Goal: Task Accomplishment & Management: Use online tool/utility

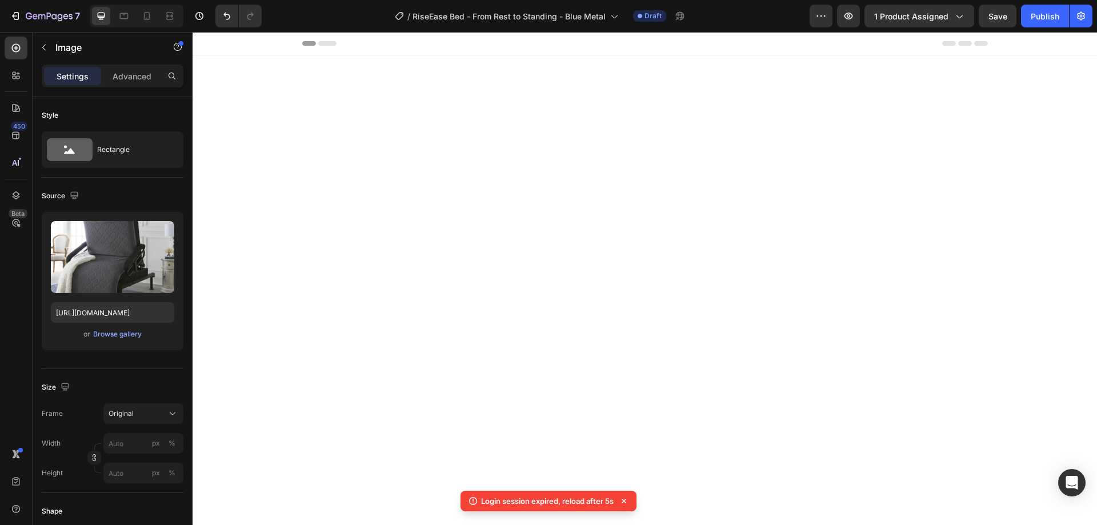
scroll to position [3543, 0]
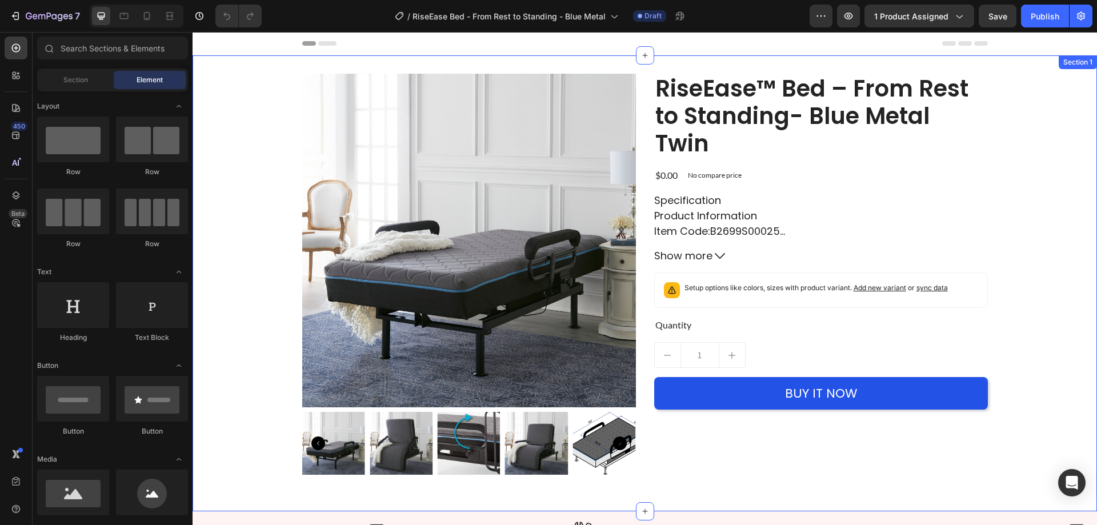
click at [221, 285] on div "Product Images RiseEase™ Bed – From Rest to Standing- Blue Metal Twin Product T…" at bounding box center [645, 283] width 904 height 419
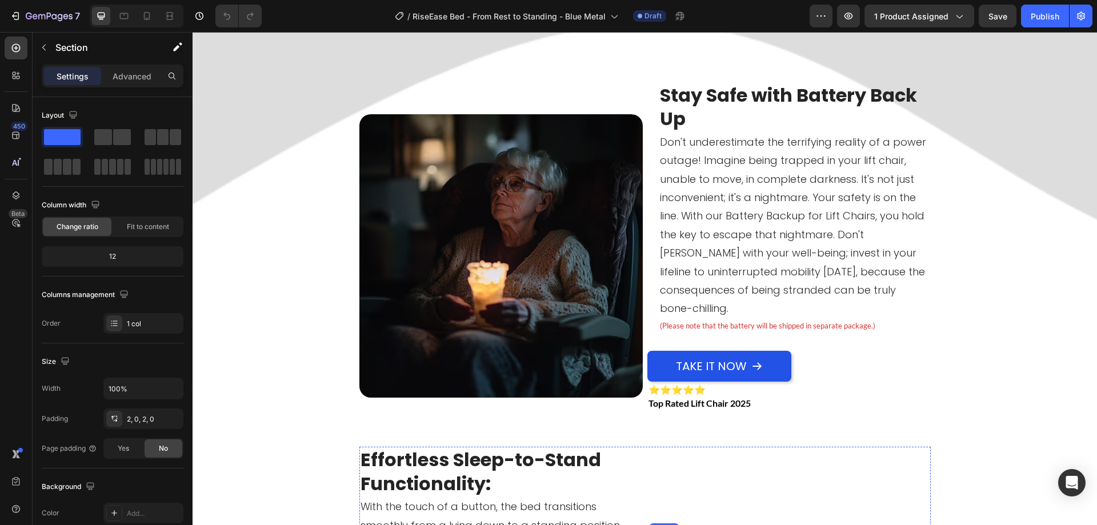
scroll to position [1200, 0]
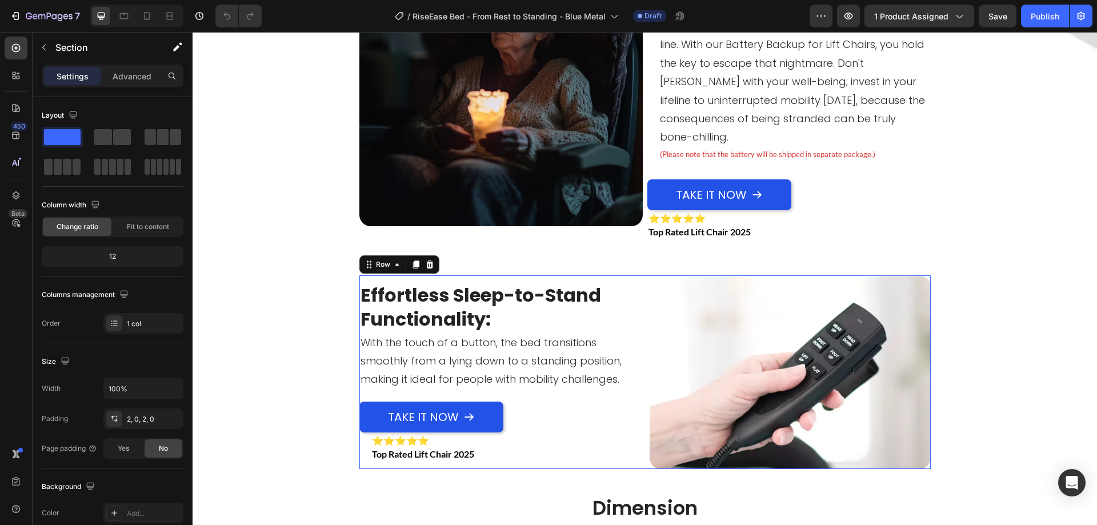
click at [636, 447] on div "Effortless Sleep-to-Stand Functionality: Heading With the touch of a button, th…" at bounding box center [644, 371] width 571 height 193
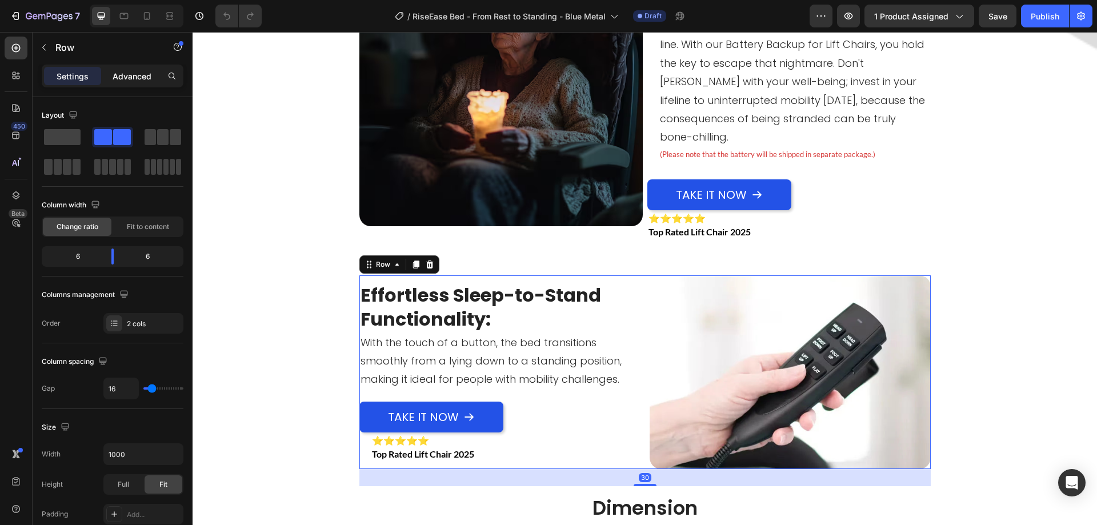
click at [142, 81] on p "Advanced" at bounding box center [132, 76] width 39 height 12
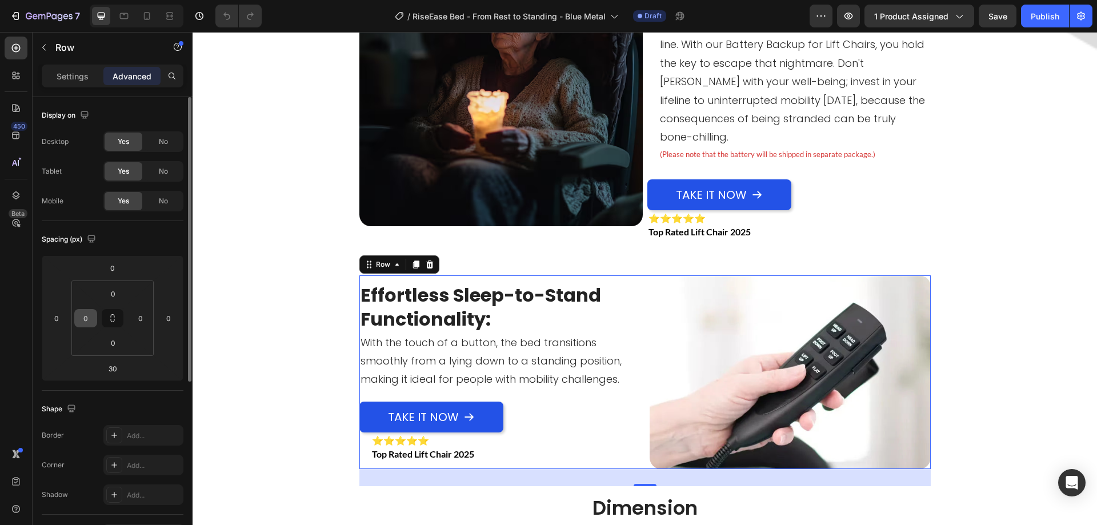
click at [112, 318] on icon at bounding box center [112, 318] width 9 height 9
click at [86, 318] on input "0" at bounding box center [85, 318] width 17 height 17
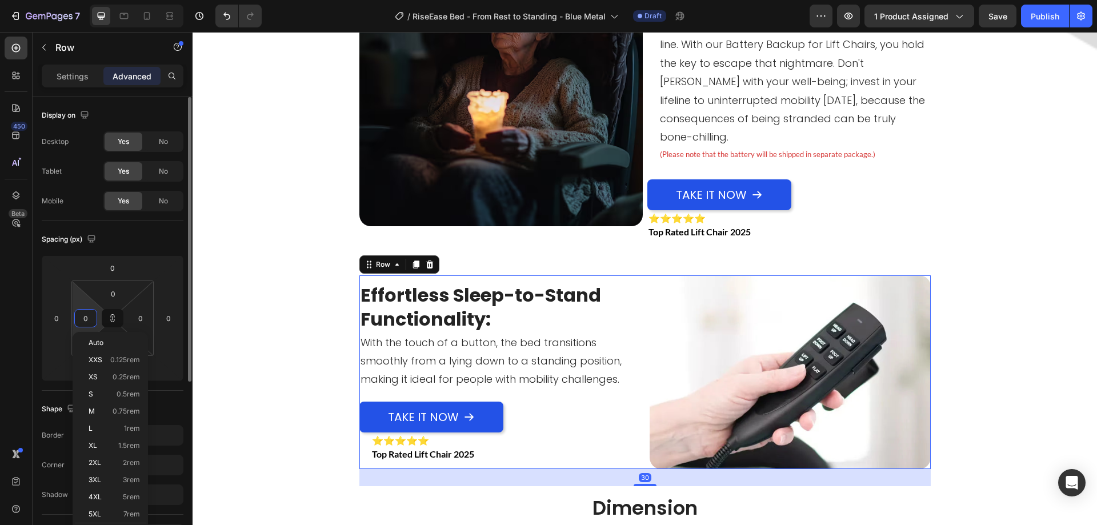
type input "3"
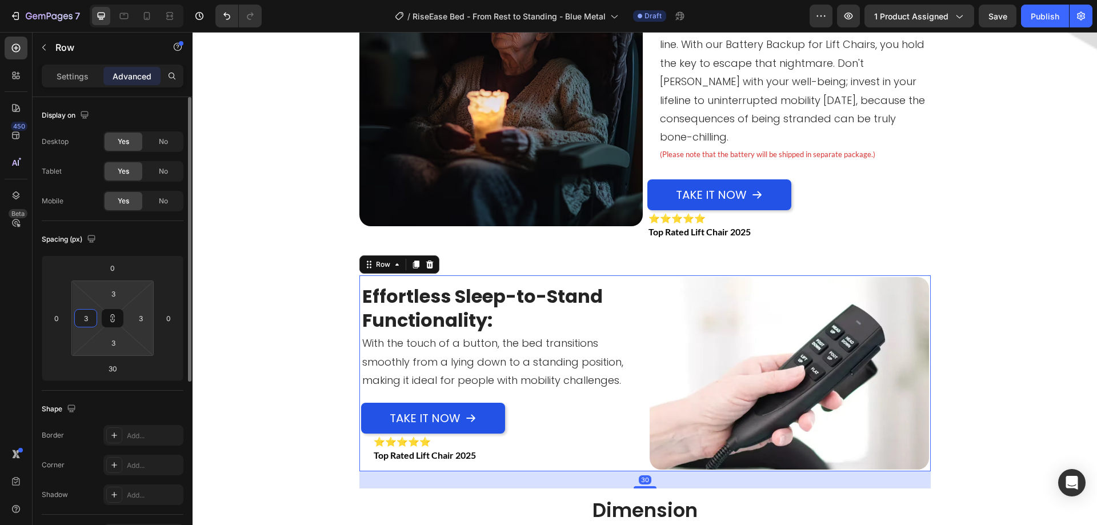
type input "39"
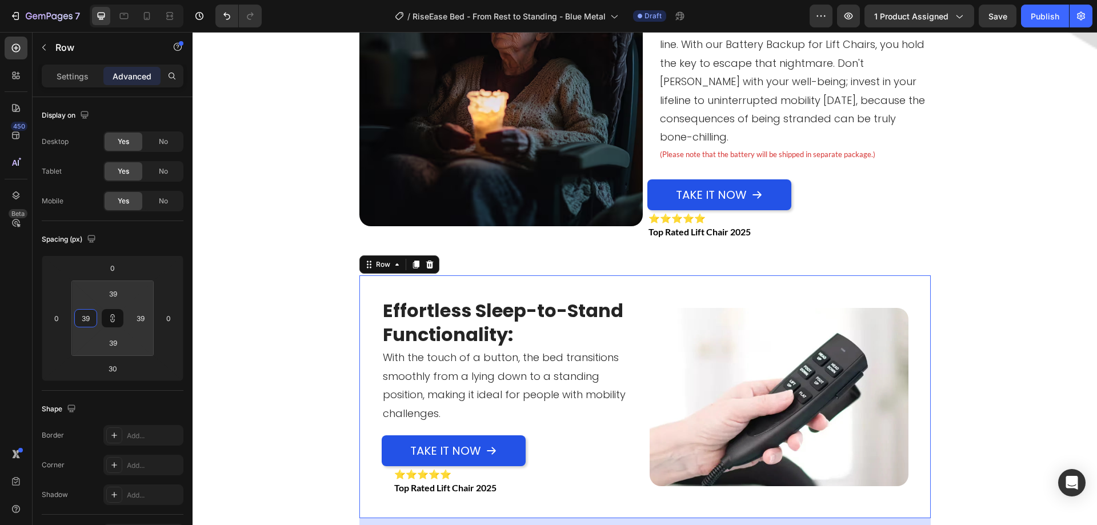
type input "39"
click at [63, 89] on div "Settings Advanced" at bounding box center [113, 81] width 160 height 33
click at [73, 82] on p "Settings" at bounding box center [73, 76] width 32 height 12
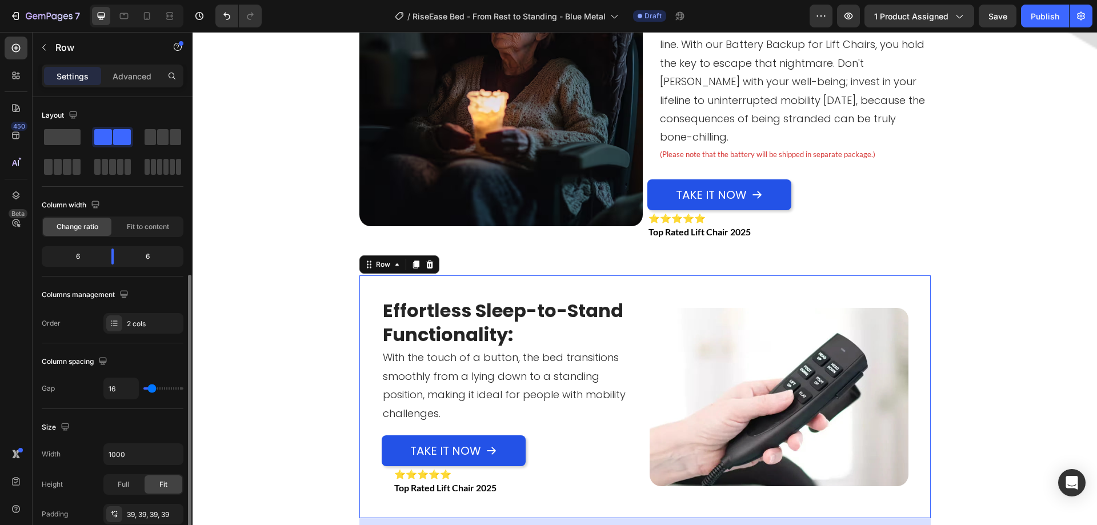
scroll to position [171, 0]
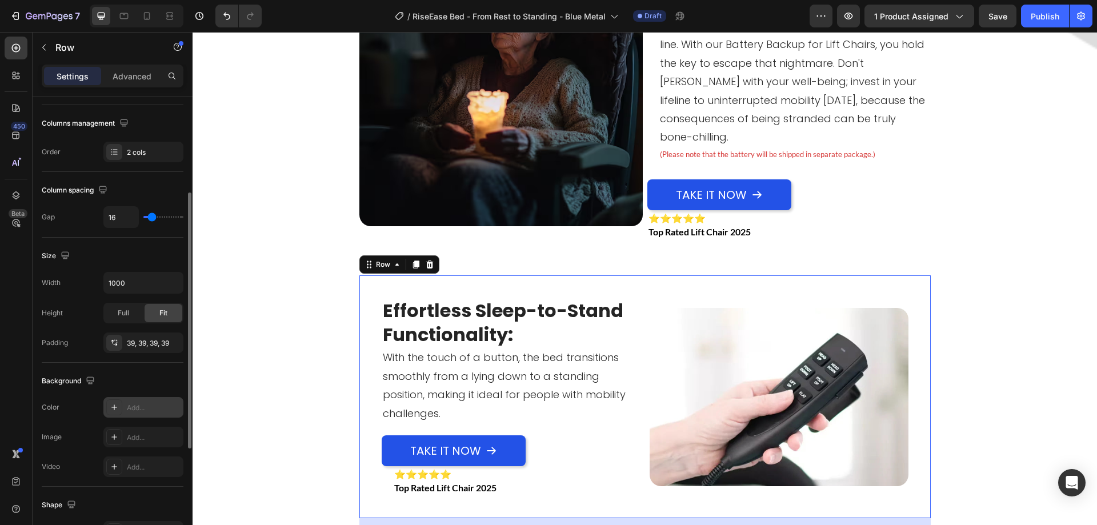
click at [154, 410] on div "Add..." at bounding box center [154, 408] width 54 height 10
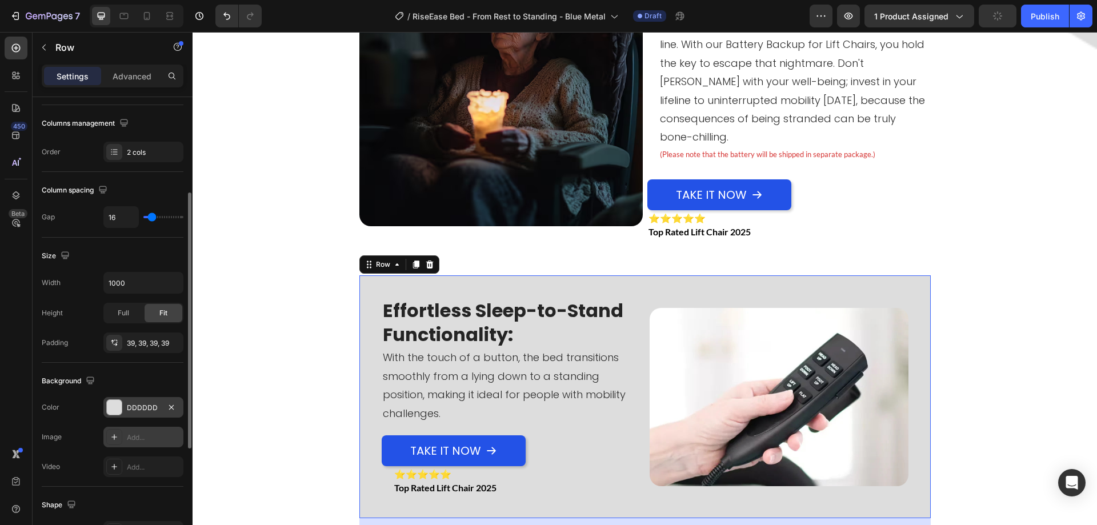
click at [142, 441] on div "Add..." at bounding box center [154, 438] width 54 height 10
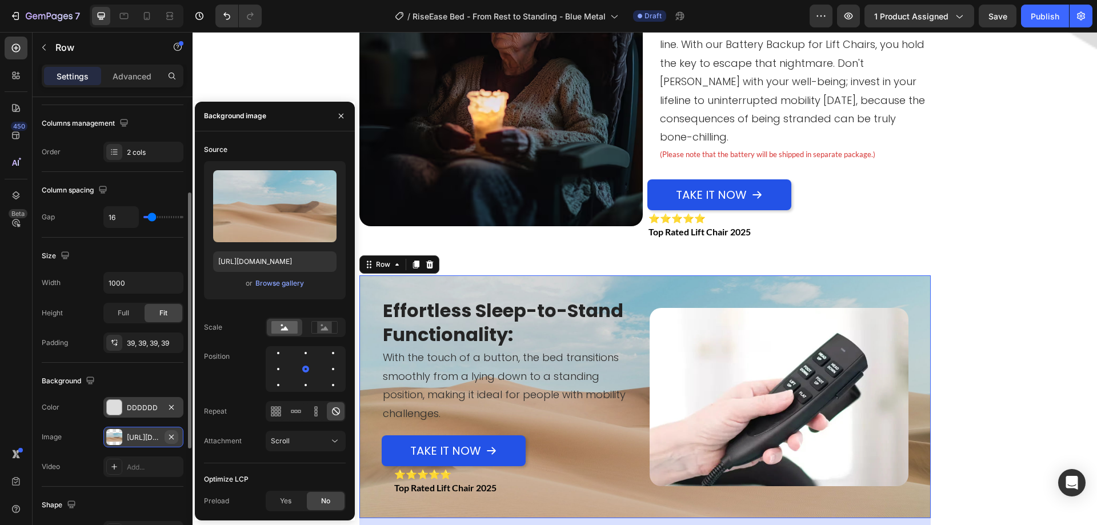
click at [176, 439] on button "button" at bounding box center [172, 437] width 14 height 14
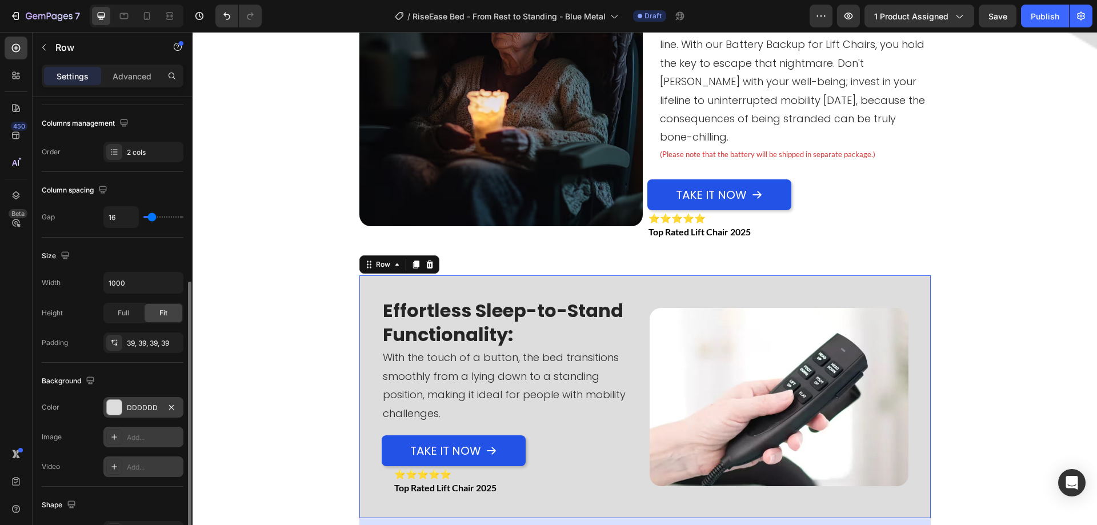
scroll to position [286, 0]
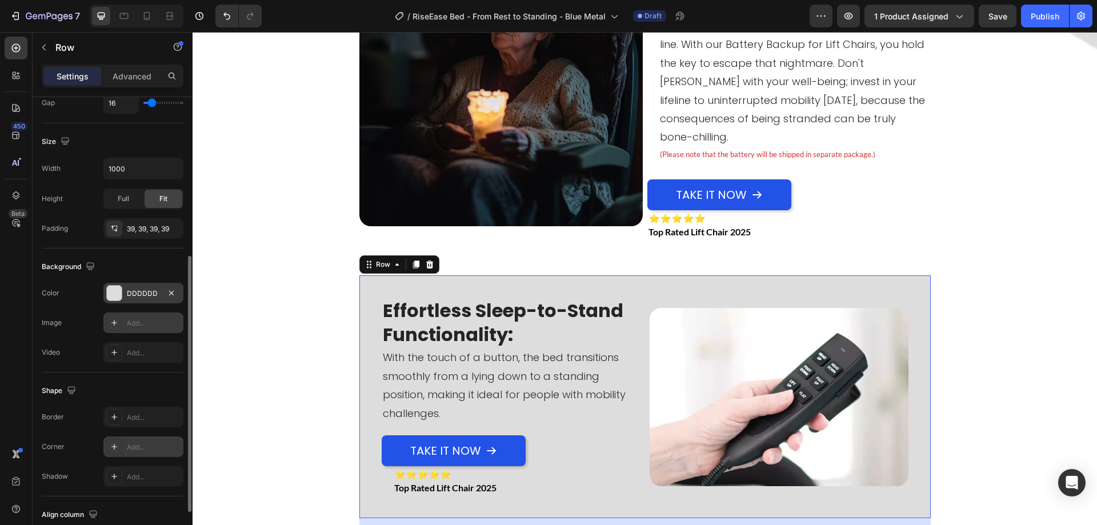
click at [126, 445] on div "Add..." at bounding box center [143, 447] width 80 height 21
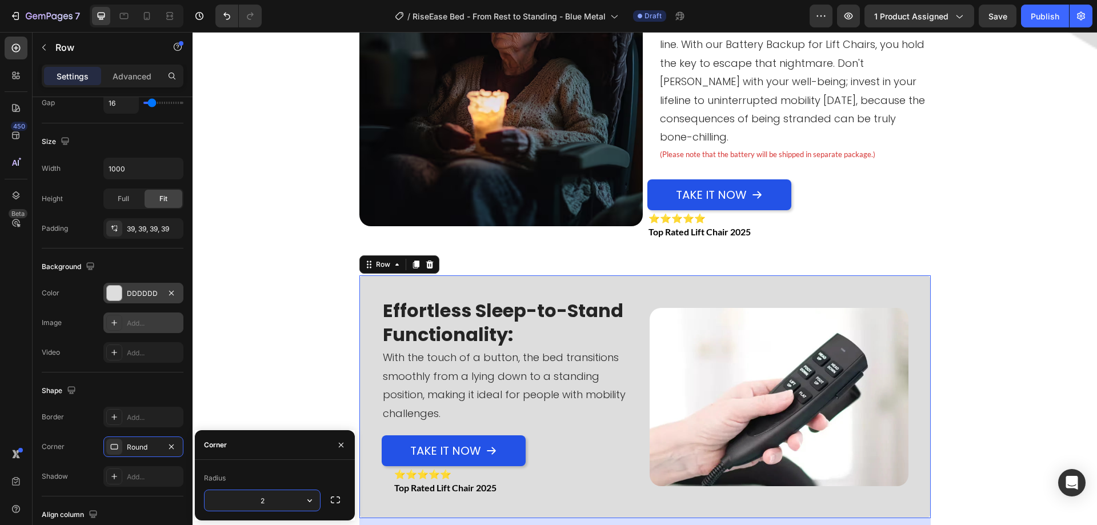
type input "20"
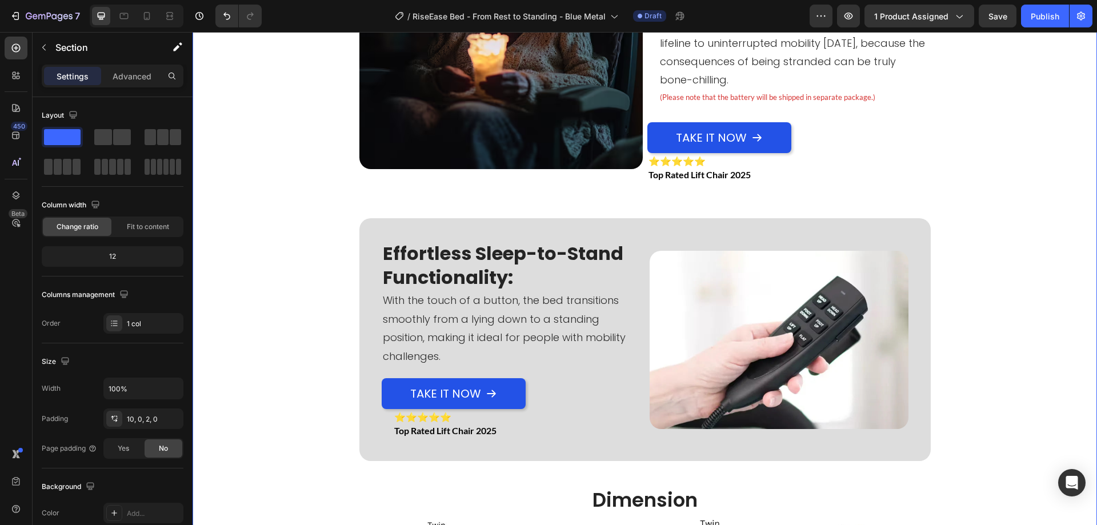
scroll to position [1200, 0]
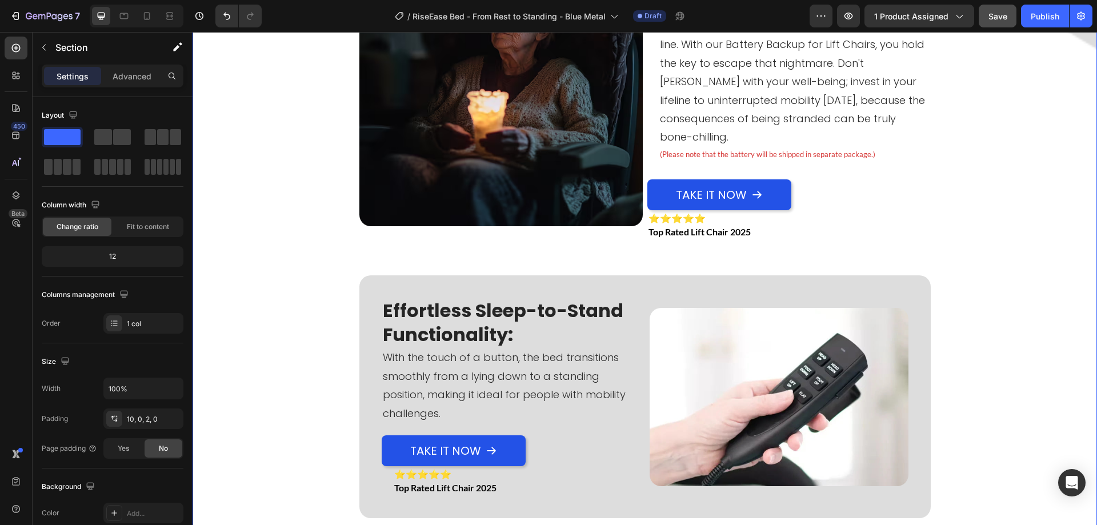
click at [1000, 20] on span "Save" at bounding box center [997, 16] width 19 height 10
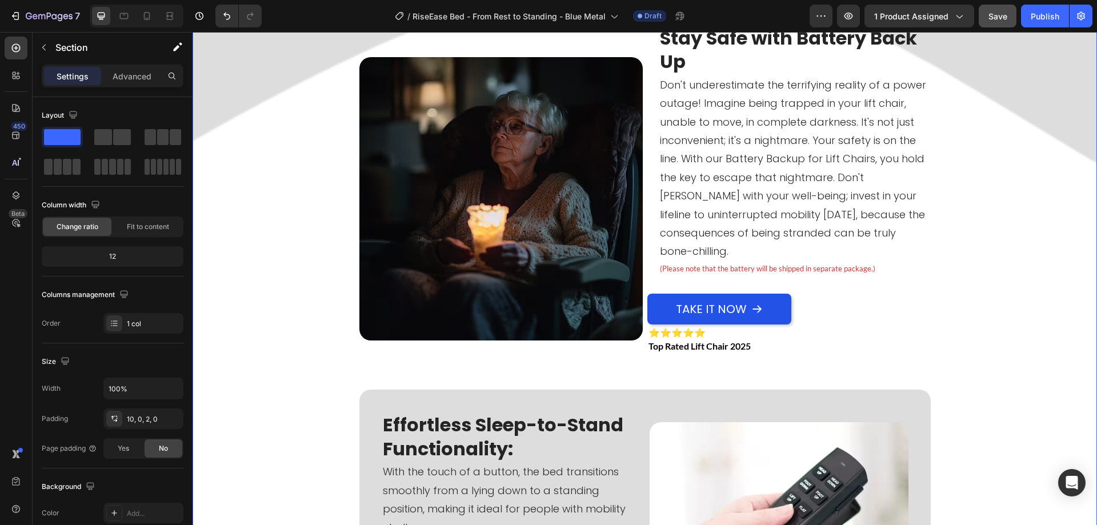
scroll to position [1028, 0]
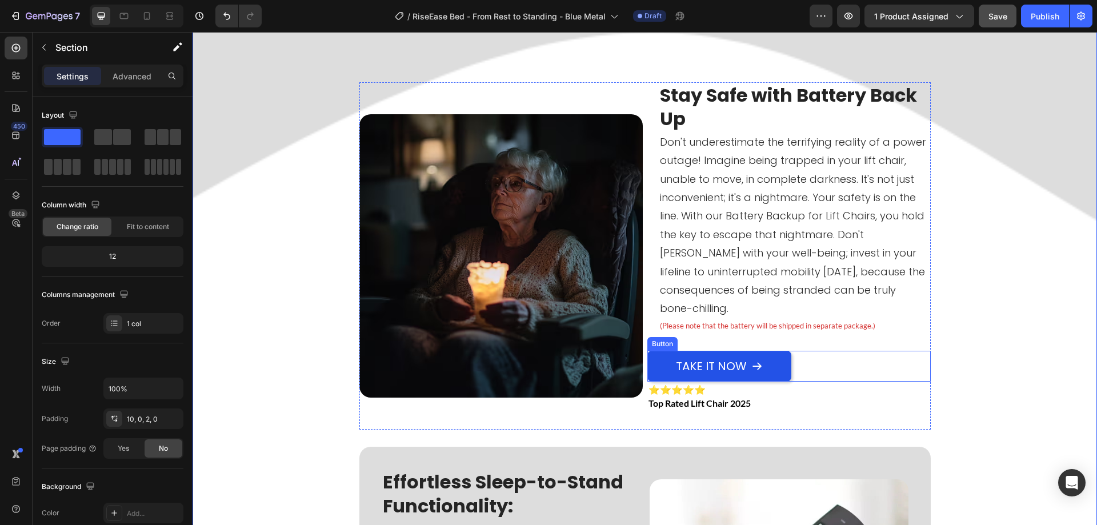
click at [819, 356] on div "Take It Now Button" at bounding box center [788, 366] width 283 height 31
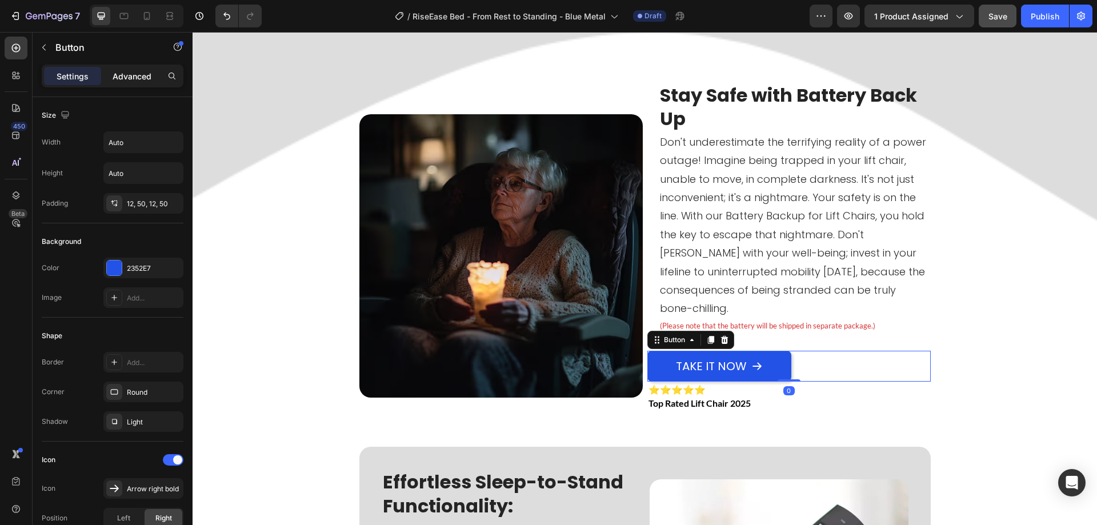
click at [121, 73] on p "Advanced" at bounding box center [132, 76] width 39 height 12
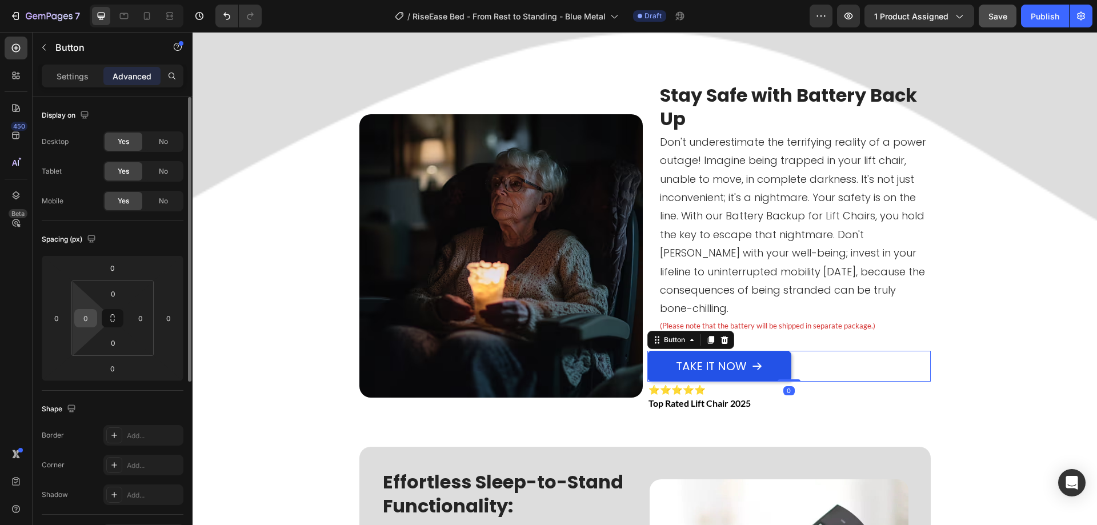
click at [83, 315] on input "0" at bounding box center [85, 318] width 17 height 17
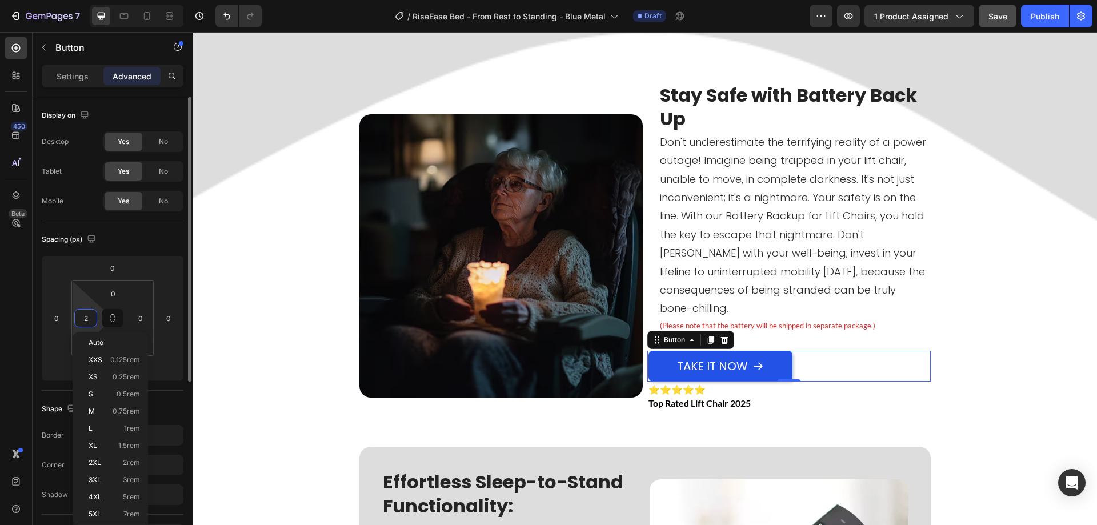
type input "20"
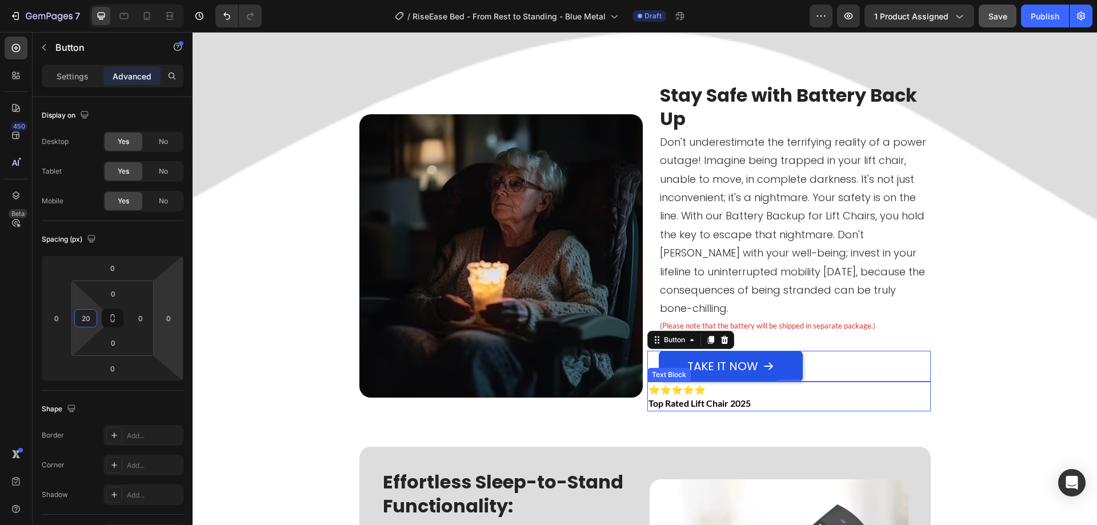
click at [846, 383] on p "⭐⭐⭐⭐⭐" at bounding box center [789, 390] width 281 height 14
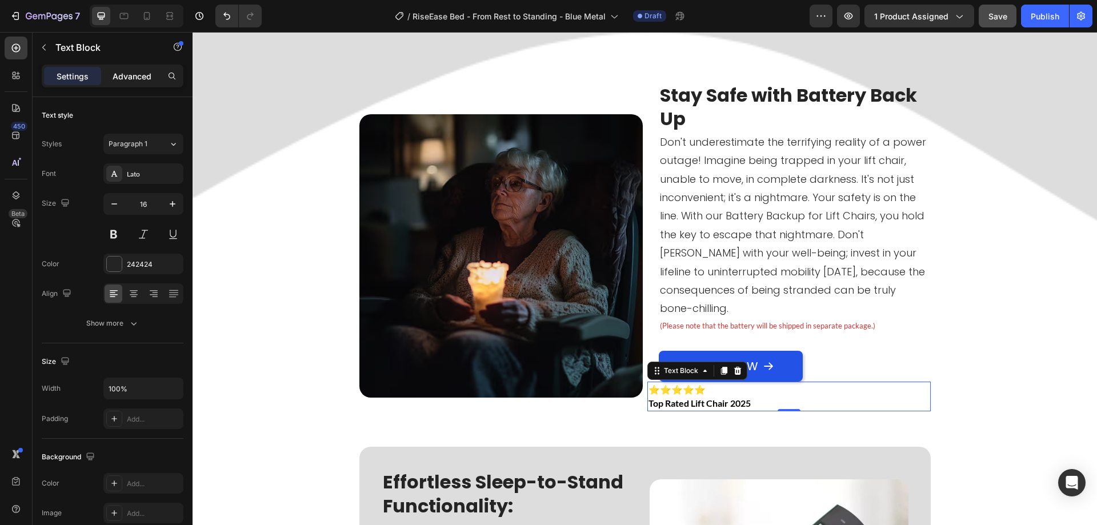
click at [120, 74] on p "Advanced" at bounding box center [132, 76] width 39 height 12
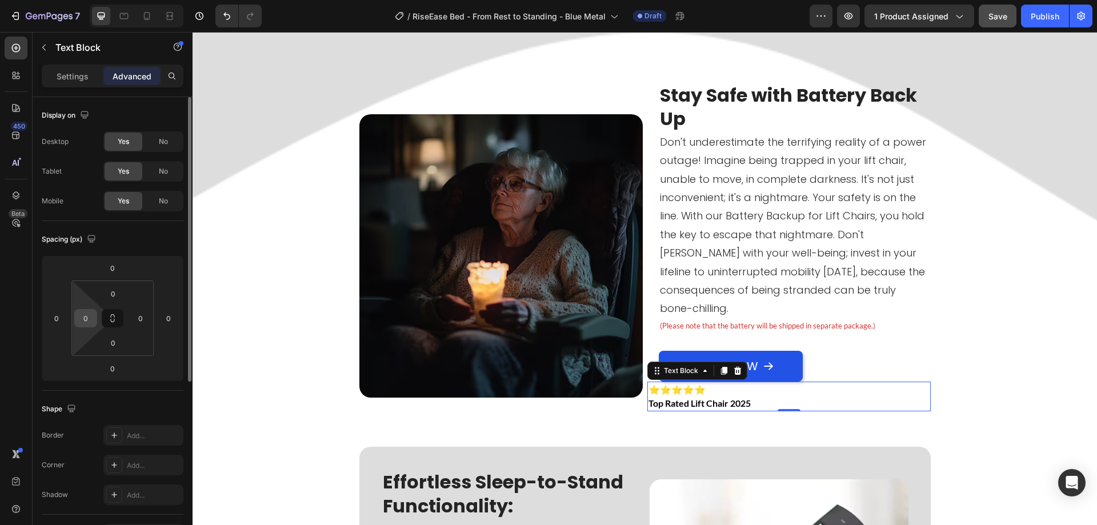
click at [86, 322] on input "0" at bounding box center [85, 318] width 17 height 17
type input "20"
click at [149, 11] on icon at bounding box center [146, 15] width 11 height 11
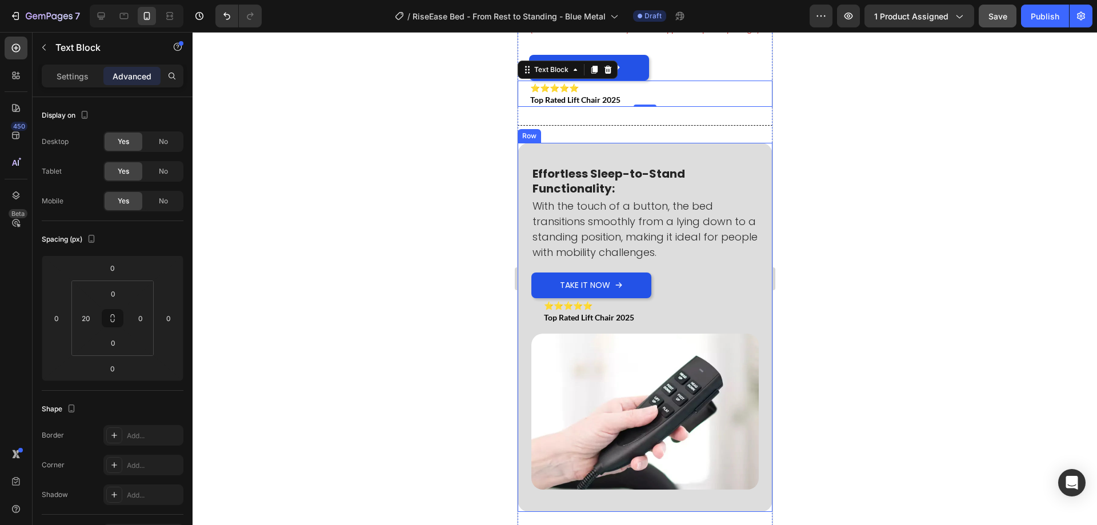
scroll to position [1332, 0]
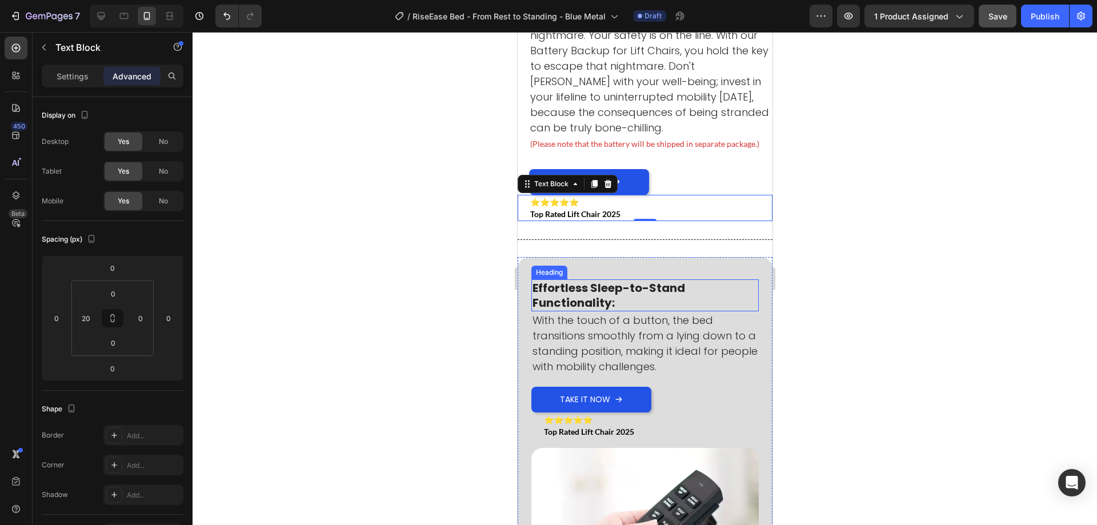
click at [681, 286] on strong "Effortless Sleep-to-Stand Functionality:" at bounding box center [608, 295] width 153 height 31
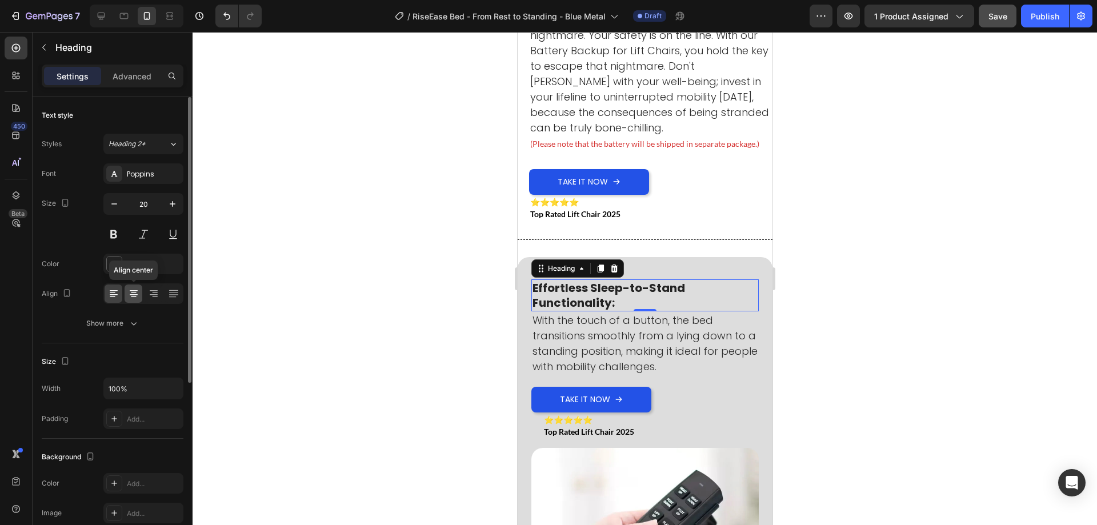
click at [133, 287] on div at bounding box center [134, 294] width 18 height 18
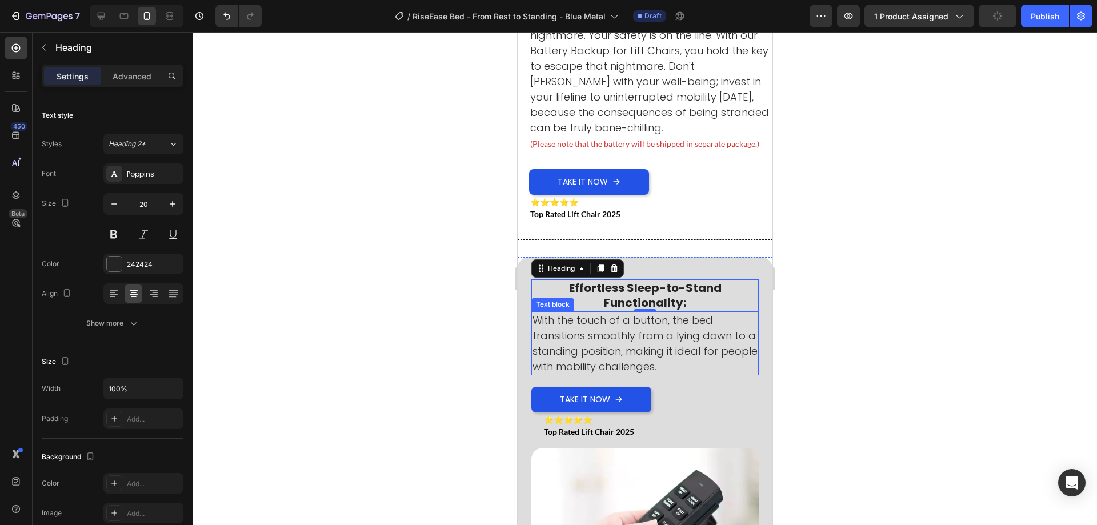
click at [653, 341] on p "With the touch of a button, the bed transitions smoothly from a lying down to a…" at bounding box center [644, 344] width 225 height 62
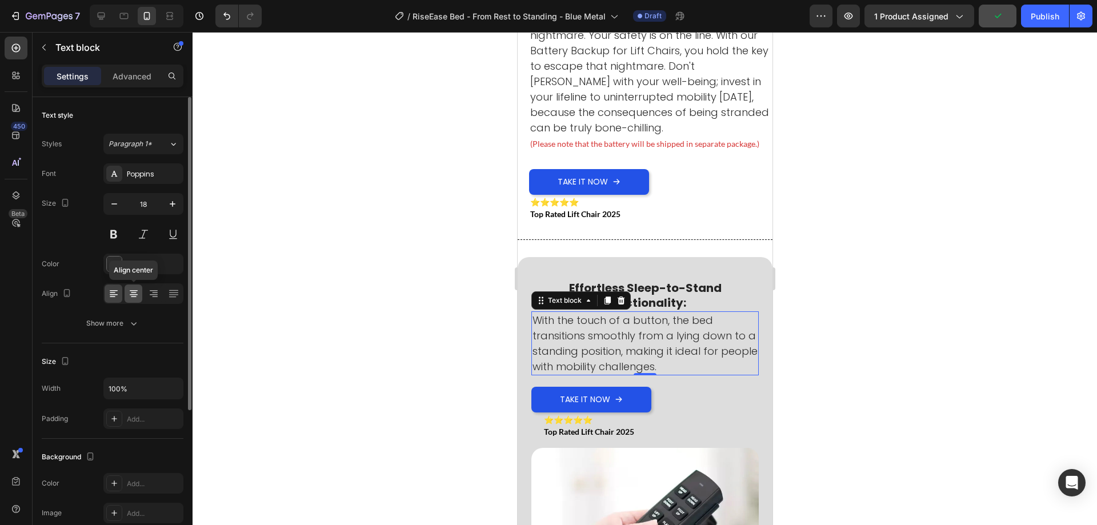
click at [129, 289] on icon at bounding box center [133, 293] width 11 height 11
click at [685, 402] on div "Take It Now Button" at bounding box center [644, 400] width 227 height 26
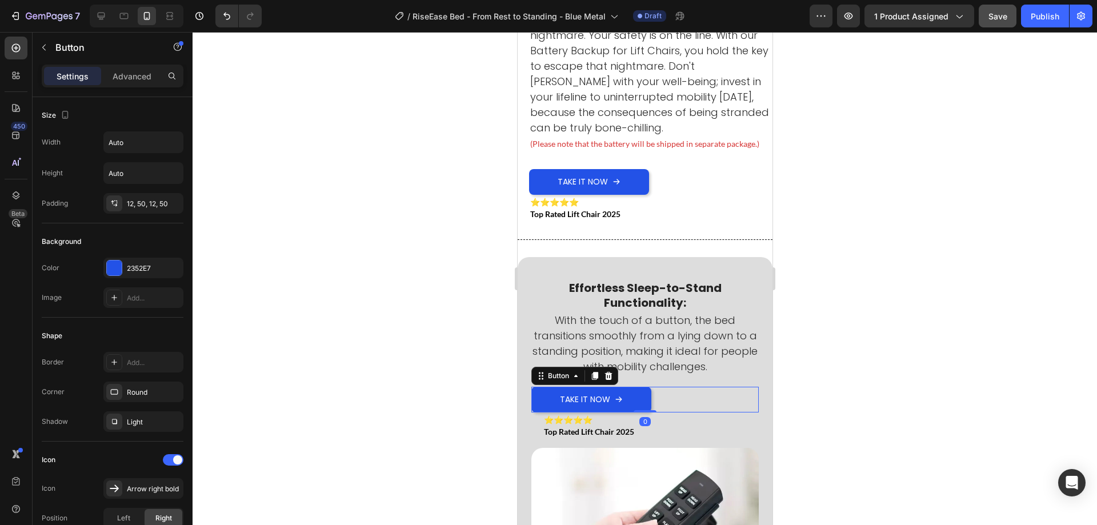
click at [683, 397] on div "Take It Now Button 0" at bounding box center [644, 400] width 227 height 26
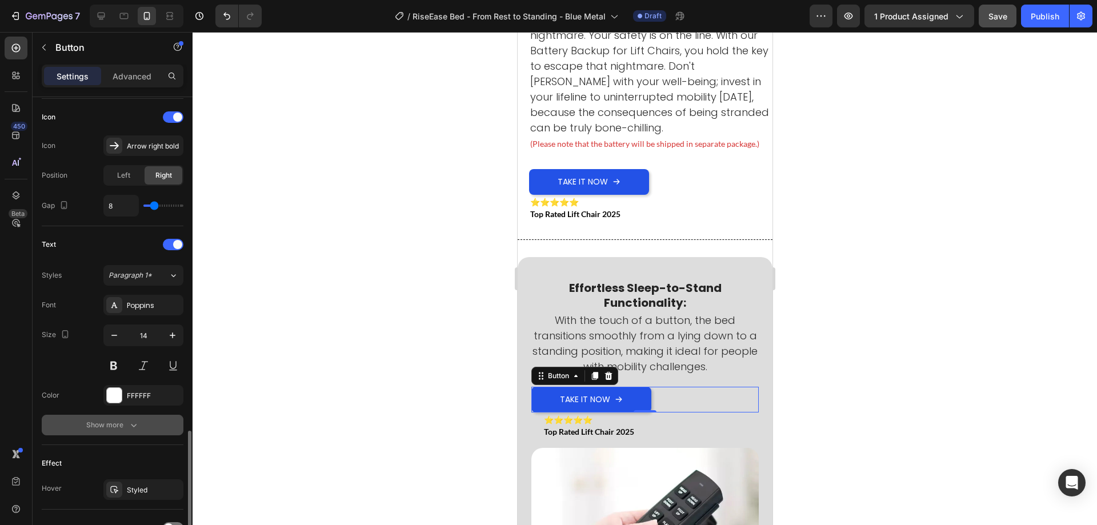
scroll to position [449, 0]
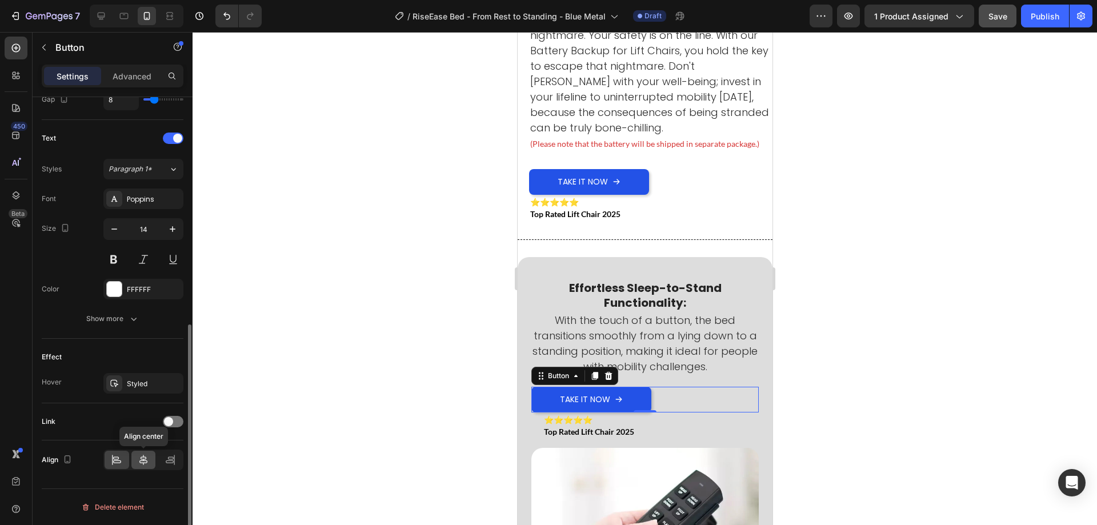
click at [149, 465] on div at bounding box center [143, 460] width 25 height 18
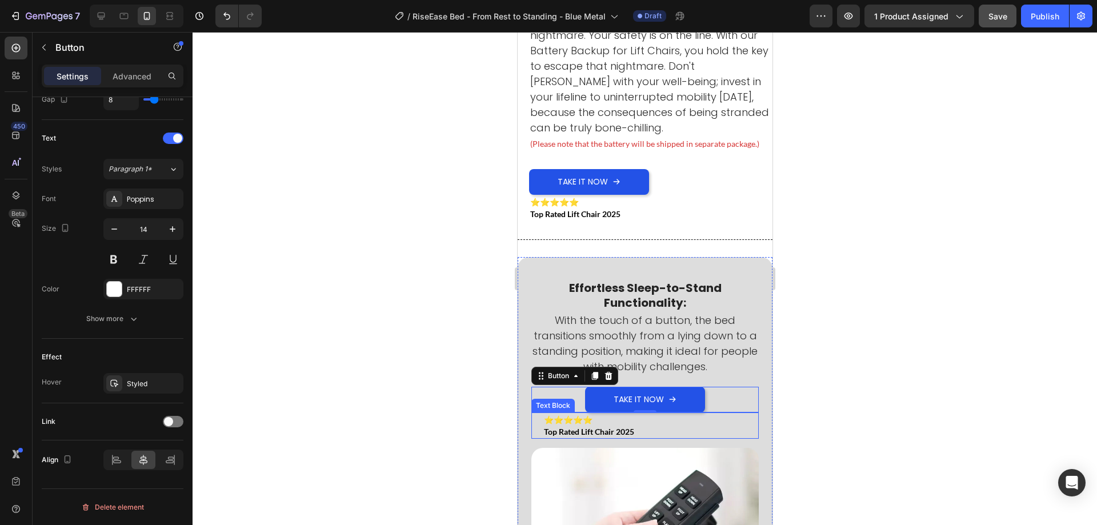
click at [639, 417] on div "0" at bounding box center [644, 421] width 11 height 9
click at [655, 426] on p "Top Rated Lift Chair 2025" at bounding box center [650, 432] width 214 height 12
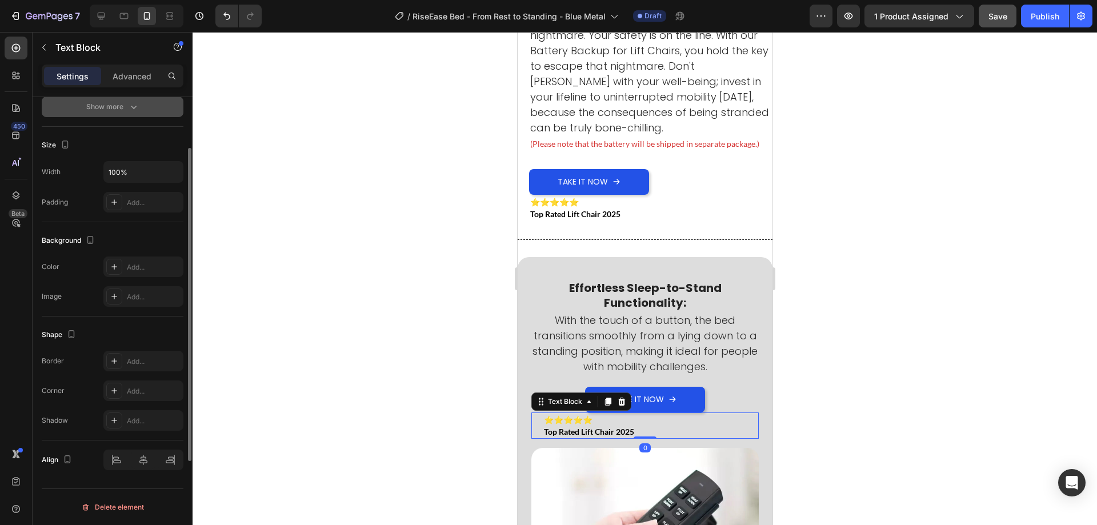
scroll to position [0, 0]
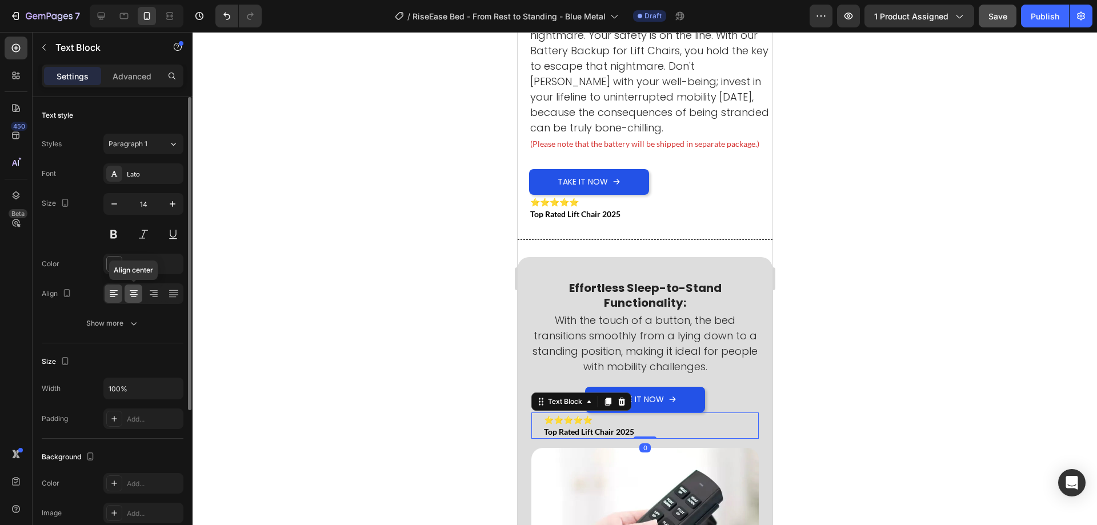
click at [132, 293] on icon at bounding box center [134, 293] width 6 height 1
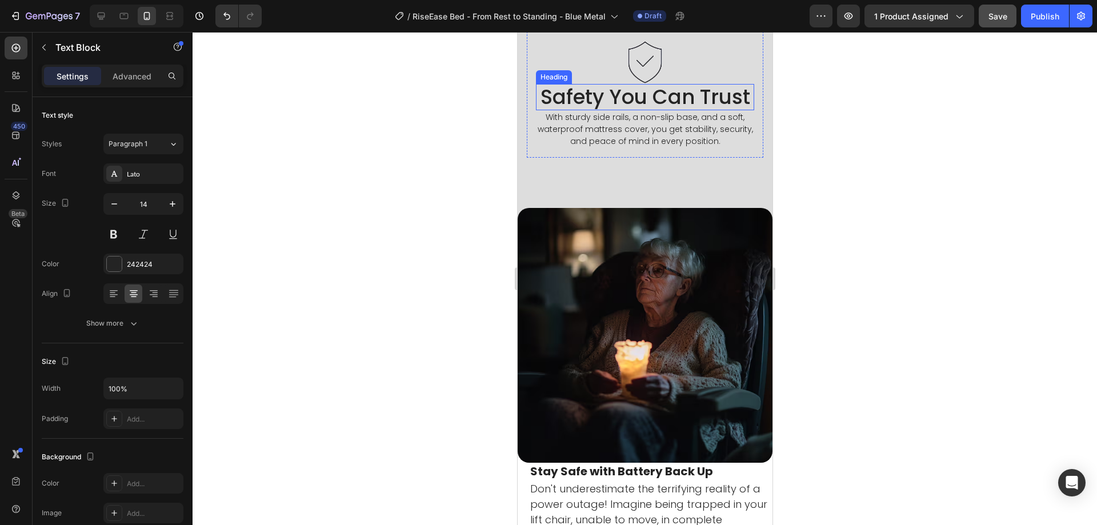
scroll to position [1275, 0]
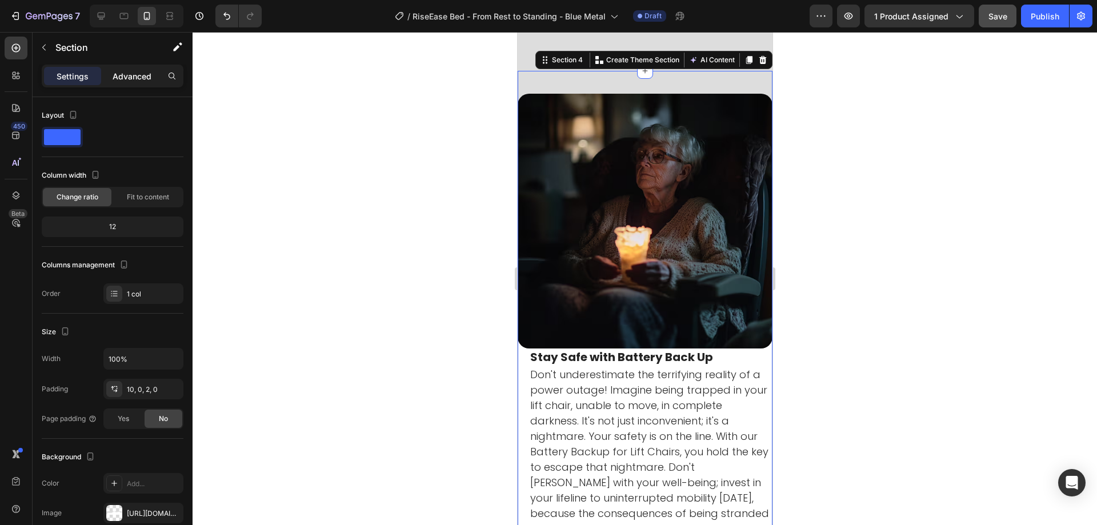
click at [125, 77] on p "Advanced" at bounding box center [132, 76] width 39 height 12
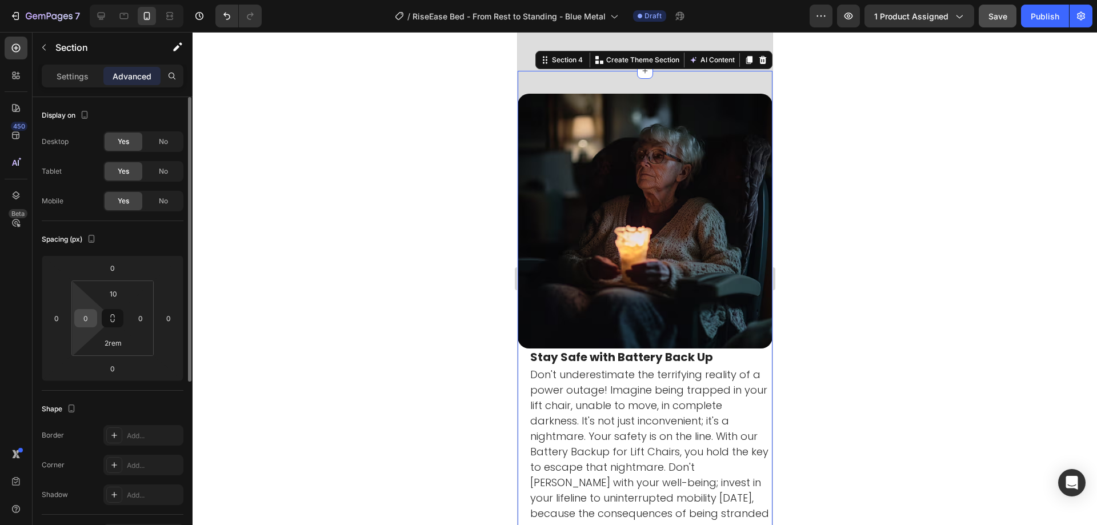
click at [84, 316] on input "0" at bounding box center [85, 318] width 17 height 17
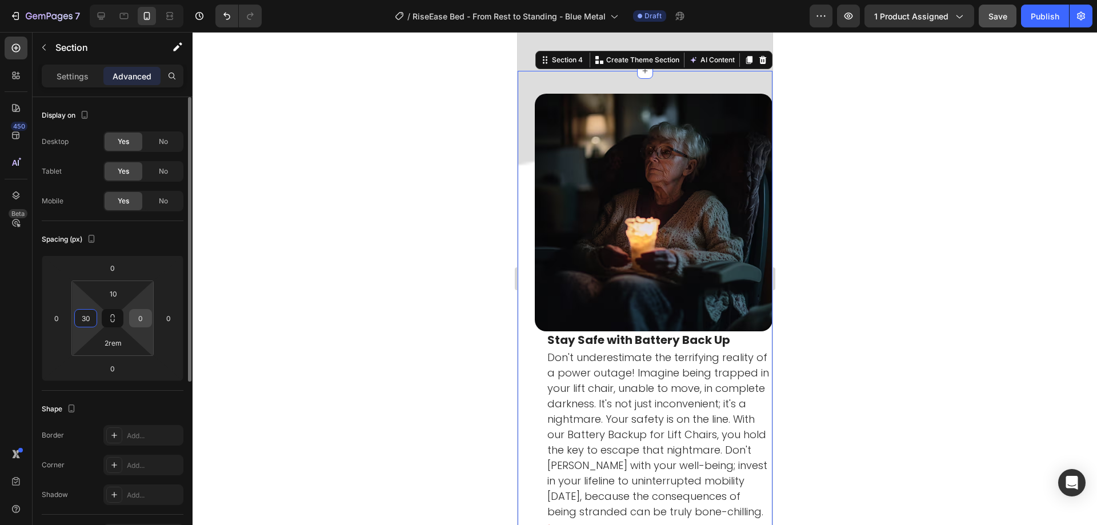
type input "30"
click at [135, 317] on input "0" at bounding box center [140, 318] width 17 height 17
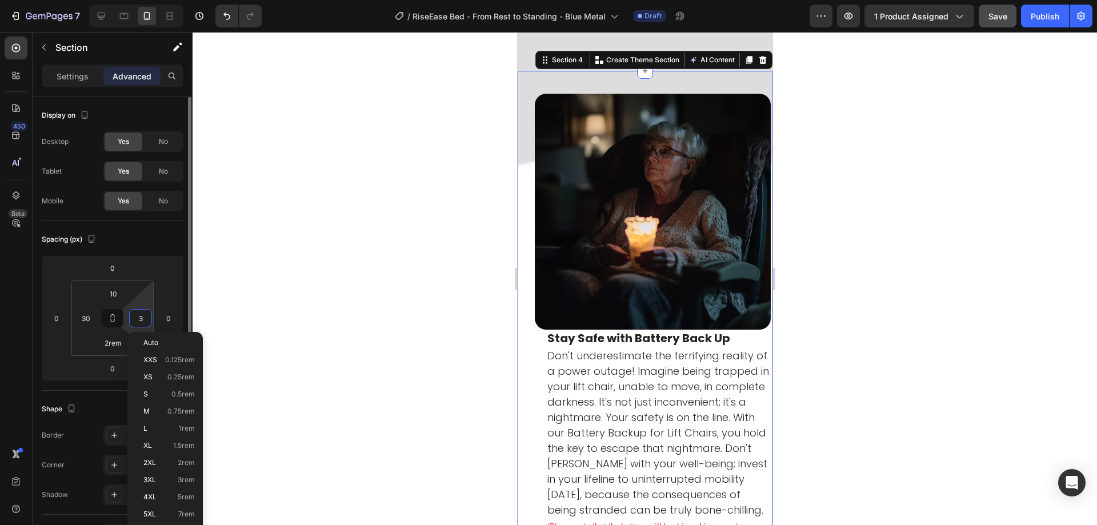
type input "30"
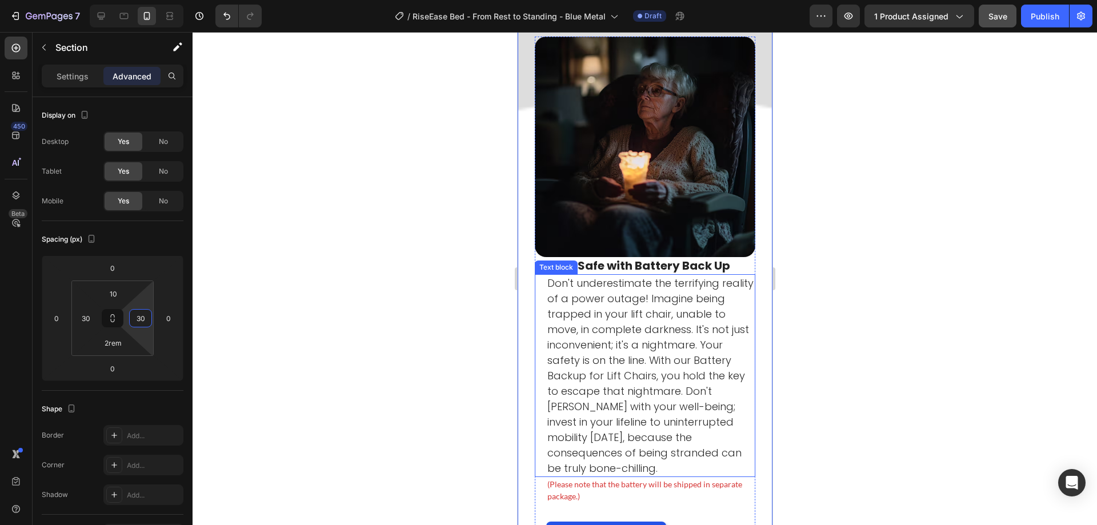
scroll to position [1561, 0]
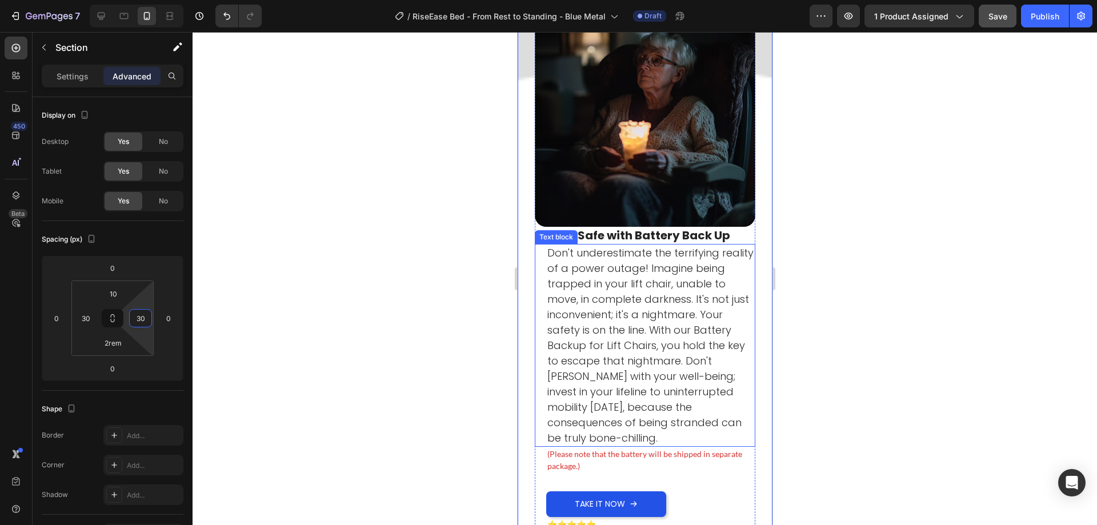
click at [681, 349] on p "Don't underestimate the terrifying reality of a power outage! Imagine being tra…" at bounding box center [650, 345] width 207 height 201
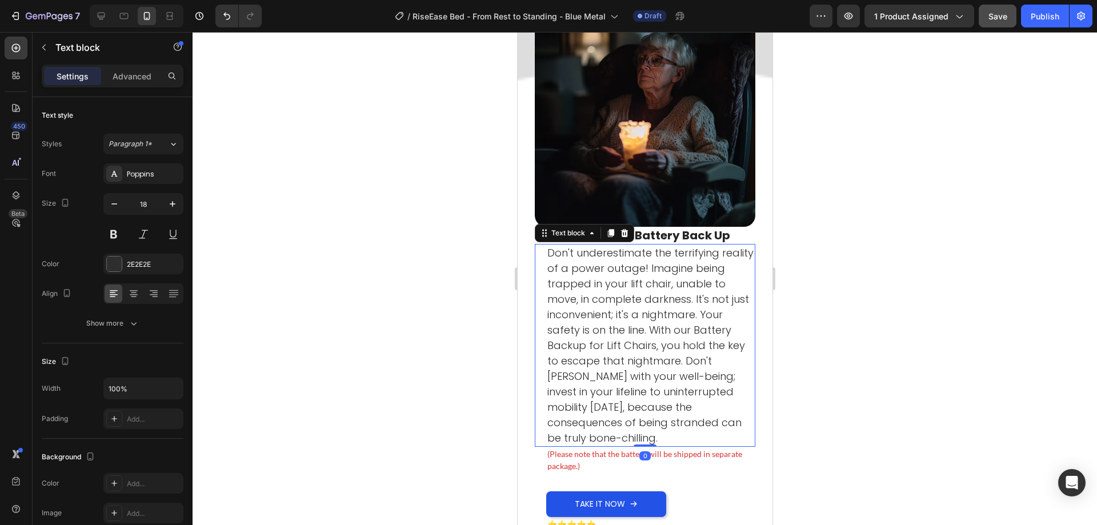
click at [798, 341] on div at bounding box center [645, 278] width 904 height 493
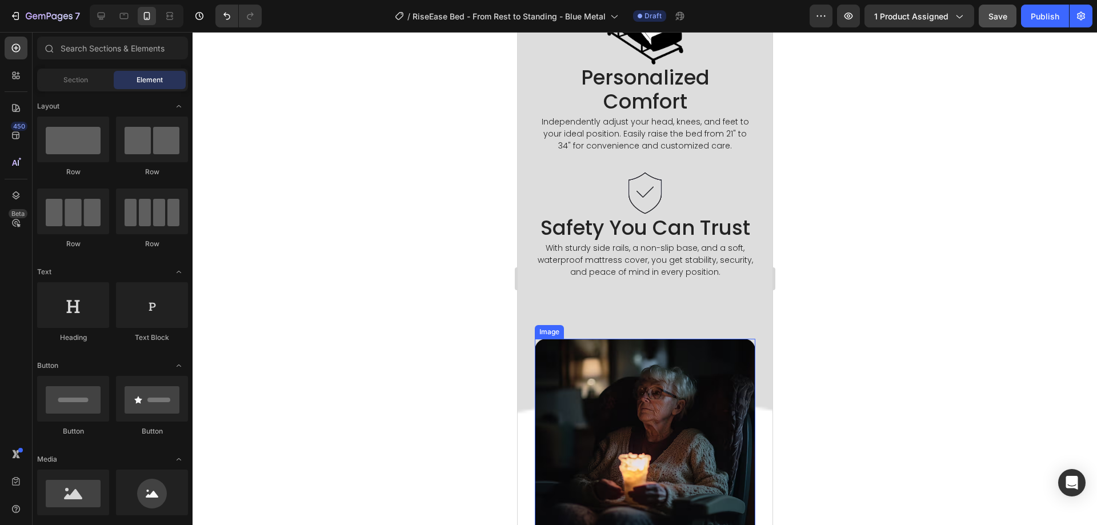
scroll to position [1047, 0]
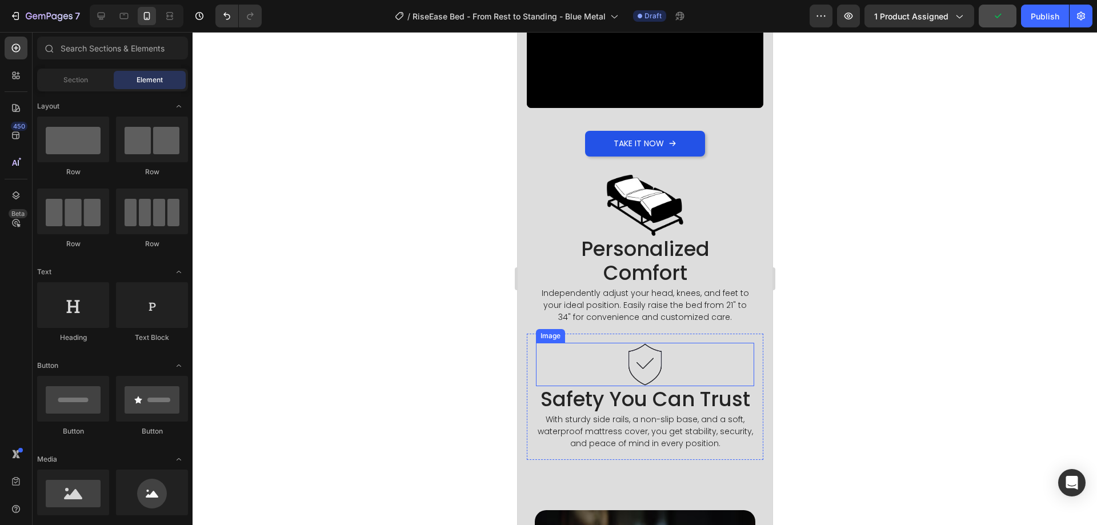
click at [645, 343] on img at bounding box center [644, 364] width 43 height 43
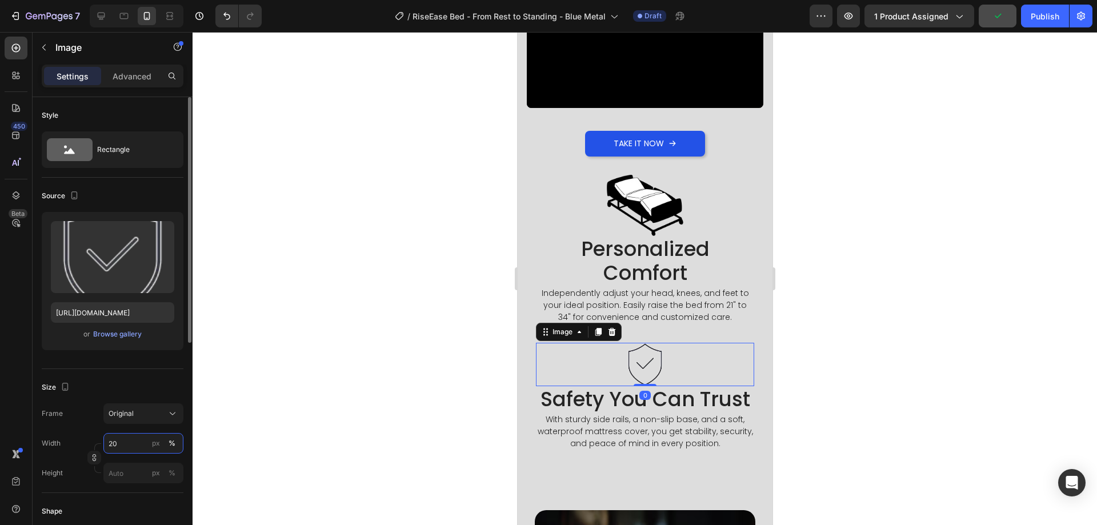
click at [119, 442] on input "20" at bounding box center [143, 443] width 80 height 21
type input "10"
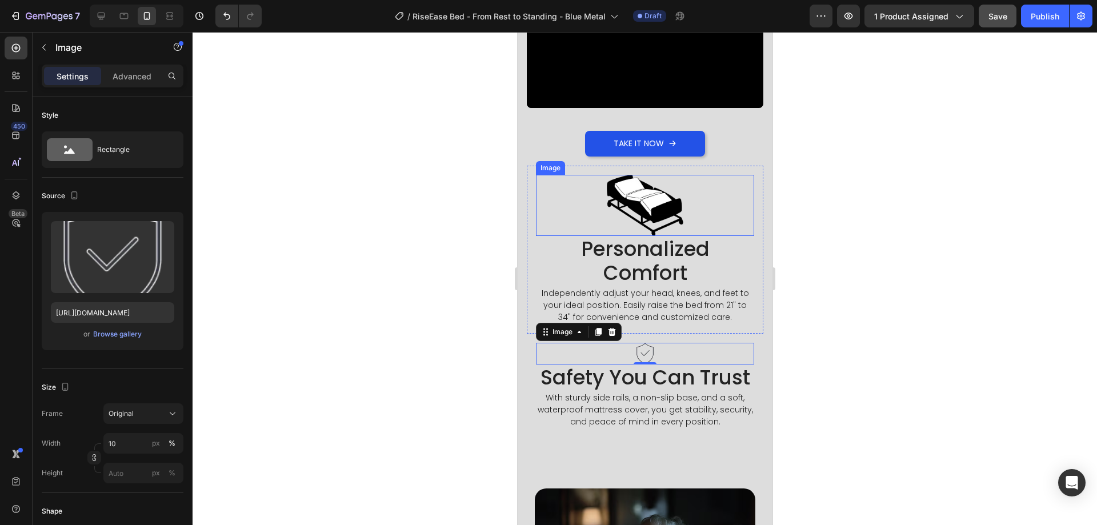
click at [674, 178] on img at bounding box center [644, 205] width 77 height 61
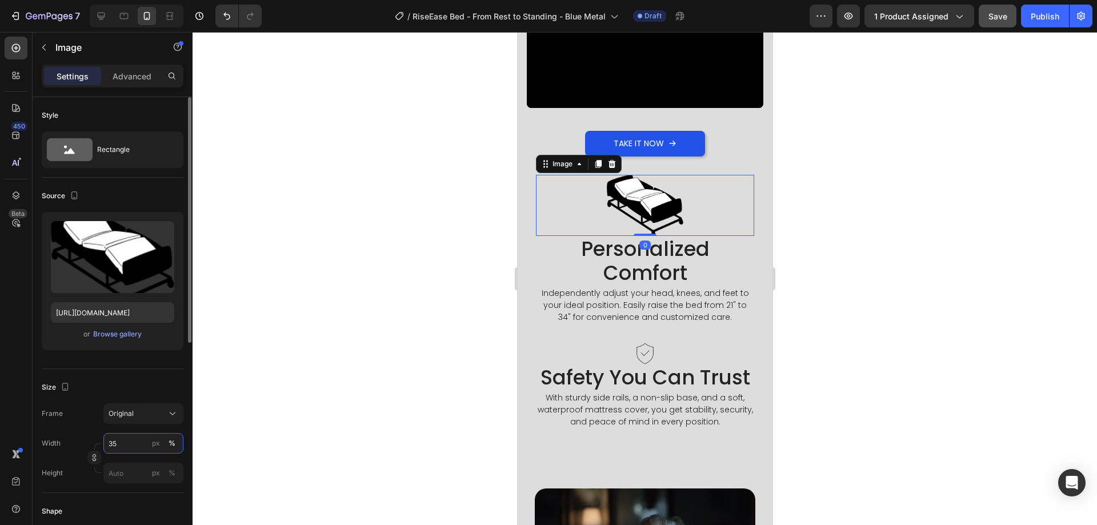
click at [120, 443] on input "35" at bounding box center [143, 443] width 80 height 21
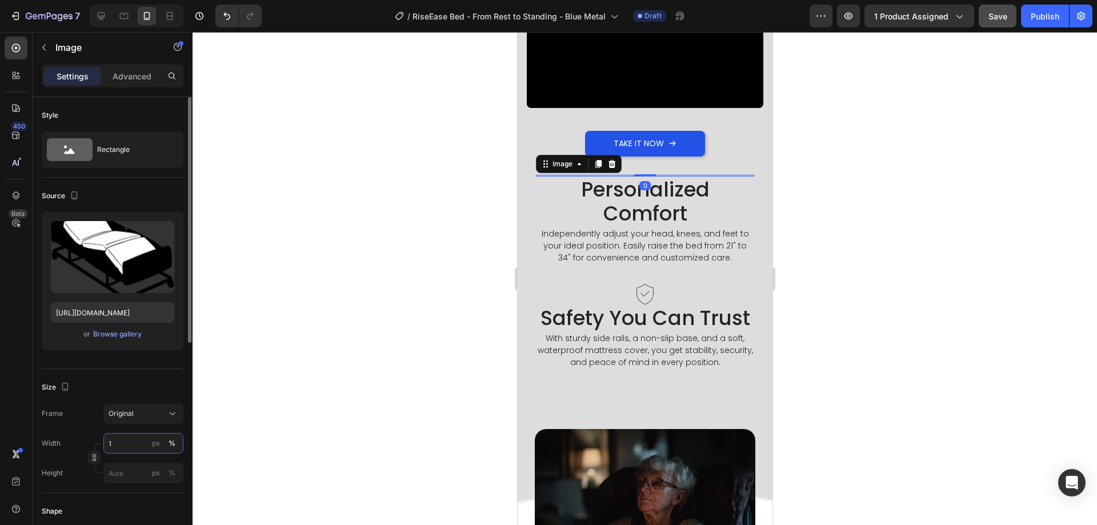
type input "10"
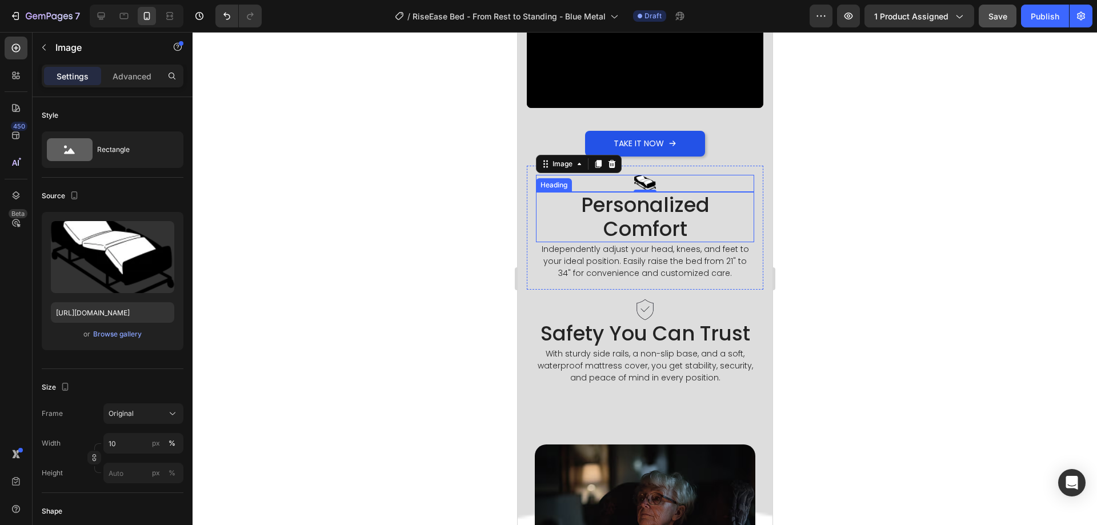
click at [629, 218] on h2 "Personalized Comfort" at bounding box center [644, 217] width 218 height 50
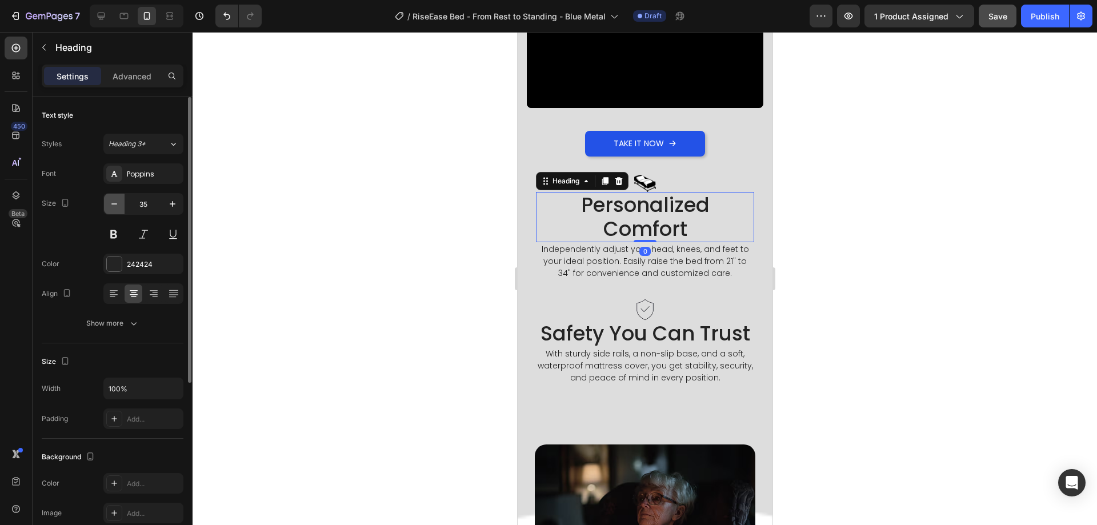
click at [107, 205] on button "button" at bounding box center [114, 204] width 21 height 21
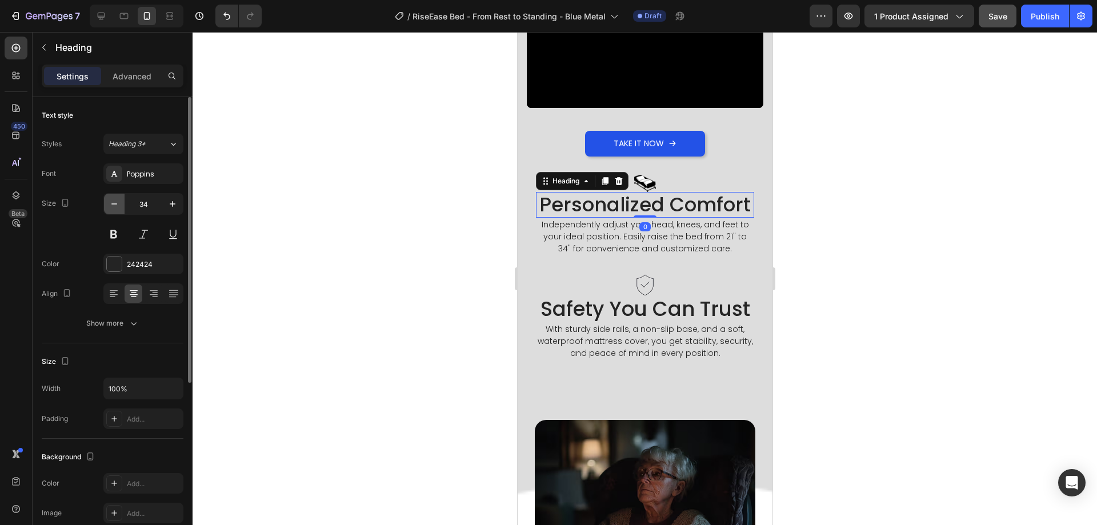
click at [107, 205] on button "button" at bounding box center [114, 204] width 21 height 21
click at [139, 202] on input "32" at bounding box center [144, 204] width 38 height 21
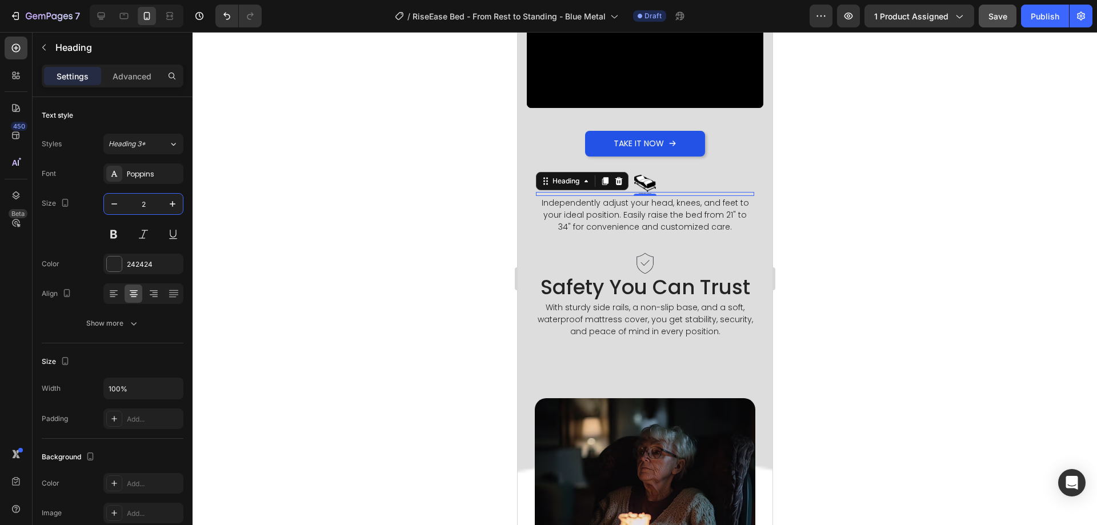
type input "25"
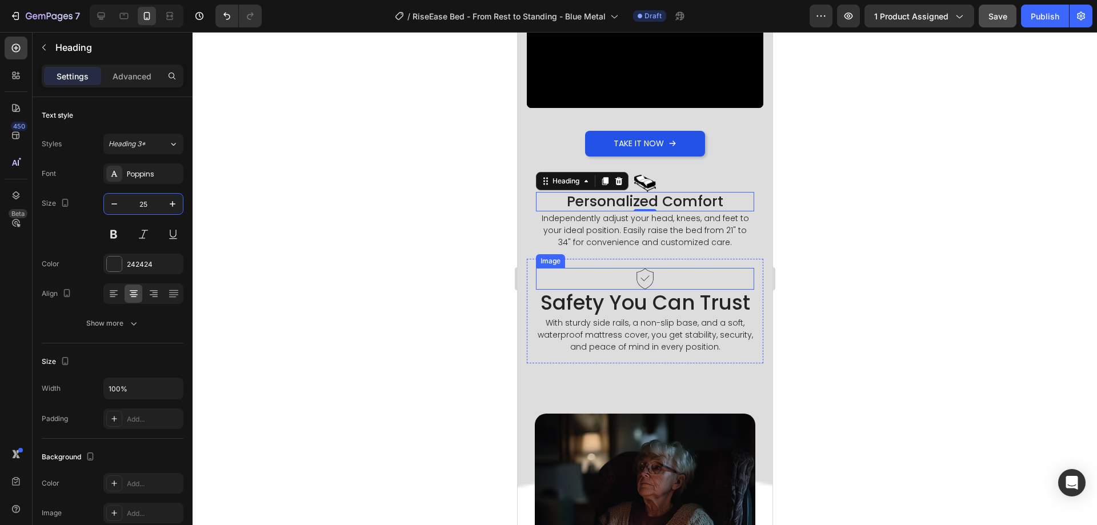
click at [637, 291] on h2 "Safety You Can Trust" at bounding box center [644, 303] width 218 height 26
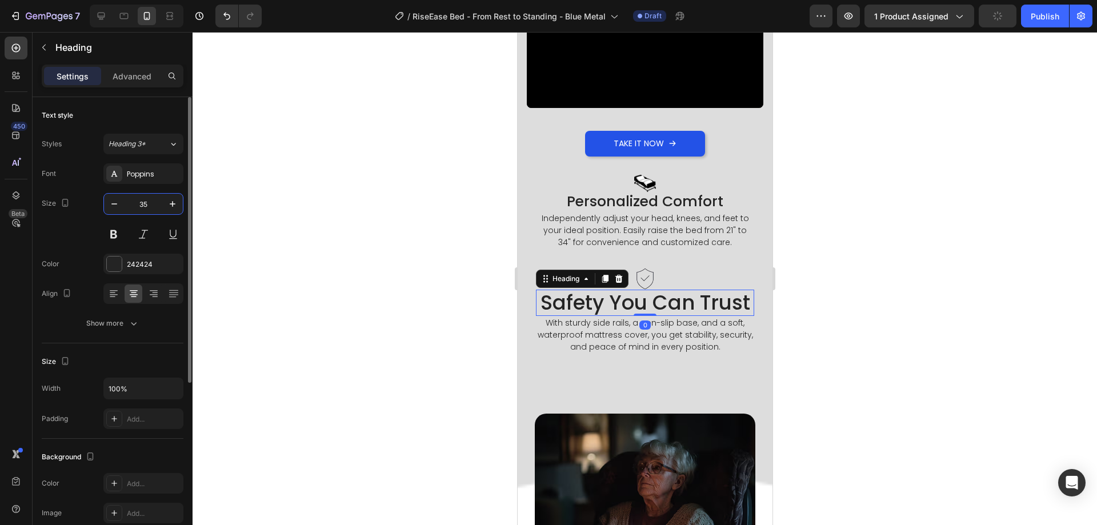
drag, startPoint x: 147, startPoint y: 205, endPoint x: 36, endPoint y: 202, distance: 111.4
click at [147, 205] on input "35" at bounding box center [144, 204] width 38 height 21
type input "25"
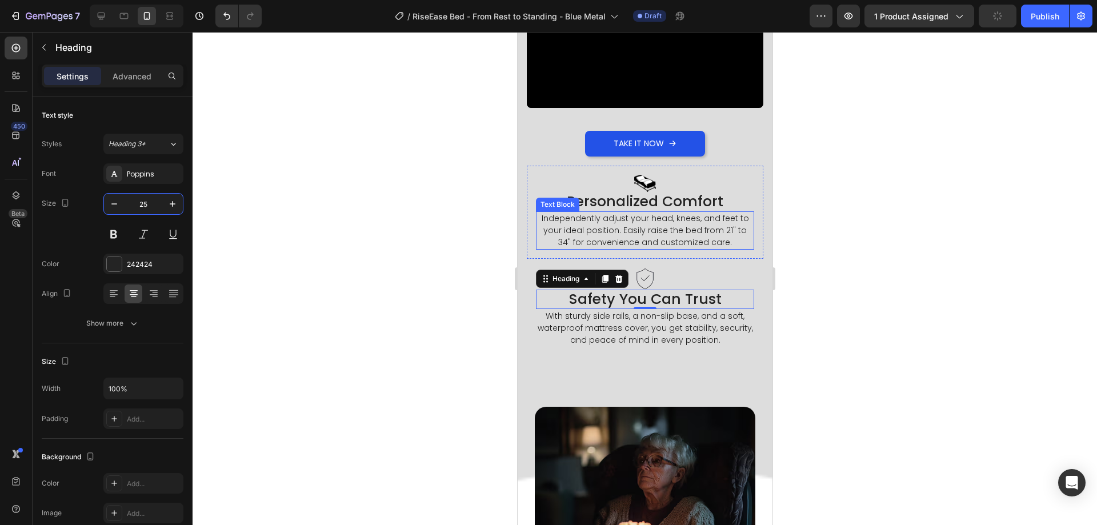
click at [578, 225] on p "Independently adjust your head, knees, and feet to your ideal position. Easily …" at bounding box center [645, 231] width 216 height 36
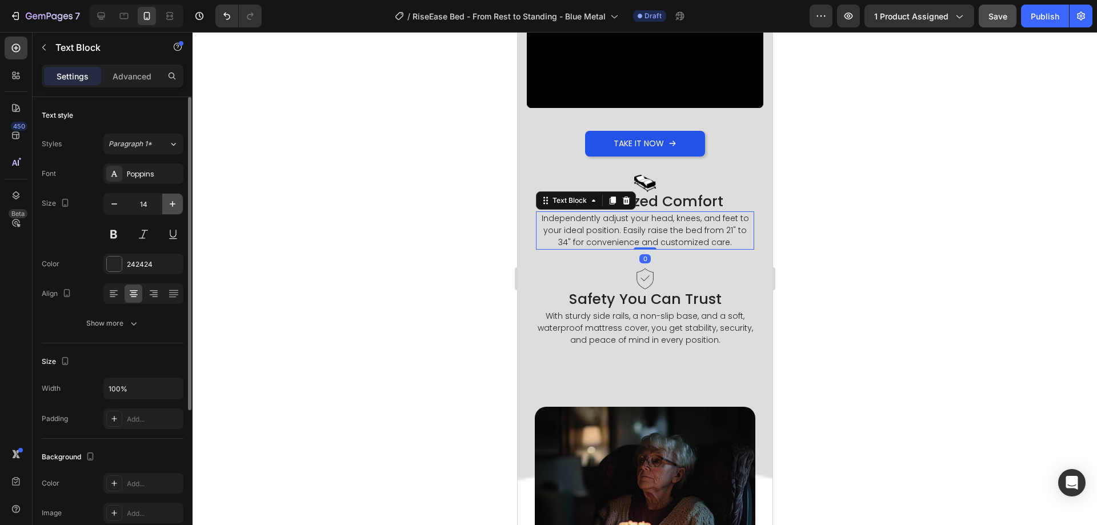
click at [171, 205] on icon "button" at bounding box center [172, 203] width 11 height 11
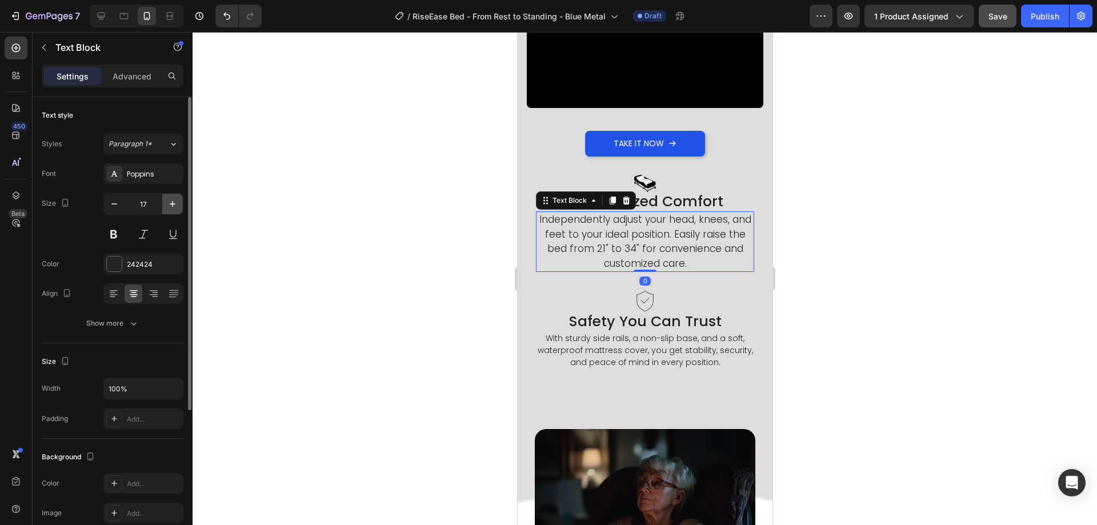
click at [171, 205] on icon "button" at bounding box center [172, 203] width 11 height 11
type input "18"
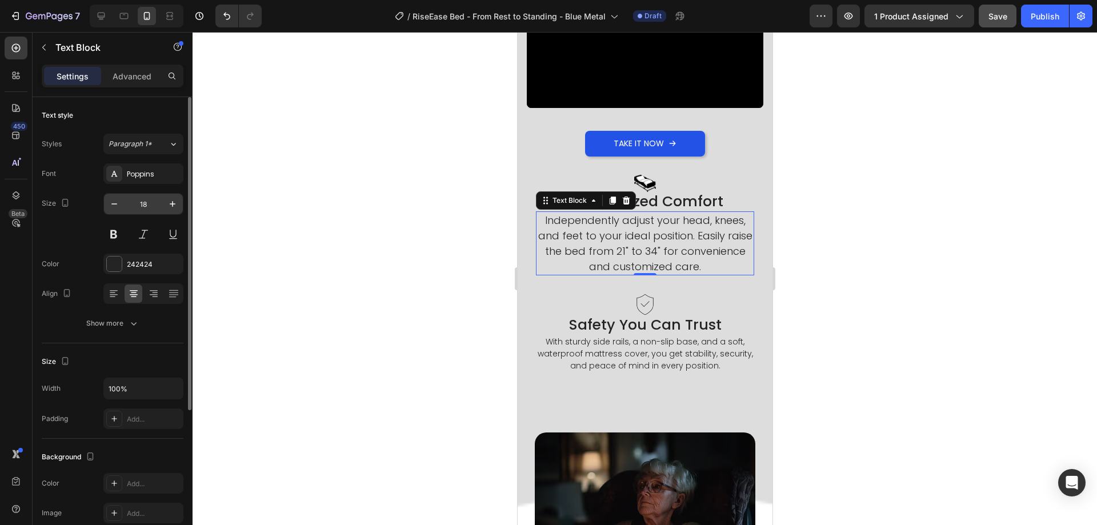
click at [126, 210] on input "18" at bounding box center [144, 204] width 38 height 21
click at [573, 338] on p "With sturdy side rails, a non-slip base, and a soft, waterproof mattress cover,…" at bounding box center [645, 354] width 216 height 36
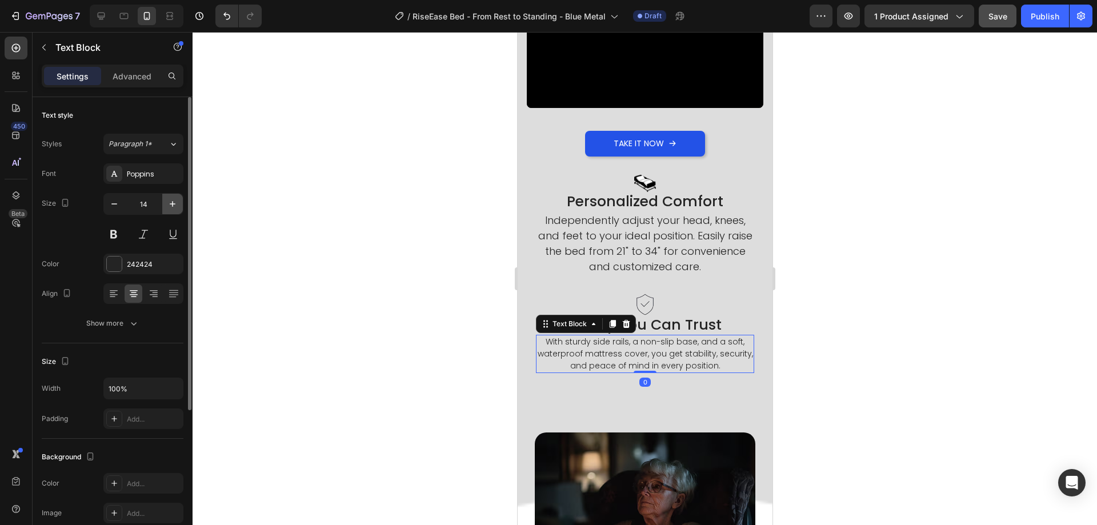
click at [179, 206] on button "button" at bounding box center [172, 204] width 21 height 21
click at [174, 206] on icon "button" at bounding box center [172, 203] width 11 height 11
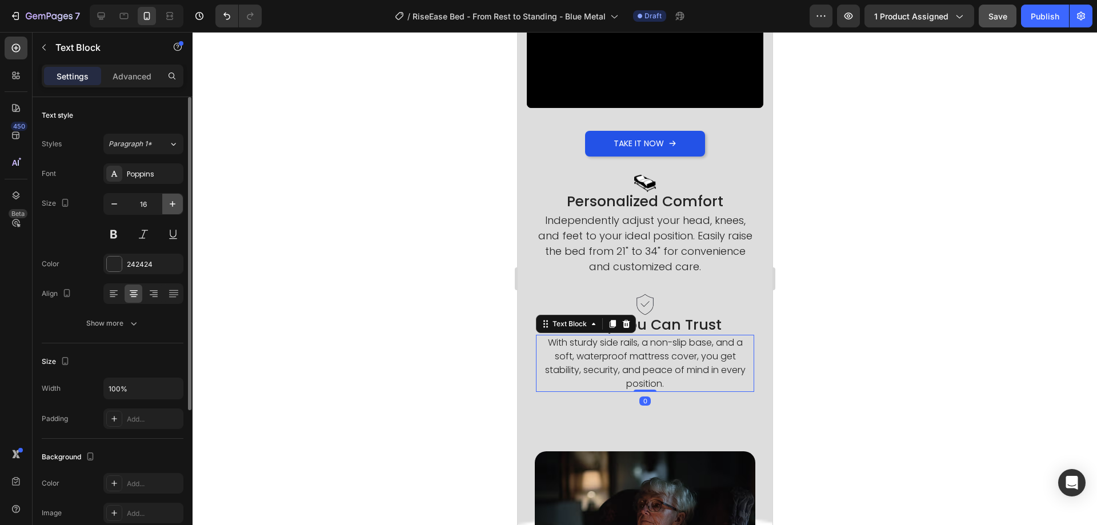
click at [174, 206] on icon "button" at bounding box center [172, 203] width 11 height 11
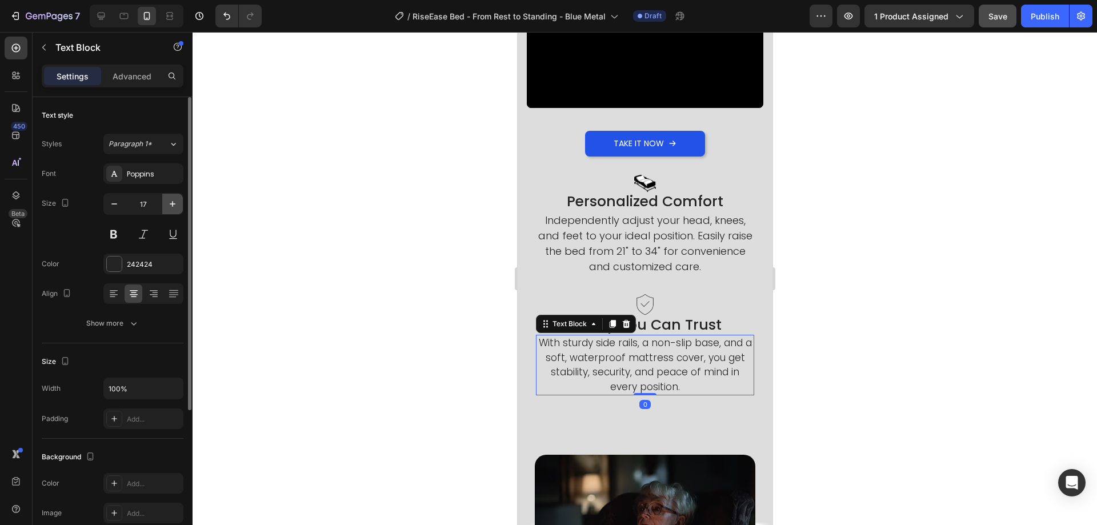
type input "18"
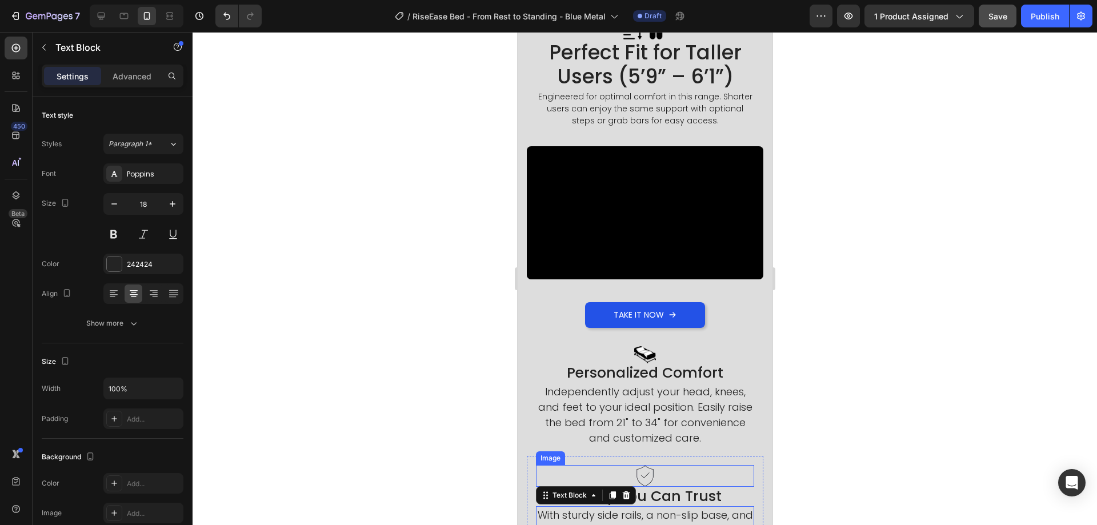
scroll to position [704, 0]
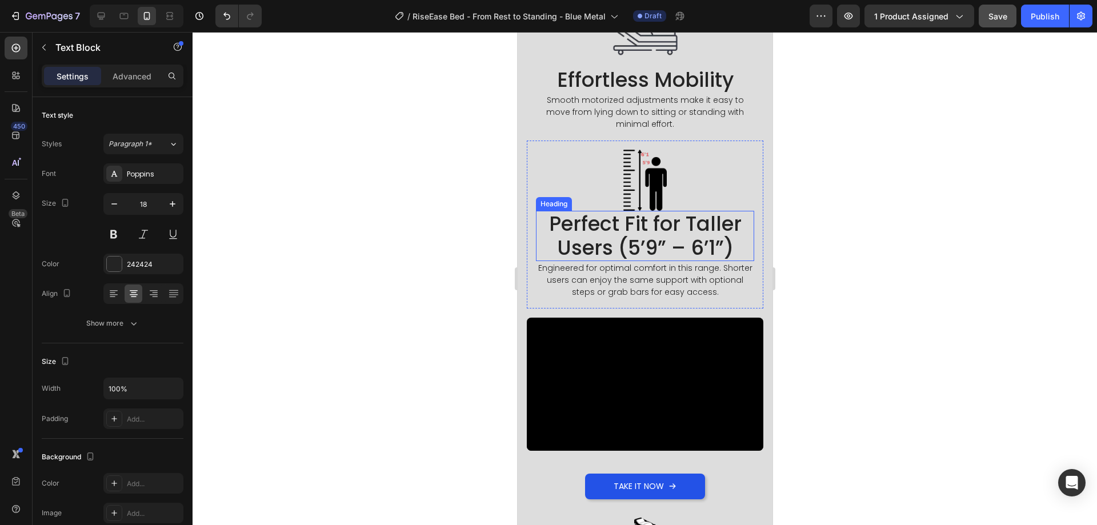
click at [646, 181] on img at bounding box center [644, 180] width 43 height 61
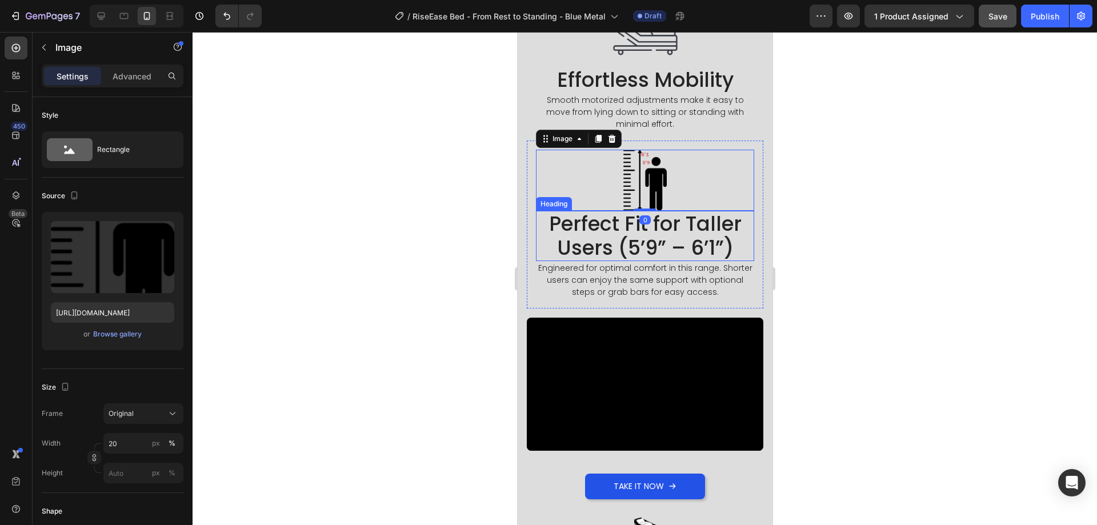
click at [647, 247] on h2 "Perfect Fit for Taller Users (5’9” – 6’1”)" at bounding box center [644, 236] width 218 height 50
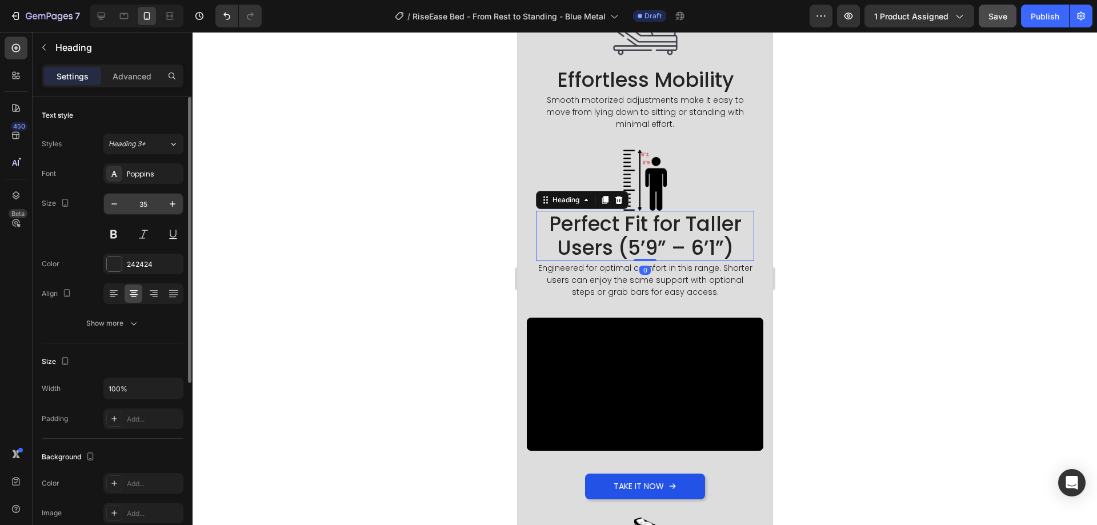
click at [150, 200] on input "35" at bounding box center [144, 204] width 38 height 21
type input "25"
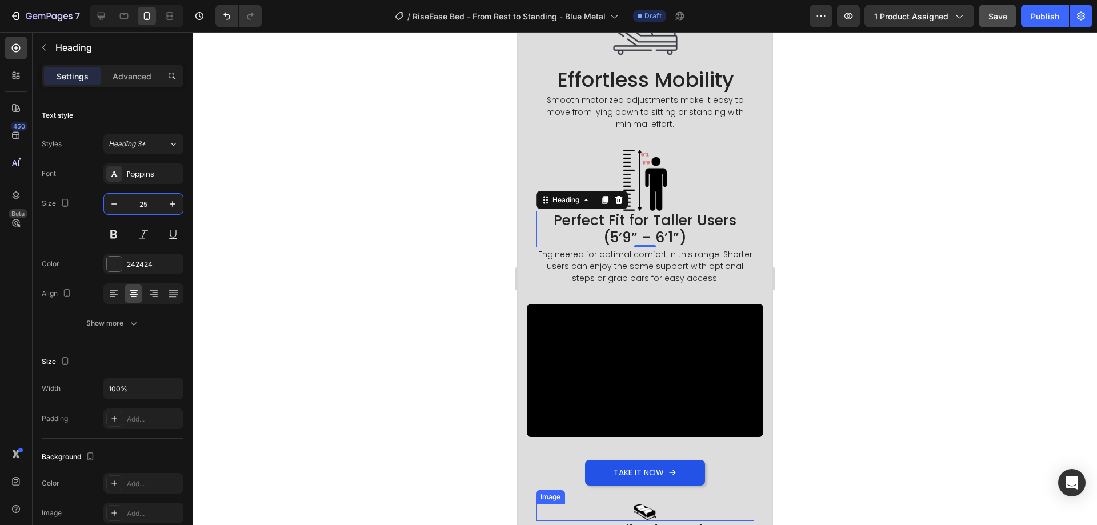
click at [641, 504] on img at bounding box center [645, 513] width 22 height 18
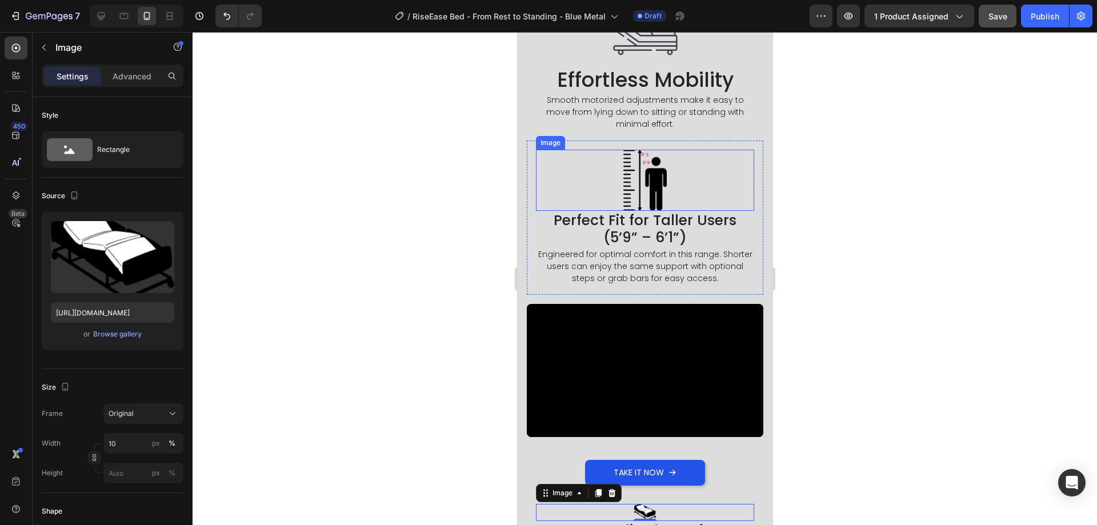
scroll to position [590, 0]
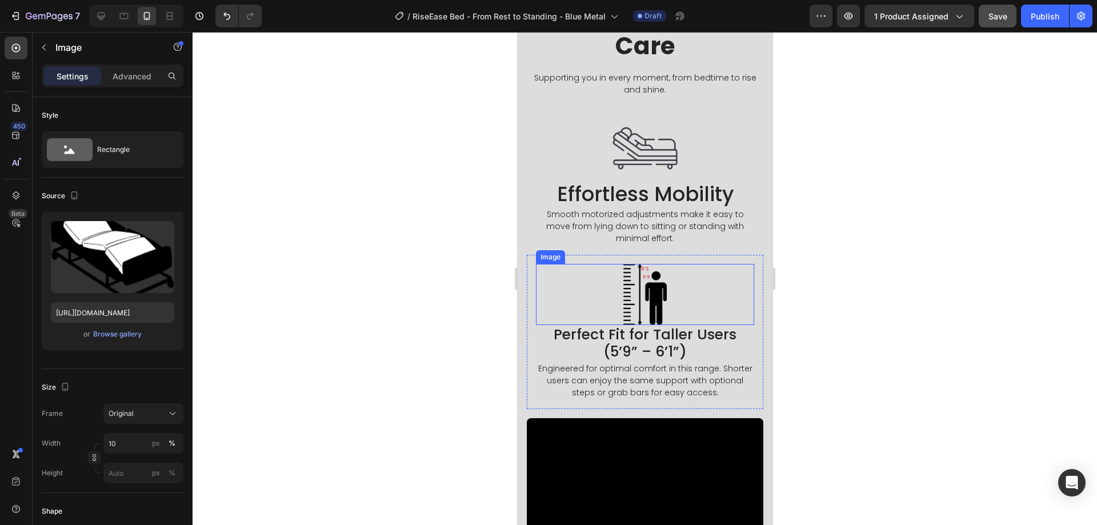
click at [666, 301] on div at bounding box center [644, 294] width 218 height 61
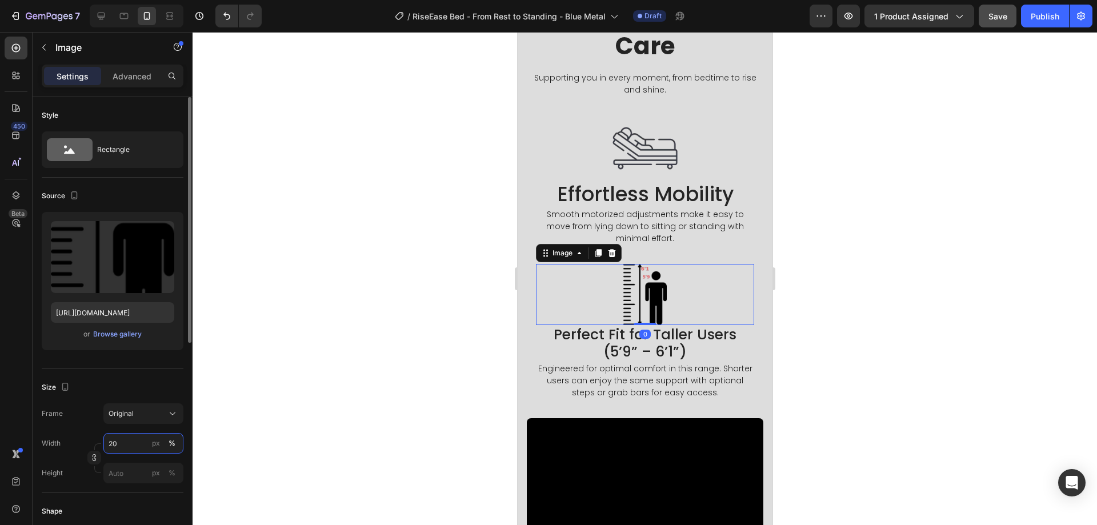
click at [123, 450] on input "20" at bounding box center [143, 443] width 80 height 21
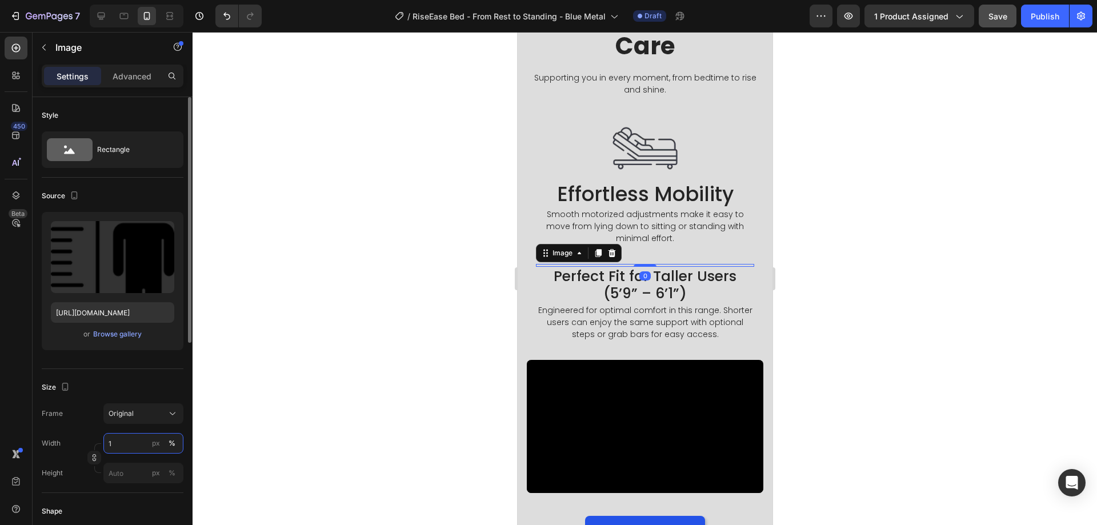
type input "10"
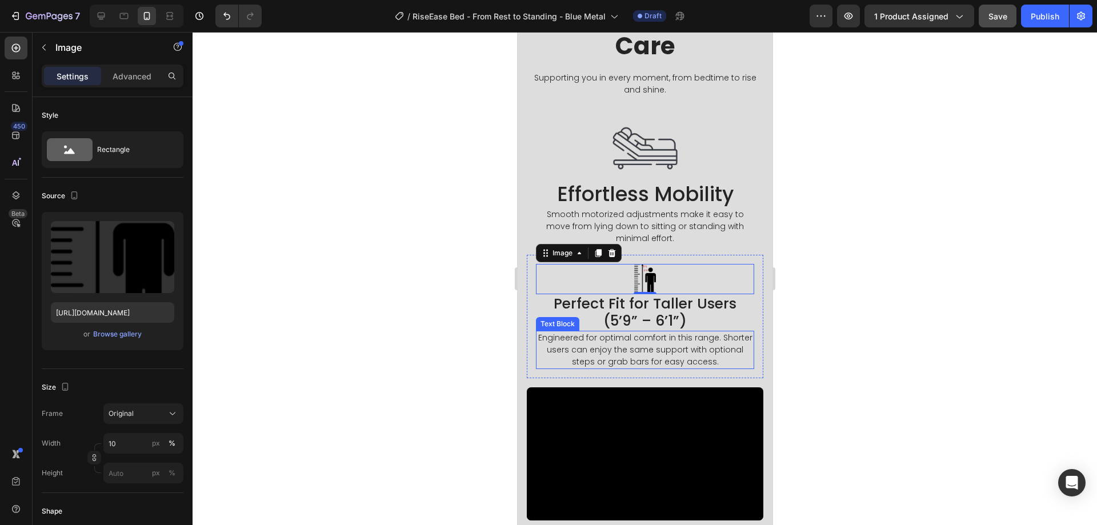
click at [627, 306] on h2 "Perfect Fit for Taller Users (5’9” – 6’1”)" at bounding box center [644, 312] width 218 height 37
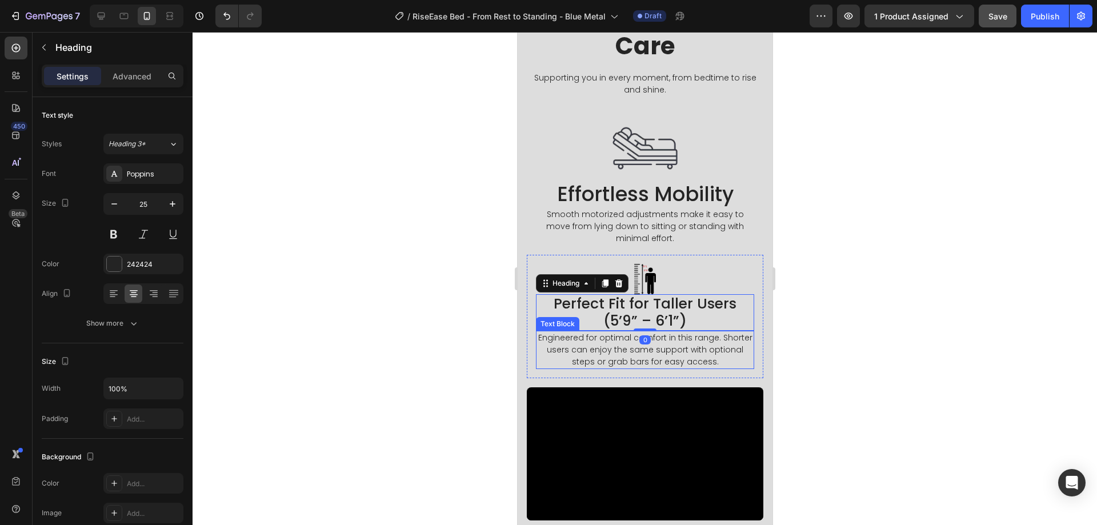
click at [631, 358] on p "Engineered for optimal comfort in this range. Shorter users can enjoy the same …" at bounding box center [645, 350] width 216 height 36
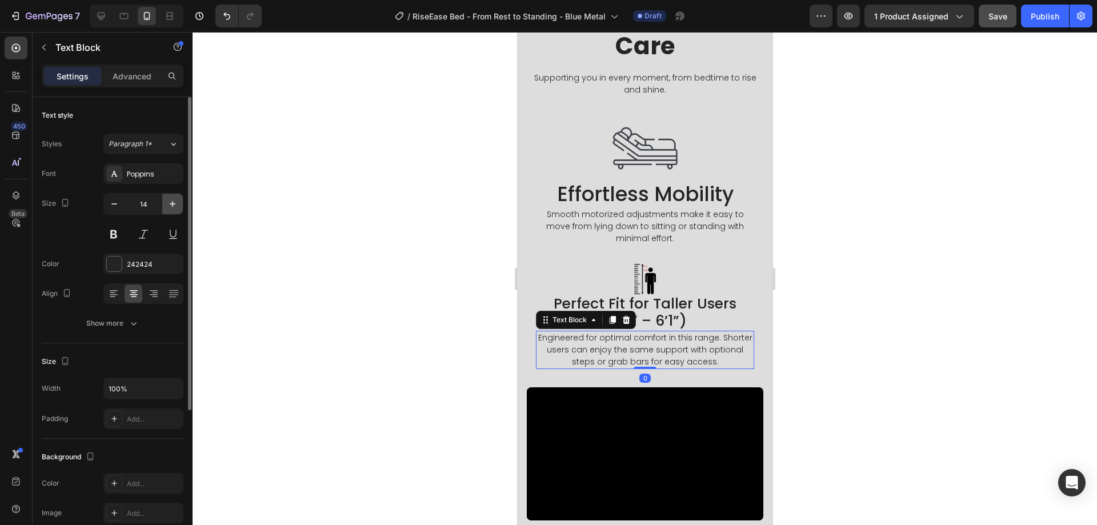
click at [177, 203] on icon "button" at bounding box center [172, 203] width 11 height 11
click at [177, 202] on icon "button" at bounding box center [172, 203] width 11 height 11
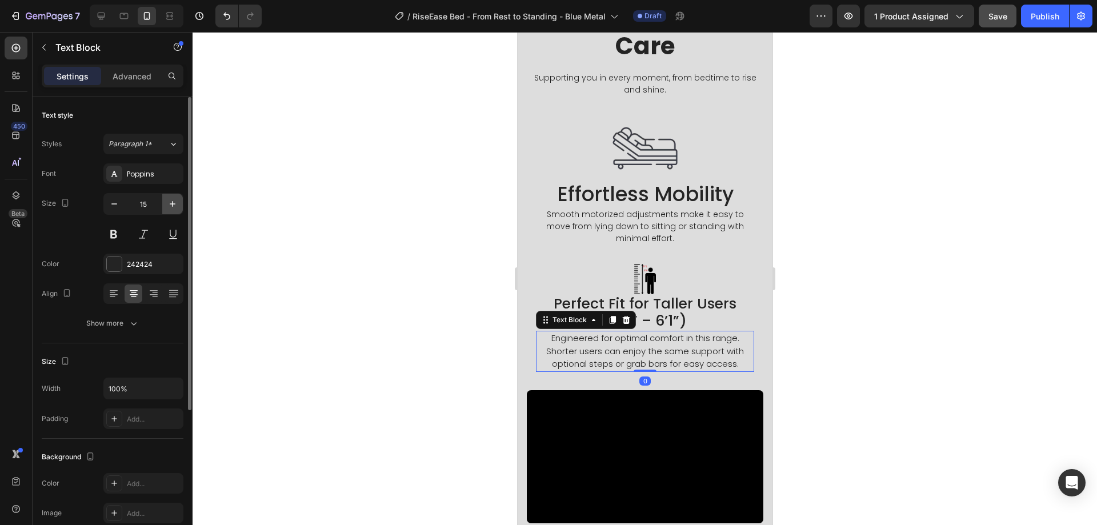
click at [177, 202] on icon "button" at bounding box center [172, 203] width 11 height 11
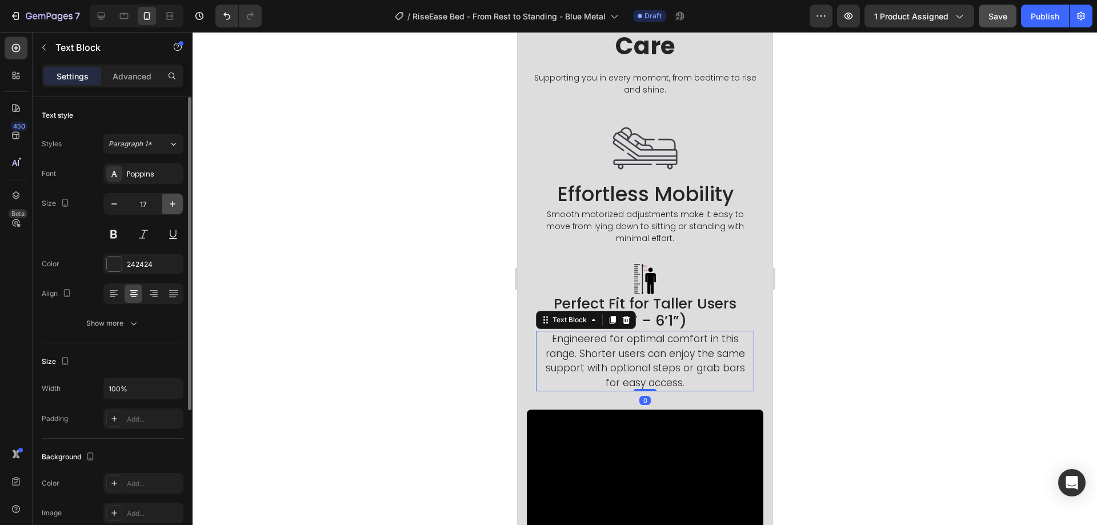
click at [177, 202] on icon "button" at bounding box center [172, 203] width 11 height 11
type input "18"
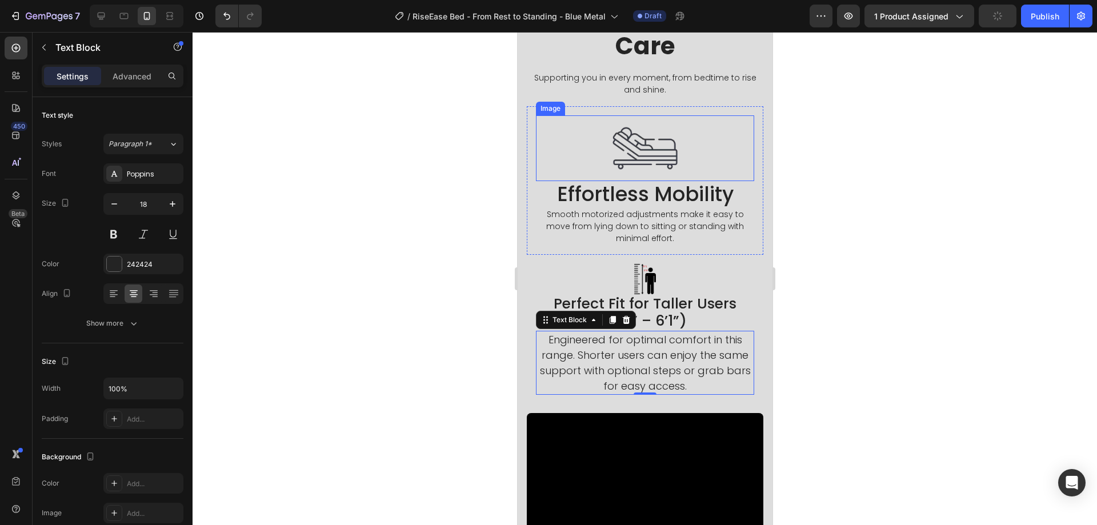
click at [627, 154] on img at bounding box center [645, 148] width 66 height 66
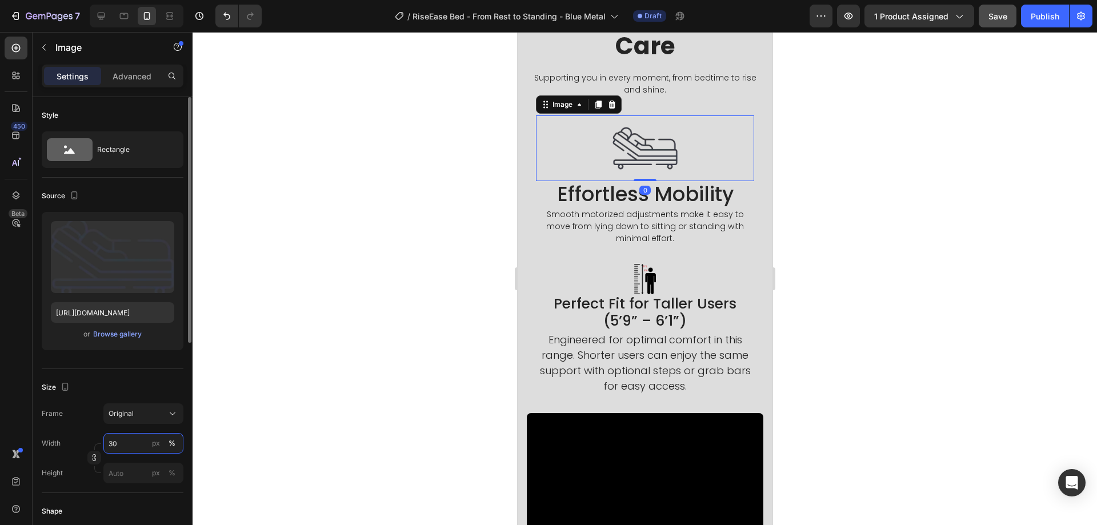
click at [124, 450] on input "30" at bounding box center [143, 443] width 80 height 21
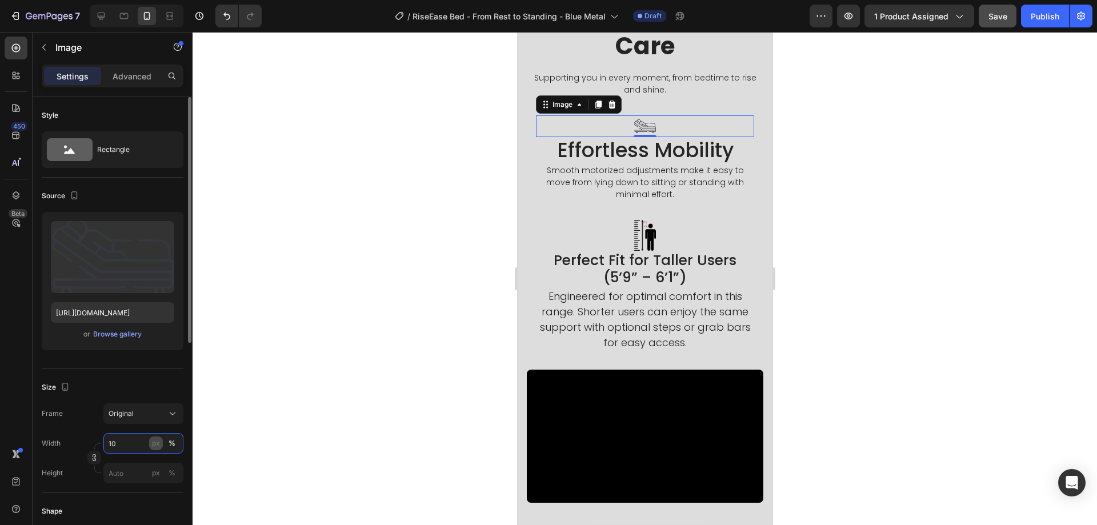
type input "1"
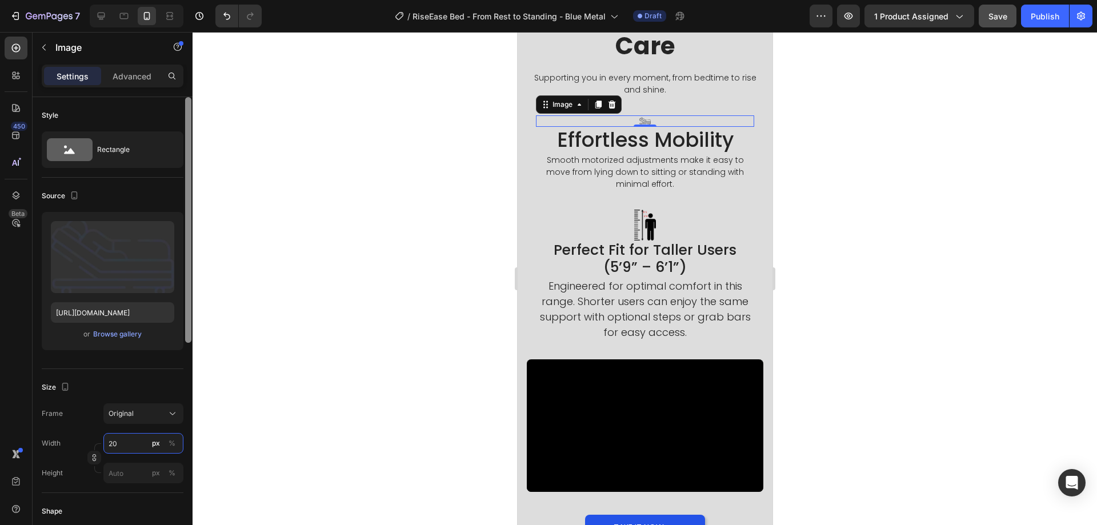
type input "20"
click at [171, 446] on div "%" at bounding box center [172, 443] width 7 height 10
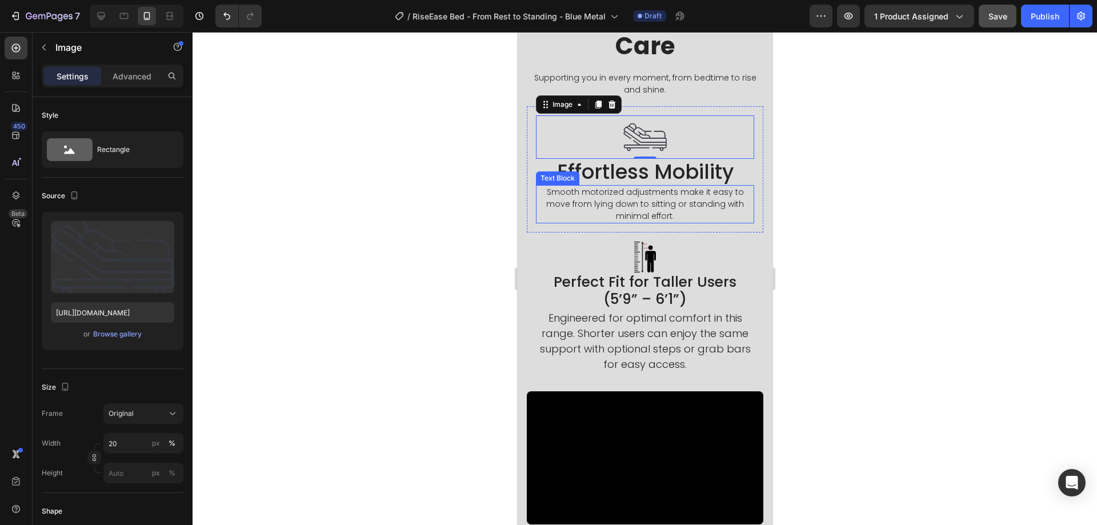
click at [657, 186] on p "Smooth motorized adjustments make it easy to move from lying down to sitting or…" at bounding box center [645, 204] width 216 height 36
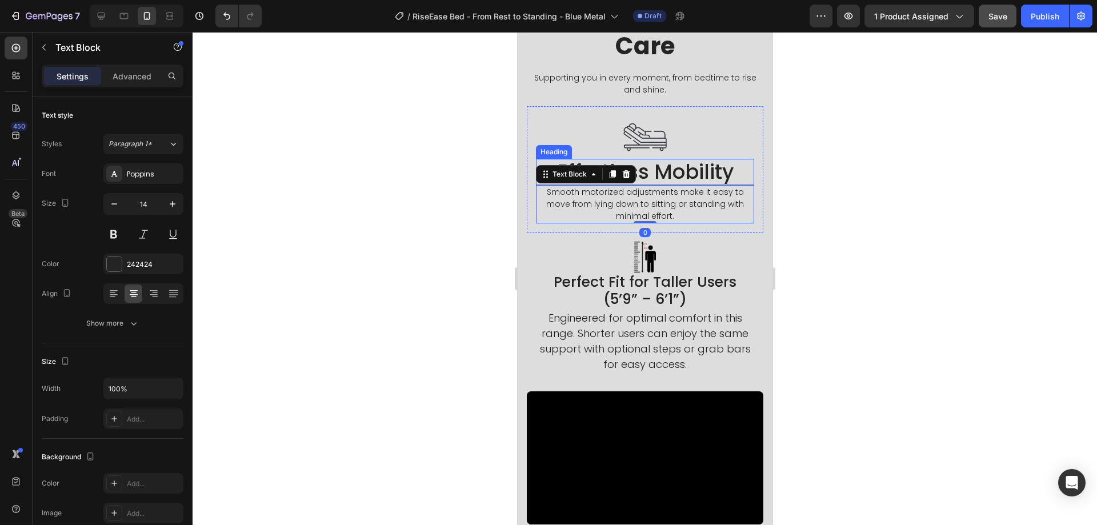
click at [658, 169] on h2 "Effortless Mobility" at bounding box center [644, 172] width 218 height 26
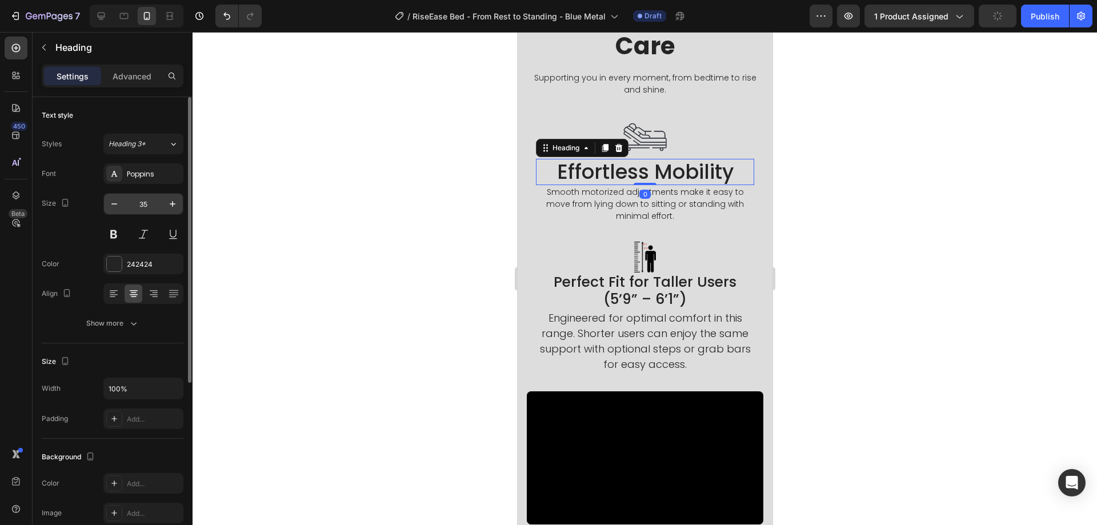
click at [151, 204] on input "35" at bounding box center [144, 204] width 38 height 21
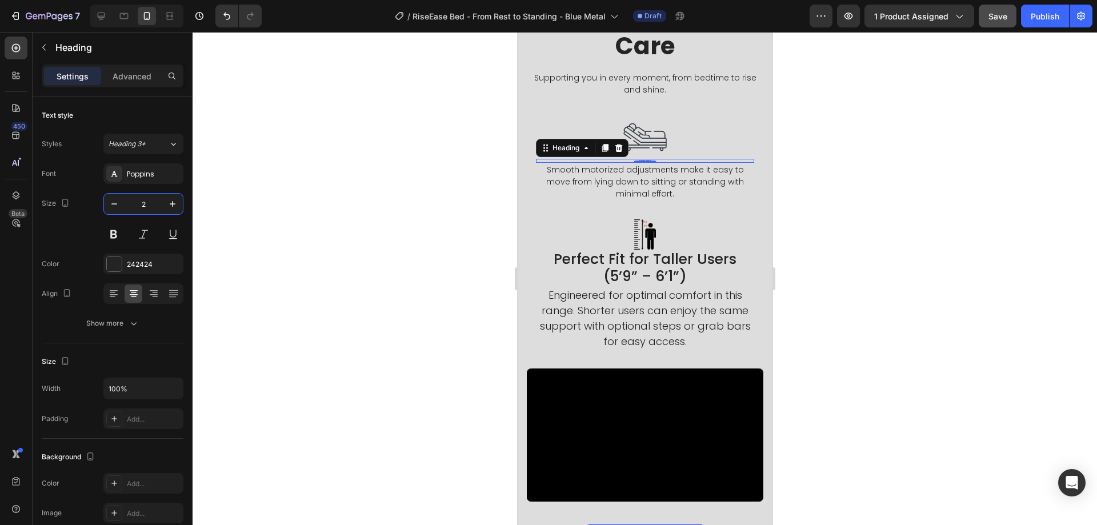
type input "25"
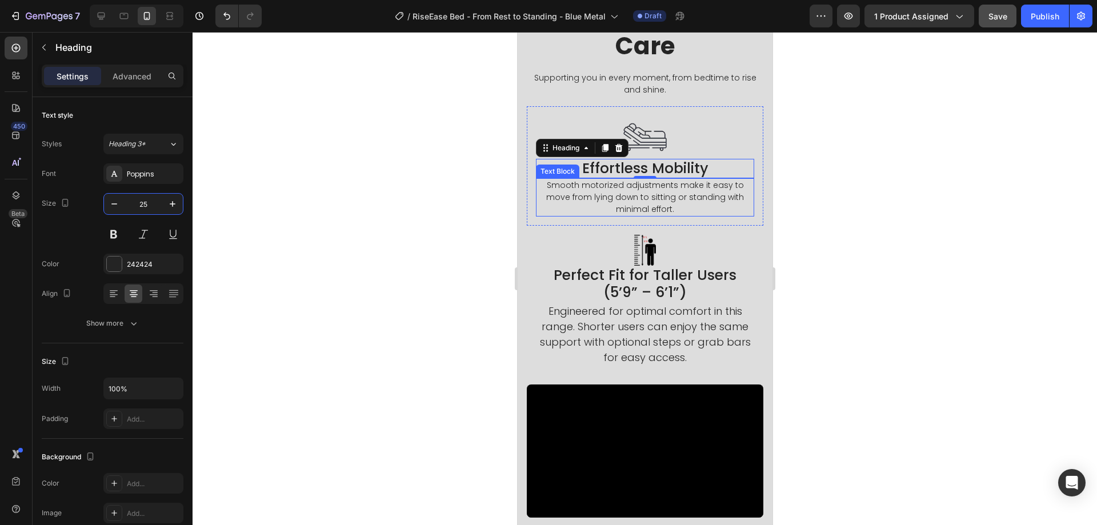
click at [627, 193] on p "Smooth motorized adjustments make it easy to move from lying down to sitting or…" at bounding box center [645, 197] width 216 height 36
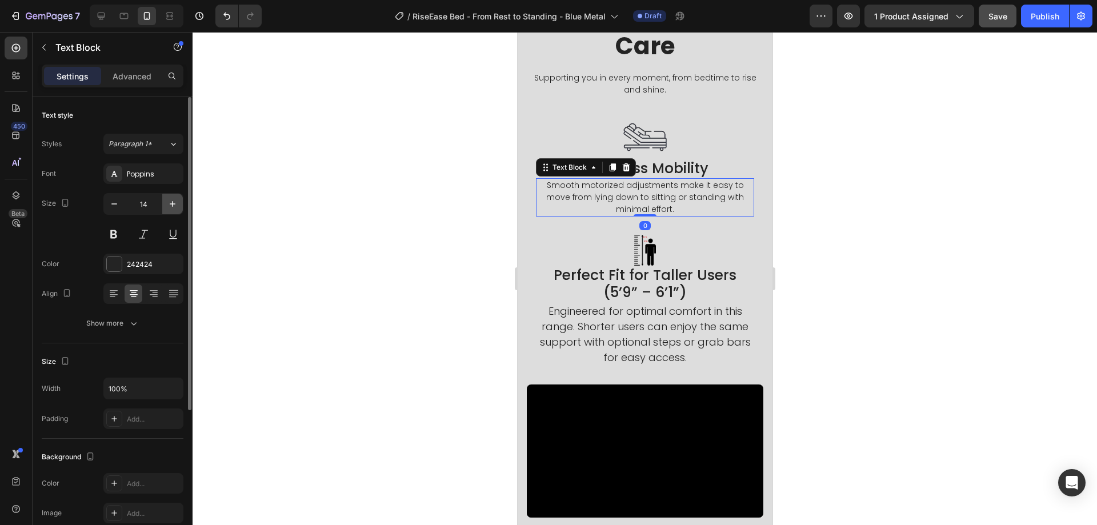
click at [180, 201] on button "button" at bounding box center [172, 204] width 21 height 21
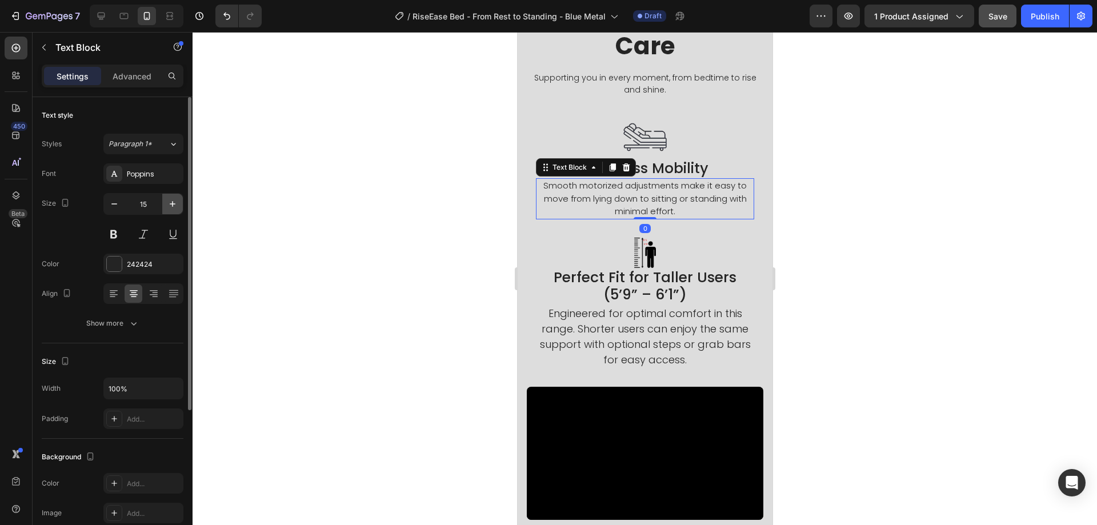
click at [180, 201] on button "button" at bounding box center [172, 204] width 21 height 21
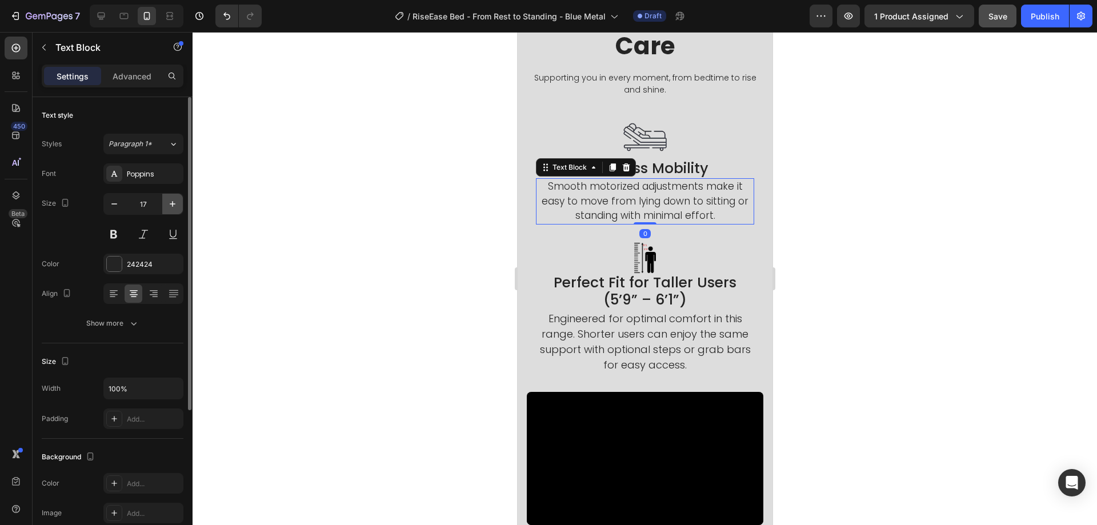
click at [180, 201] on button "button" at bounding box center [172, 204] width 21 height 21
type input "18"
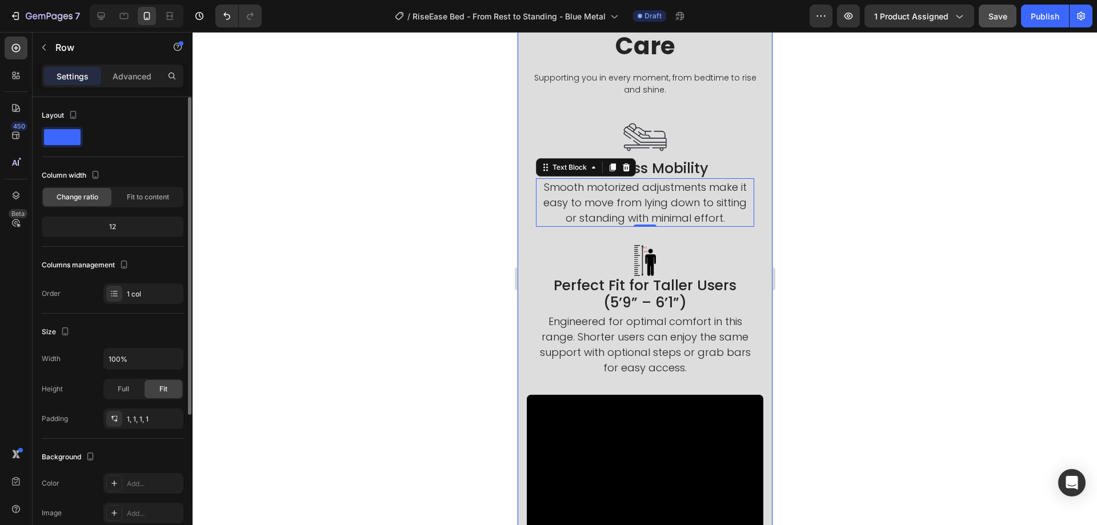
click at [528, 276] on div "Image Perfect Fit for Taller Users (5’9” – 6’1”) Heading Engineered for optimal…" at bounding box center [644, 311] width 237 height 150
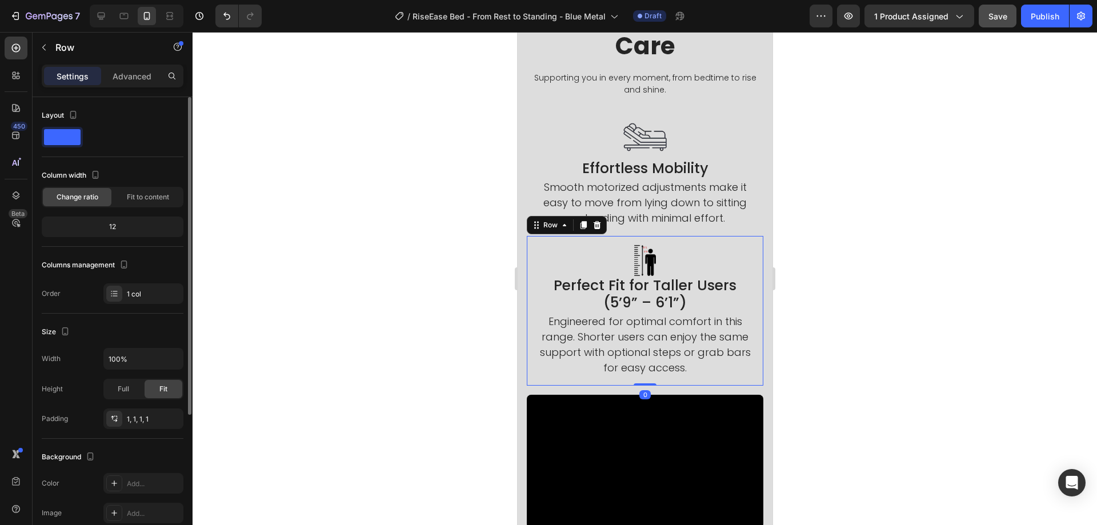
click at [615, 338] on p "Engineered for optimal comfort in this range. Shorter users can enjoy the same …" at bounding box center [645, 345] width 216 height 62
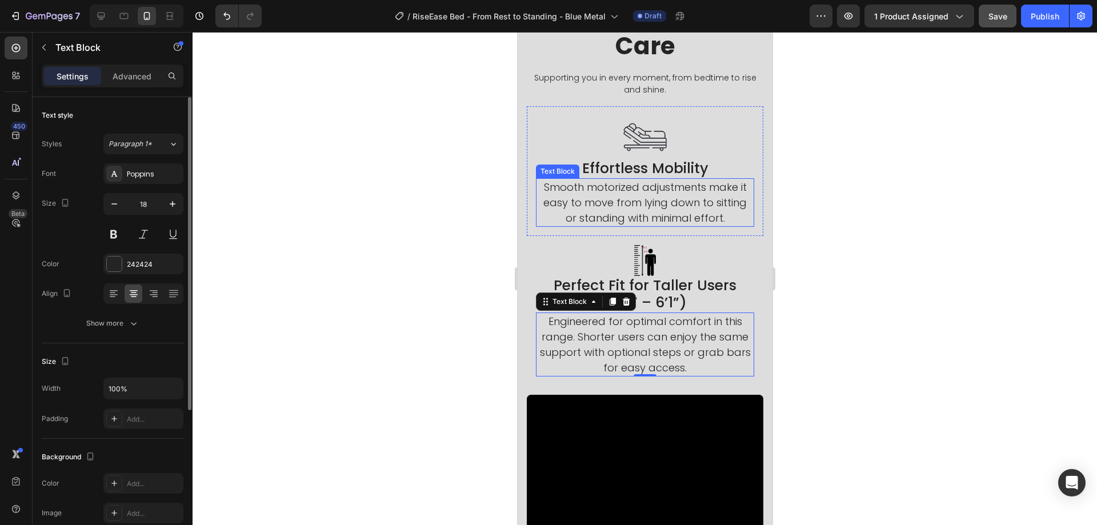
scroll to position [533, 0]
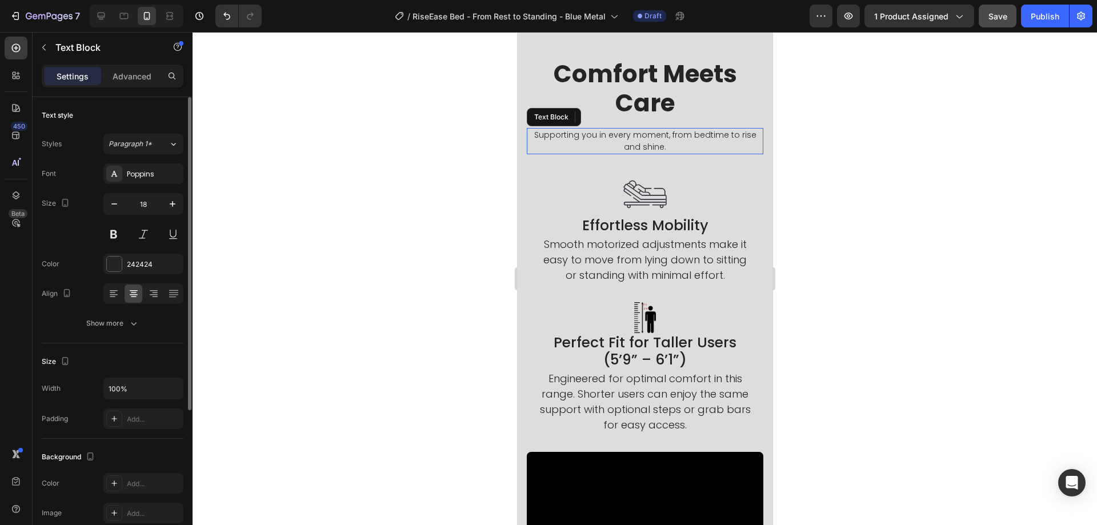
click at [652, 142] on p "Supporting you in every moment, from bedtime to rise and shine." at bounding box center [644, 141] width 234 height 24
click at [165, 203] on button "button" at bounding box center [172, 204] width 21 height 21
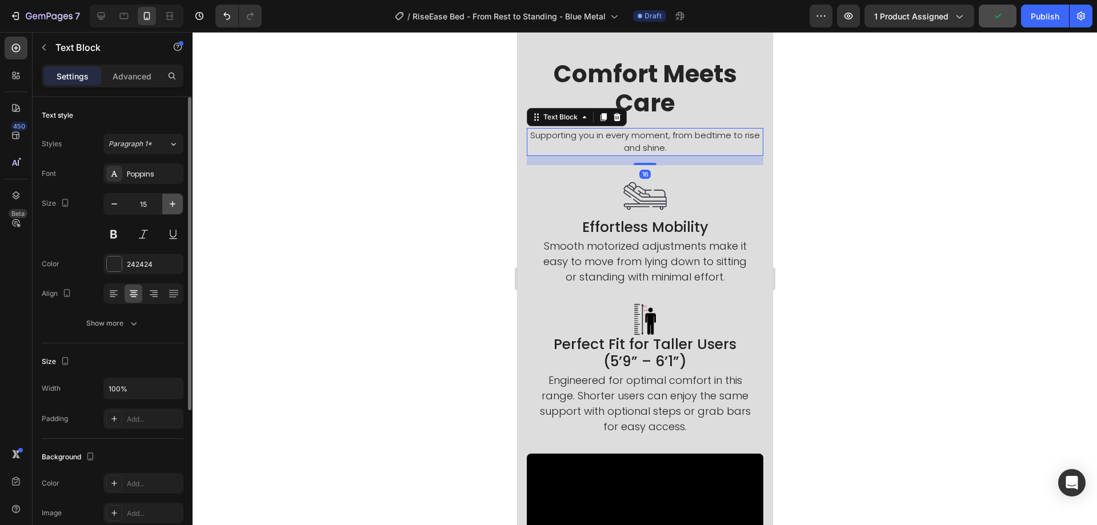
click at [165, 203] on button "button" at bounding box center [172, 204] width 21 height 21
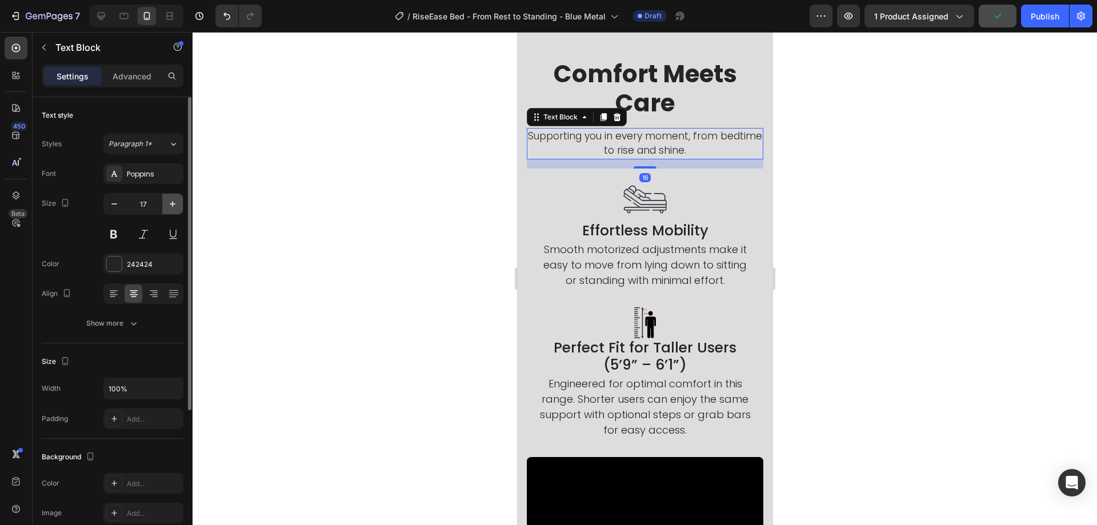
click at [165, 203] on button "button" at bounding box center [172, 204] width 21 height 21
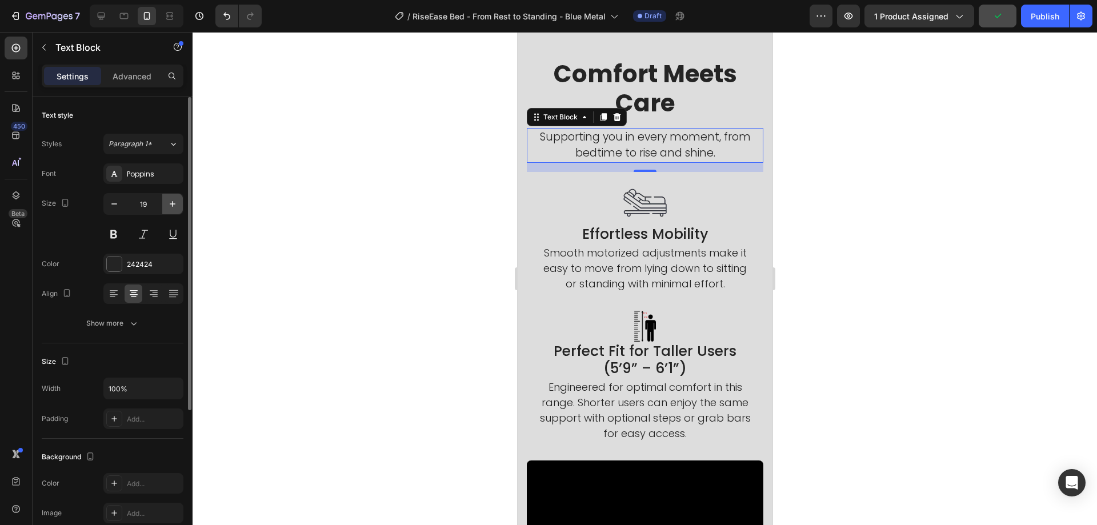
click at [165, 203] on button "button" at bounding box center [172, 204] width 21 height 21
click at [114, 202] on icon "button" at bounding box center [114, 203] width 11 height 11
type input "19"
click at [137, 439] on div "Text style Styles Paragraph 1* Font Poppins Size 19 Color 242424 Align Show more" at bounding box center [113, 486] width 142 height 94
click at [138, 331] on button "Show more" at bounding box center [113, 323] width 142 height 21
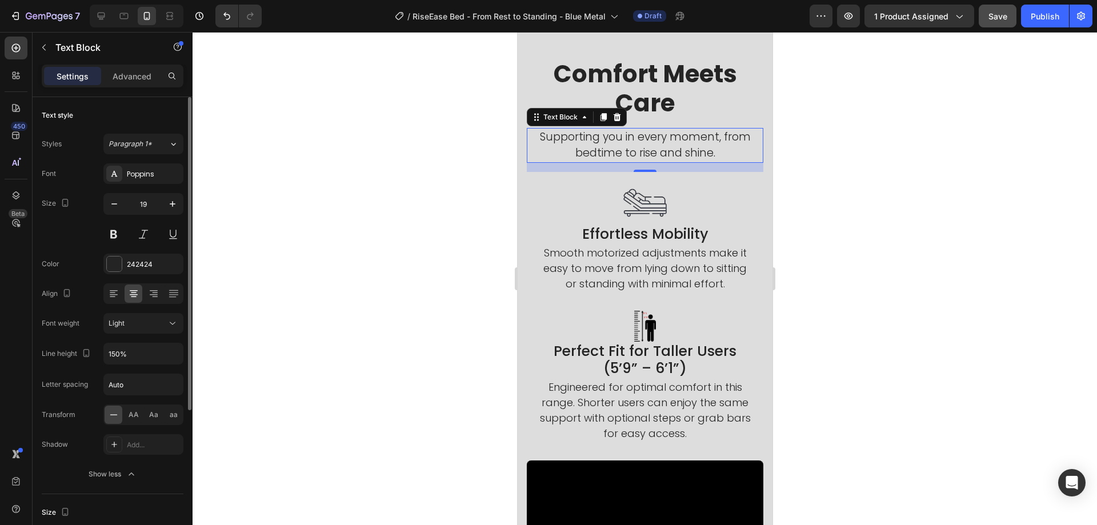
click at [149, 335] on div "Font Poppins Size 19 Color 242424 Align Font weight Light Line height 150% Lett…" at bounding box center [113, 323] width 142 height 321
click at [151, 327] on div "Light" at bounding box center [138, 323] width 58 height 10
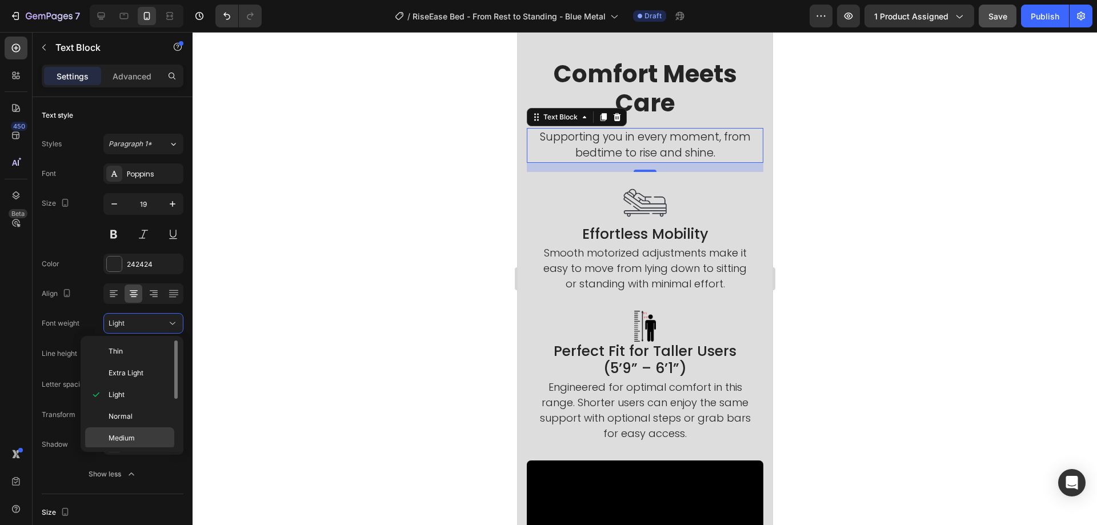
click at [131, 443] on span "Medium" at bounding box center [122, 438] width 26 height 10
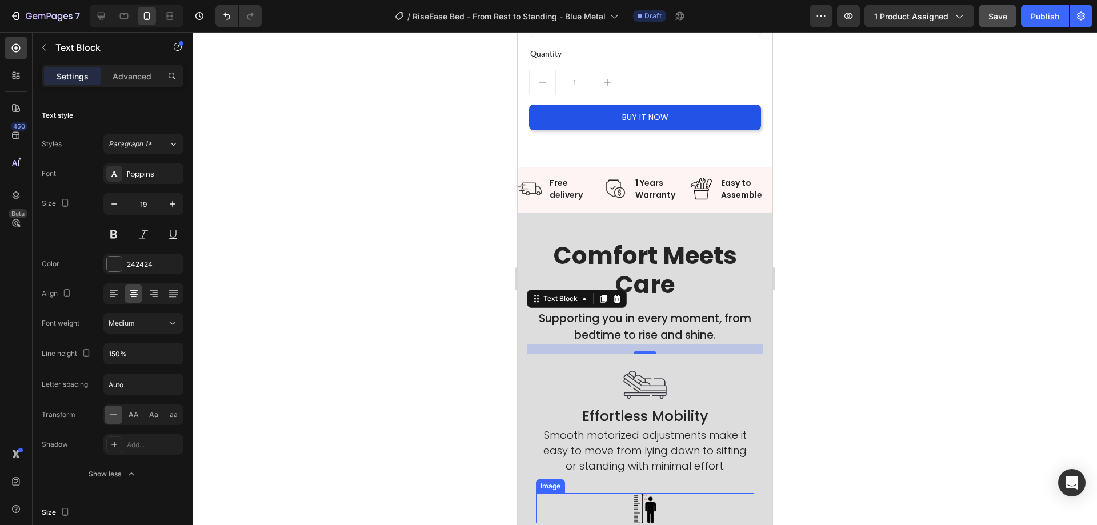
scroll to position [361, 0]
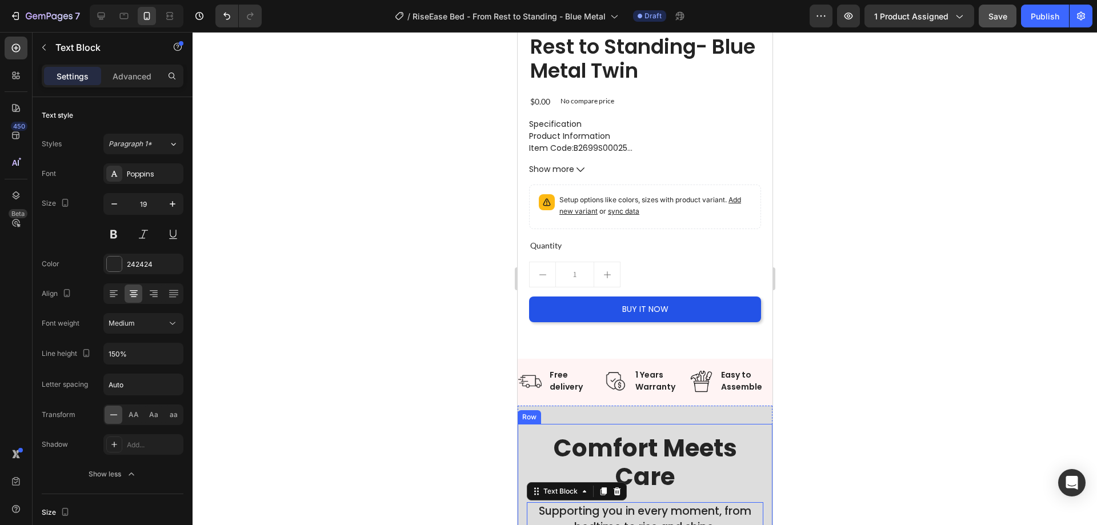
click at [637, 470] on strong "Comfort Meets Care" at bounding box center [644, 462] width 183 height 62
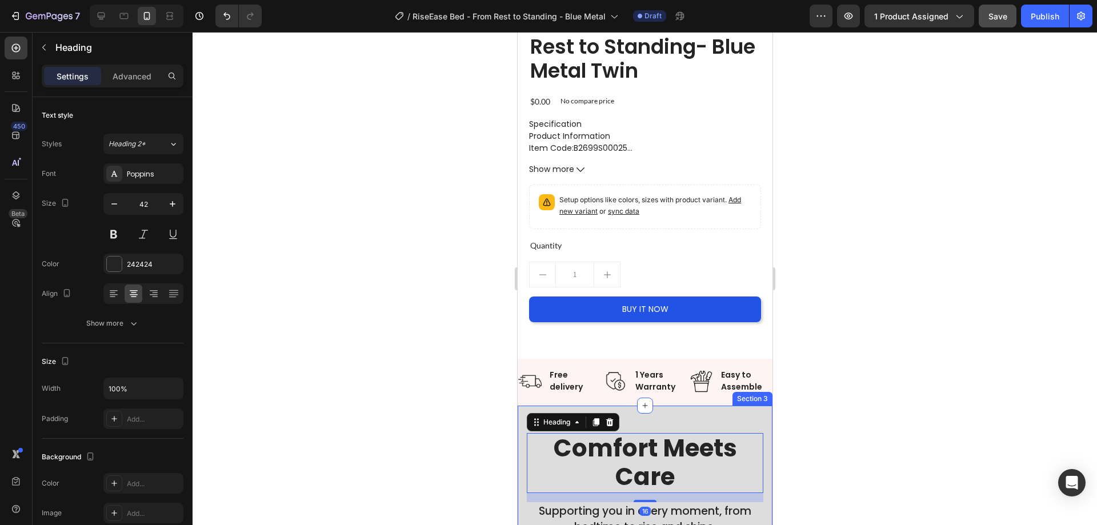
scroll to position [475, 0]
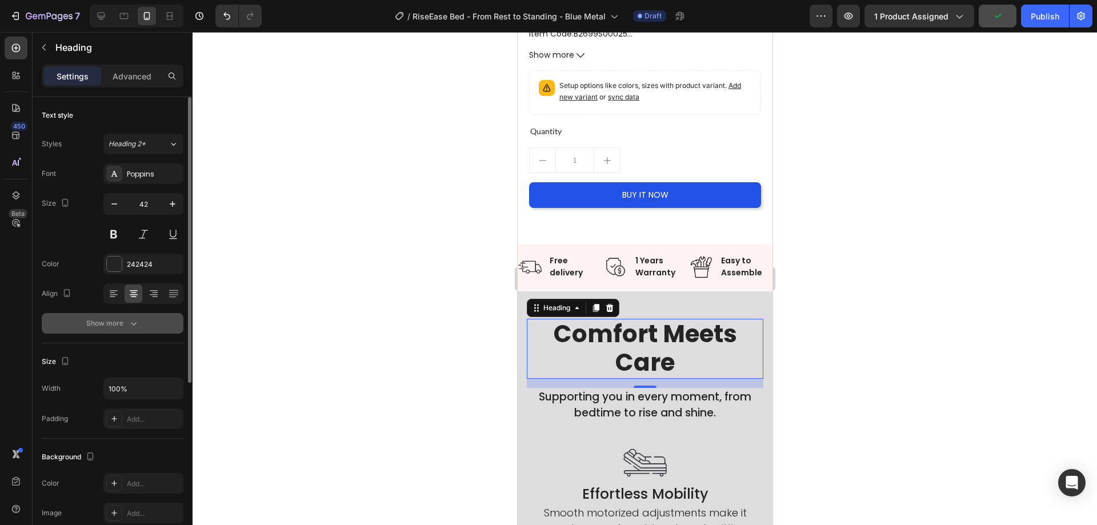
click at [127, 325] on div "Show more" at bounding box center [112, 323] width 53 height 11
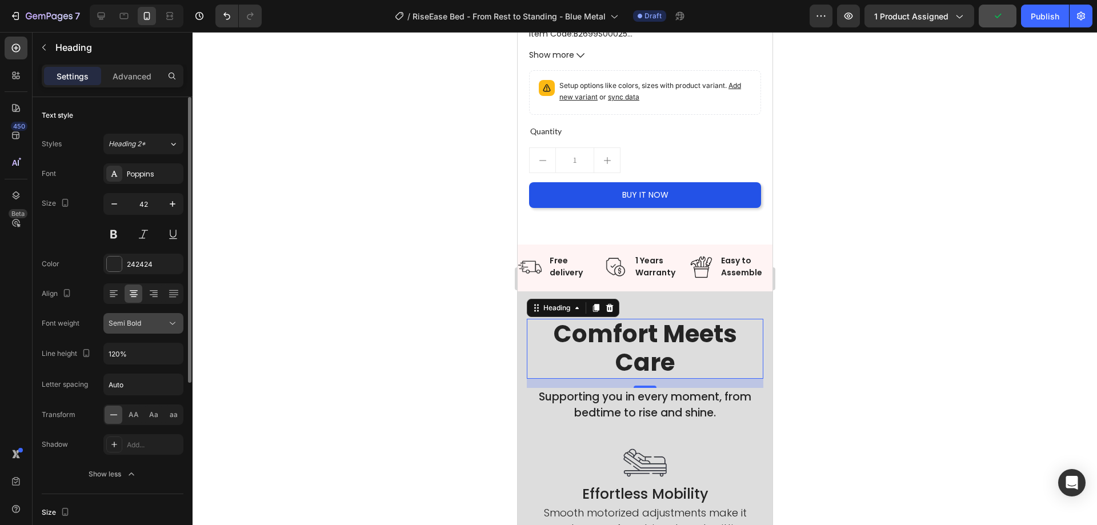
click at [149, 329] on button "Semi Bold" at bounding box center [143, 323] width 80 height 21
click at [150, 329] on button "Semi Bold" at bounding box center [143, 323] width 80 height 21
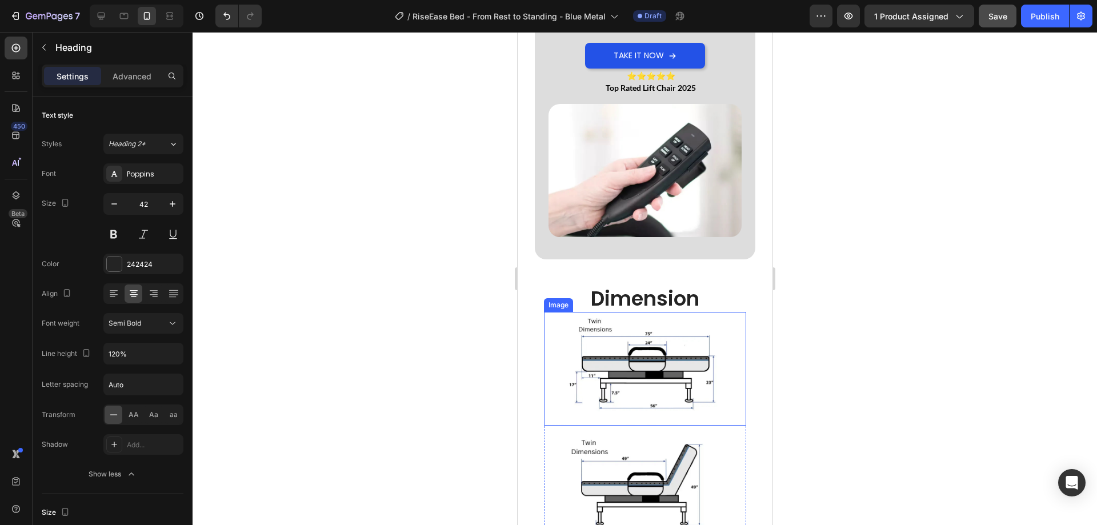
scroll to position [2589, 0]
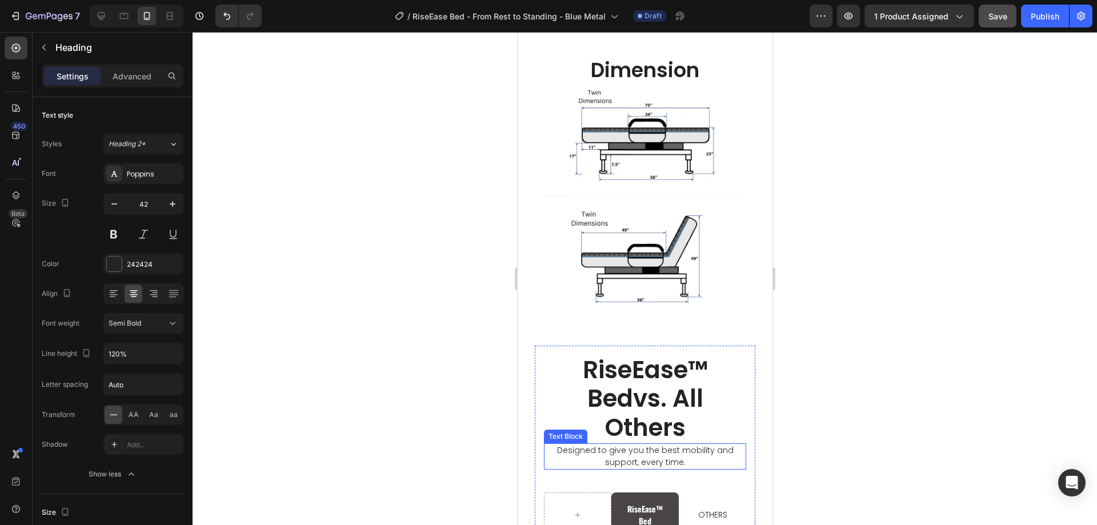
click at [650, 445] on p "Designed to give you the best mobility and support, every time." at bounding box center [645, 457] width 200 height 24
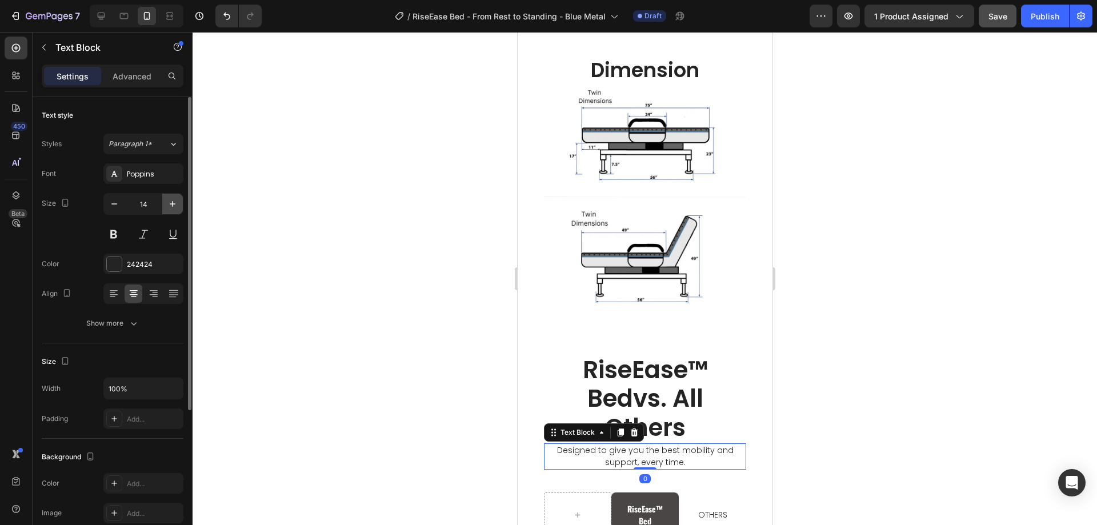
click at [171, 206] on icon "button" at bounding box center [172, 203] width 11 height 11
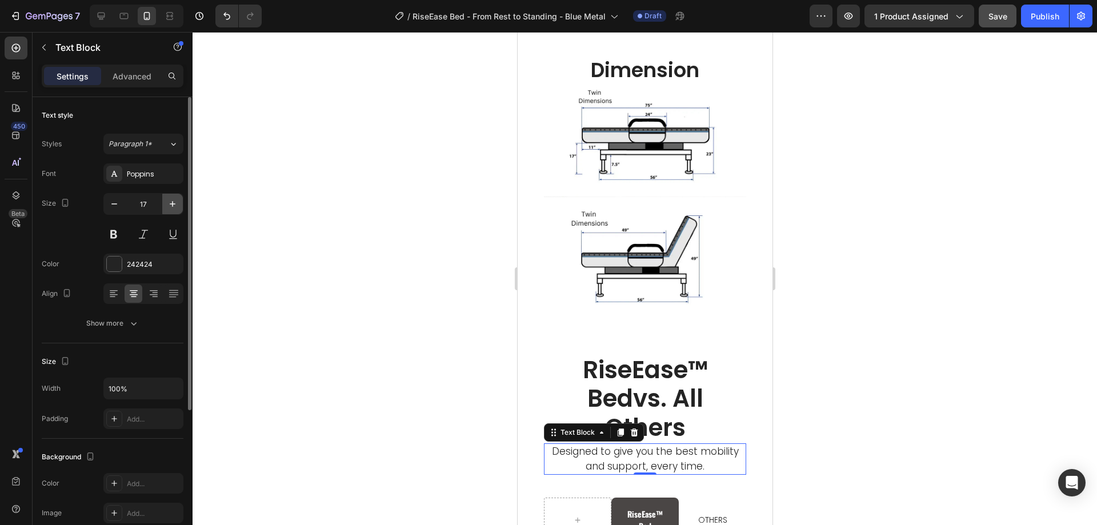
type input "18"
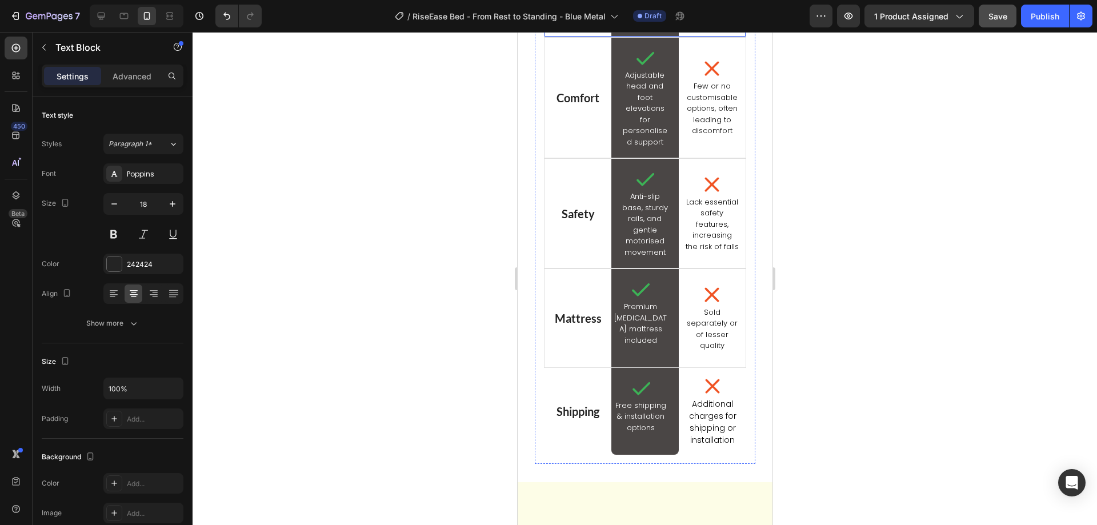
scroll to position [3504, 0]
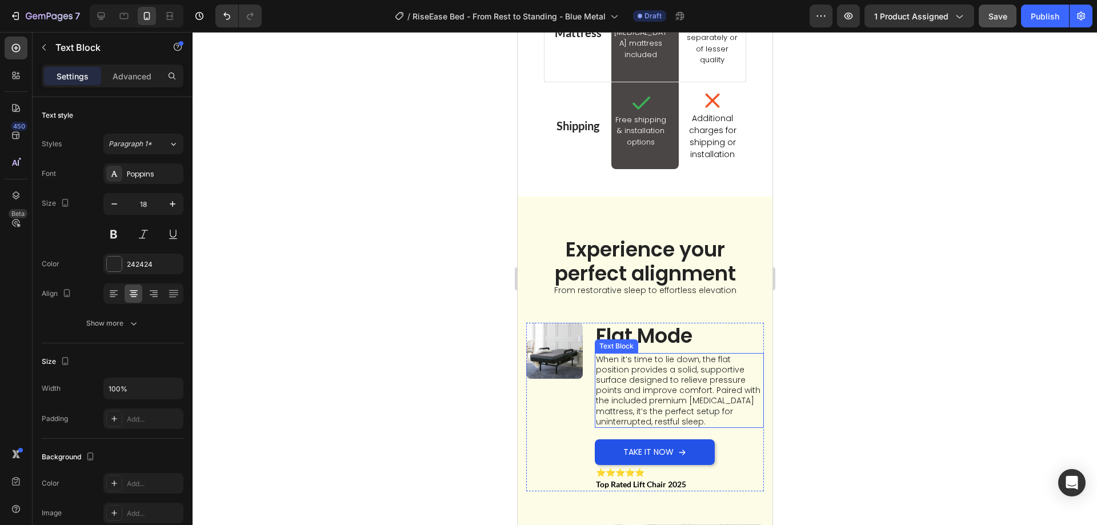
click at [673, 354] on p "When it’s time to lie down, the flat position provides a solid, supportive surf…" at bounding box center [678, 390] width 167 height 73
click at [586, 323] on div "Flat Mode Text Block When it’s time to lie down, the flat position provides a s…" at bounding box center [645, 407] width 238 height 169
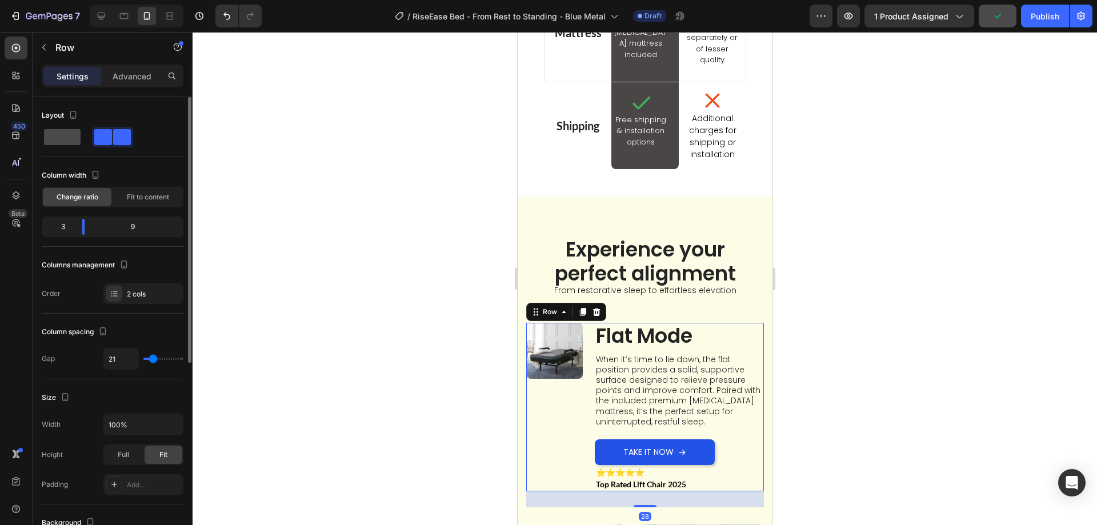
click at [55, 141] on span at bounding box center [62, 137] width 37 height 16
type input "0"
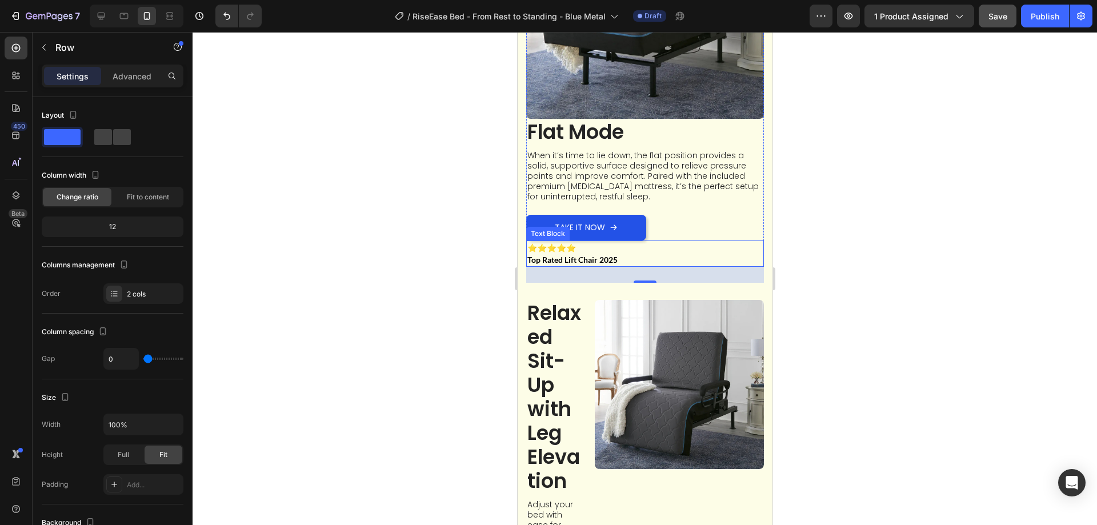
scroll to position [3961, 0]
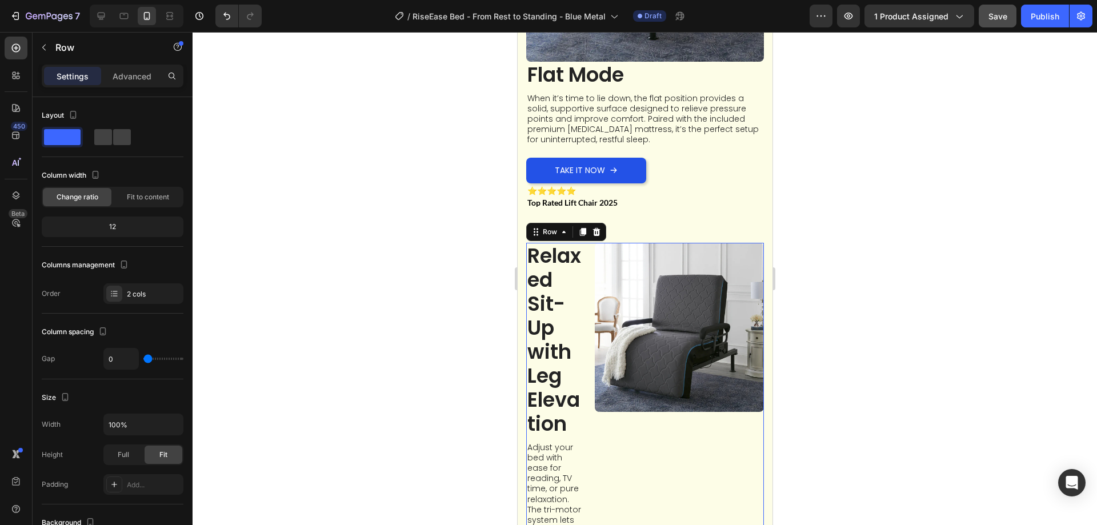
click at [68, 133] on span at bounding box center [62, 137] width 37 height 16
type input "0"
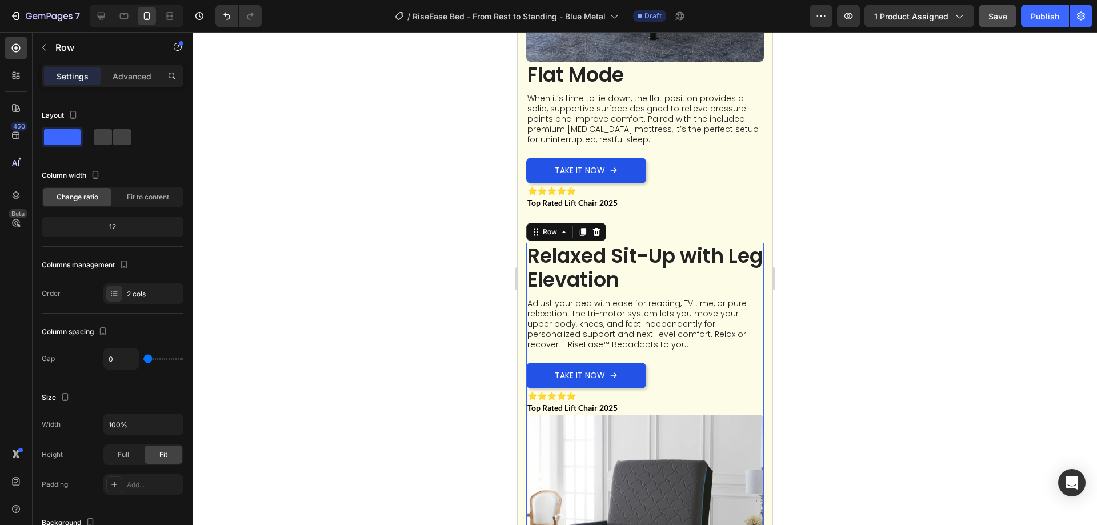
click at [580, 323] on p "Adjust your bed with ease for reading, TV time, or pure relaxation. The tri-mot…" at bounding box center [644, 324] width 235 height 52
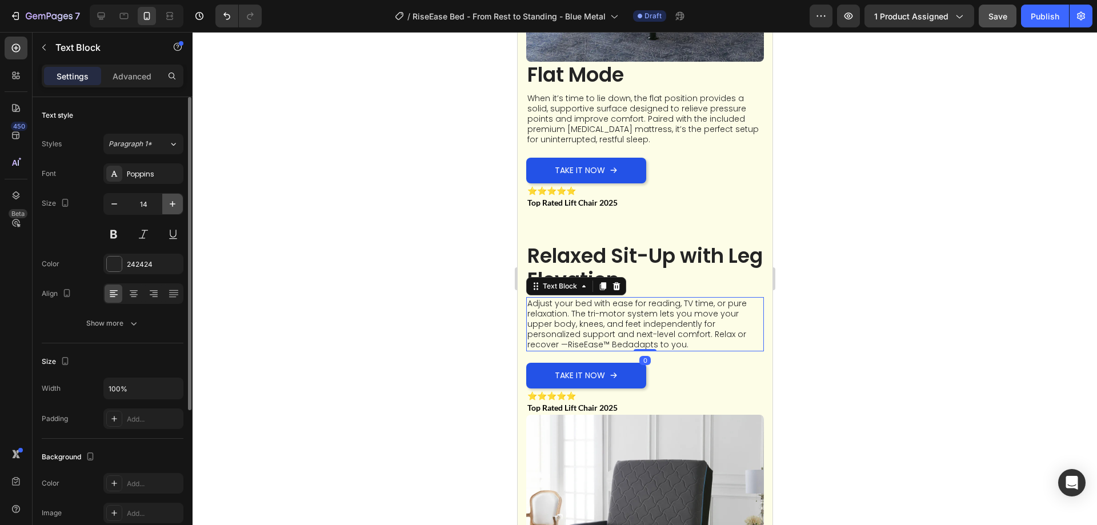
click at [173, 205] on icon "button" at bounding box center [172, 203] width 11 height 11
click at [171, 205] on icon "button" at bounding box center [172, 203] width 11 height 11
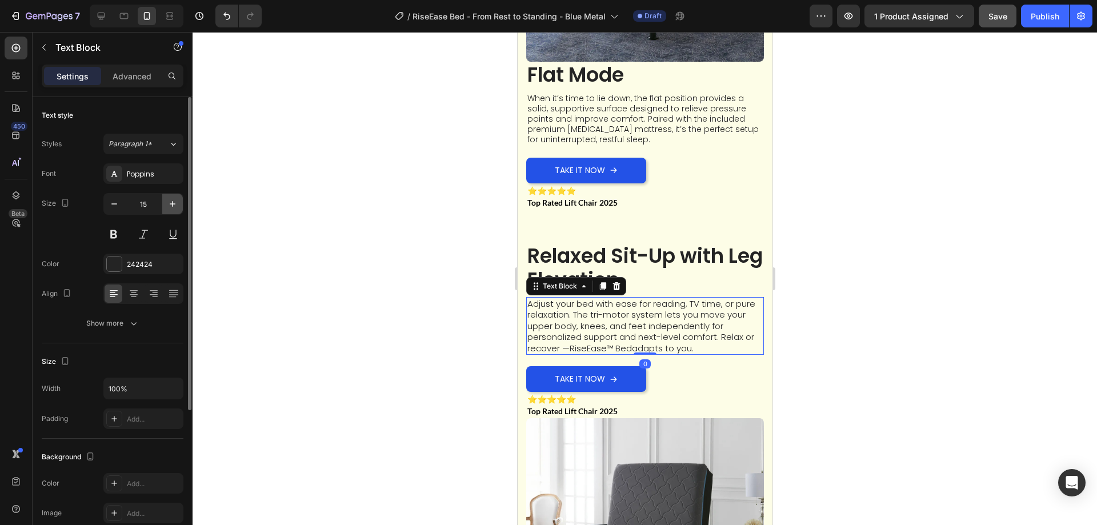
click at [171, 205] on icon "button" at bounding box center [172, 203] width 11 height 11
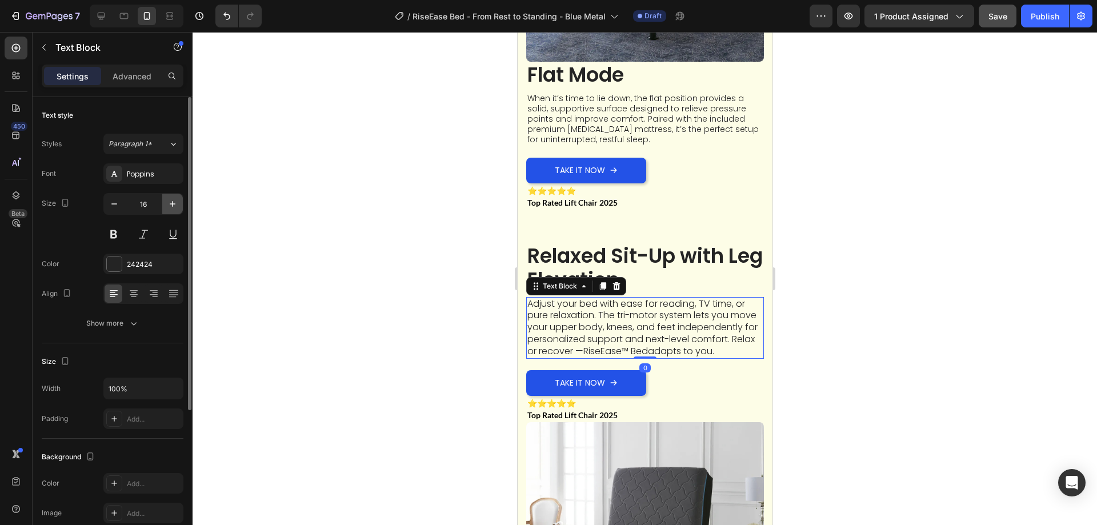
type input "17"
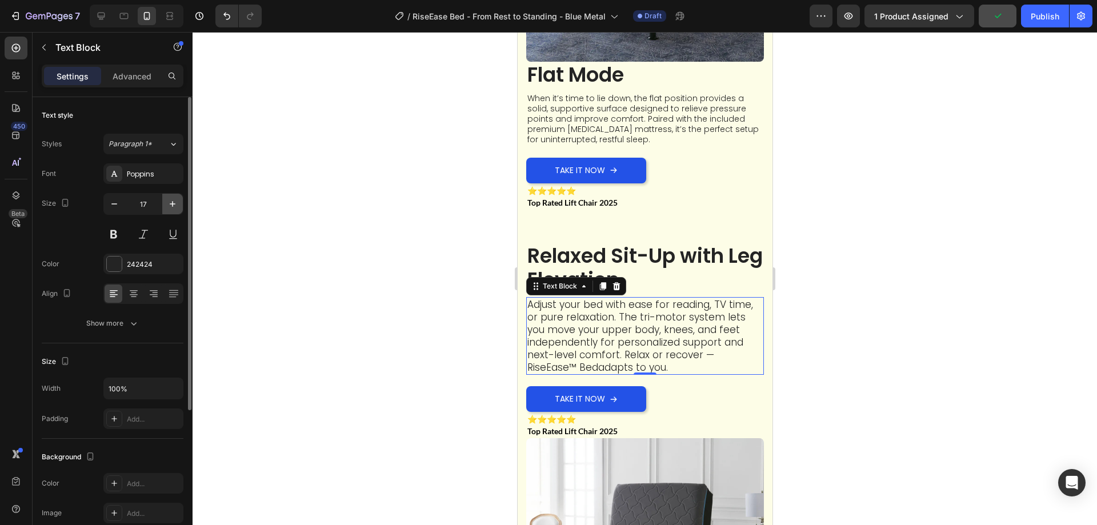
click at [167, 198] on button "button" at bounding box center [172, 204] width 21 height 21
type input "18"
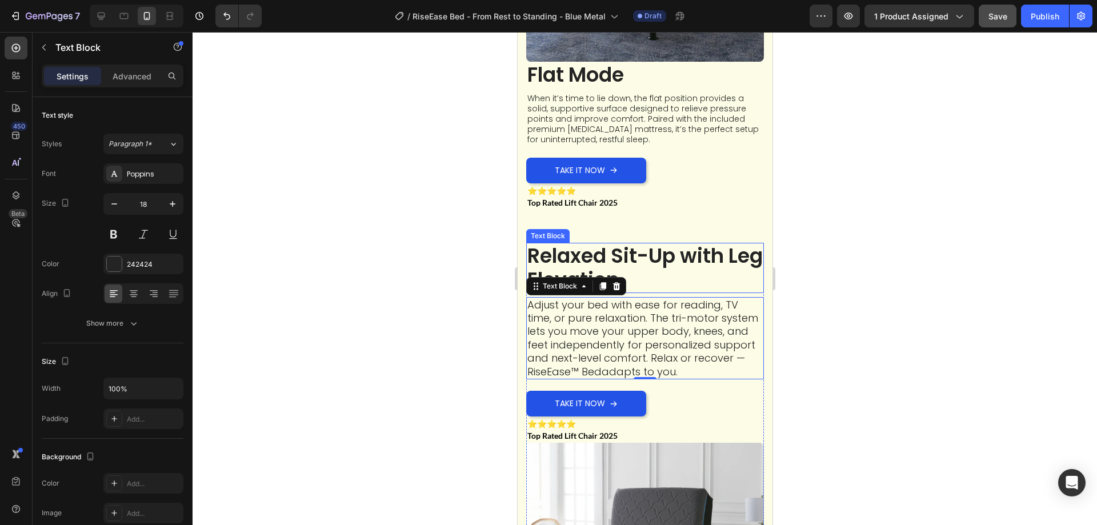
click at [643, 253] on p "Relaxed Sit-Up with Leg Elevation" at bounding box center [644, 268] width 235 height 48
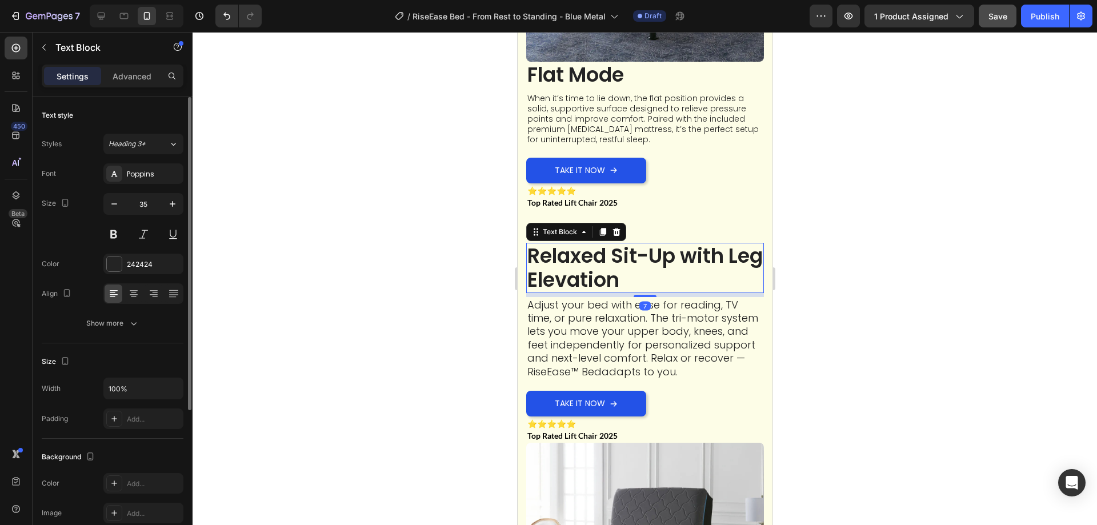
click at [160, 202] on input "35" at bounding box center [144, 204] width 38 height 21
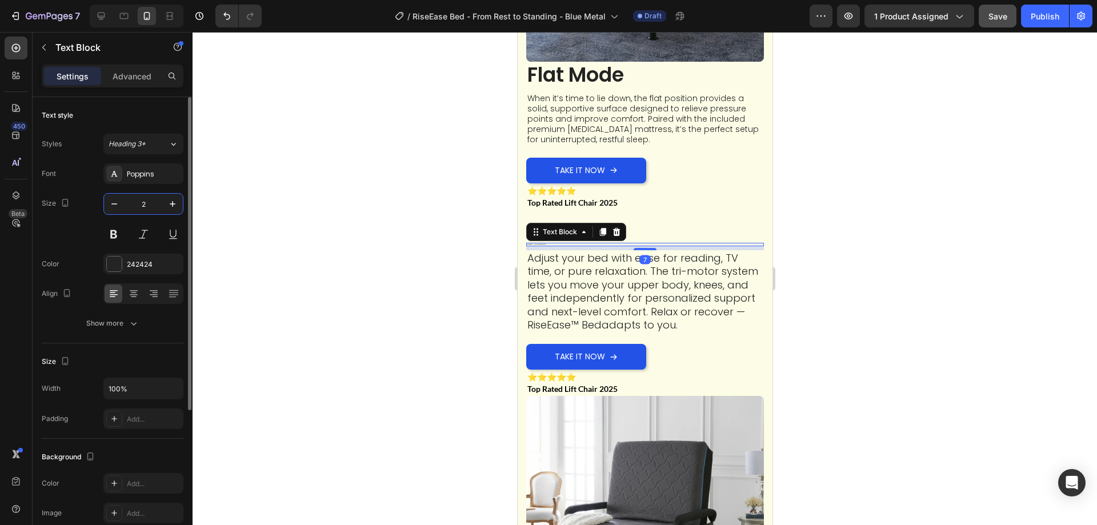
type input "25"
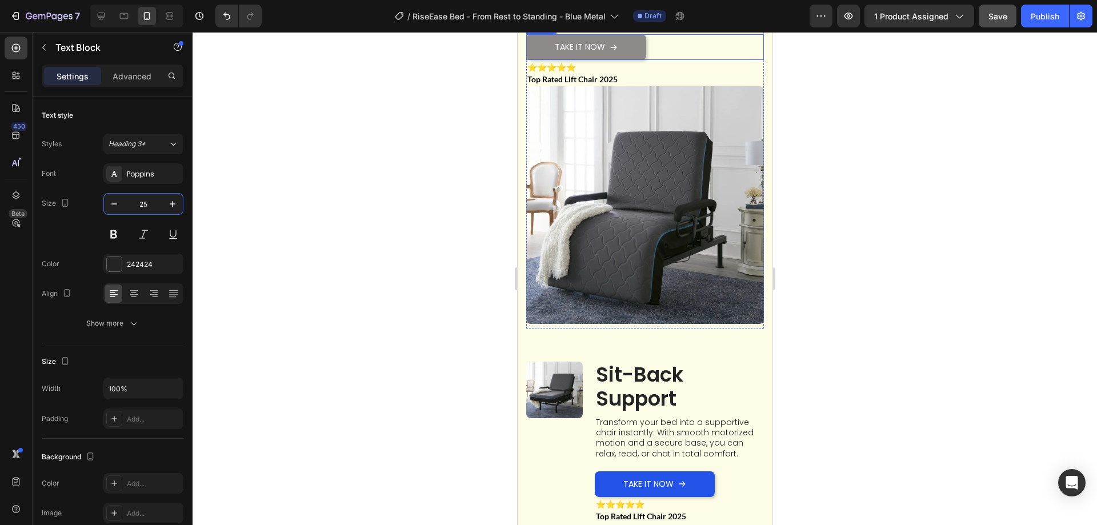
scroll to position [4361, 0]
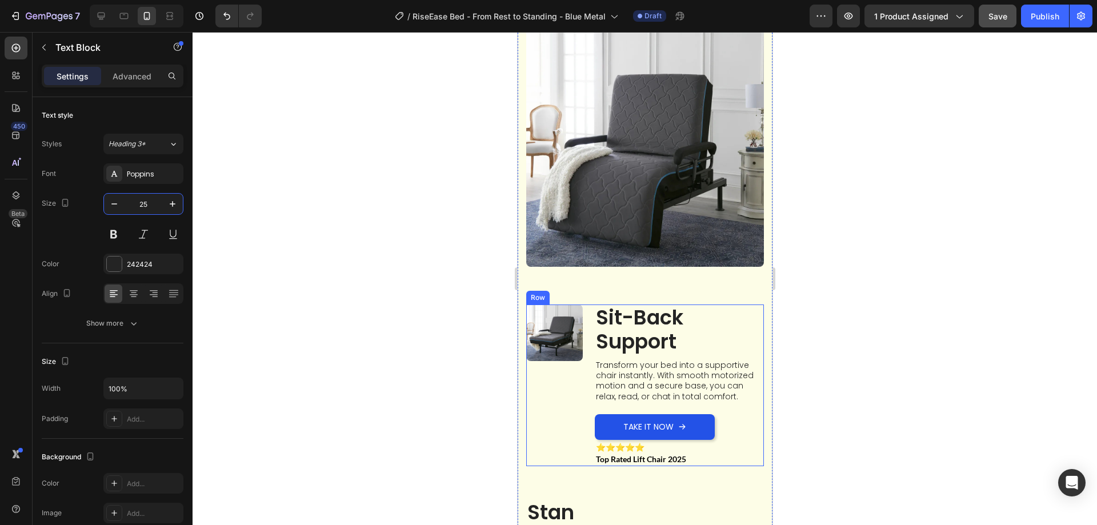
click at [586, 367] on div "Sit-Back Support Text Block Transform your bed into a supportive chair instantl…" at bounding box center [645, 386] width 238 height 162
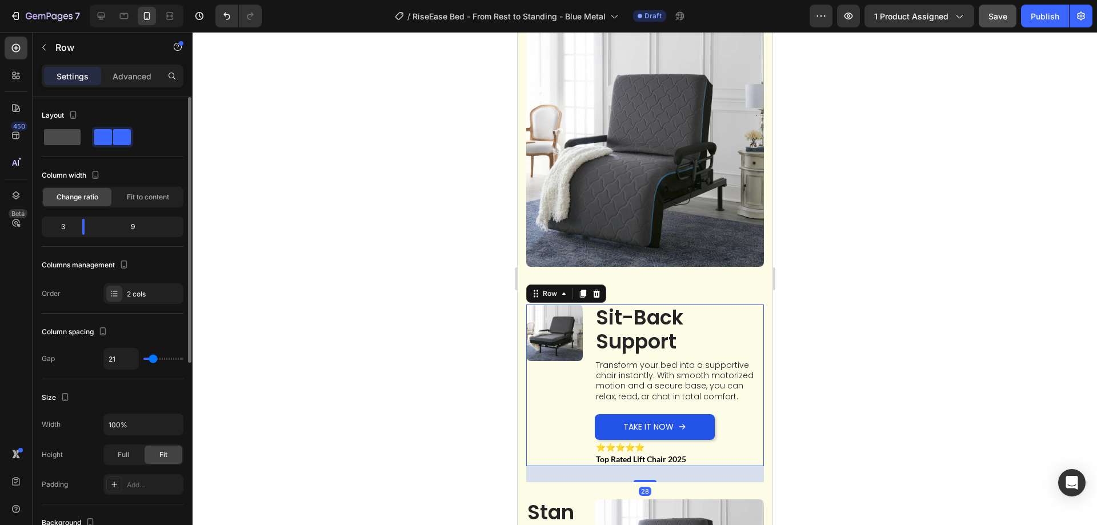
click at [72, 137] on span at bounding box center [62, 137] width 37 height 16
type input "0"
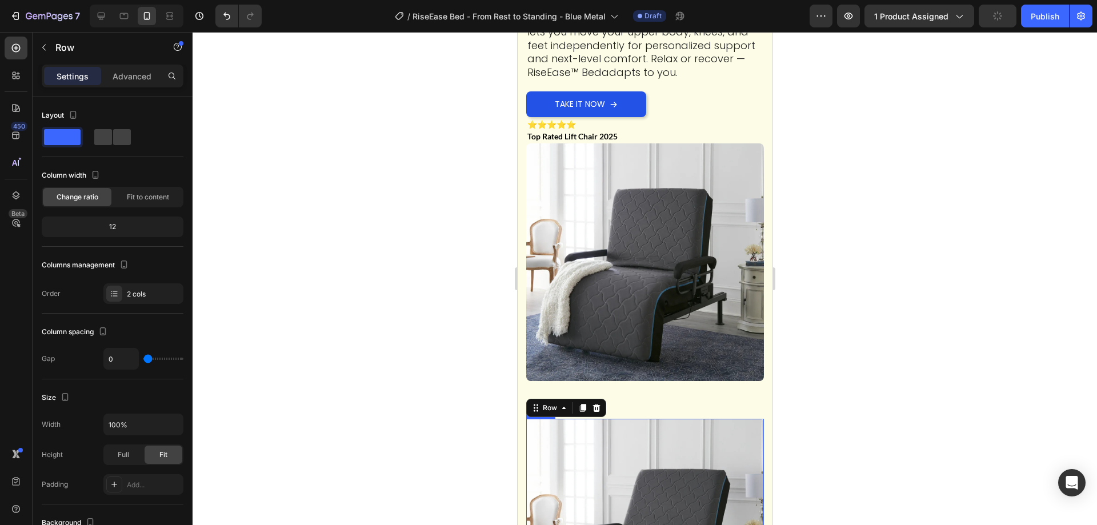
scroll to position [4075, 0]
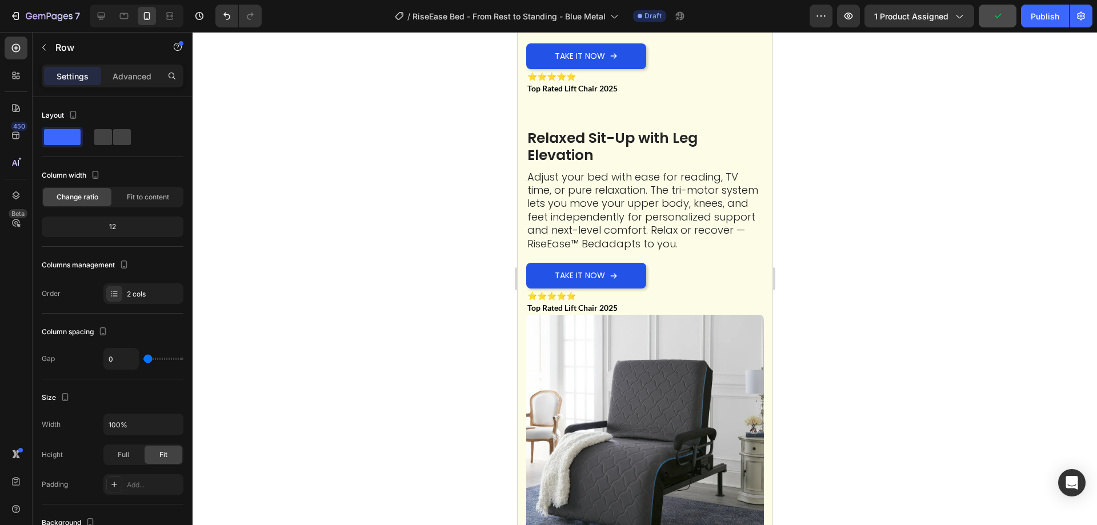
click at [601, 373] on img at bounding box center [645, 434] width 238 height 238
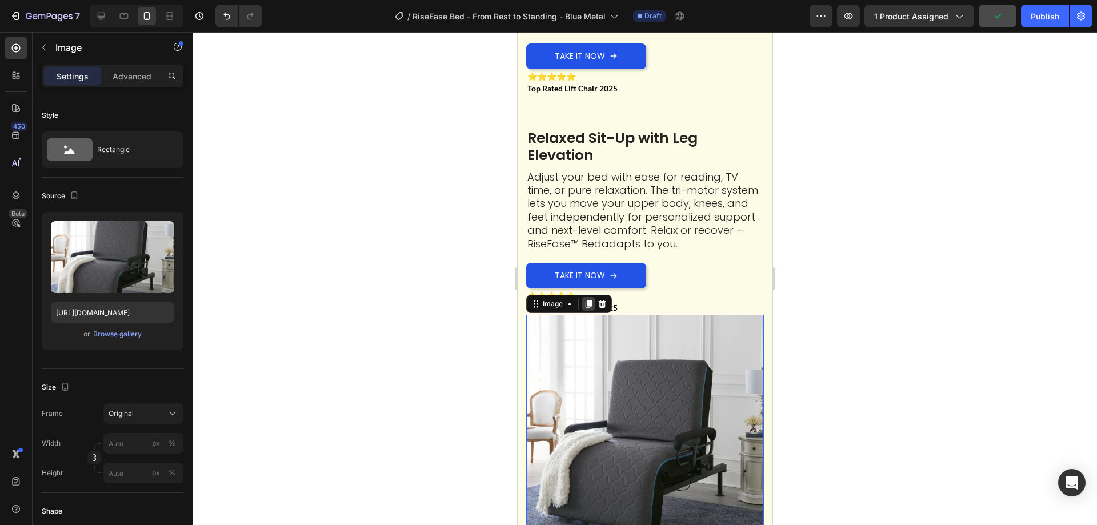
click at [588, 300] on icon at bounding box center [588, 304] width 6 height 8
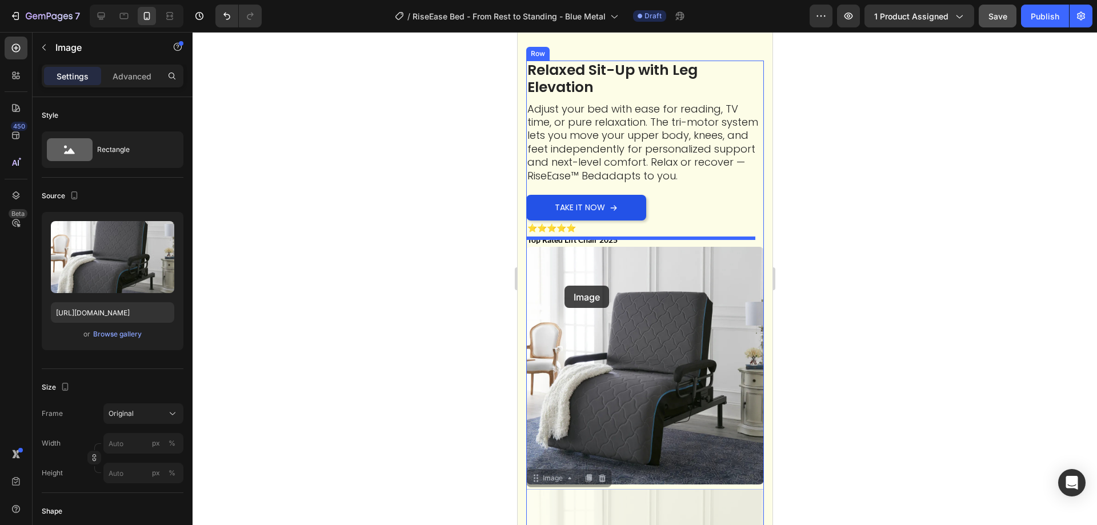
scroll to position [3972, 0]
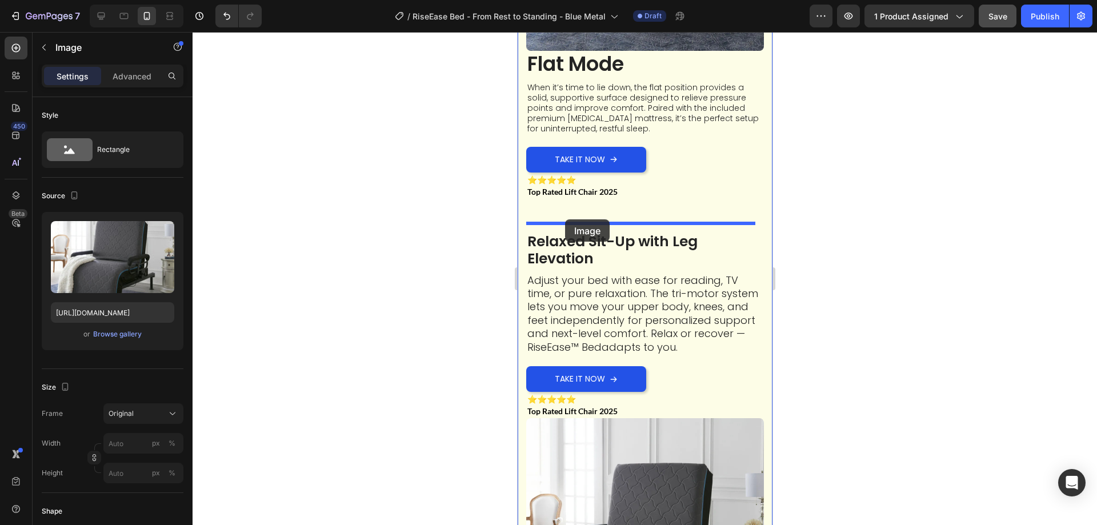
drag, startPoint x: 549, startPoint y: 290, endPoint x: 565, endPoint y: 219, distance: 72.6
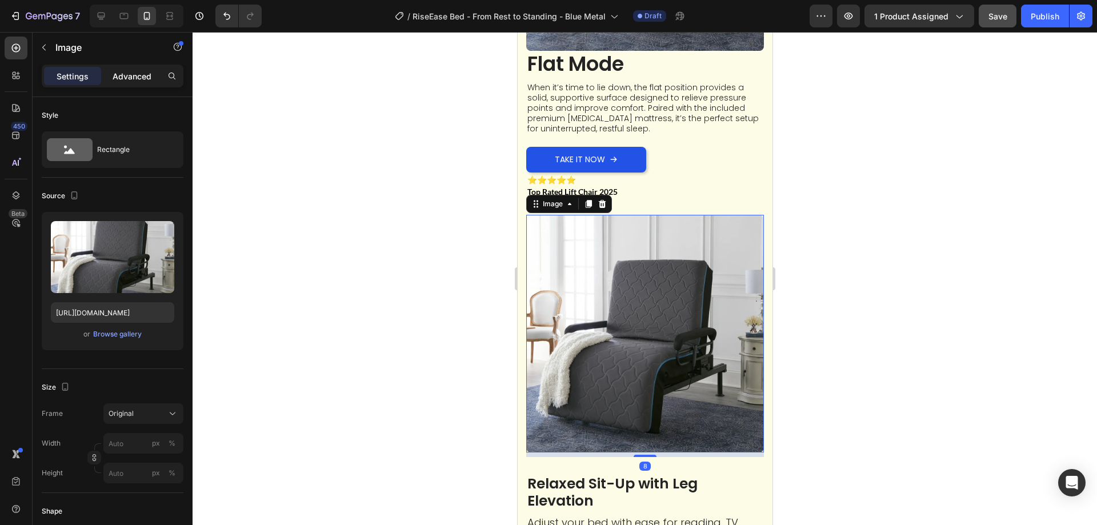
click at [142, 77] on p "Advanced" at bounding box center [132, 76] width 39 height 12
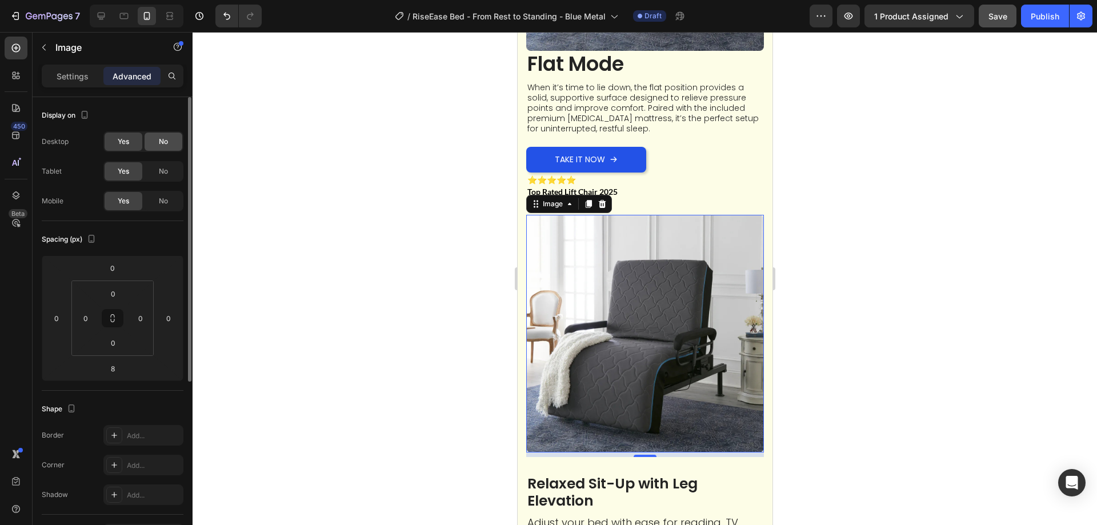
click at [161, 145] on span "No" at bounding box center [163, 142] width 9 height 10
click at [161, 170] on span "No" at bounding box center [163, 171] width 9 height 10
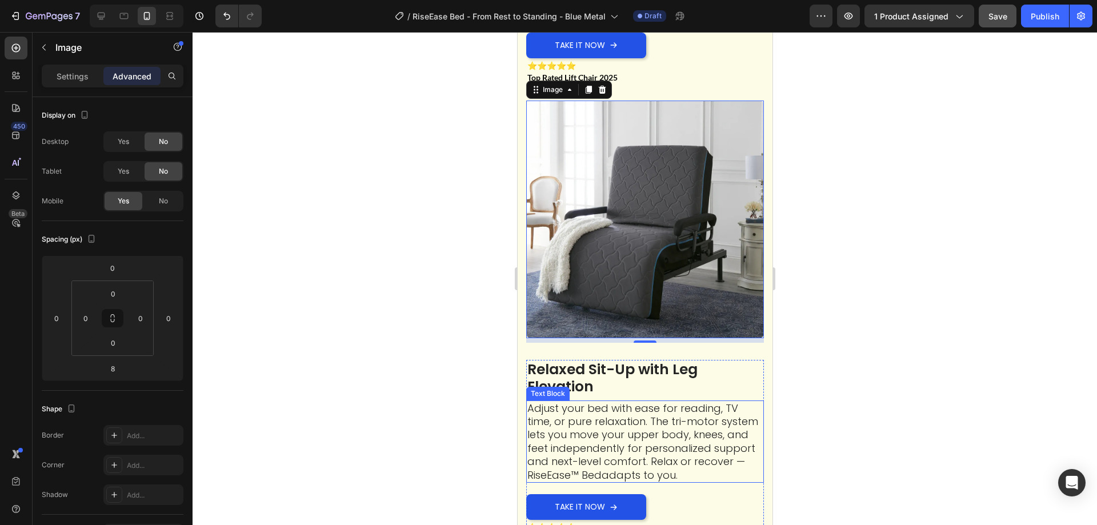
scroll to position [4314, 0]
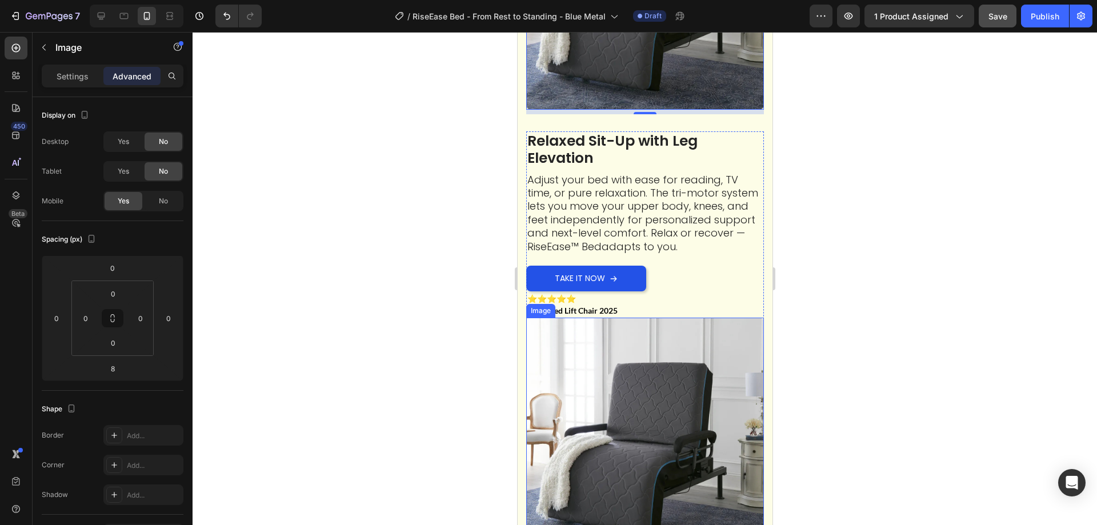
click at [610, 422] on img at bounding box center [645, 437] width 238 height 238
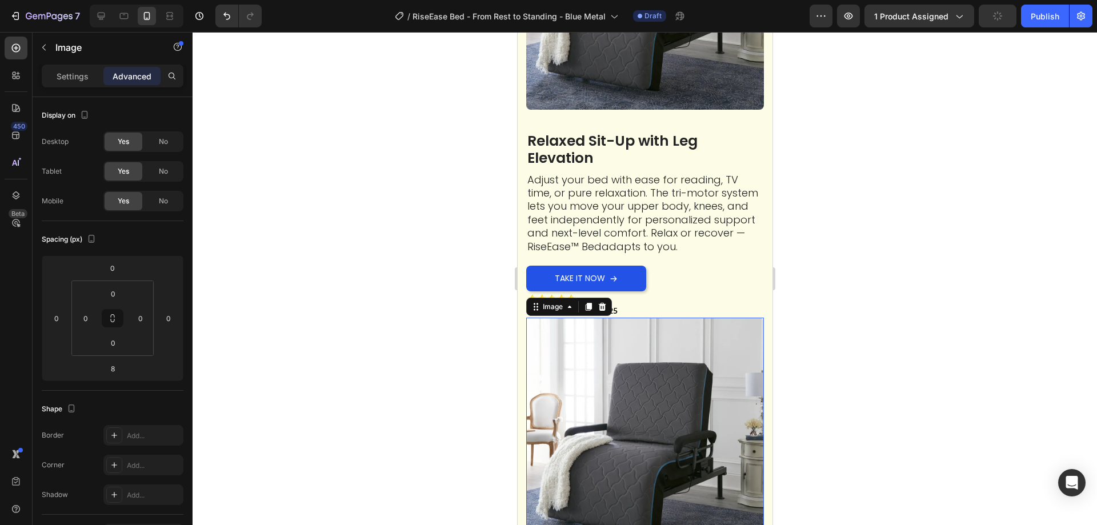
click at [166, 202] on span "No" at bounding box center [163, 201] width 9 height 10
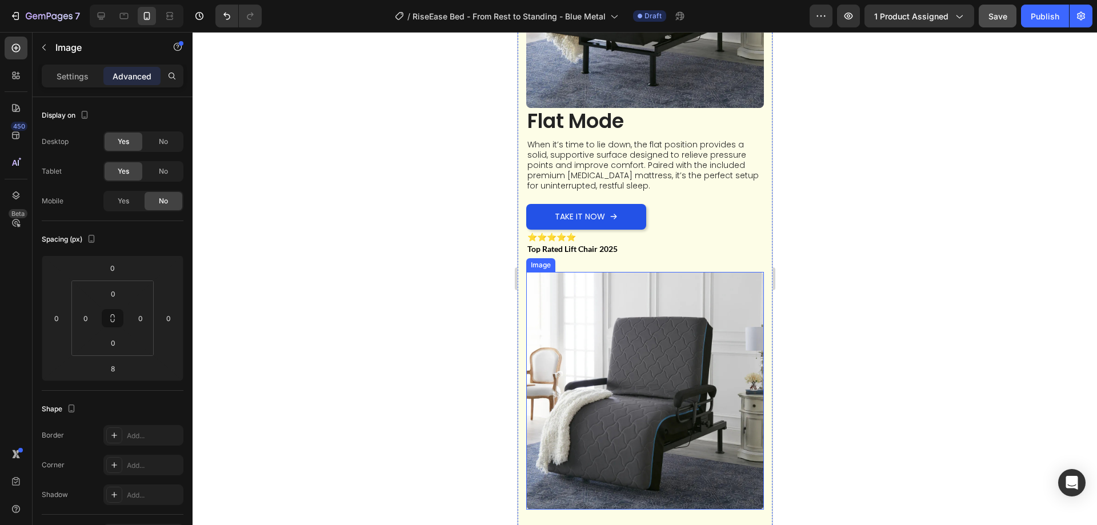
scroll to position [3686, 0]
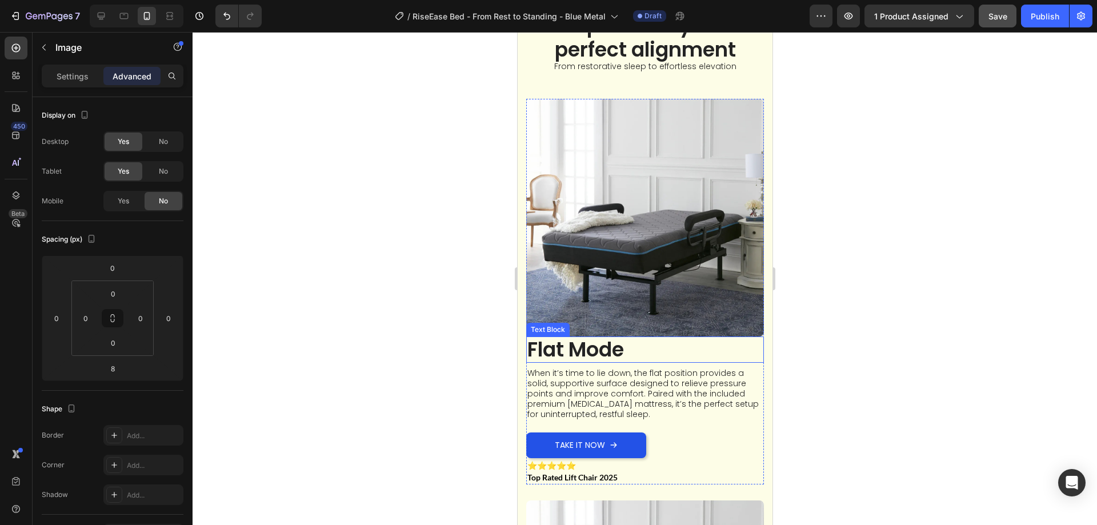
click at [615, 368] on p "When it’s time to lie down, the flat position provides a solid, supportive surf…" at bounding box center [644, 394] width 235 height 52
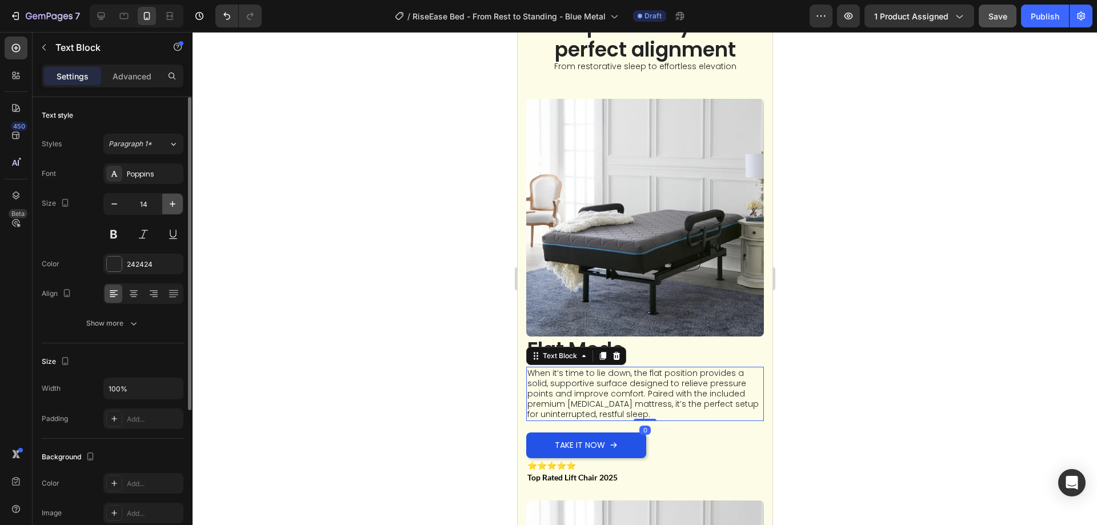
click at [169, 201] on icon "button" at bounding box center [172, 203] width 11 height 11
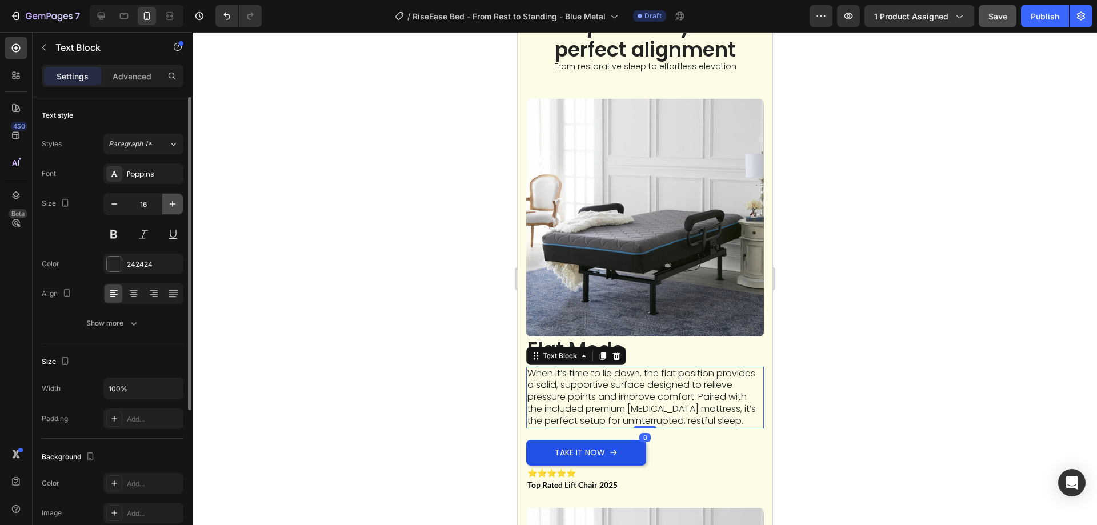
click at [169, 201] on icon "button" at bounding box center [172, 203] width 11 height 11
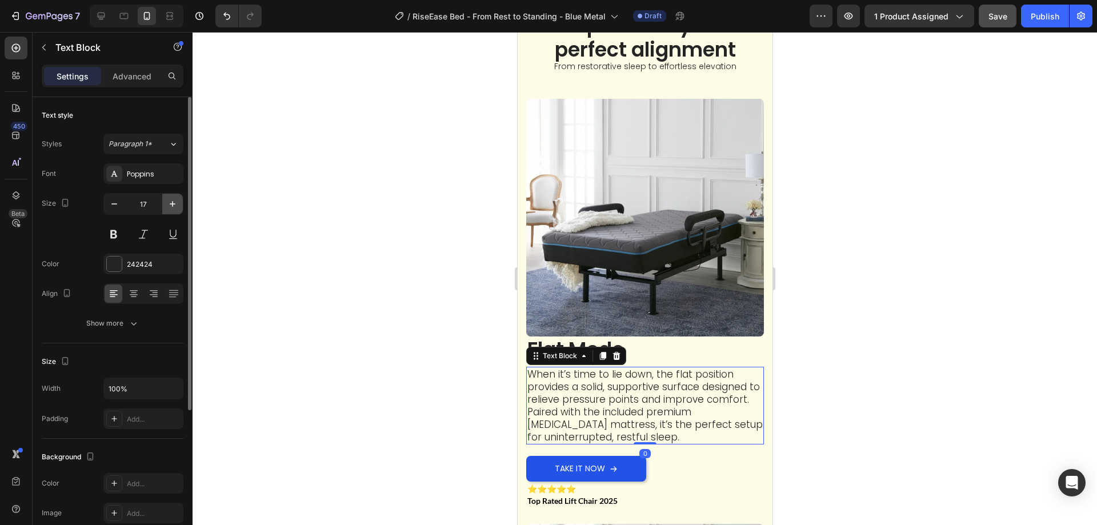
type input "18"
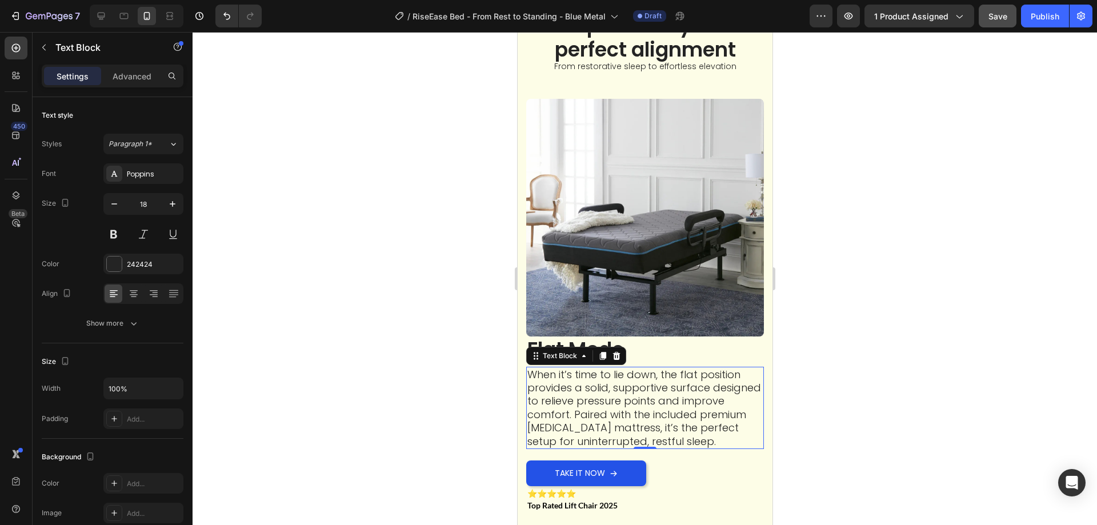
click at [710, 399] on p "When it’s time to lie down, the flat position provides a solid, supportive surf…" at bounding box center [644, 408] width 235 height 80
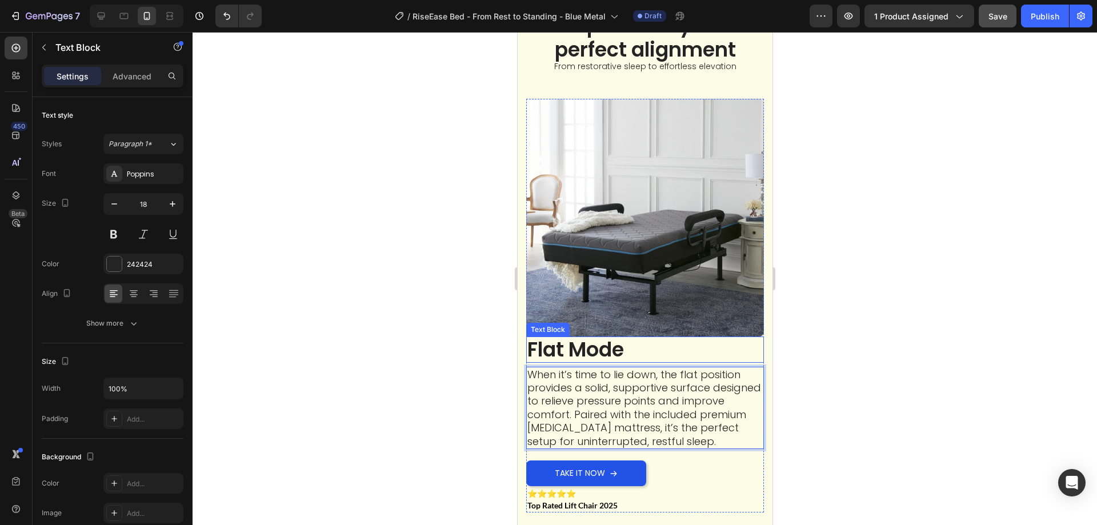
click at [632, 340] on p "Flat Mode" at bounding box center [644, 350] width 235 height 24
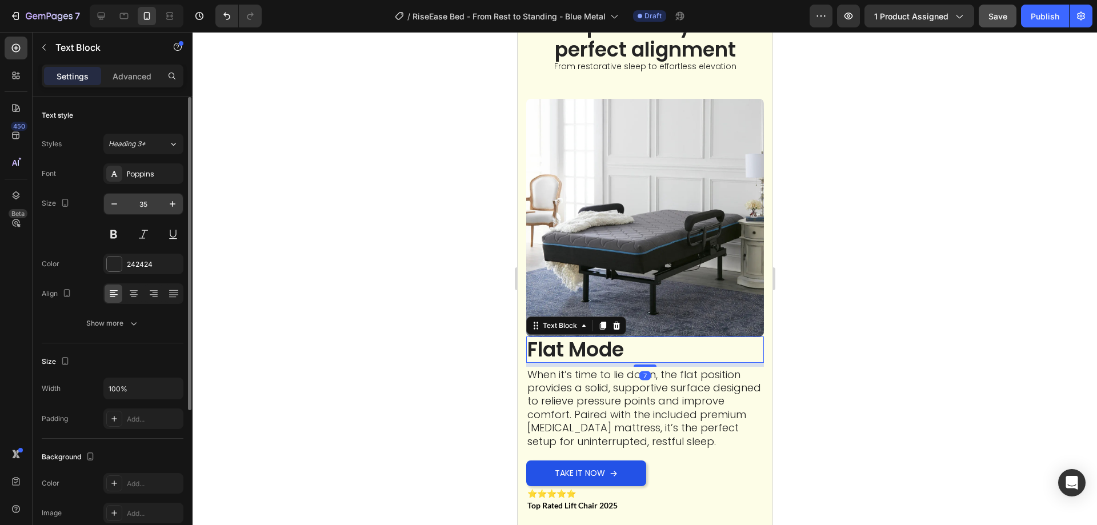
click at [146, 200] on input "35" at bounding box center [144, 204] width 38 height 21
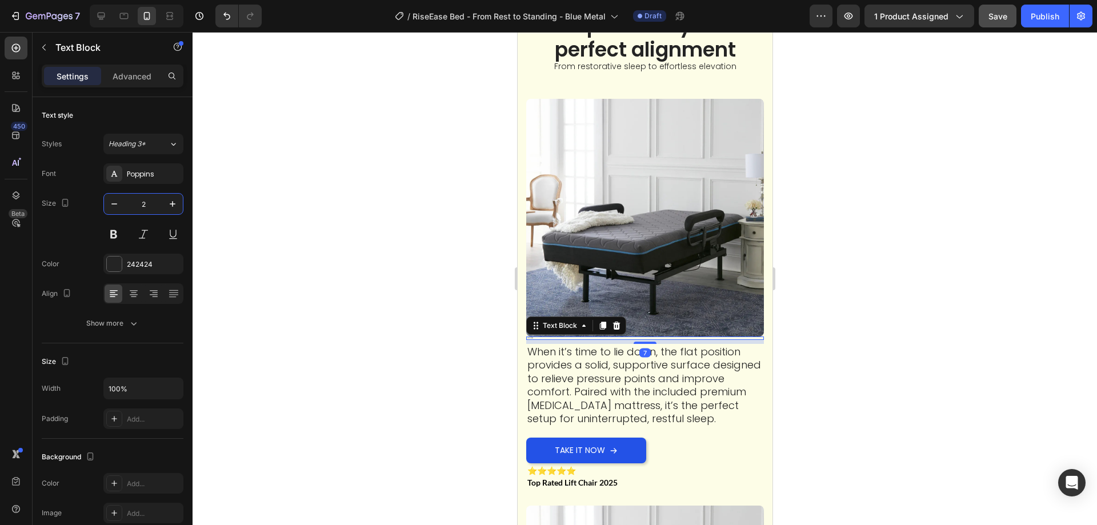
type input "25"
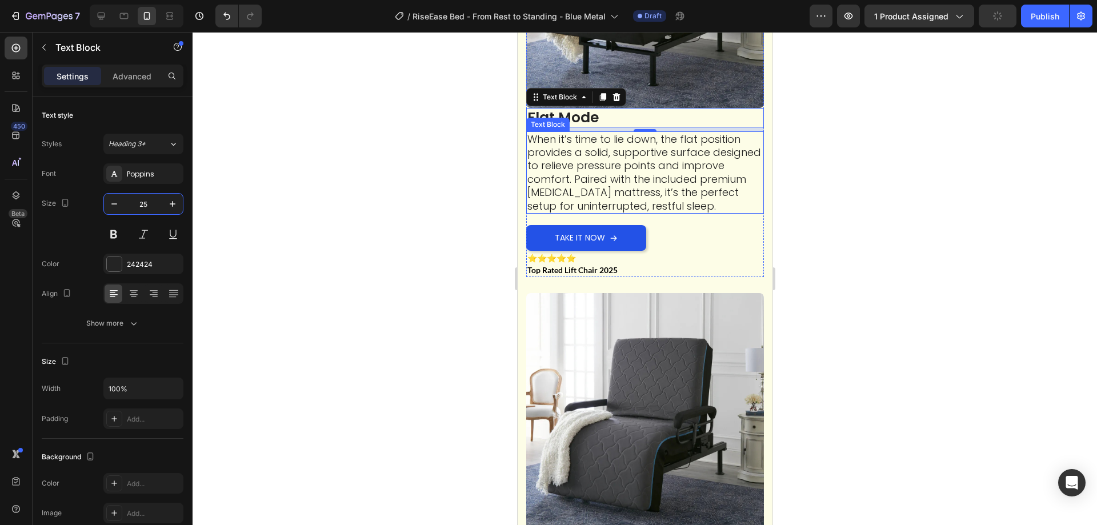
scroll to position [4143, 0]
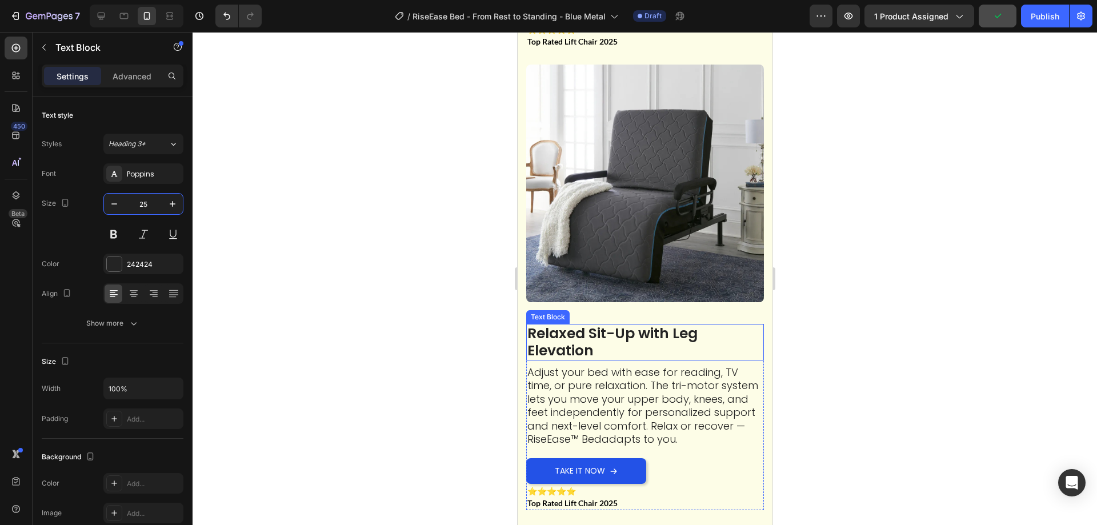
click at [589, 329] on p "Relaxed Sit-Up with Leg Elevation" at bounding box center [644, 342] width 235 height 34
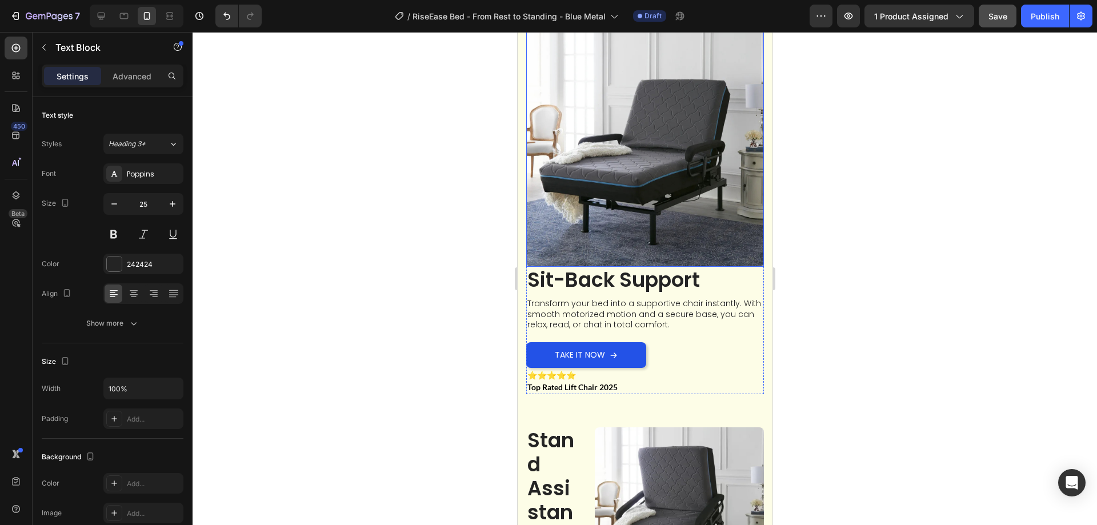
scroll to position [4600, 0]
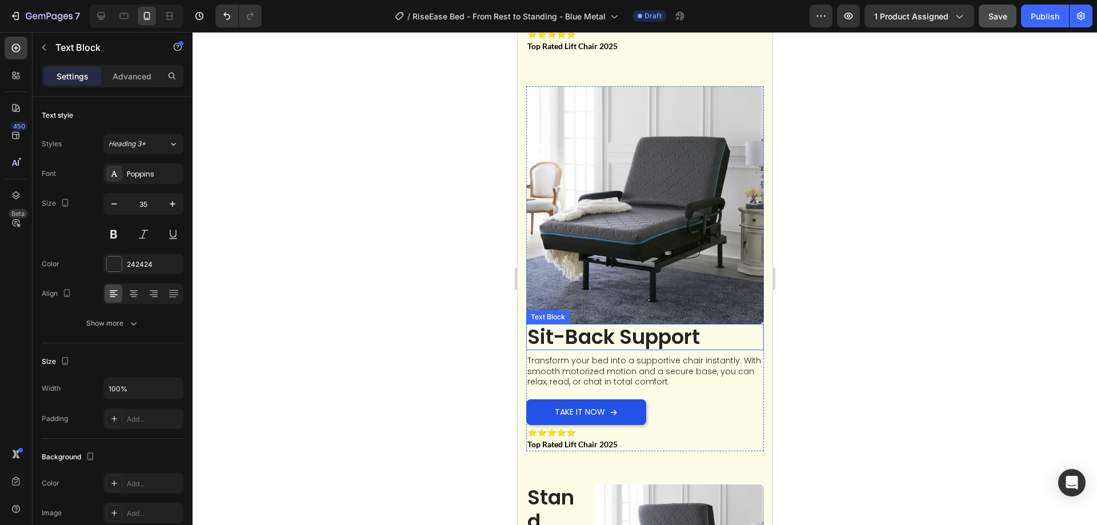
click at [637, 325] on p "Sit-Back Support" at bounding box center [644, 337] width 235 height 24
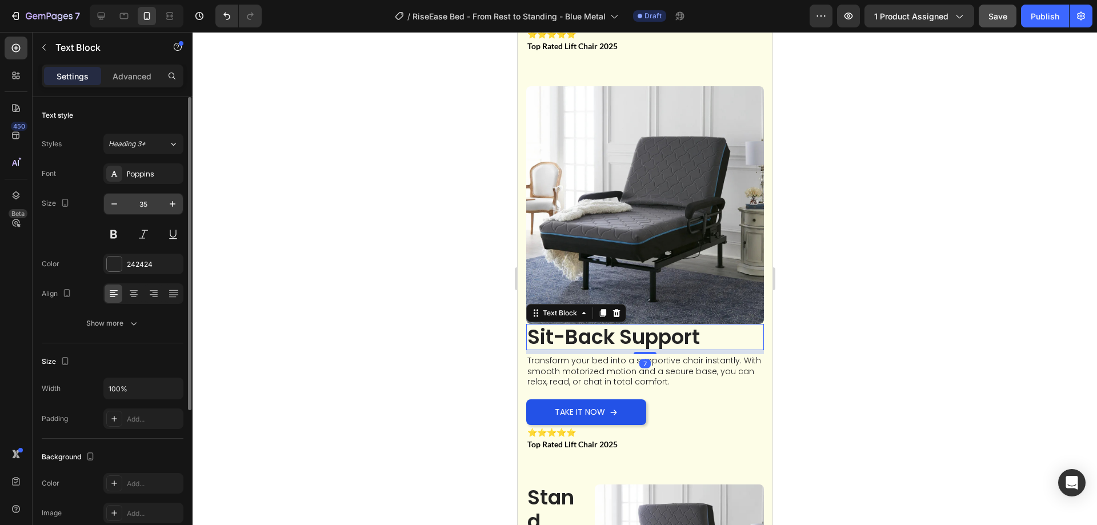
click at [150, 198] on input "35" at bounding box center [144, 204] width 38 height 21
type input "25"
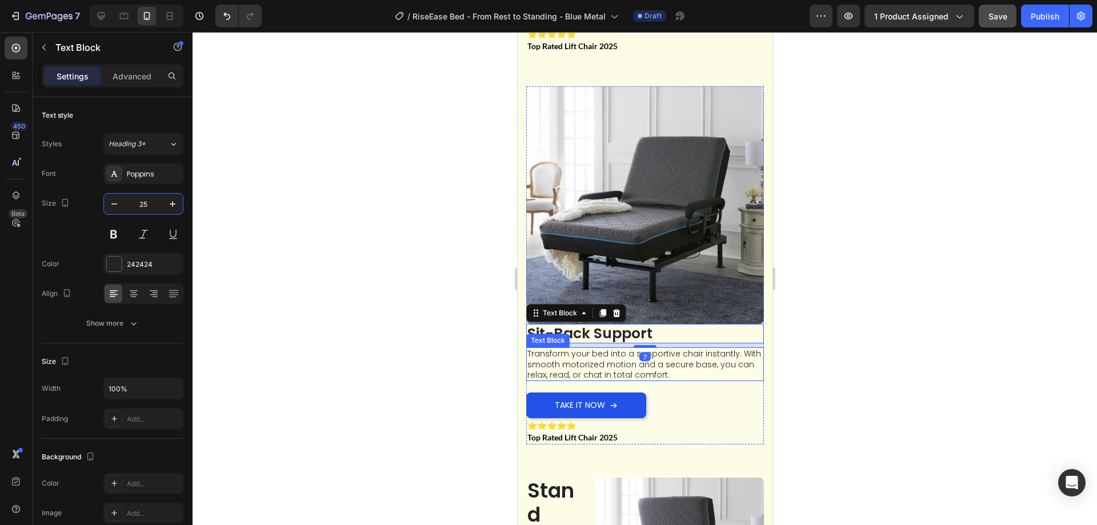
click at [612, 349] on p "Transform your bed into a supportive chair instantly. With smooth motorized mot…" at bounding box center [644, 364] width 235 height 31
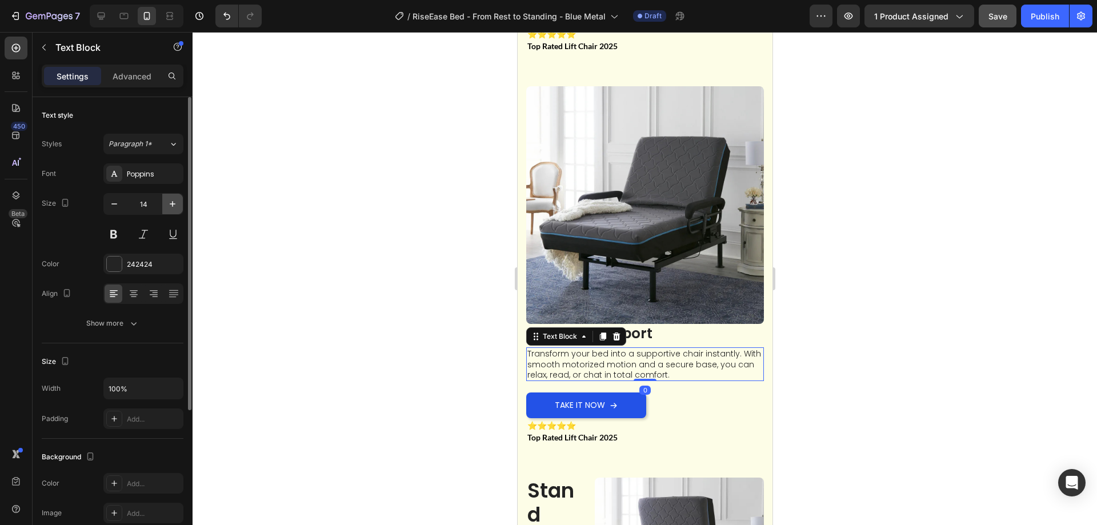
click at [170, 209] on icon "button" at bounding box center [172, 203] width 11 height 11
click at [169, 209] on icon "button" at bounding box center [172, 203] width 11 height 11
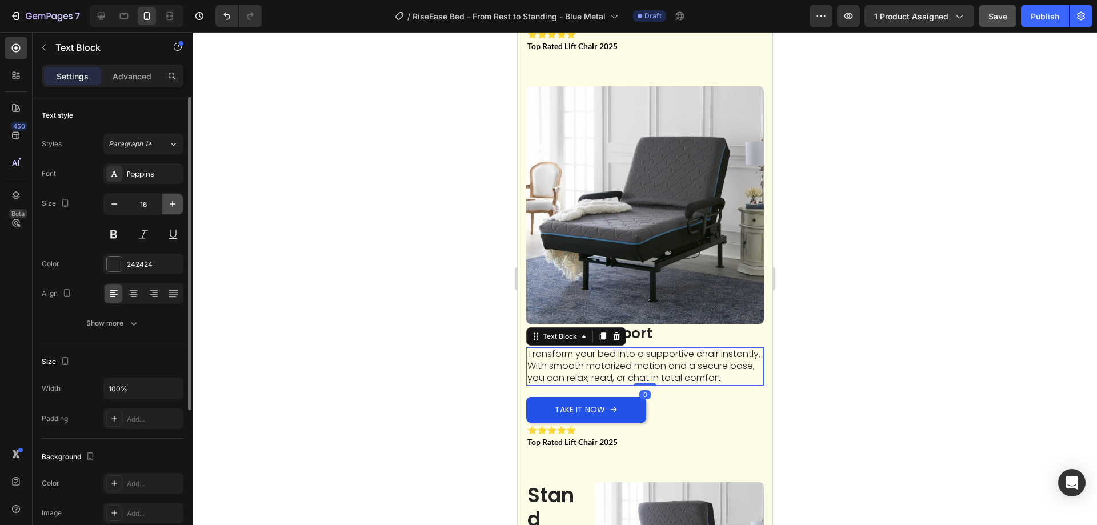
click at [169, 209] on icon "button" at bounding box center [172, 203] width 11 height 11
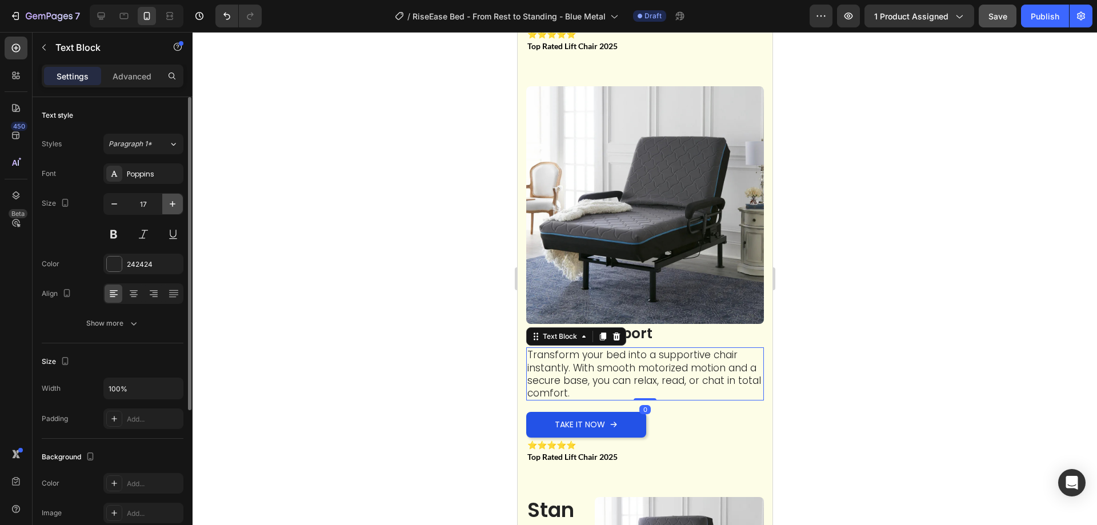
type input "18"
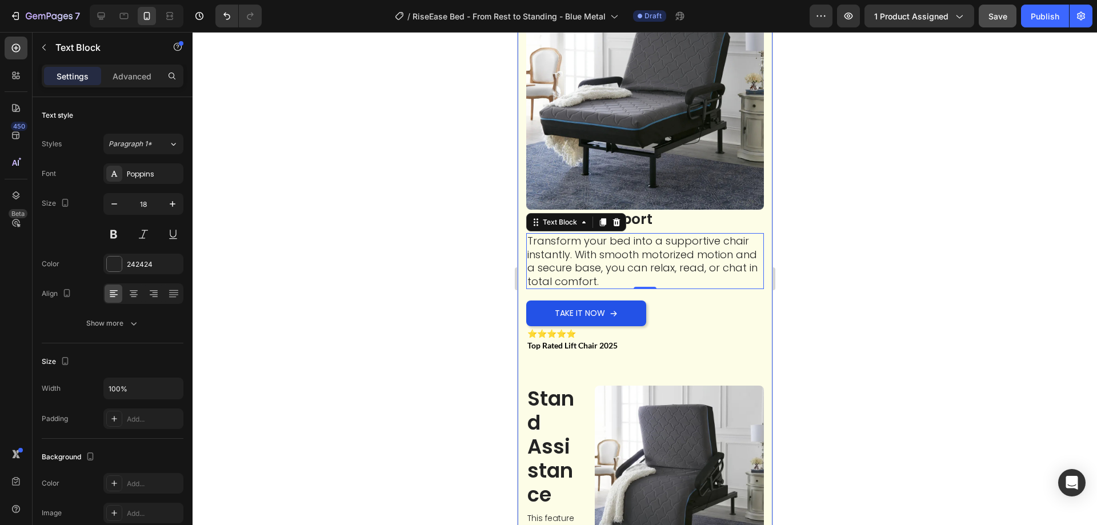
scroll to position [4772, 0]
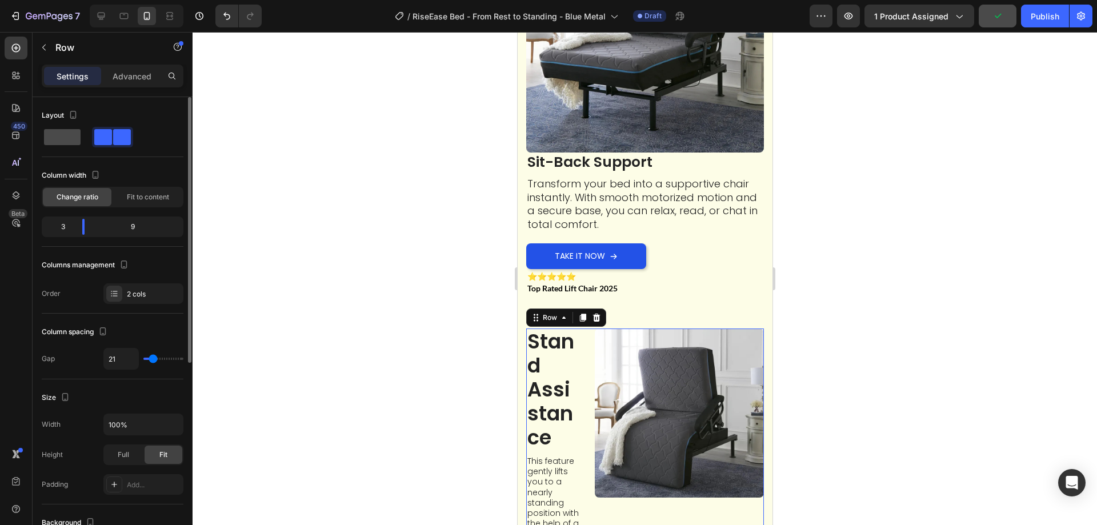
click at [92, 145] on div at bounding box center [112, 137] width 41 height 21
type input "0"
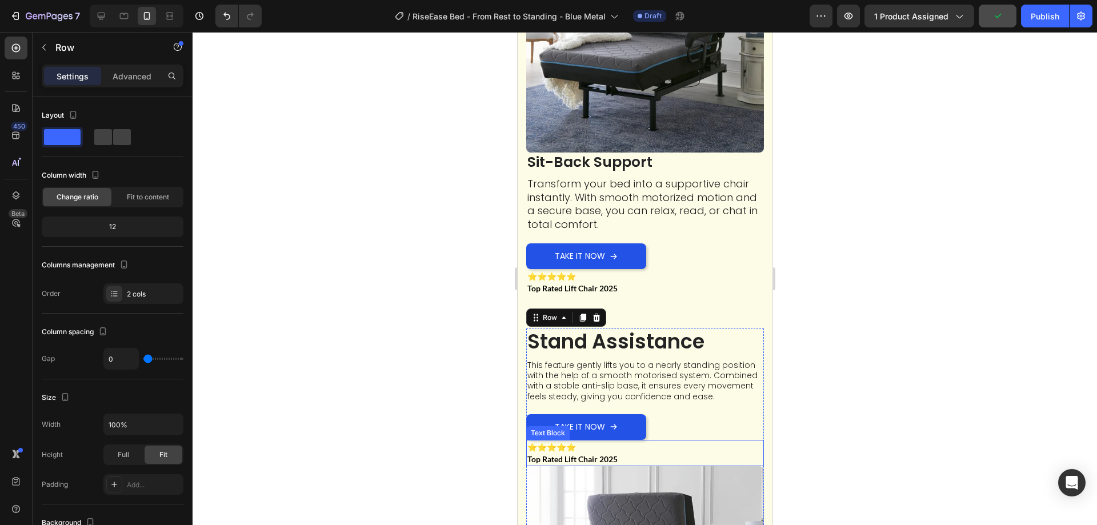
click at [653, 453] on p "Top Rated Lift Chair 2025" at bounding box center [644, 459] width 235 height 12
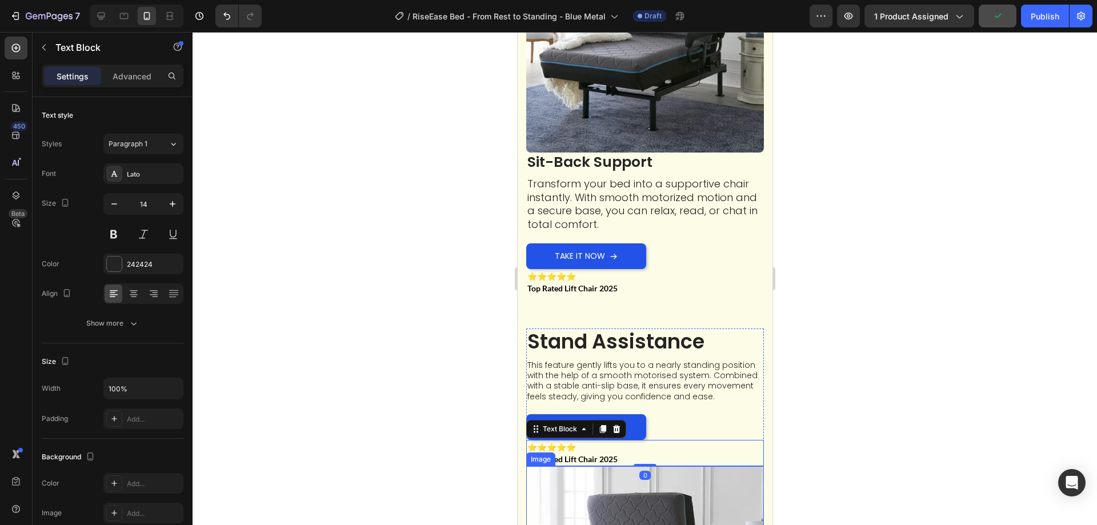
click at [644, 471] on div "0" at bounding box center [644, 475] width 11 height 9
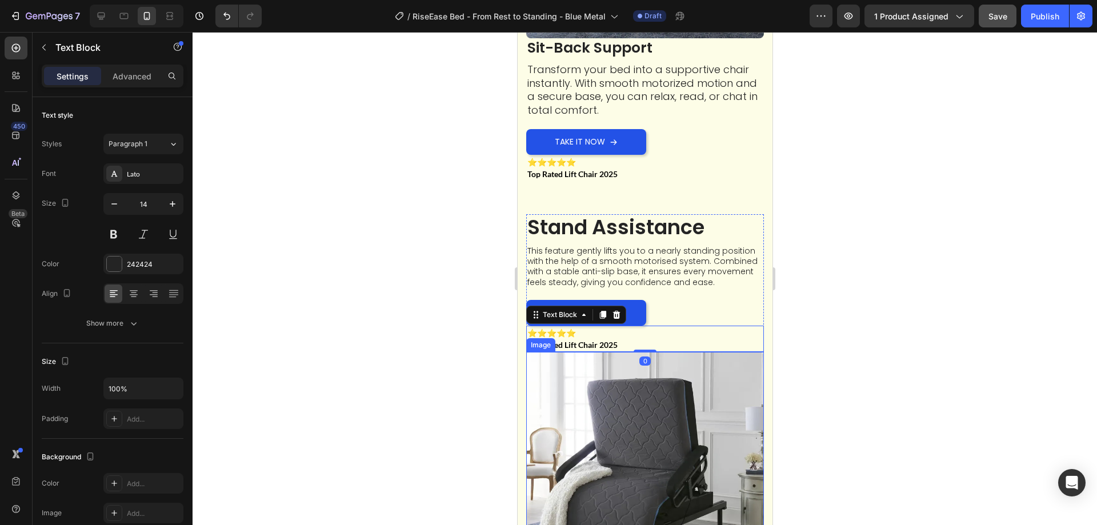
click at [593, 413] on img at bounding box center [645, 471] width 238 height 238
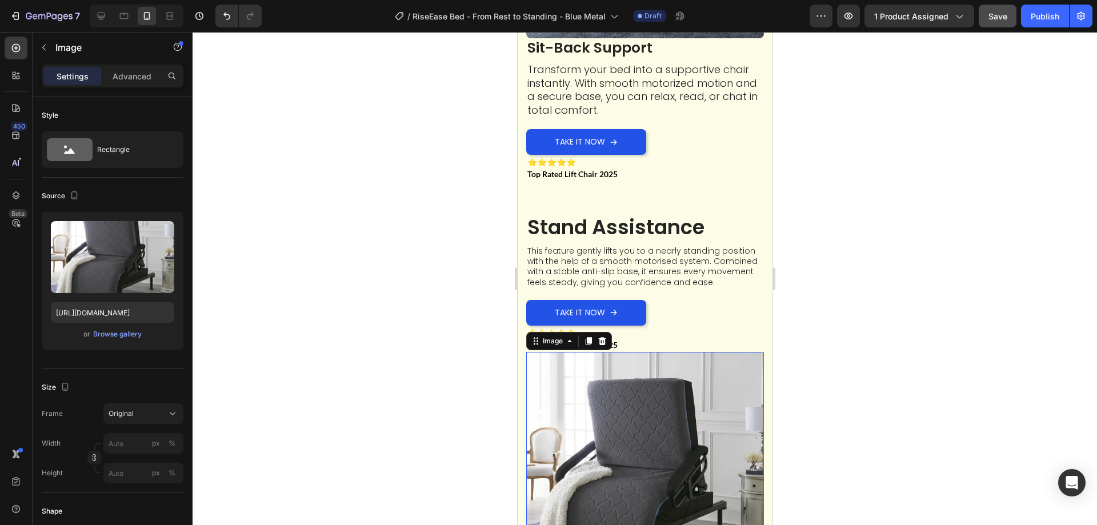
click at [593, 332] on div "Image" at bounding box center [569, 341] width 86 height 18
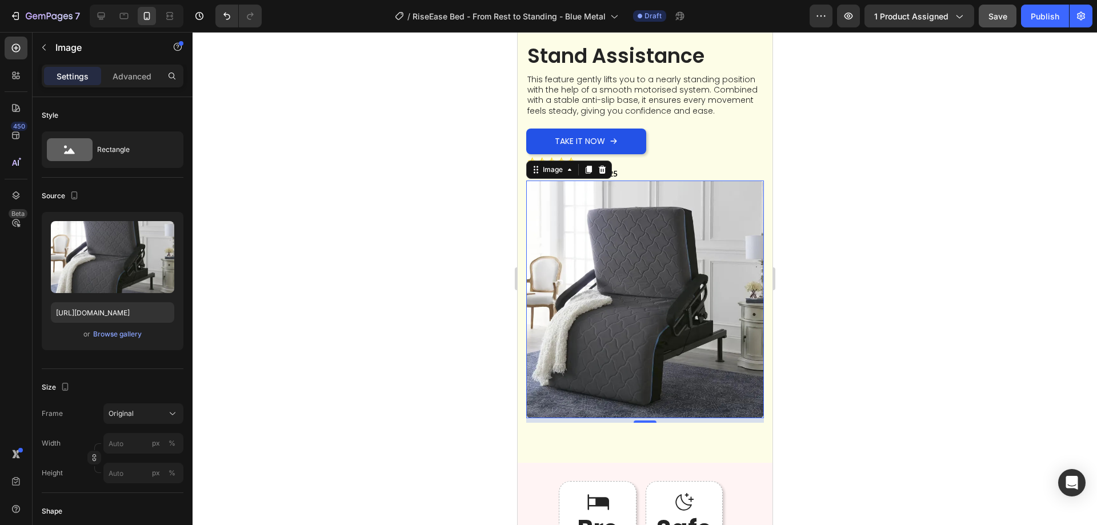
scroll to position [4943, 0]
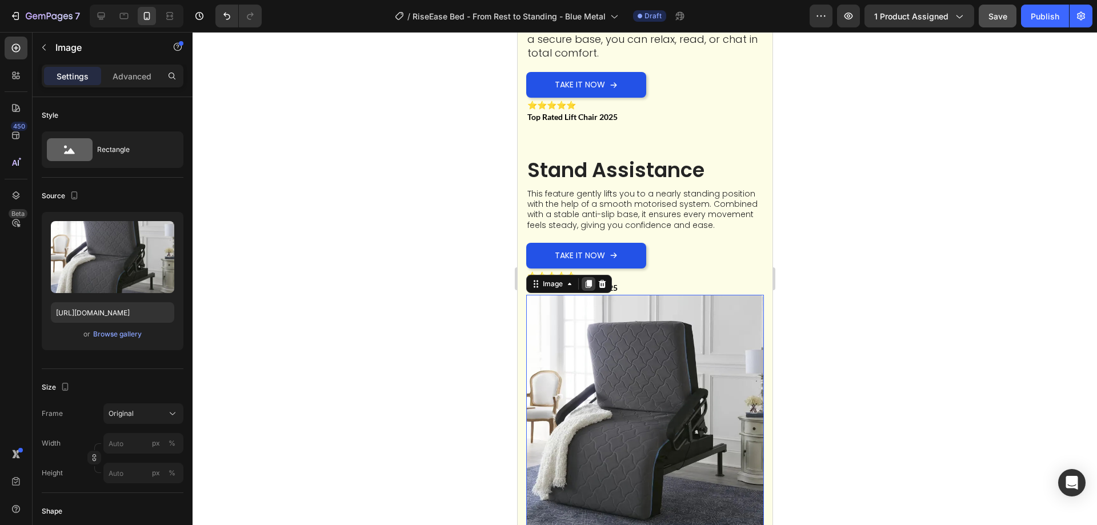
click at [586, 279] on icon at bounding box center [587, 283] width 9 height 9
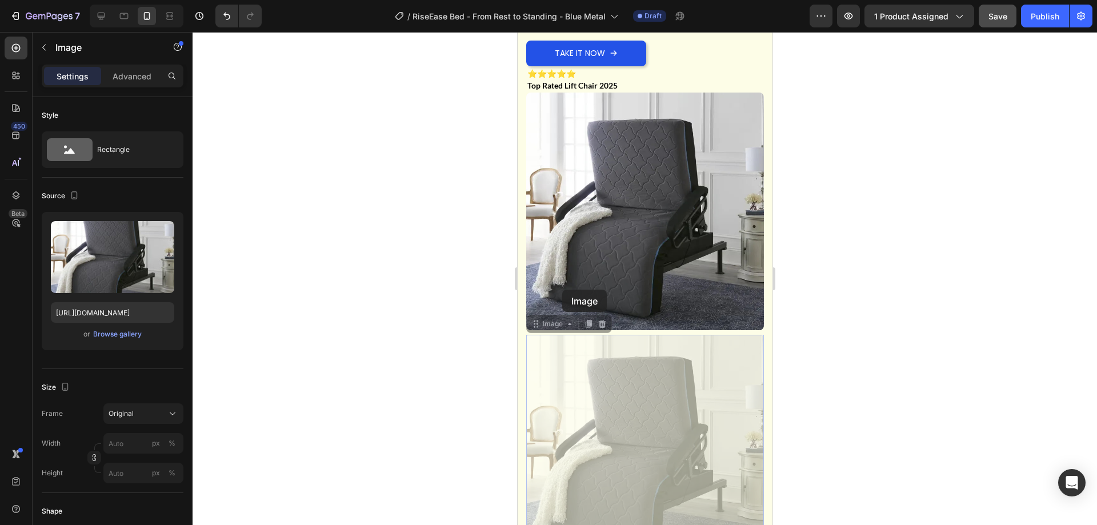
scroll to position [4917, 0]
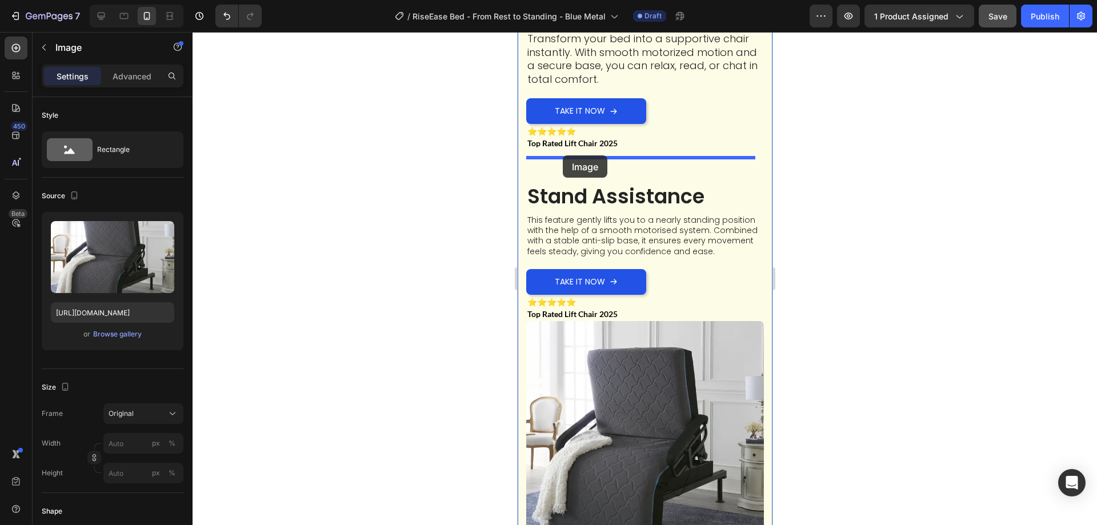
drag, startPoint x: 558, startPoint y: 289, endPoint x: 562, endPoint y: 155, distance: 133.8
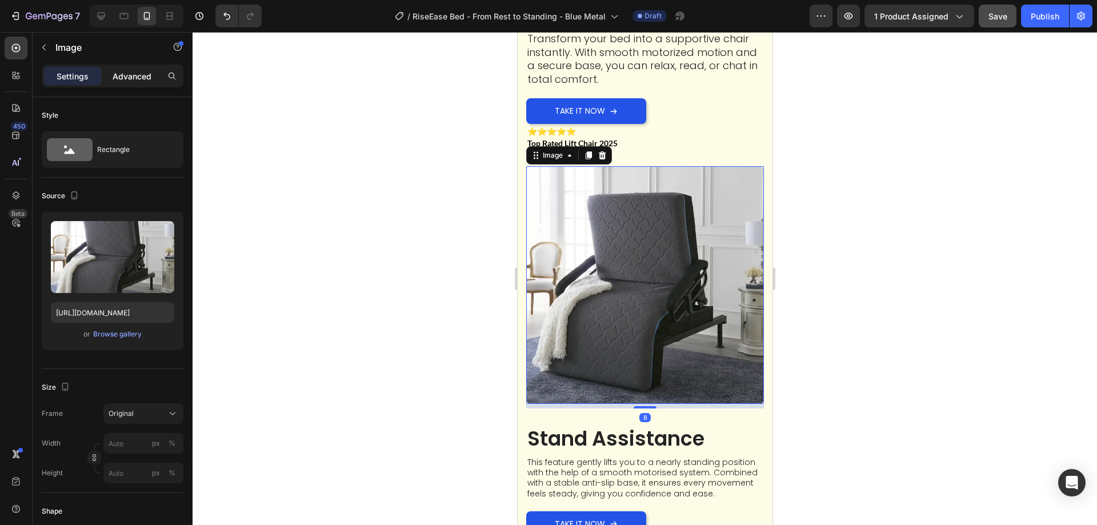
click at [127, 78] on p "Advanced" at bounding box center [132, 76] width 39 height 12
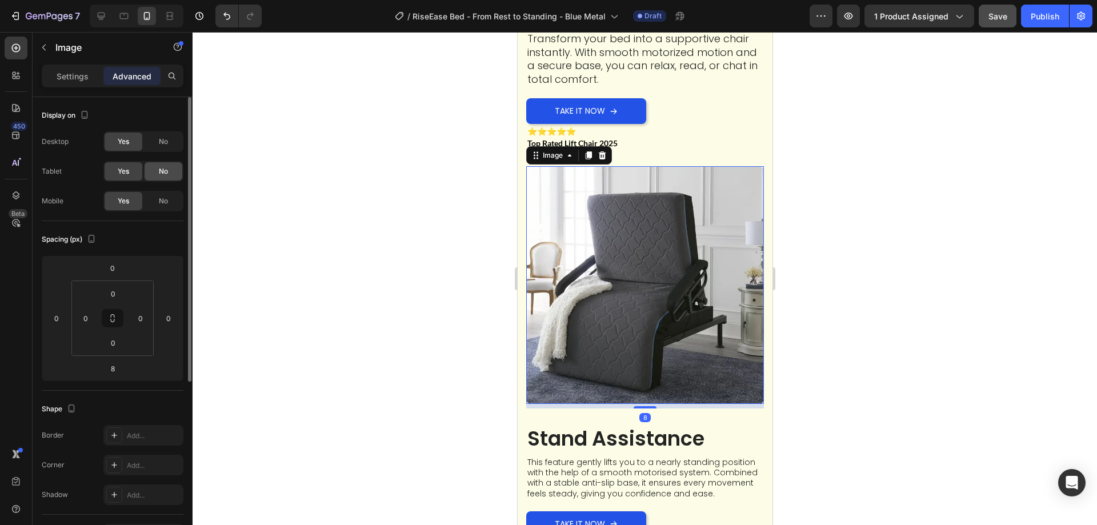
click at [167, 146] on span "No" at bounding box center [163, 142] width 9 height 10
click at [166, 174] on span "No" at bounding box center [163, 171] width 9 height 10
click at [590, 301] on img at bounding box center [645, 285] width 238 height 238
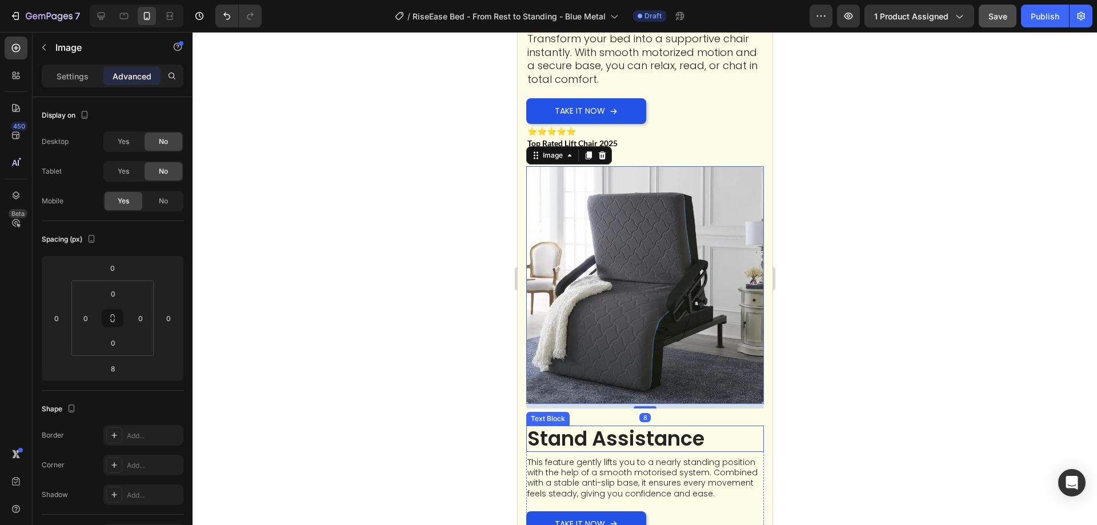
click at [597, 427] on p "Stand Assistance" at bounding box center [644, 439] width 235 height 24
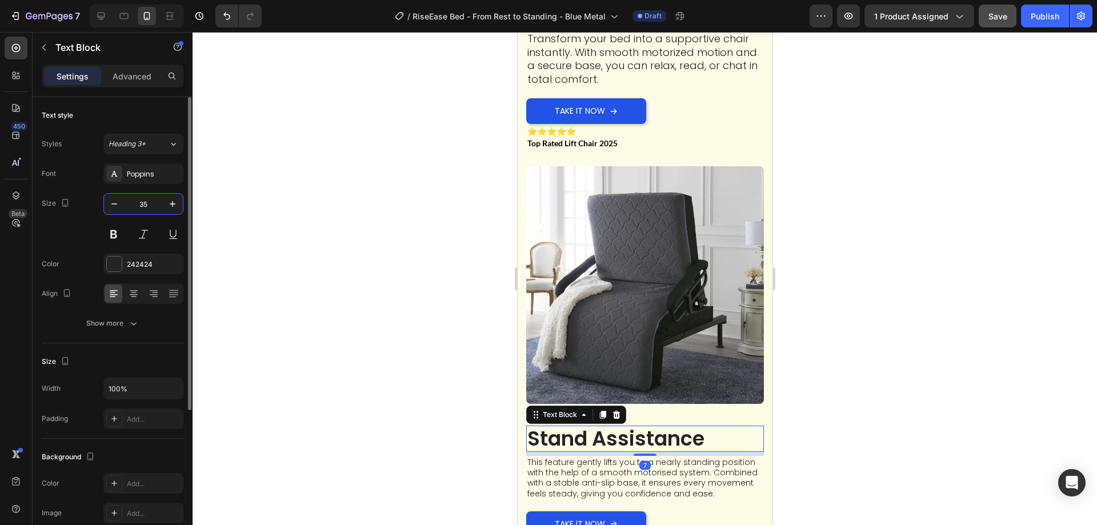
click at [147, 202] on input "35" at bounding box center [144, 204] width 38 height 21
type input "25"
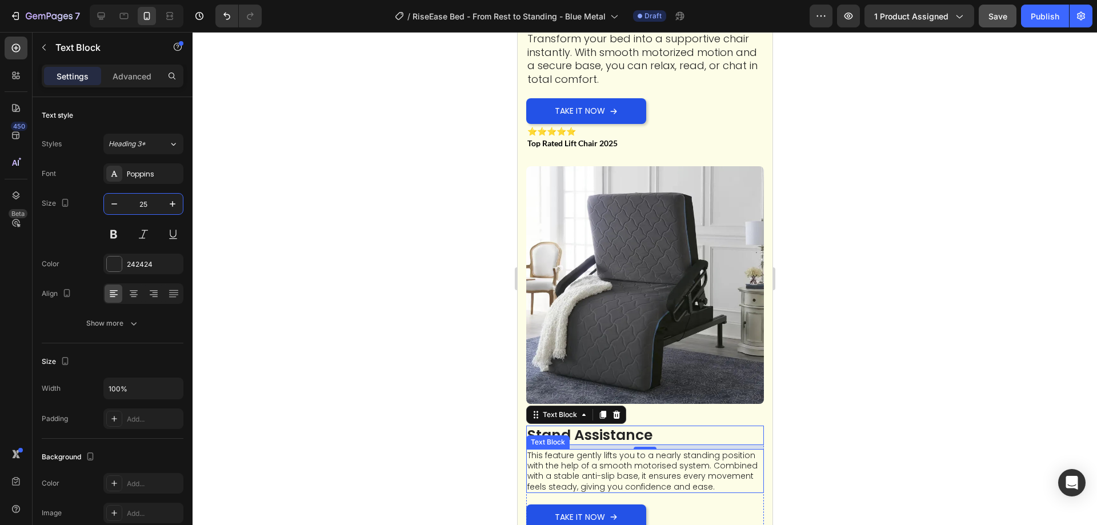
click at [634, 455] on p "This feature gently lifts you to a nearly standing position with the help of a …" at bounding box center [644, 471] width 235 height 42
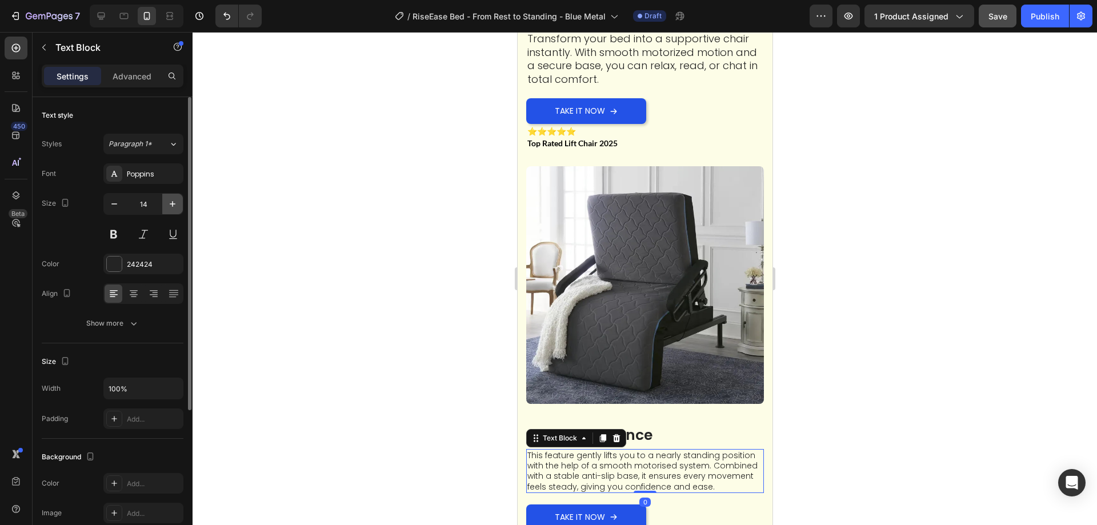
click at [175, 207] on icon "button" at bounding box center [172, 203] width 11 height 11
click at [171, 207] on icon "button" at bounding box center [172, 203] width 11 height 11
click at [171, 208] on icon "button" at bounding box center [172, 203] width 11 height 11
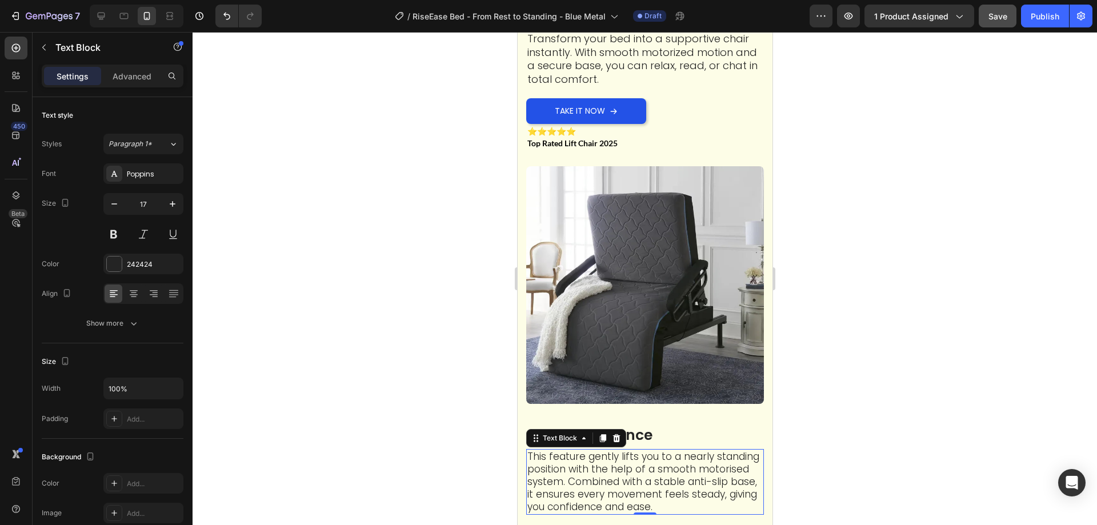
type input "18"
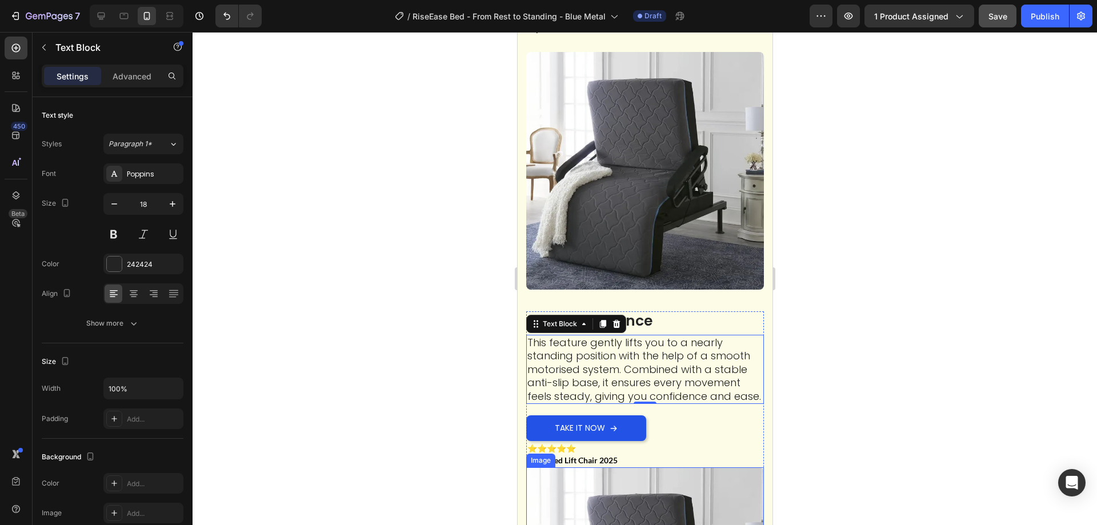
scroll to position [5145, 0]
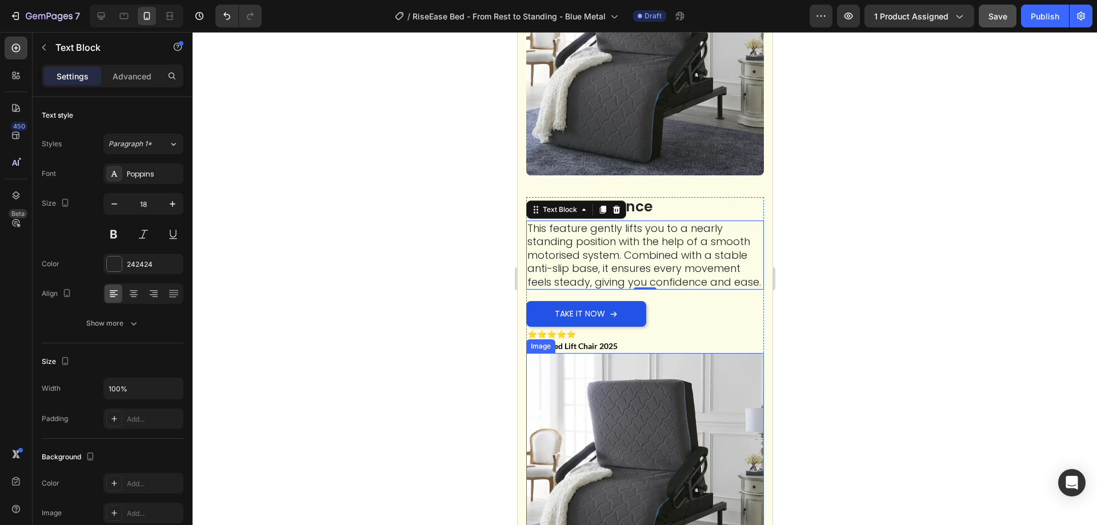
click at [629, 395] on img at bounding box center [645, 472] width 238 height 238
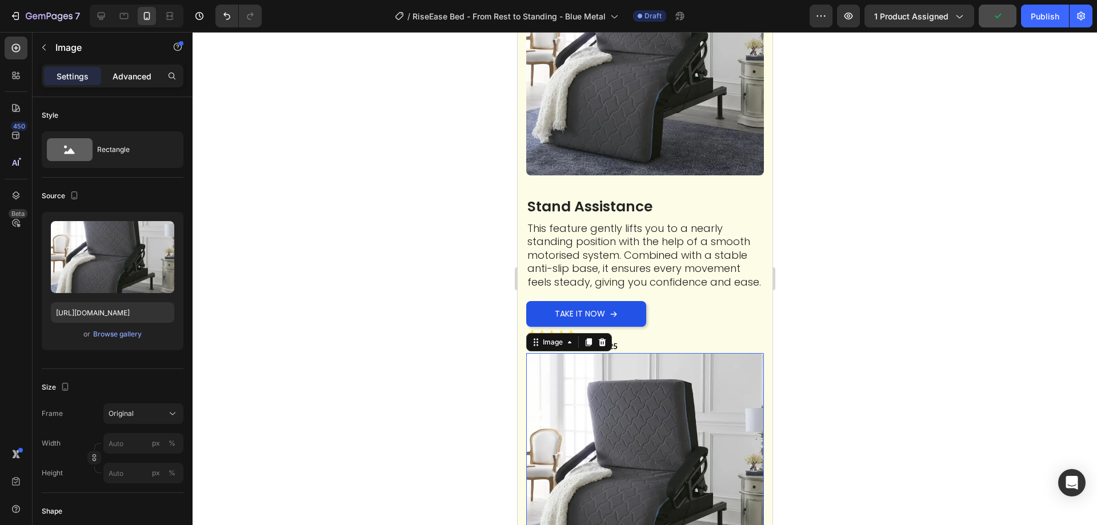
click at [143, 78] on p "Advanced" at bounding box center [132, 76] width 39 height 12
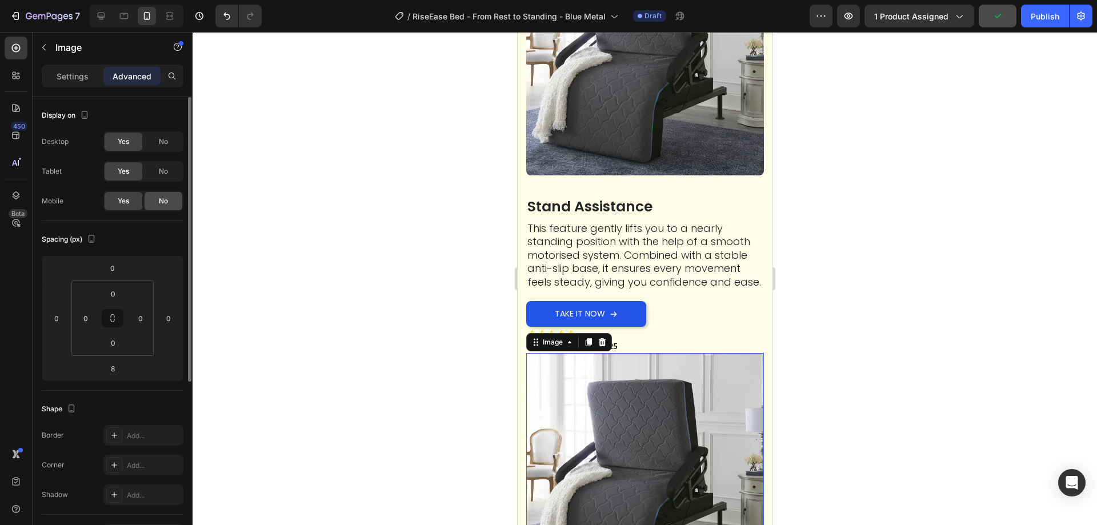
click at [161, 203] on span "No" at bounding box center [163, 201] width 9 height 10
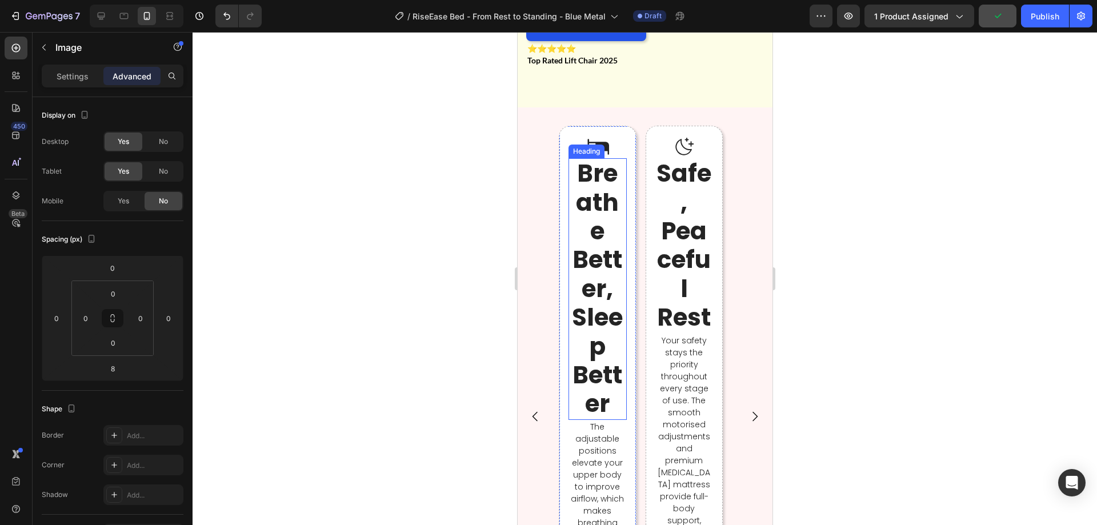
scroll to position [5317, 0]
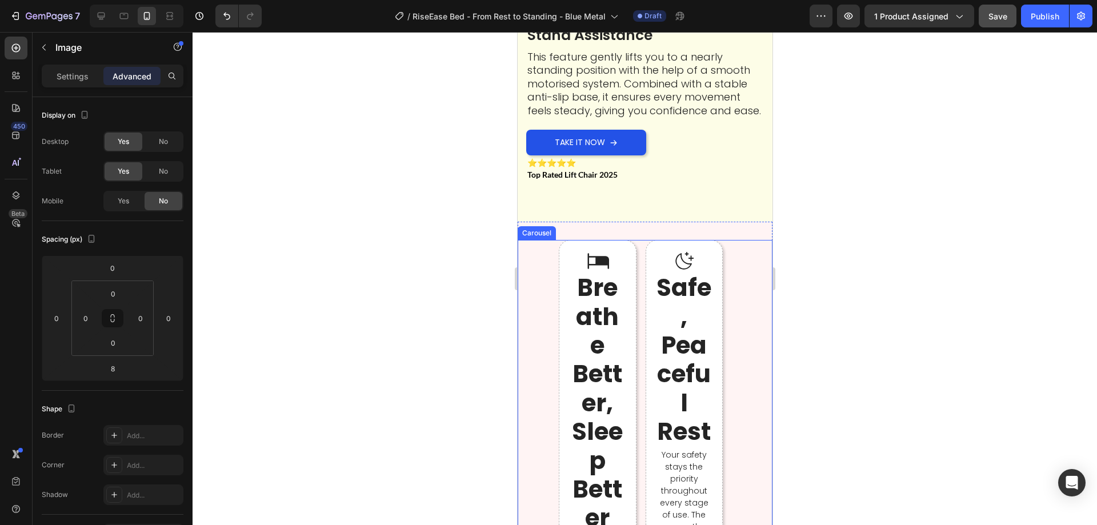
click at [637, 287] on div "Icon Breathe Better, Sleep Better Heading The adjustable positions elevate your…" at bounding box center [644, 531] width 173 height 582
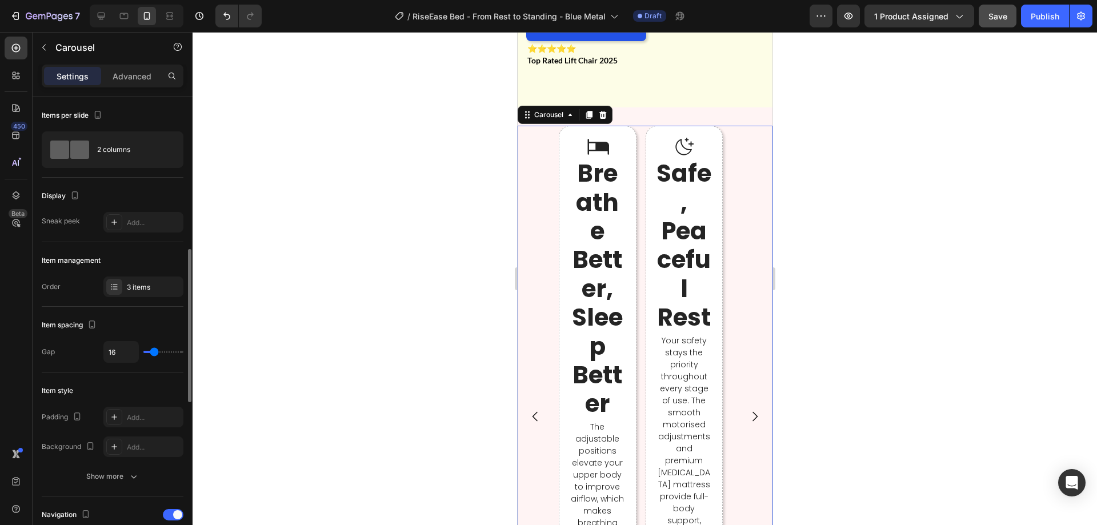
scroll to position [171, 0]
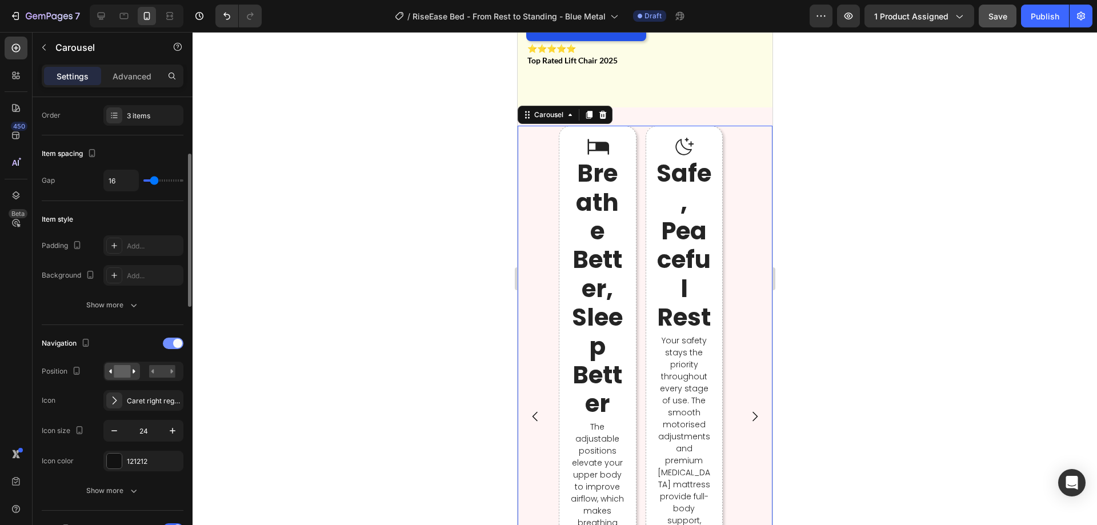
click at [168, 343] on div at bounding box center [173, 343] width 21 height 11
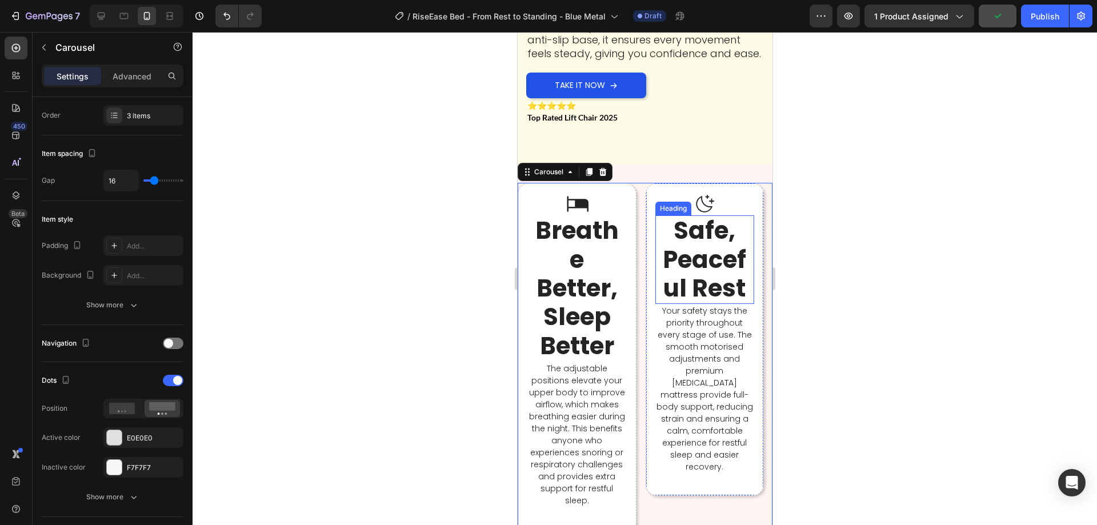
scroll to position [5317, 0]
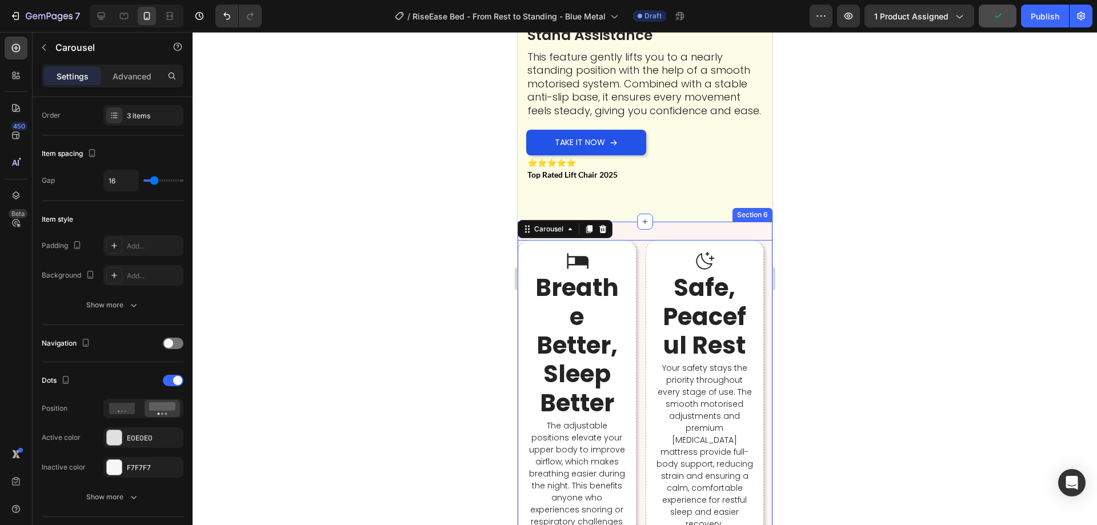
click at [654, 222] on div "Icon Breathe Better, Sleep Better Heading The adjustable positions elevate your…" at bounding box center [644, 465] width 255 height 486
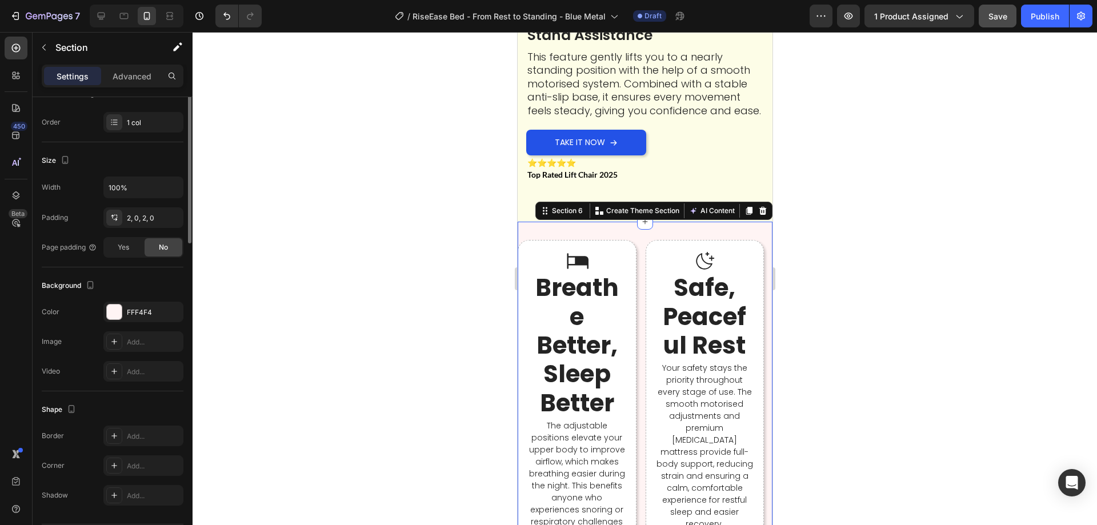
scroll to position [0, 0]
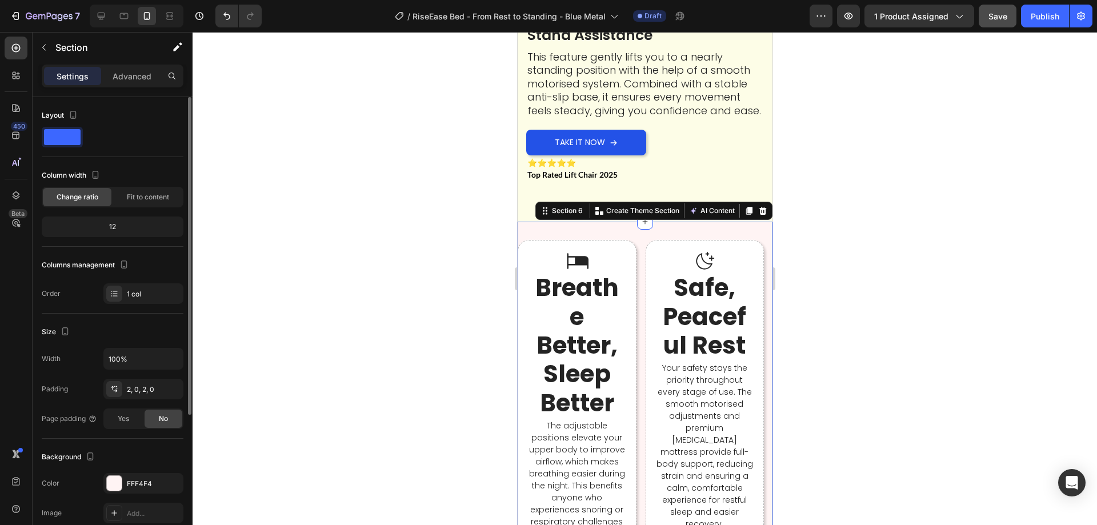
click at [124, 66] on div "Settings Advanced" at bounding box center [113, 76] width 142 height 23
click at [123, 67] on div "Advanced" at bounding box center [131, 76] width 57 height 18
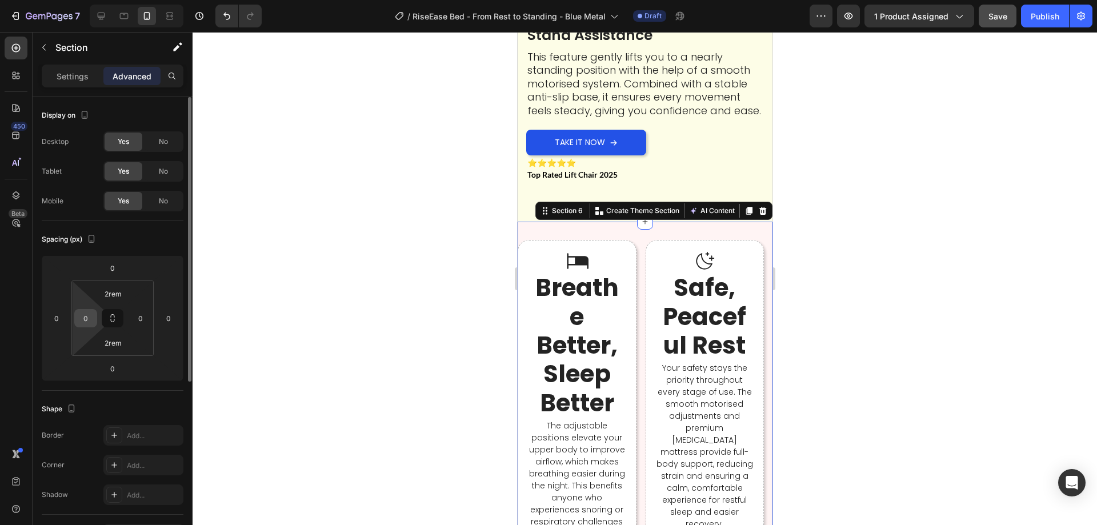
click at [88, 313] on input "0" at bounding box center [85, 318] width 17 height 17
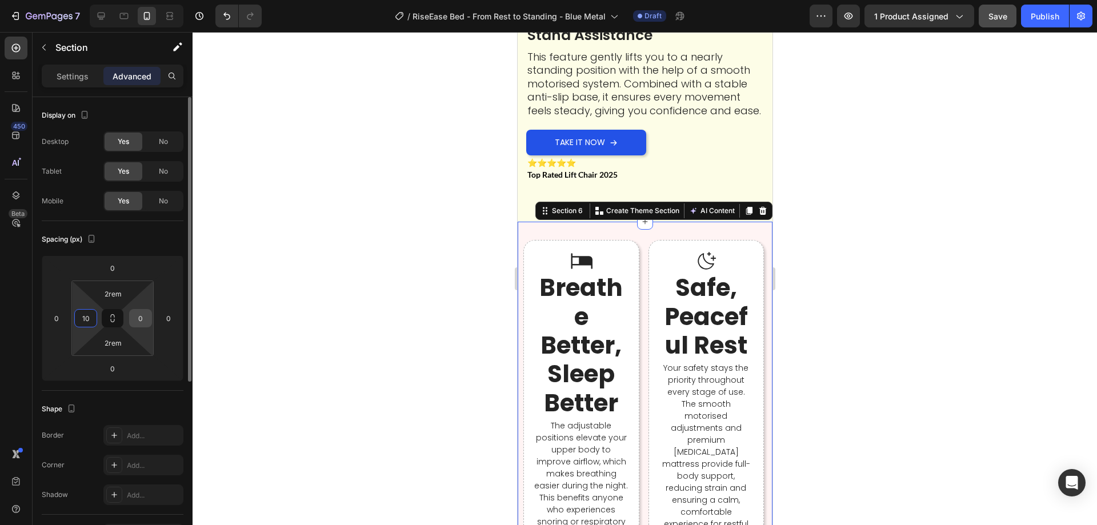
type input "10"
click at [139, 318] on input "0" at bounding box center [140, 318] width 17 height 17
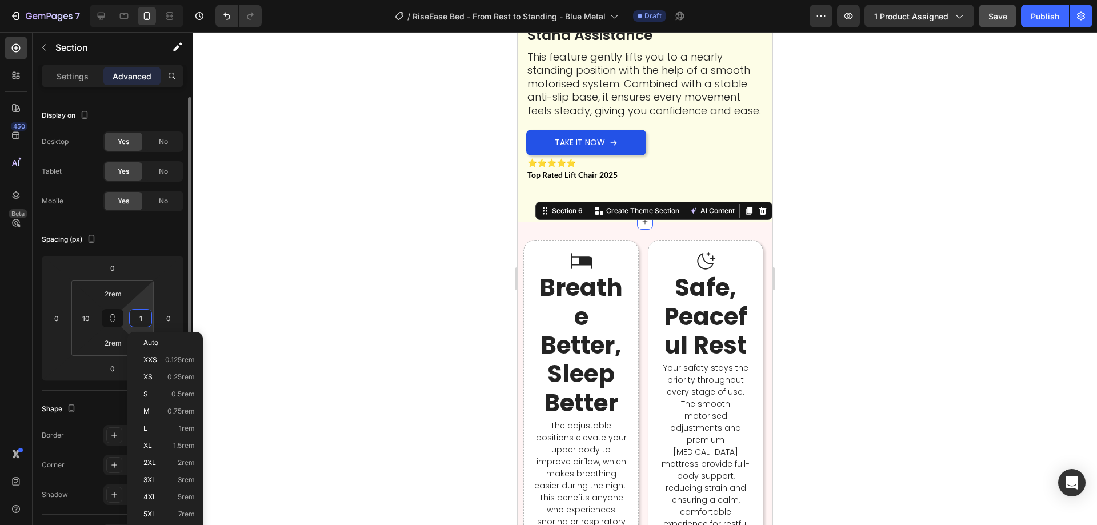
type input "10"
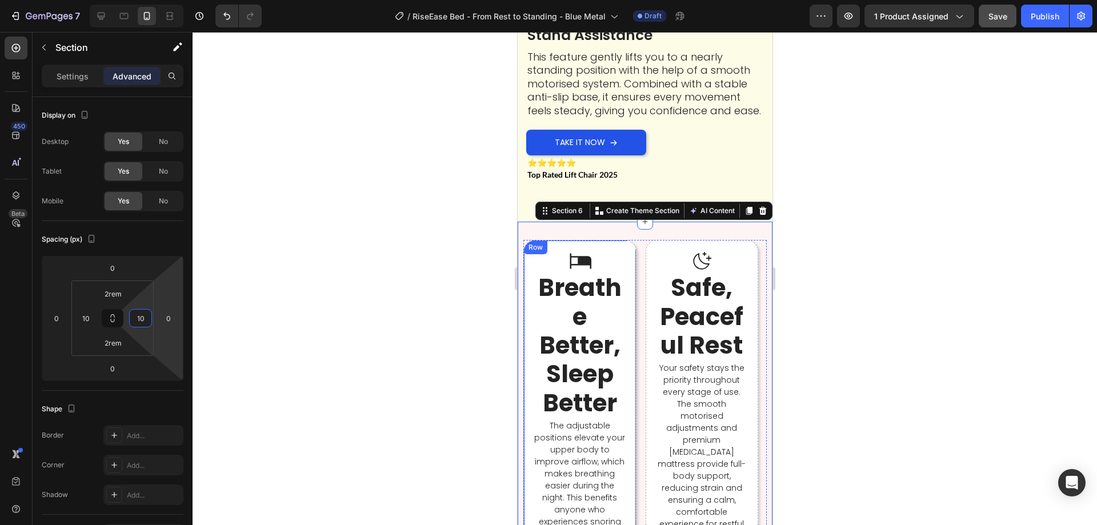
click at [574, 324] on strong "Breathe Better, Sleep Better" at bounding box center [579, 345] width 83 height 149
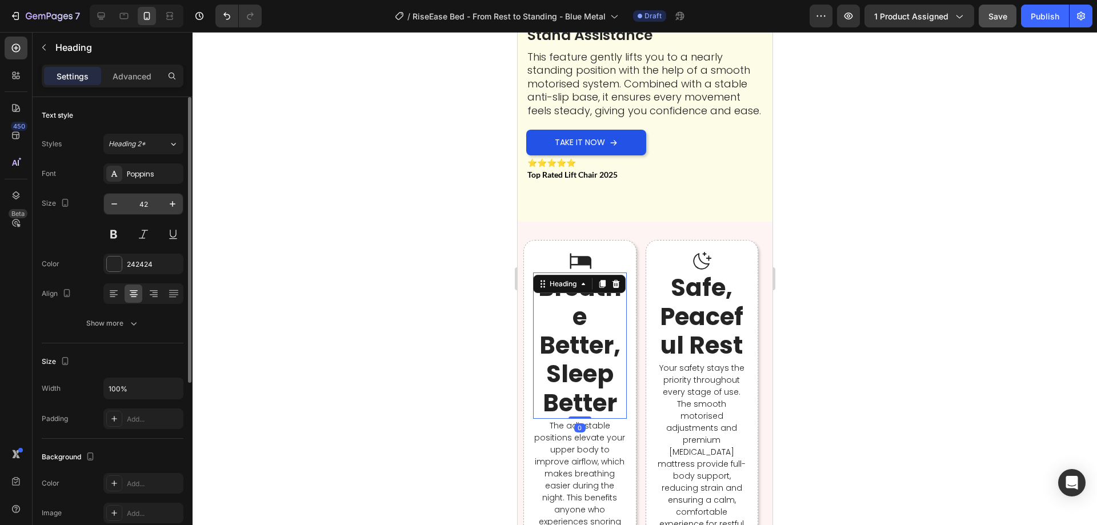
click at [147, 202] on input "42" at bounding box center [144, 204] width 38 height 21
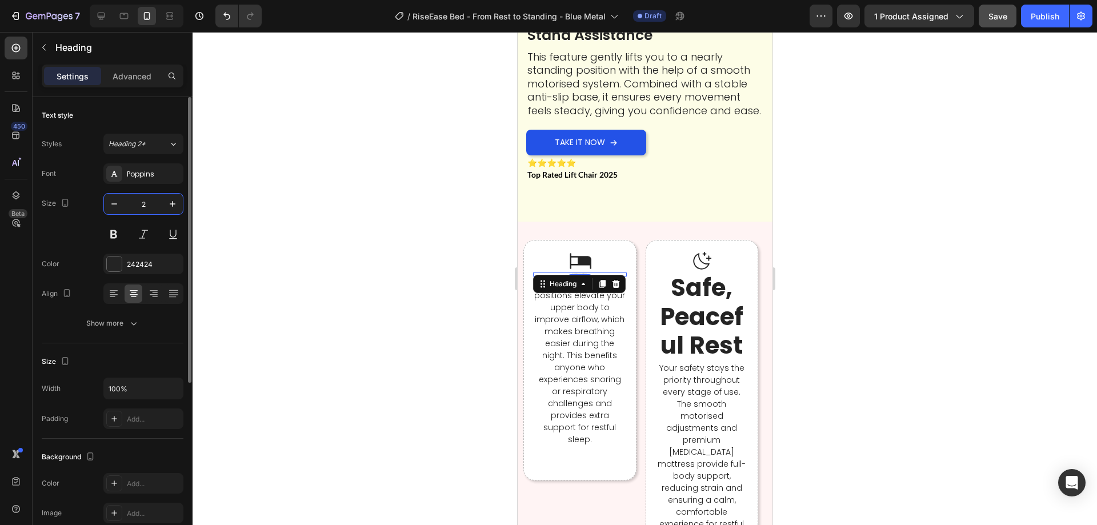
type input "20"
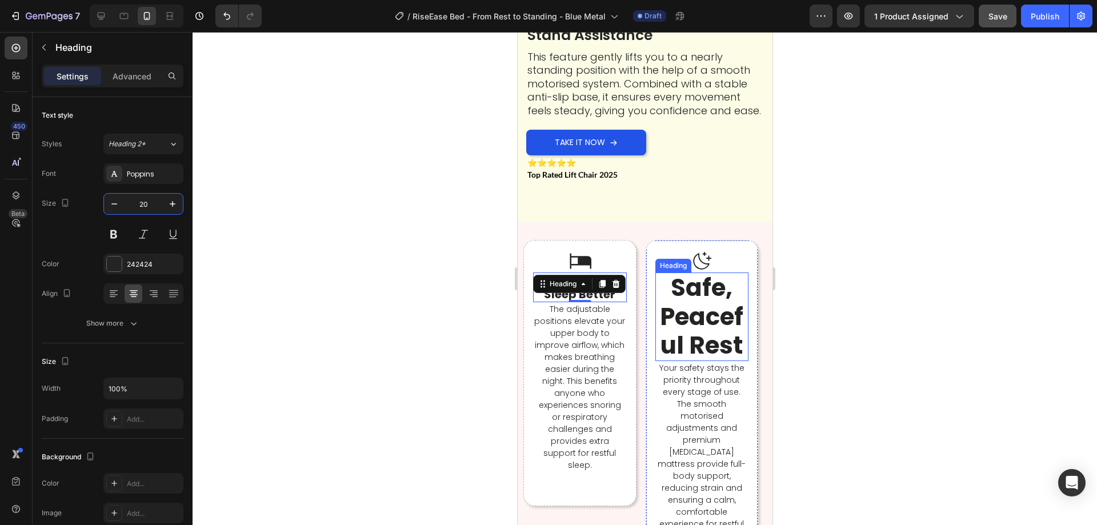
click at [713, 292] on strong "Safe, Peaceful Rest" at bounding box center [700, 316] width 83 height 91
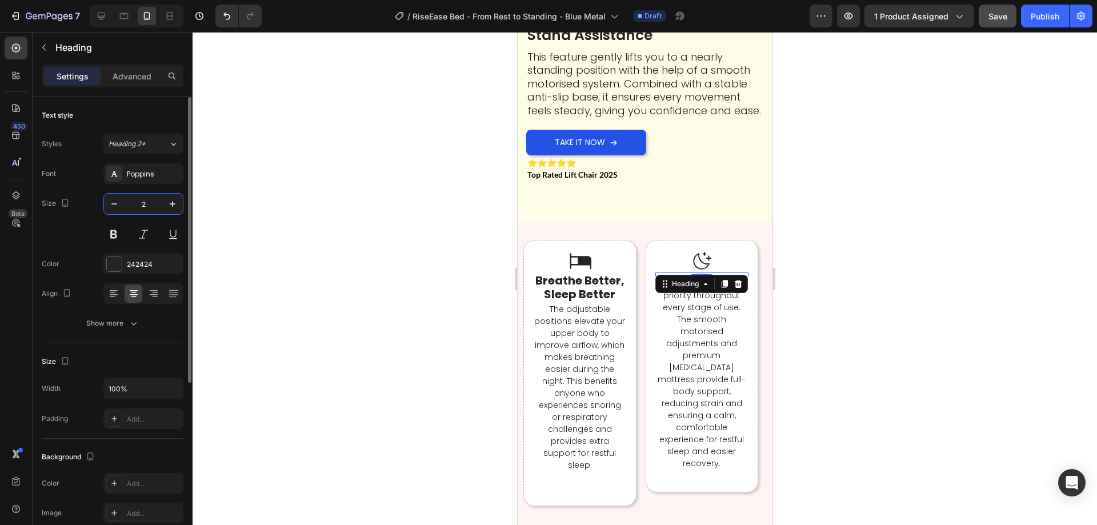
type input "20"
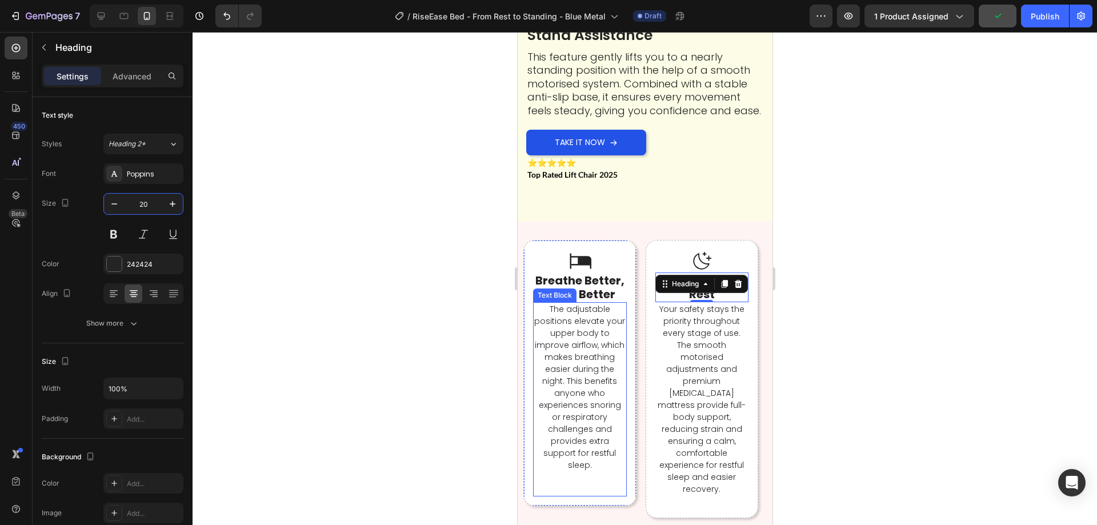
click at [608, 425] on p "The adjustable positions elevate your upper body to improve airflow, which make…" at bounding box center [579, 387] width 91 height 168
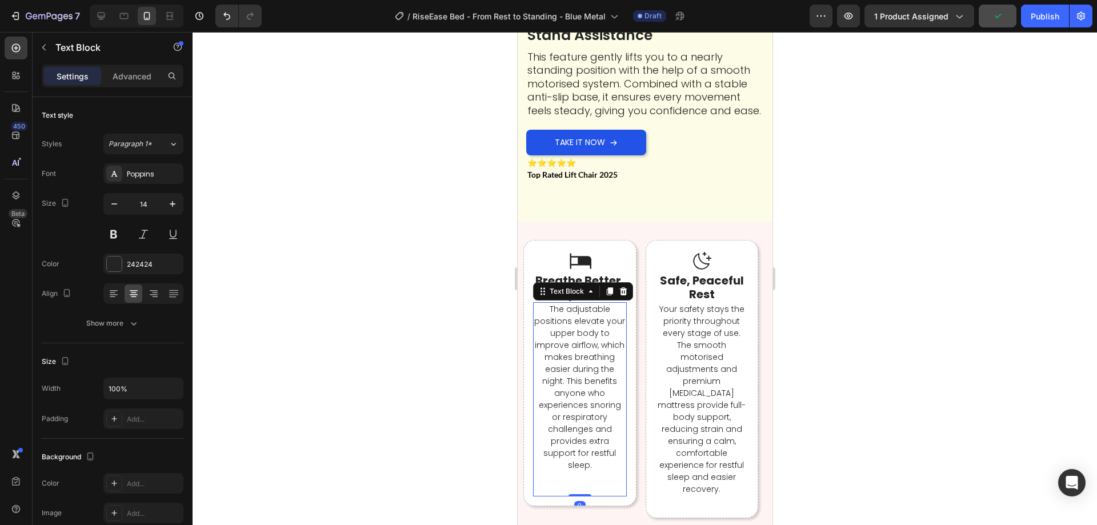
click at [605, 423] on p "The adjustable positions elevate your upper body to improve airflow, which make…" at bounding box center [579, 387] width 91 height 168
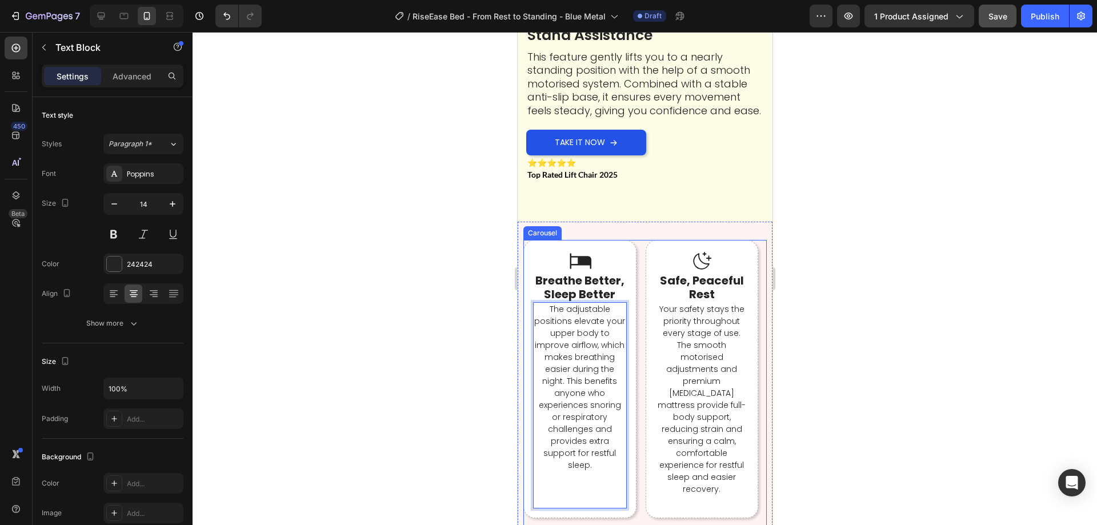
click at [638, 320] on div "Icon Breathe Better, Sleep Better Heading The adjustable positions elevate your…" at bounding box center [644, 411] width 243 height 342
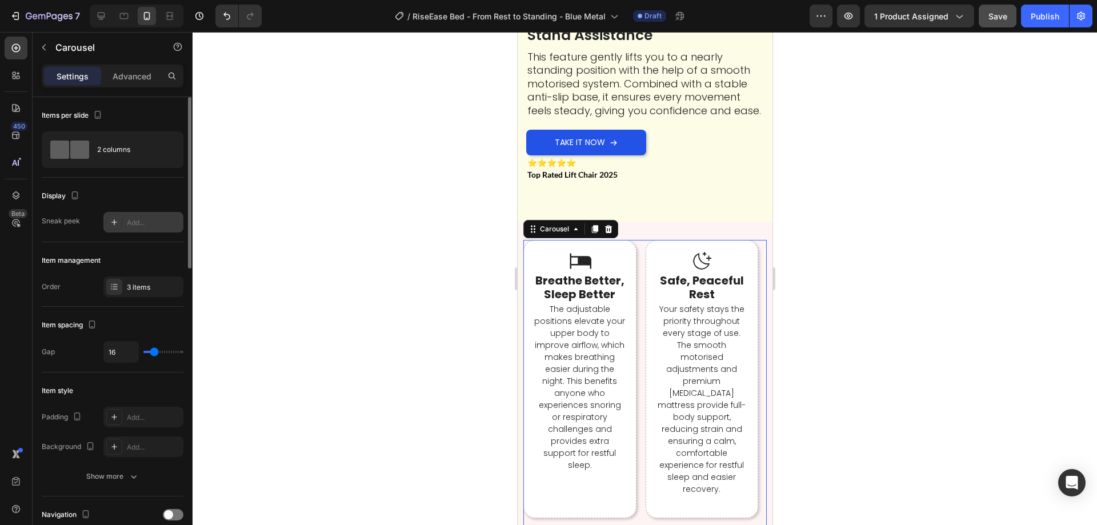
click at [130, 222] on div "Add..." at bounding box center [154, 223] width 54 height 10
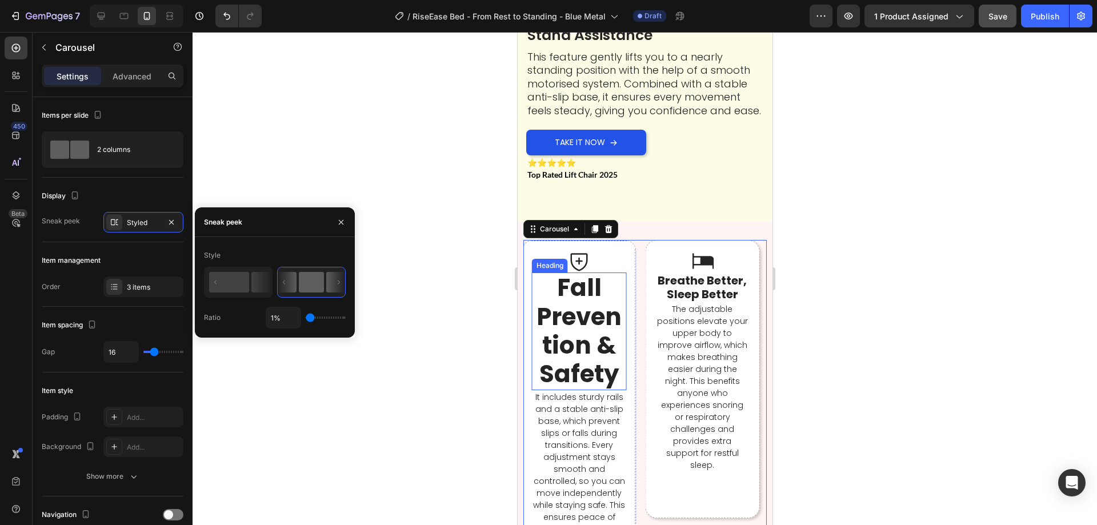
click at [594, 302] on strong "Fall Prevention & Safety" at bounding box center [578, 331] width 85 height 120
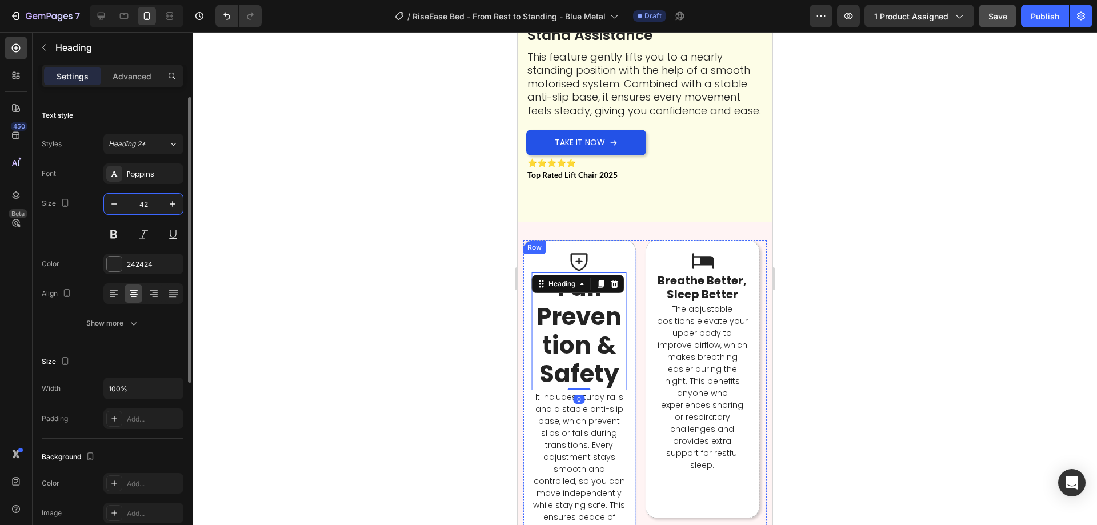
click at [148, 201] on input "42" at bounding box center [144, 204] width 38 height 21
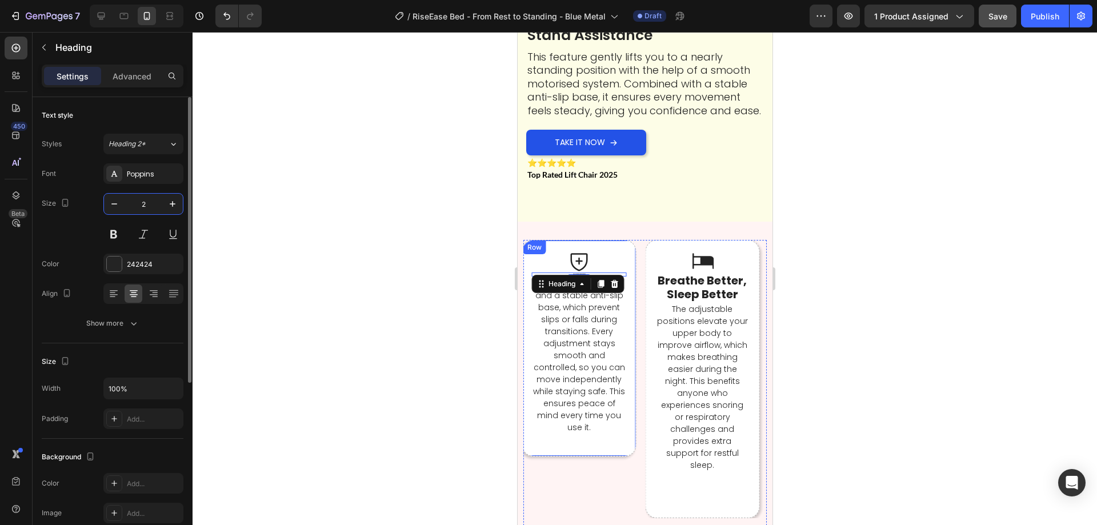
type input "20"
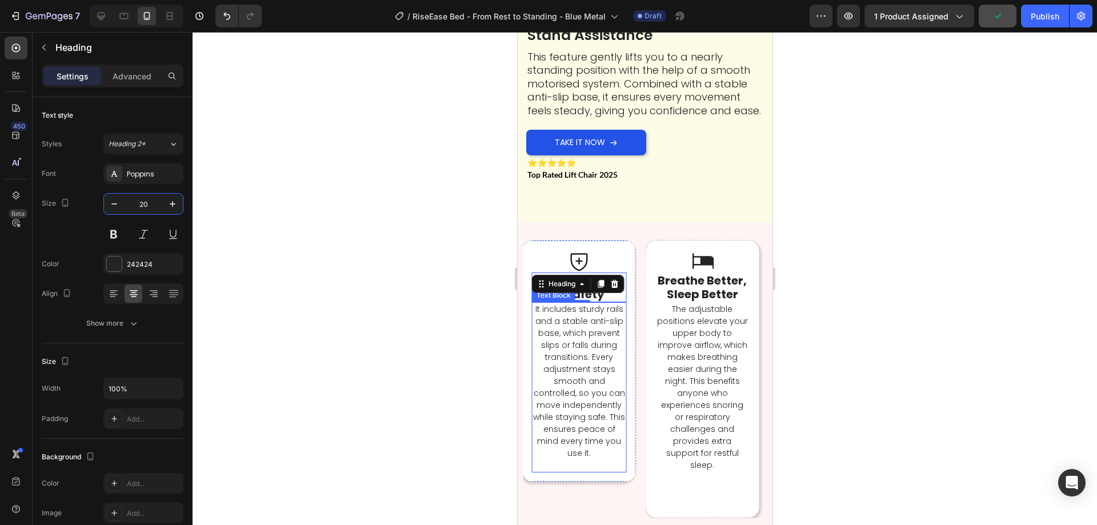
click at [598, 459] on p at bounding box center [579, 465] width 93 height 12
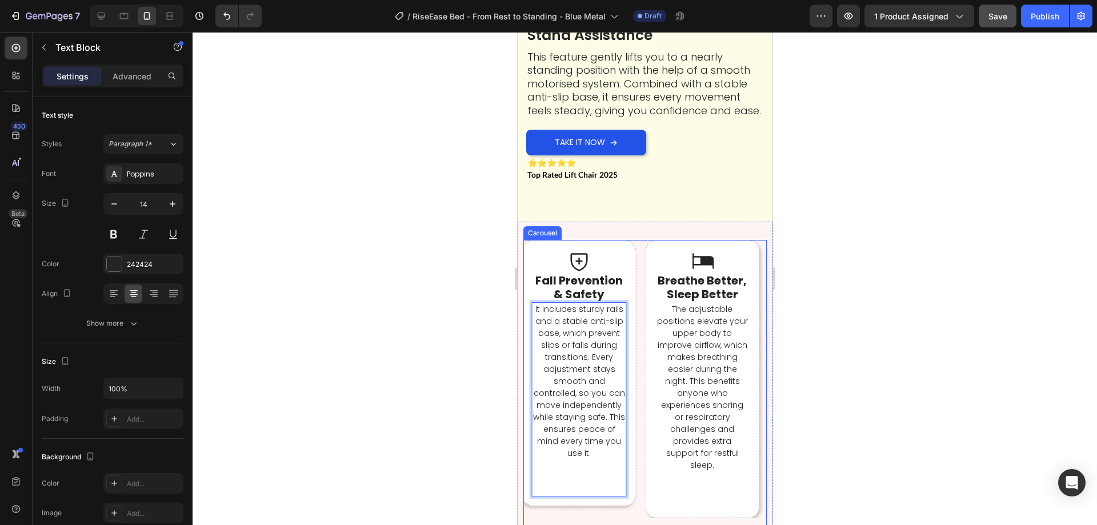
click at [637, 390] on div "Icon Breathe Better, Sleep Better Heading The adjustable positions elevate your…" at bounding box center [644, 379] width 243 height 278
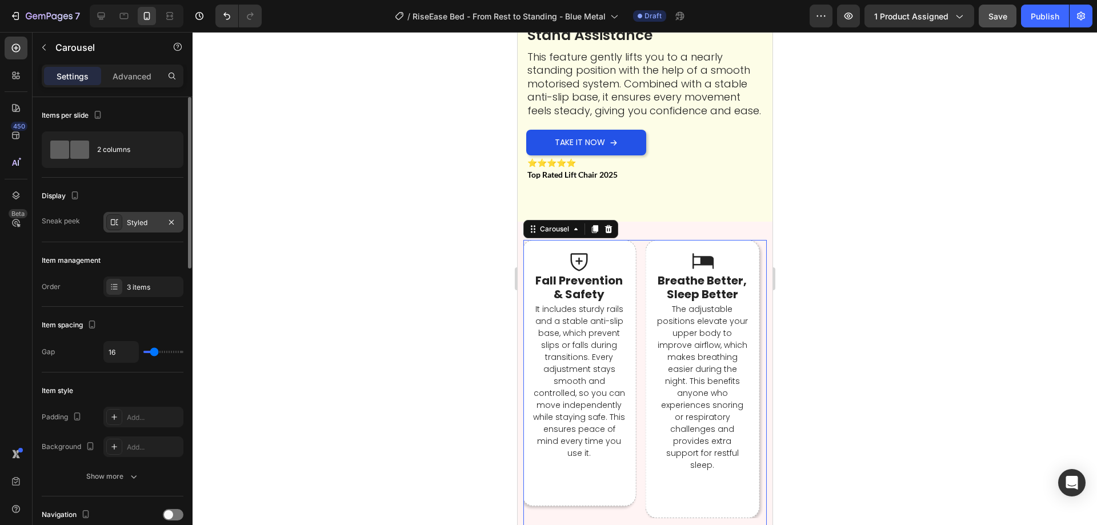
click at [139, 226] on div "Styled" at bounding box center [143, 223] width 33 height 10
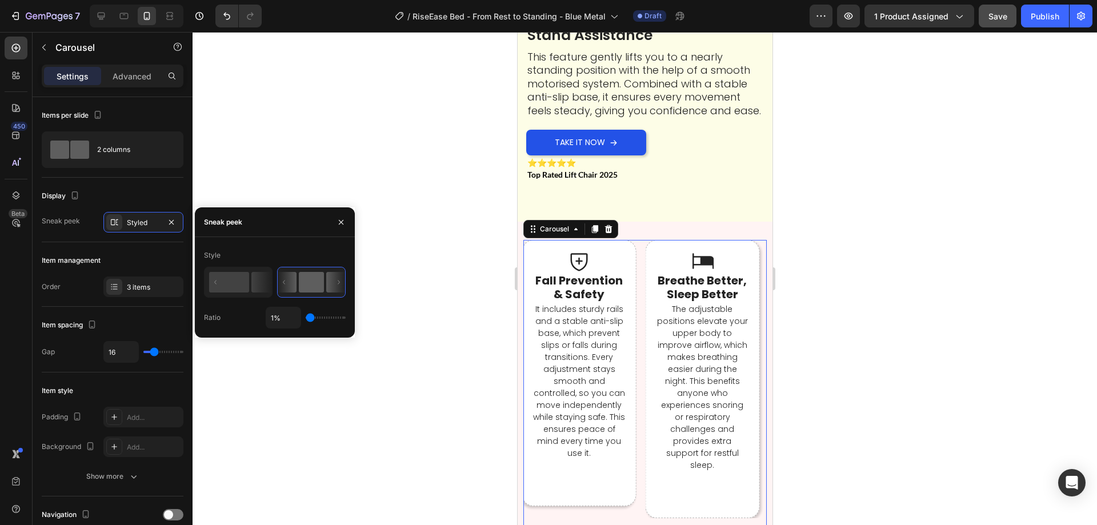
type input "8%"
type input "8"
type input "16%"
type input "16"
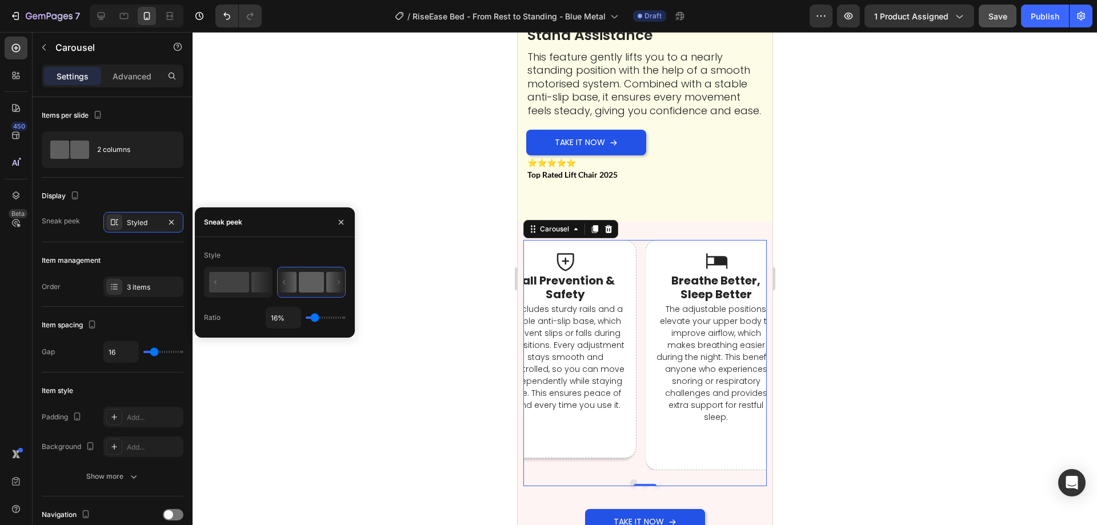
type input "19%"
type input "19"
type input "23%"
type input "23"
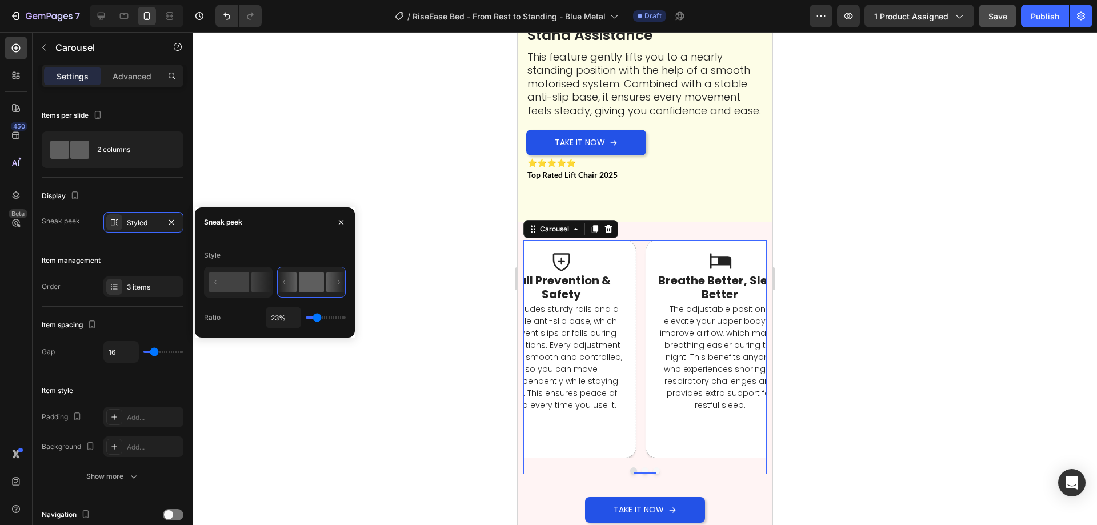
type input "25%"
type input "25"
click at [318, 317] on input "range" at bounding box center [326, 318] width 40 height 2
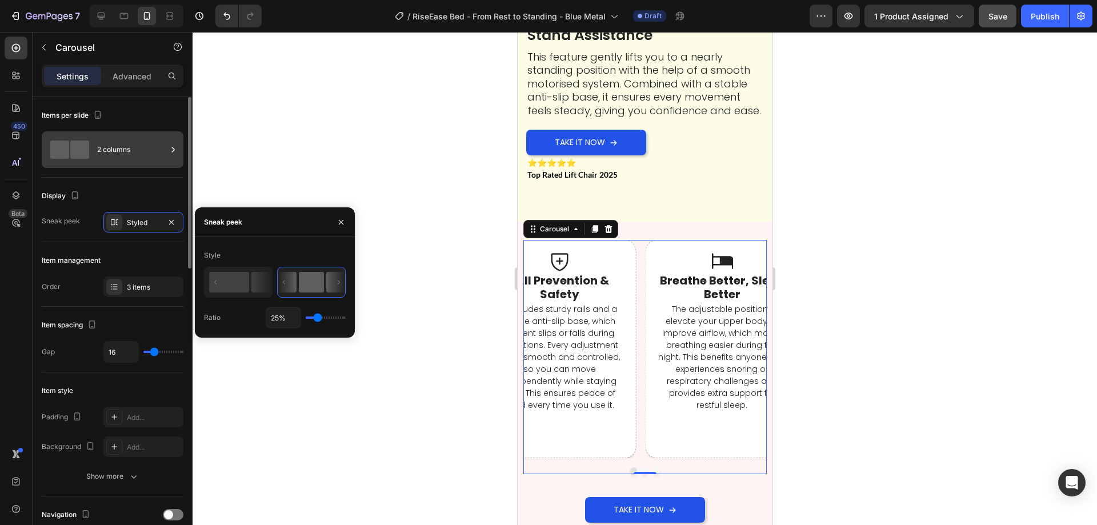
click at [102, 150] on div "2 columns" at bounding box center [132, 150] width 70 height 26
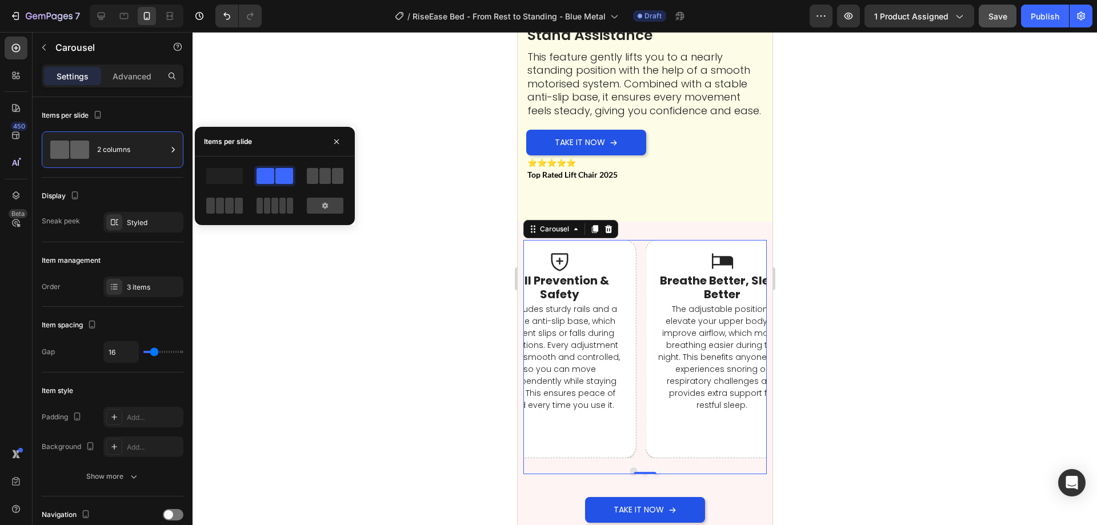
click at [313, 180] on span at bounding box center [312, 176] width 11 height 16
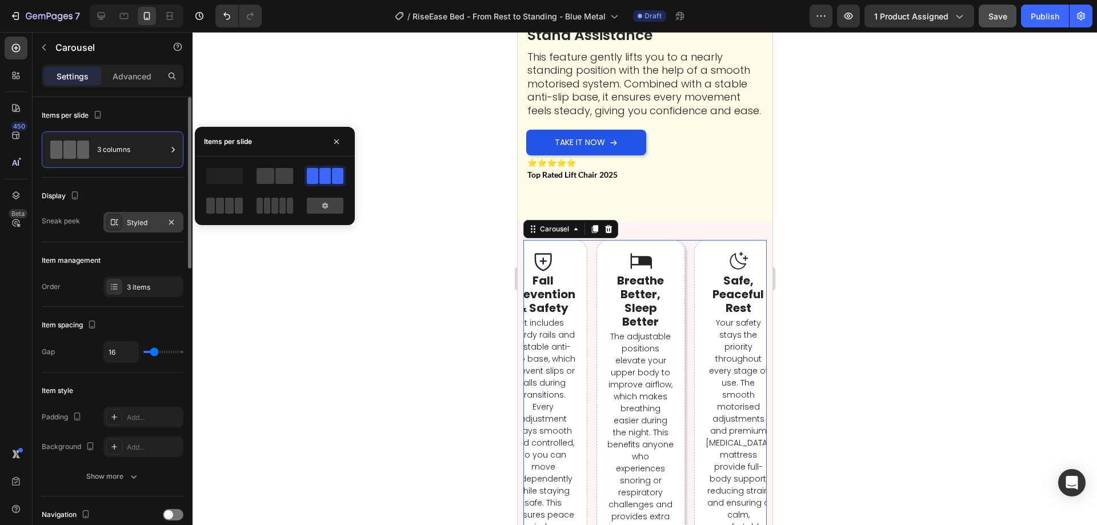
click at [150, 225] on div "Styled" at bounding box center [143, 223] width 33 height 10
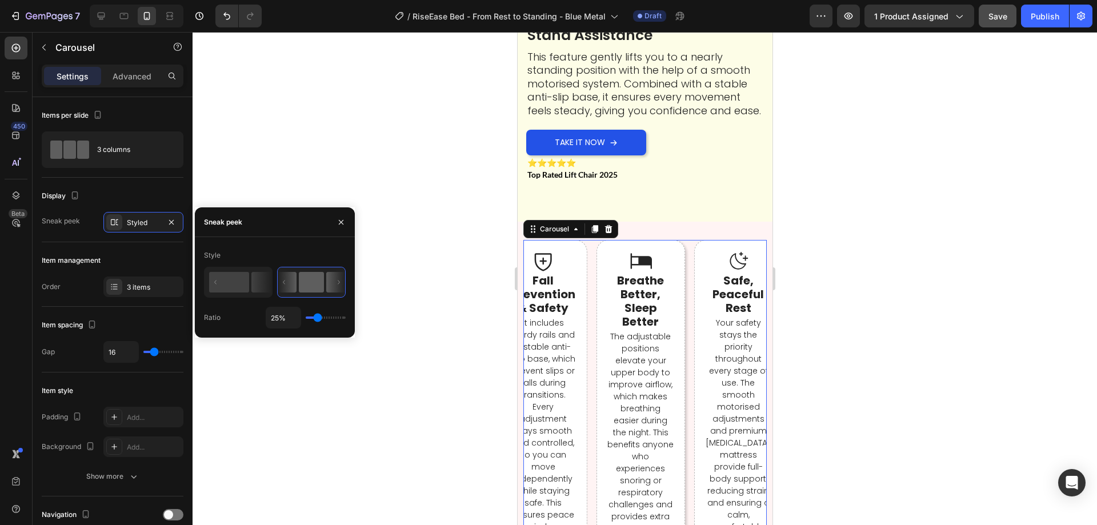
type input "60%"
type input "60"
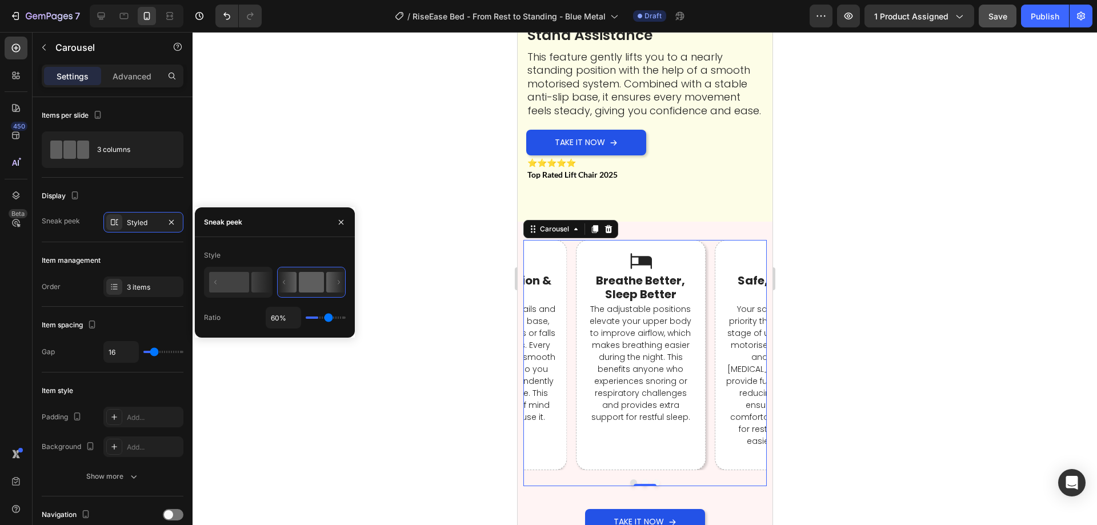
type input "62%"
type input "62"
type input "69%"
type input "69"
type input "72%"
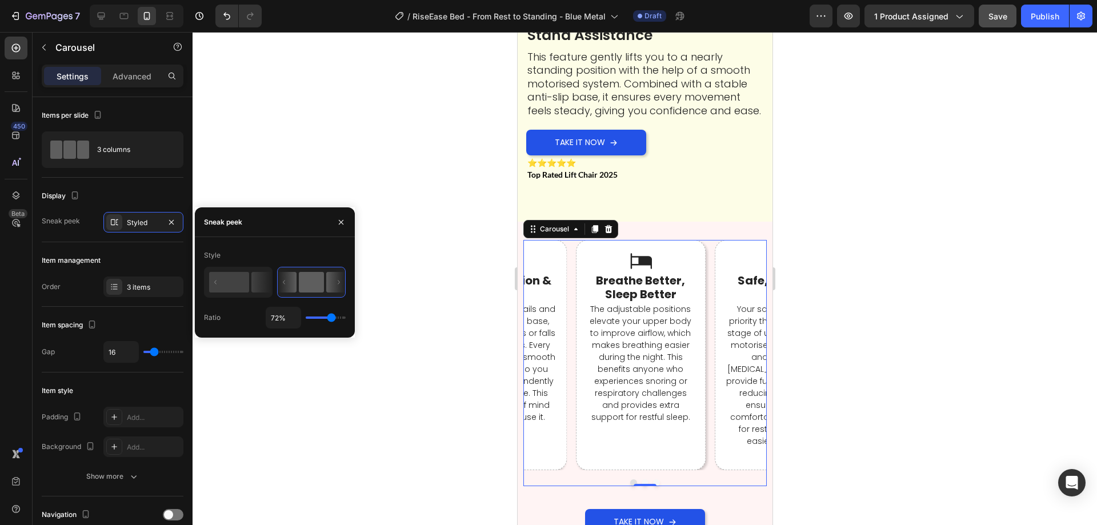
type input "72"
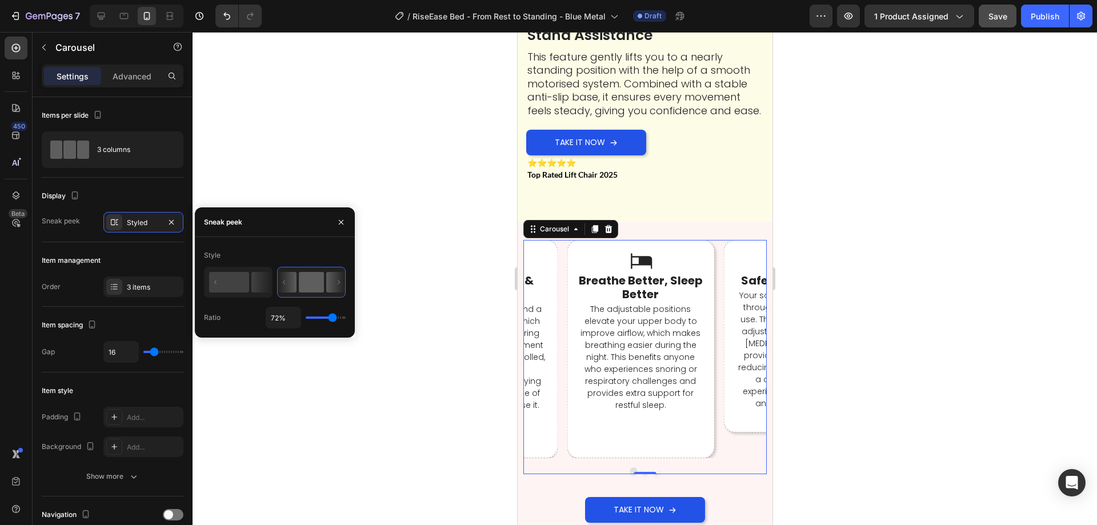
type input "76%"
type input "76"
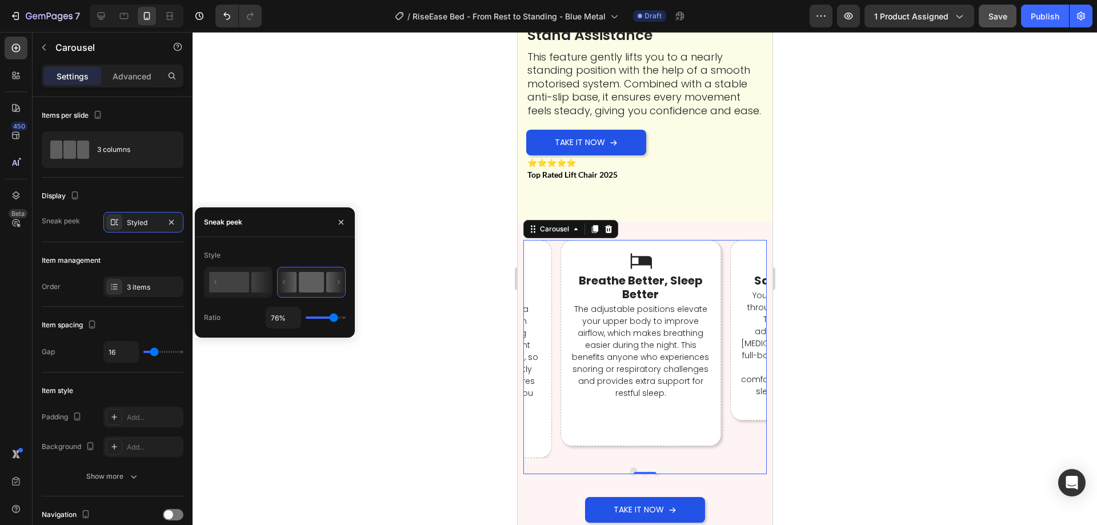
type input "78%"
type input "78"
type input "80%"
type input "80"
type input "85%"
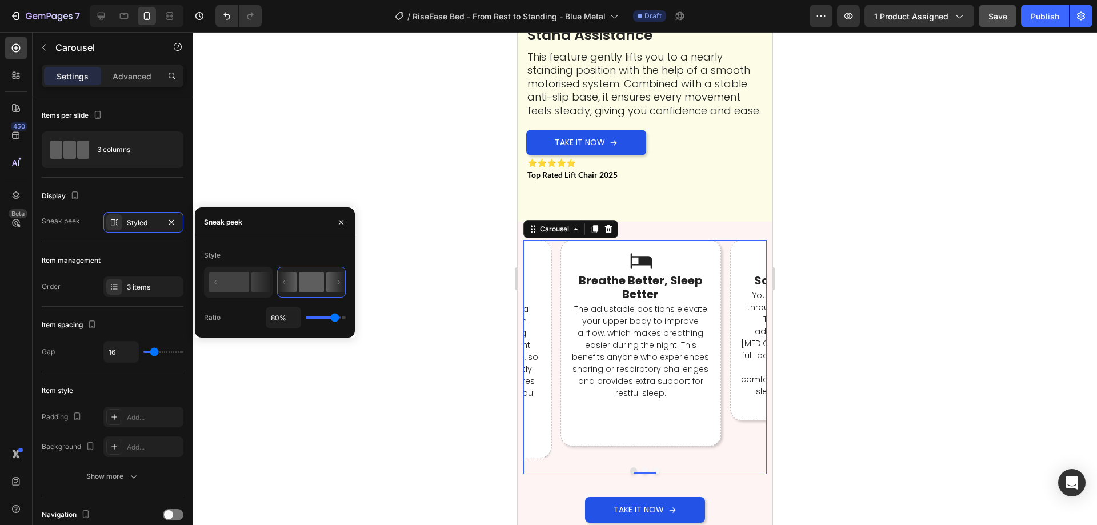
type input "85"
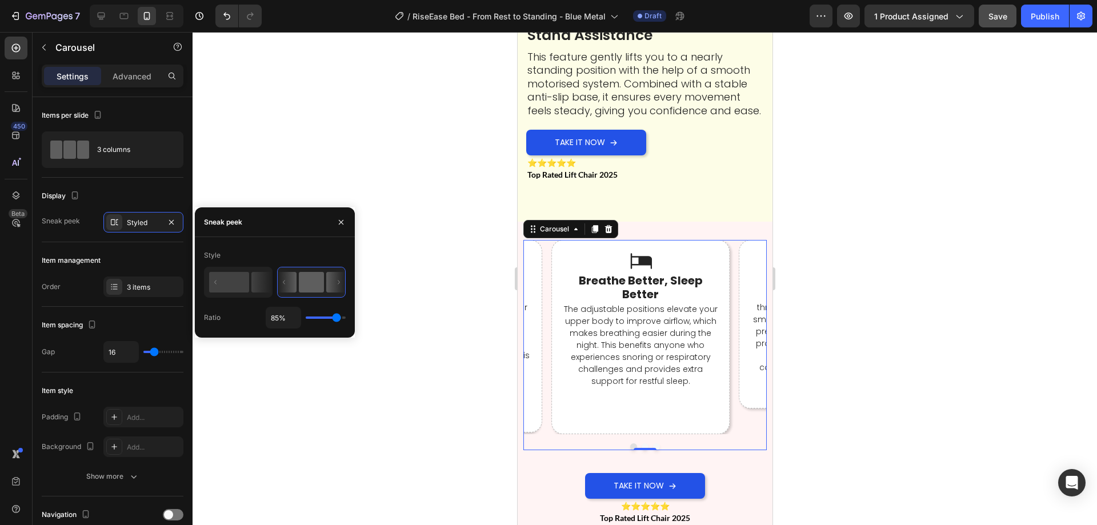
type input "78%"
type input "78"
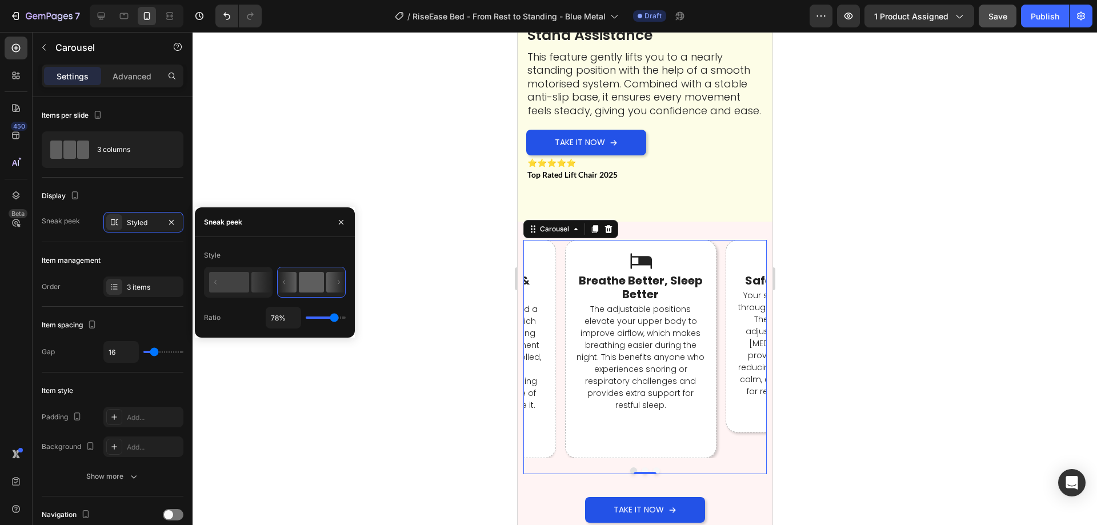
type input "74%"
type input "74"
type input "58%"
type input "58"
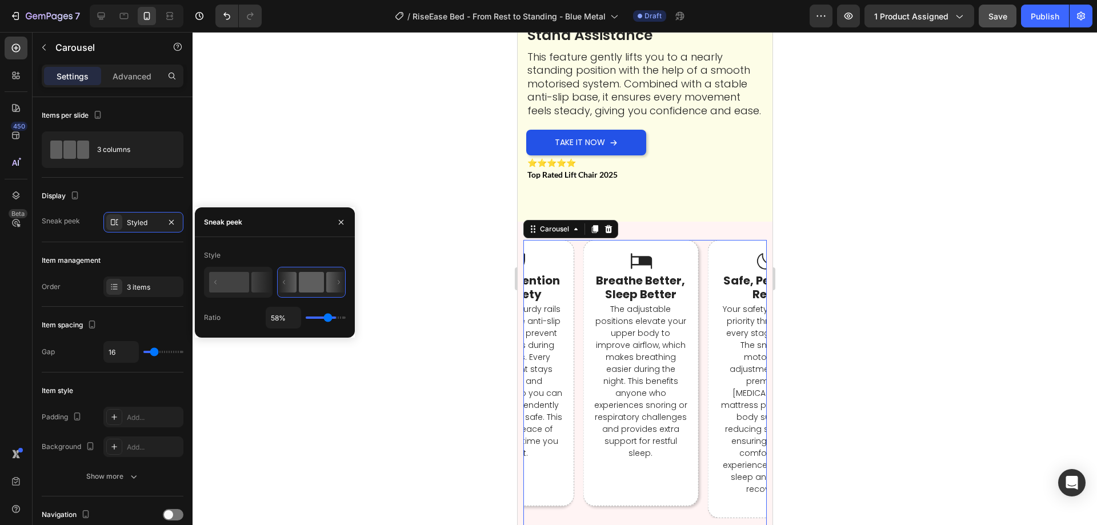
type input "52%"
type input "52"
type input "41%"
type input "41"
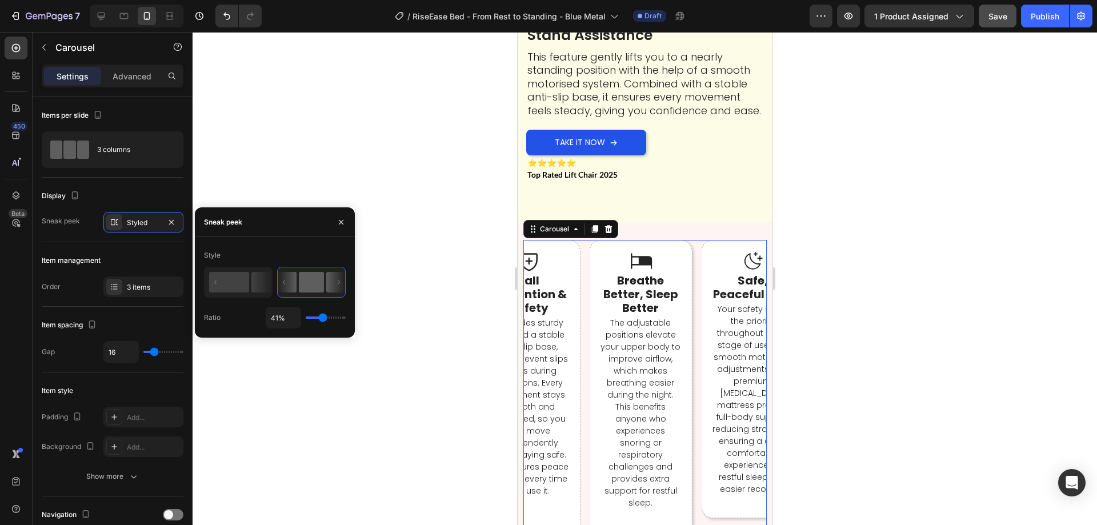
type input "25%"
type input "25"
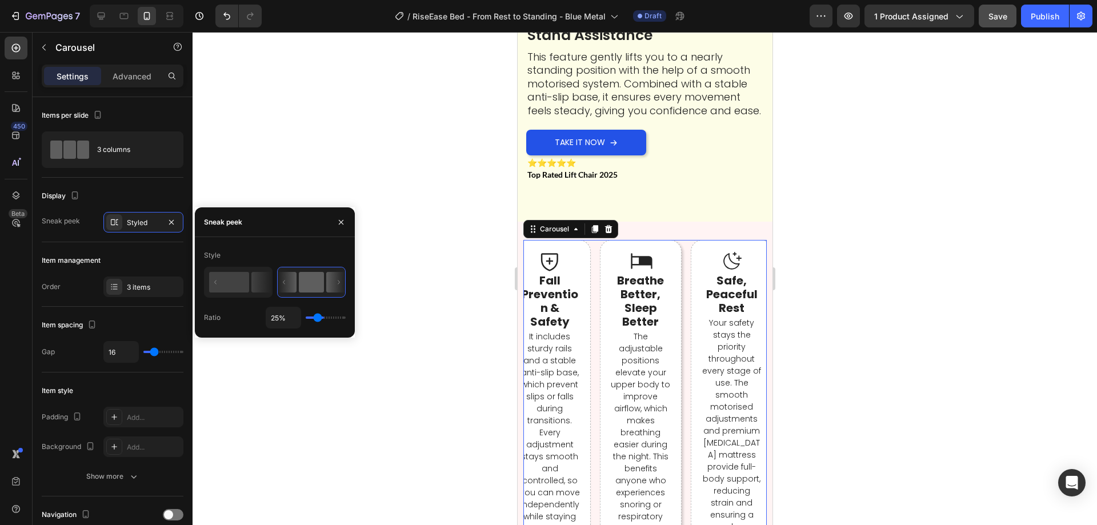
type input "16%"
type input "16"
type input "10%"
type input "10"
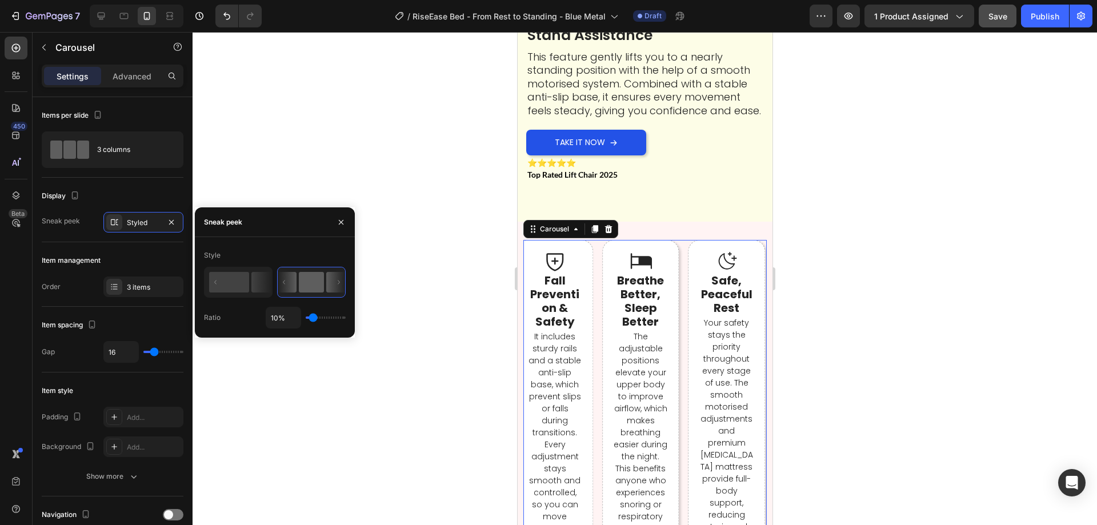
type input "8%"
type input "8"
type input "6%"
type input "6"
type input "36%"
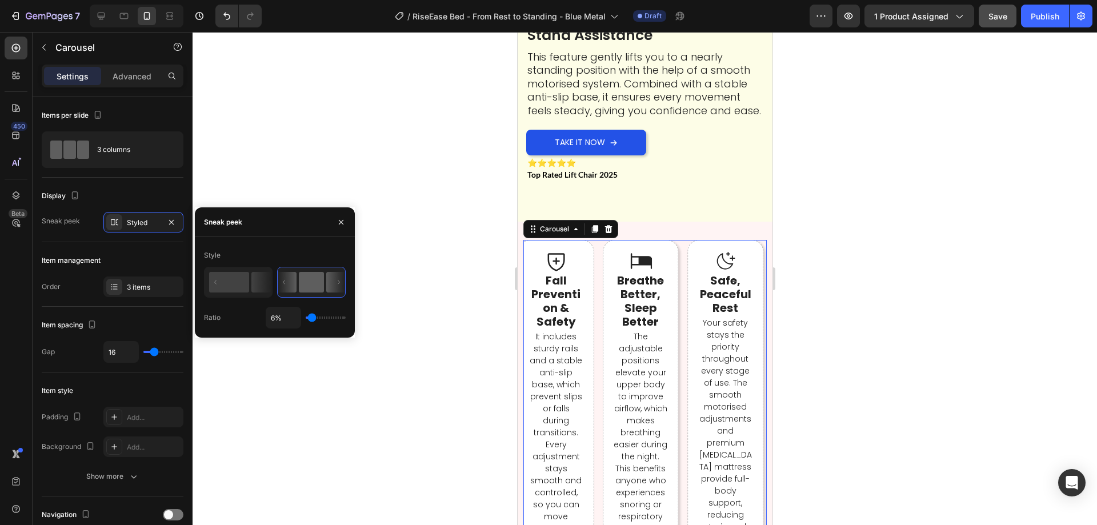
type input "36"
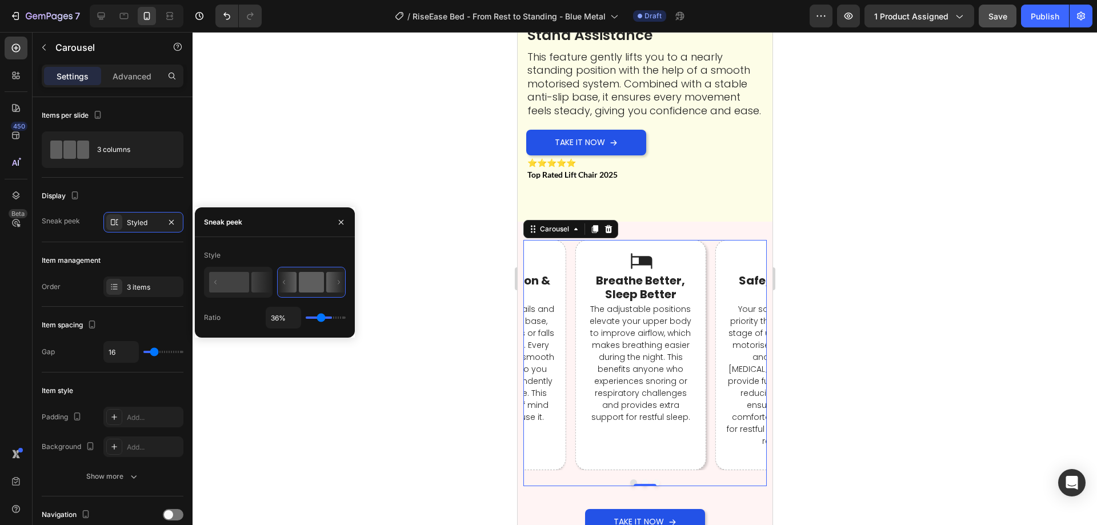
type input "63%"
type input "63"
type input "69%"
type input "69"
type input "72%"
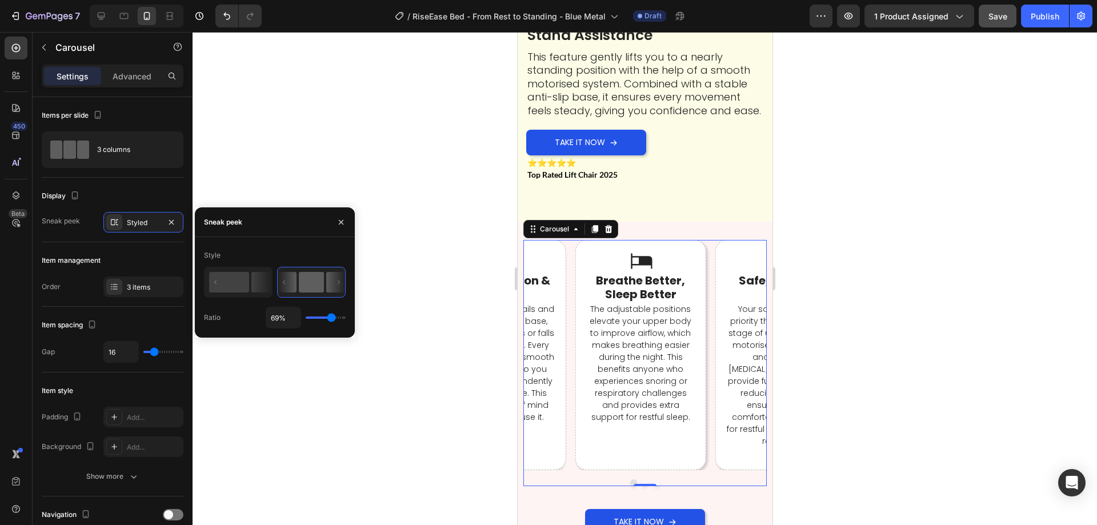
type input "72"
type input "74%"
type input "74"
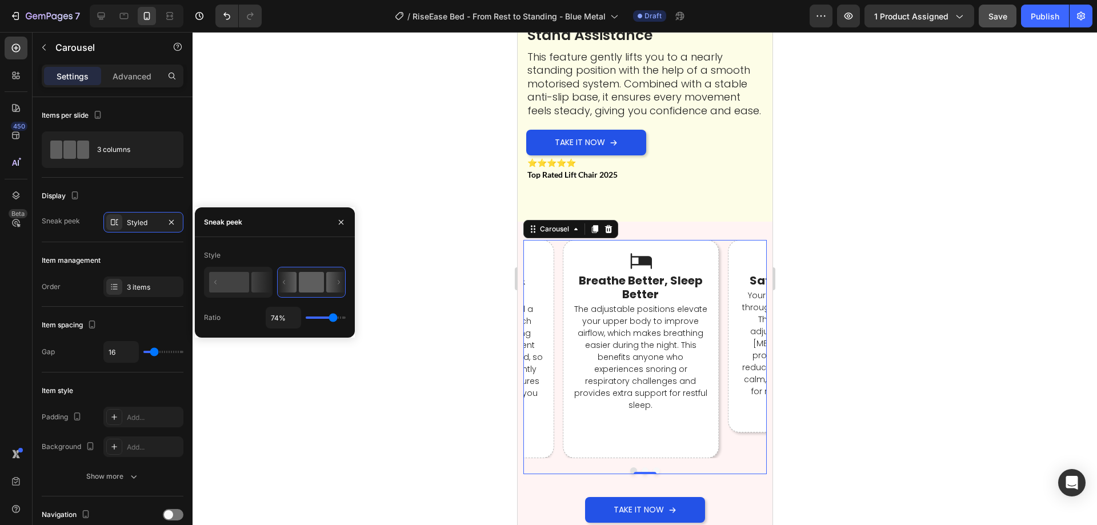
type input "76%"
type input "76"
type input "78%"
type input "78"
type input "80%"
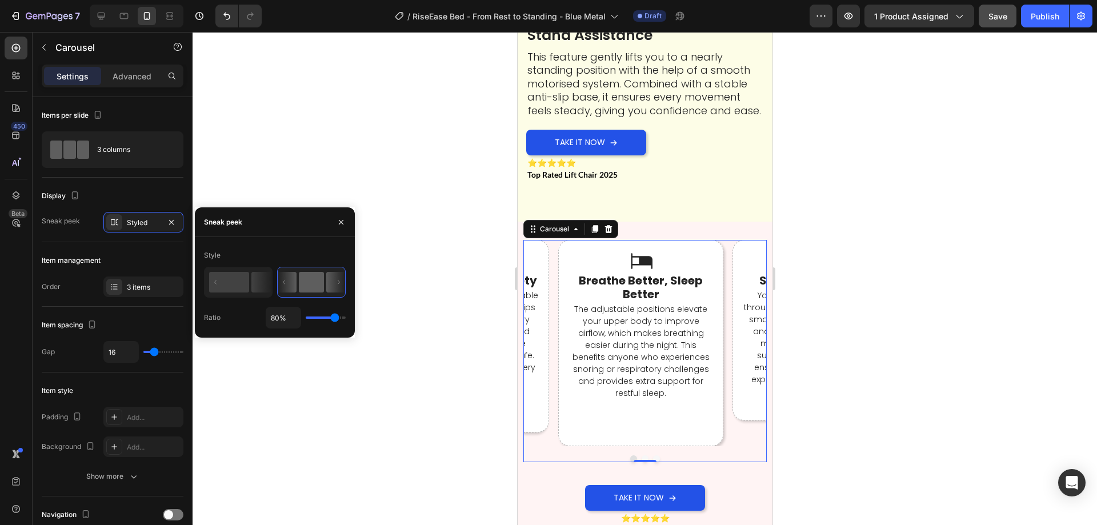
drag, startPoint x: 320, startPoint y: 317, endPoint x: 335, endPoint y: 322, distance: 15.9
type input "80"
click at [335, 319] on input "range" at bounding box center [326, 318] width 40 height 2
click at [534, 485] on div "Take It Now Button" at bounding box center [644, 498] width 243 height 26
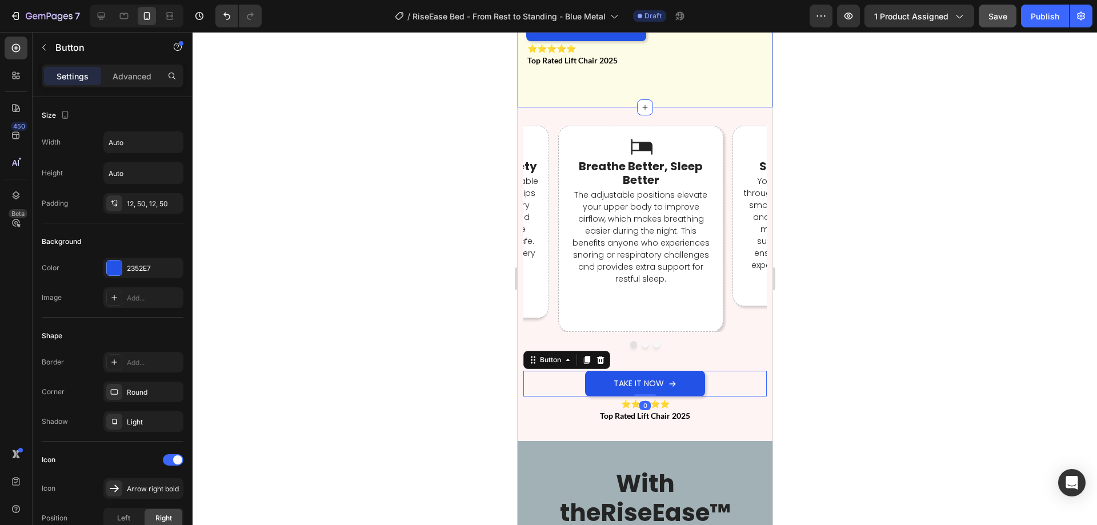
scroll to position [5659, 0]
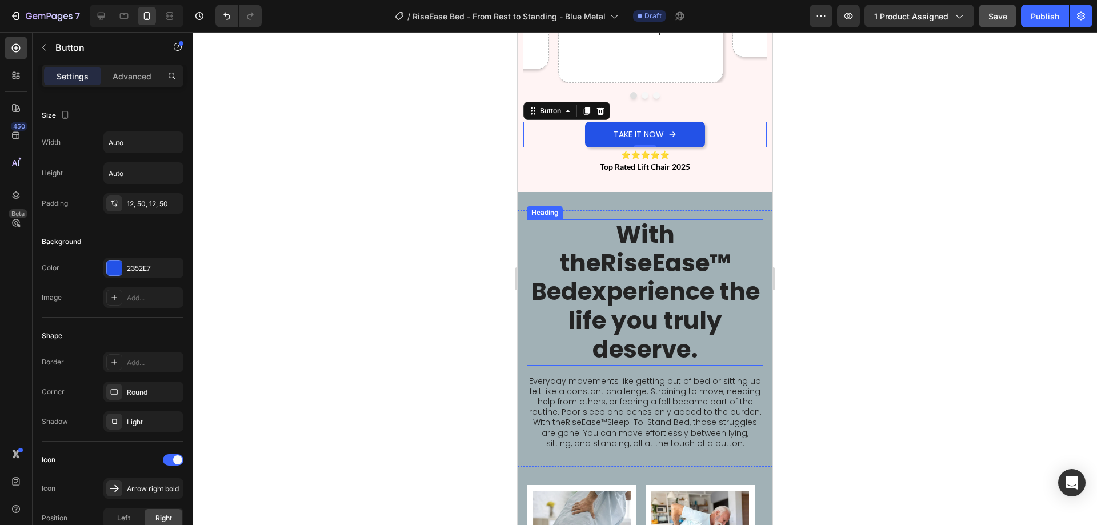
click at [629, 254] on link "RiseEase™ Bed" at bounding box center [630, 277] width 200 height 62
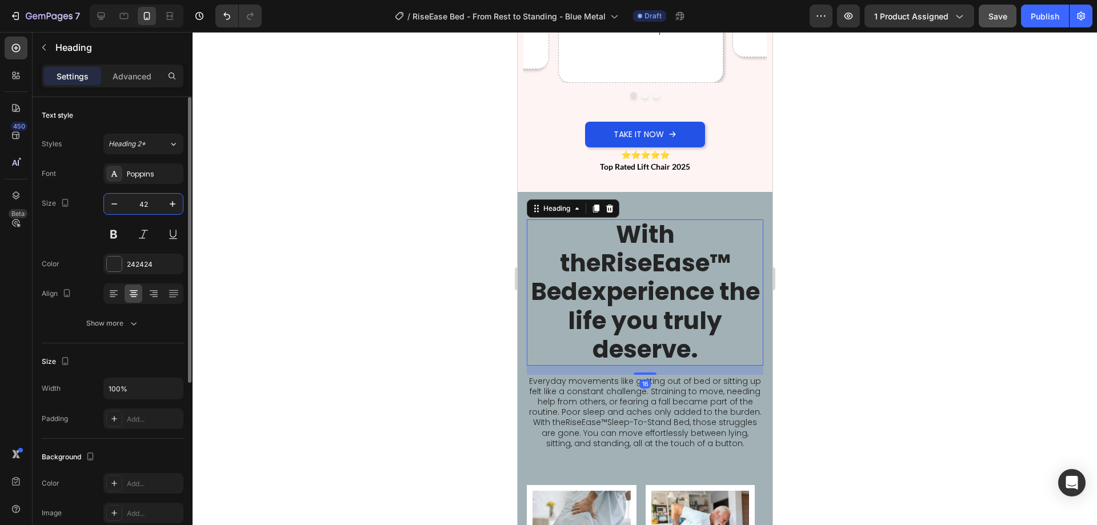
click at [144, 208] on input "42" at bounding box center [144, 204] width 38 height 21
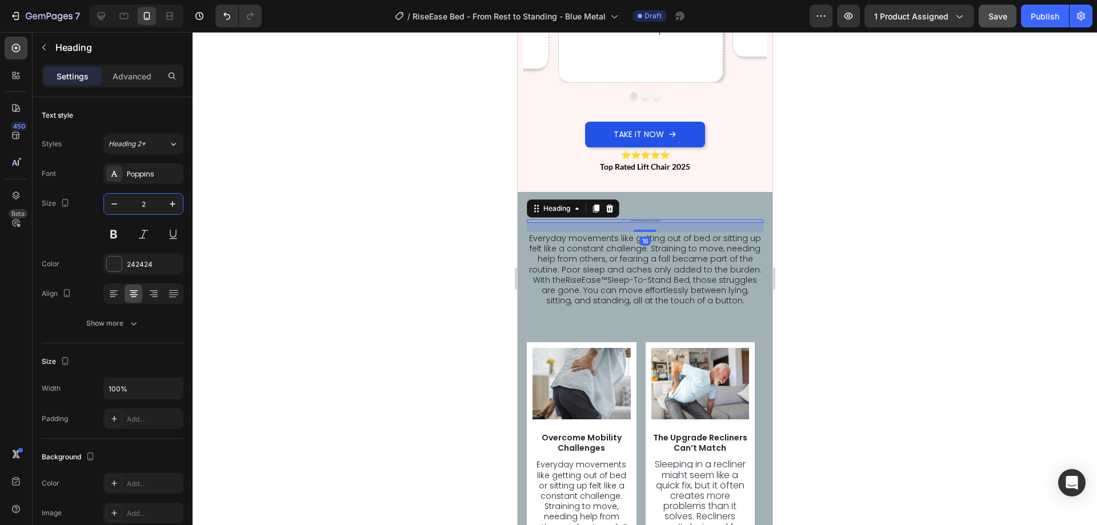
type input "25"
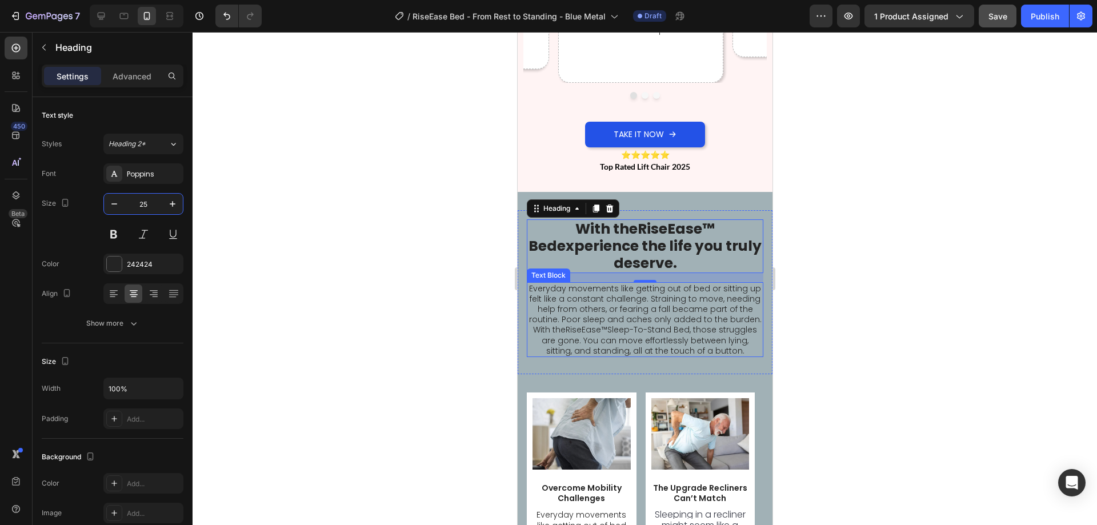
click at [597, 297] on p "Everyday movements like getting out of bed or sitting up felt like a constant c…" at bounding box center [644, 319] width 234 height 73
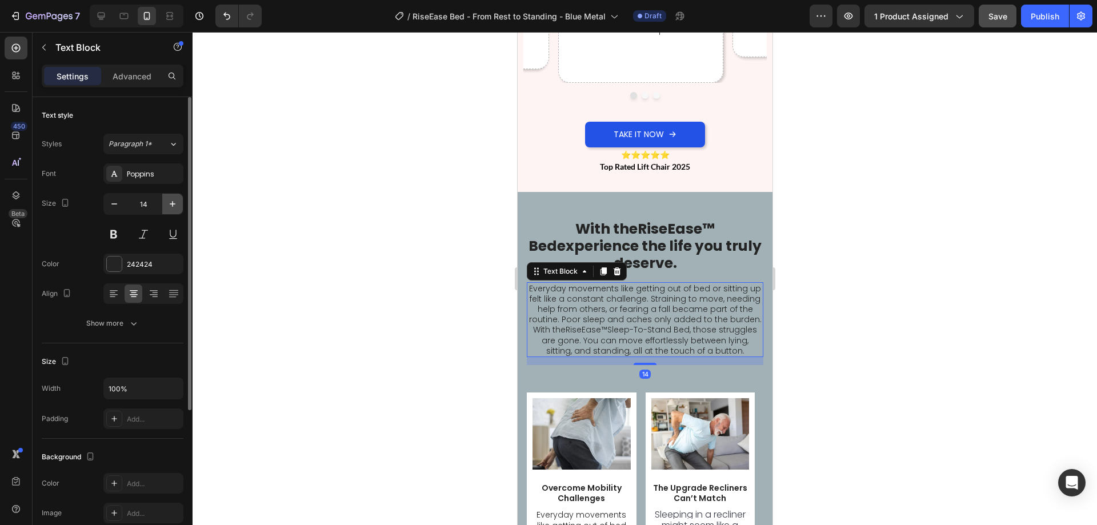
click at [171, 206] on icon "button" at bounding box center [172, 203] width 11 height 11
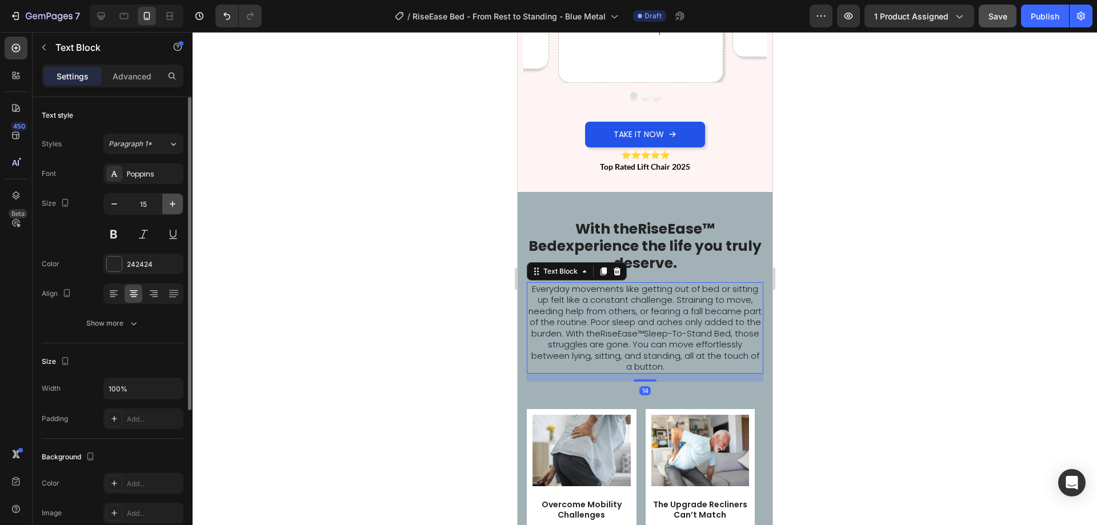
click at [171, 206] on icon "button" at bounding box center [172, 203] width 11 height 11
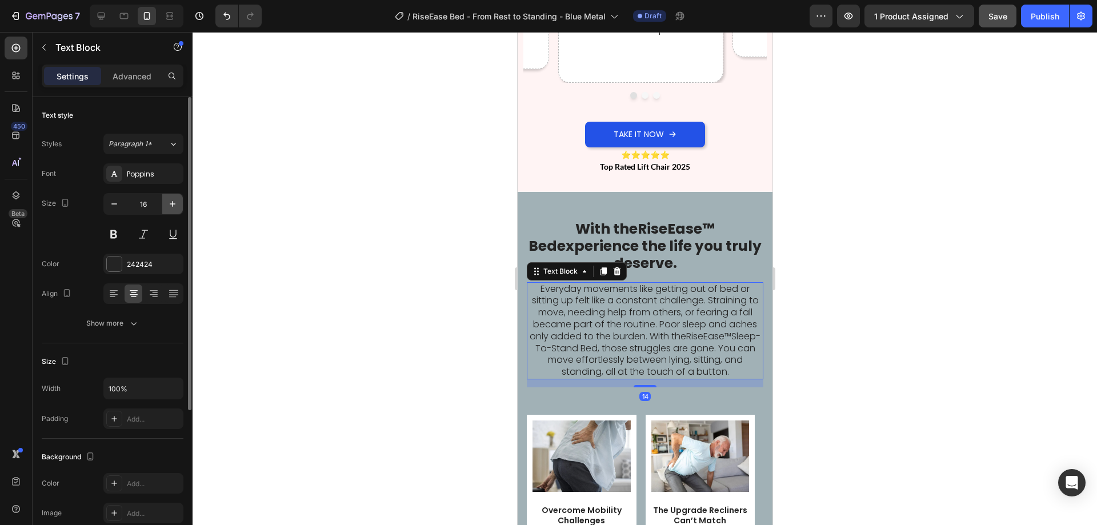
click at [171, 206] on icon "button" at bounding box center [172, 203] width 11 height 11
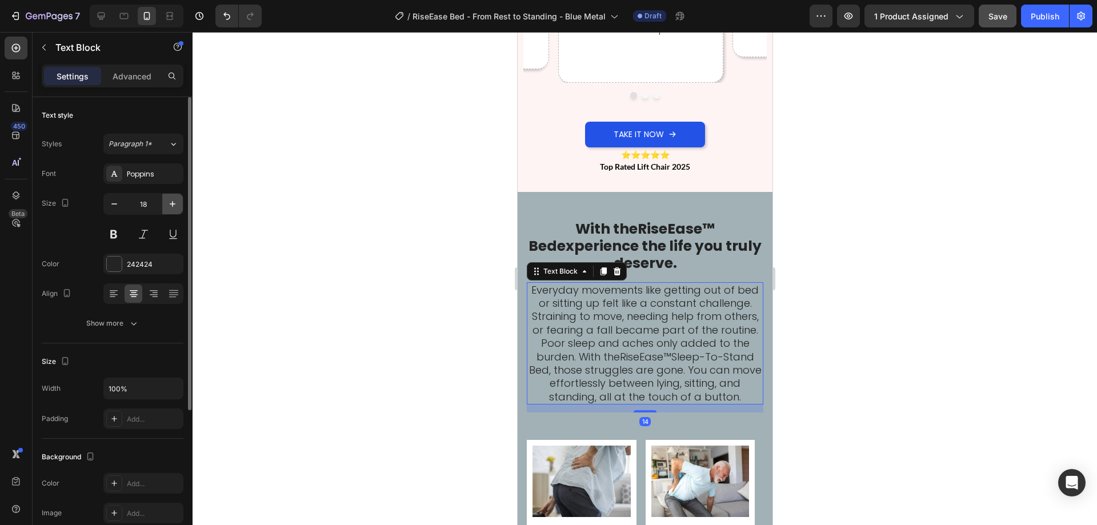
click at [171, 206] on icon "button" at bounding box center [172, 203] width 11 height 11
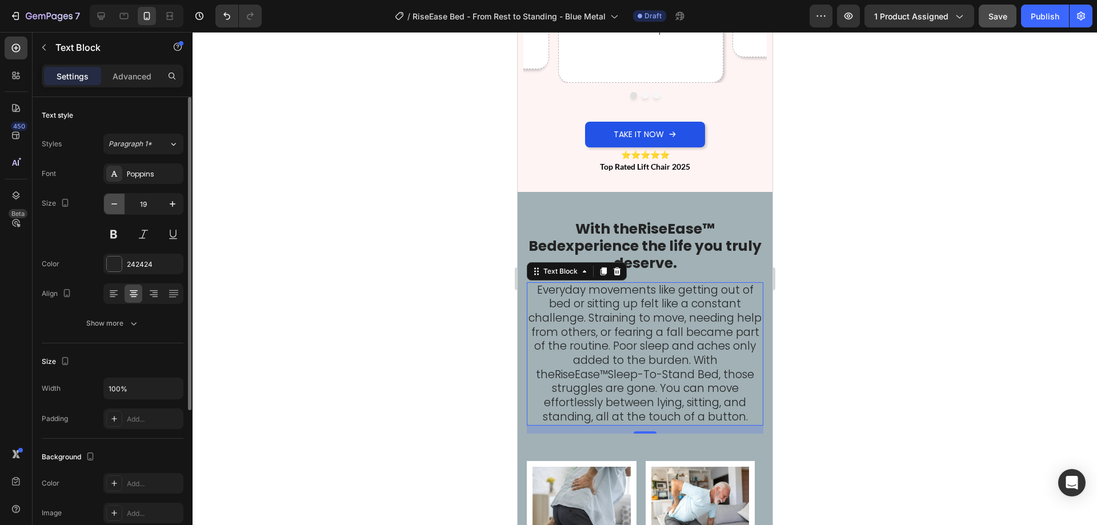
click at [111, 206] on icon "button" at bounding box center [114, 203] width 11 height 11
type input "18"
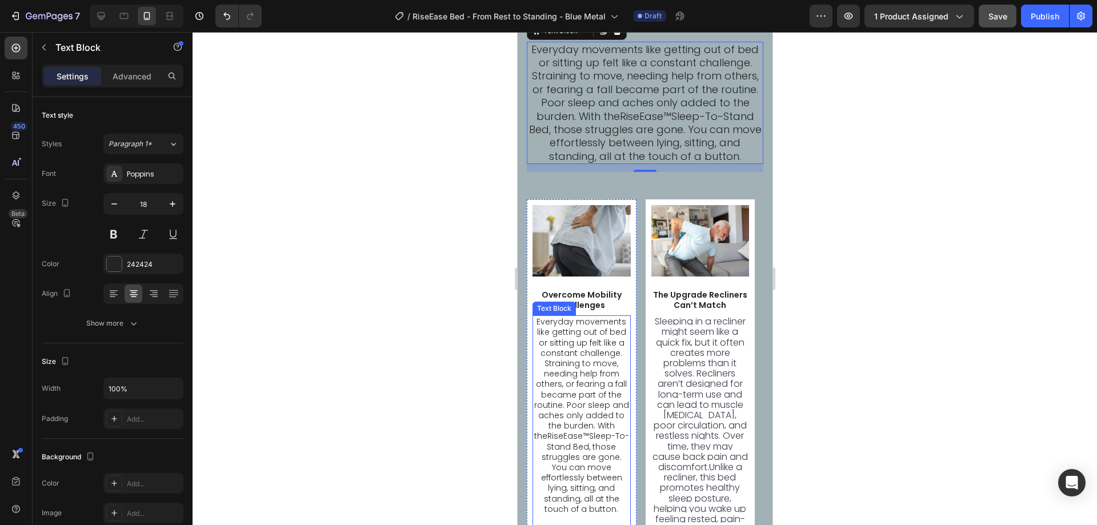
scroll to position [6002, 0]
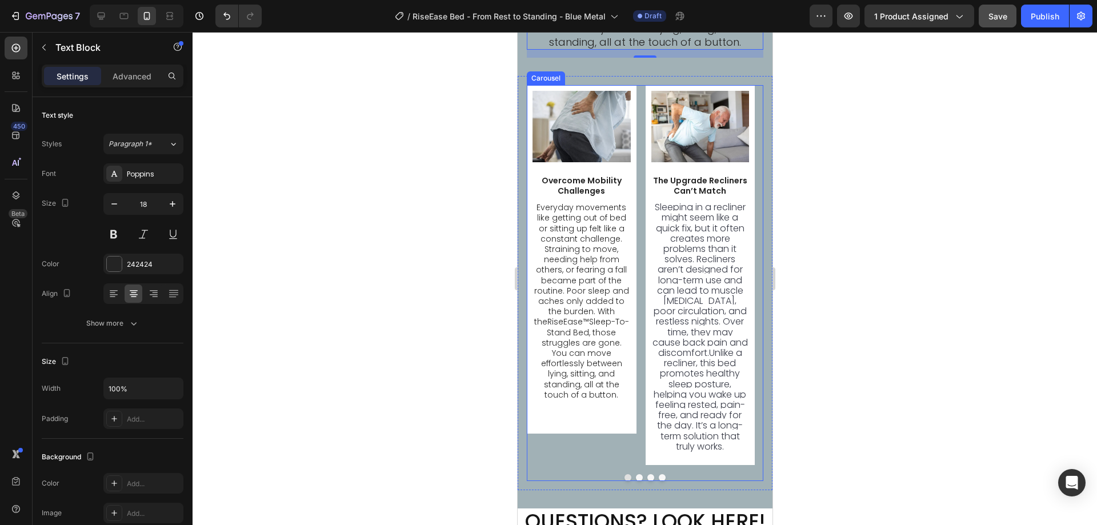
click at [638, 355] on div "Image Overcome Mobility Challenges Text Block Everyday movements like getting o…" at bounding box center [644, 275] width 237 height 380
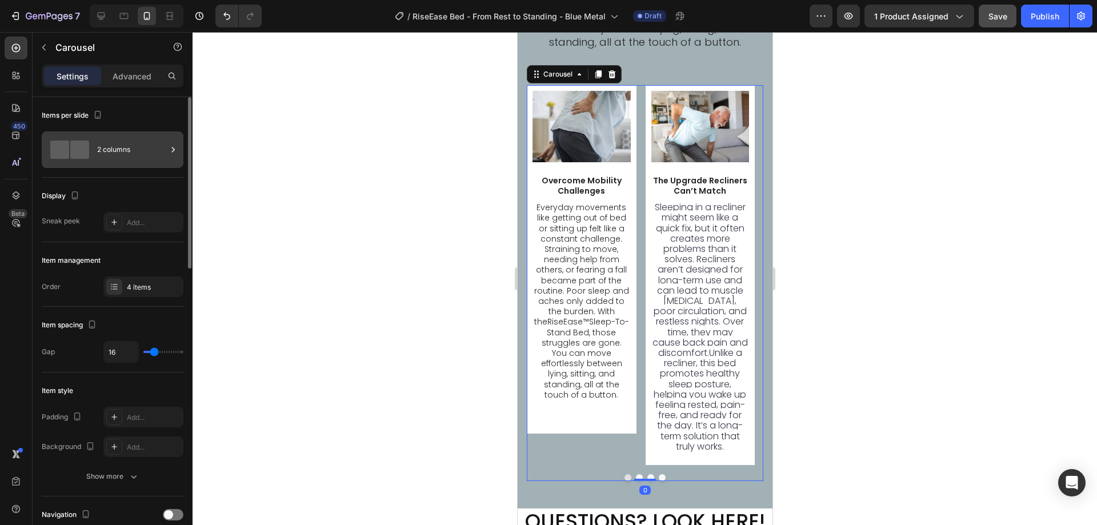
click at [109, 152] on div "2 columns" at bounding box center [132, 150] width 70 height 26
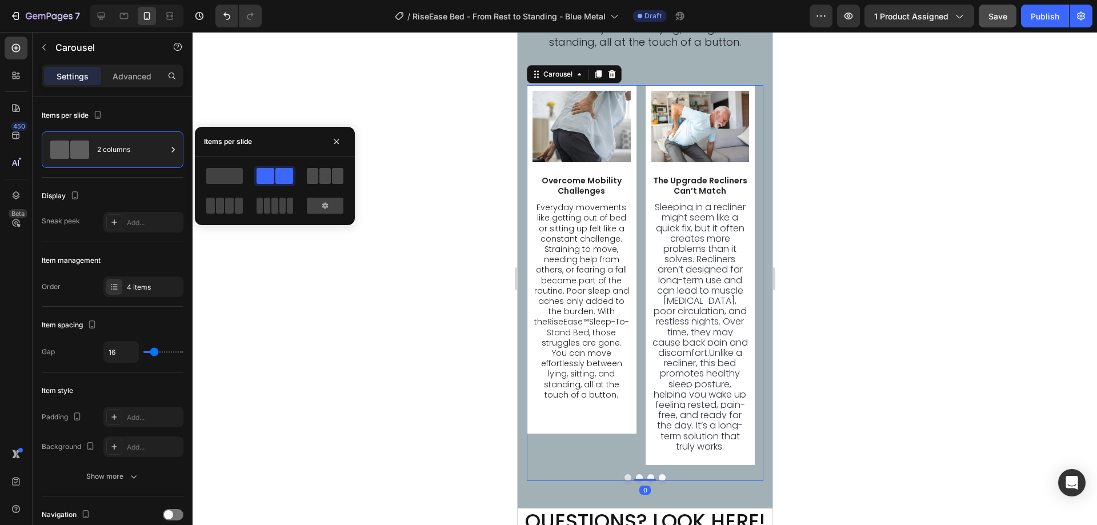
click at [322, 183] on span at bounding box center [324, 176] width 11 height 16
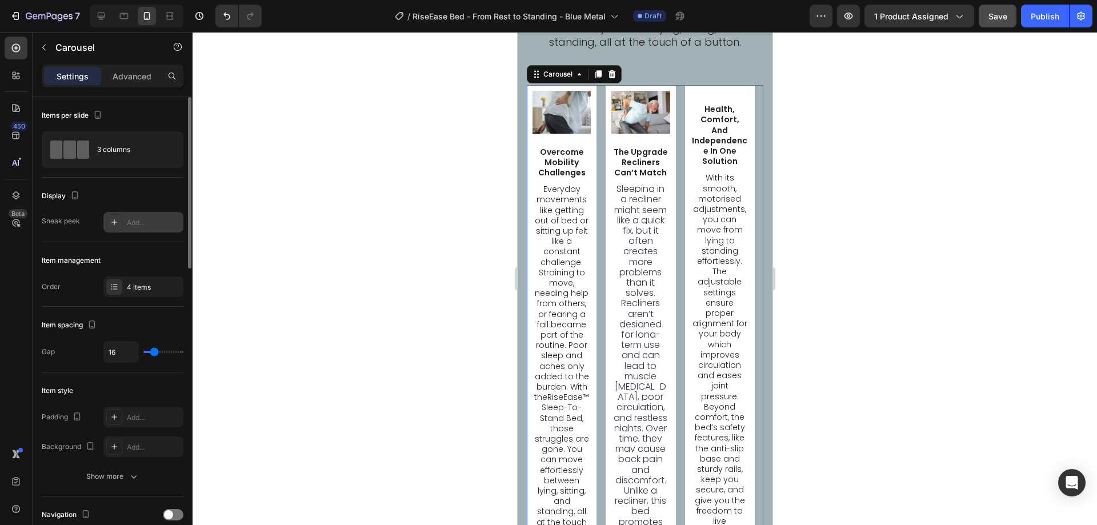
click at [147, 218] on div "Add..." at bounding box center [154, 223] width 54 height 10
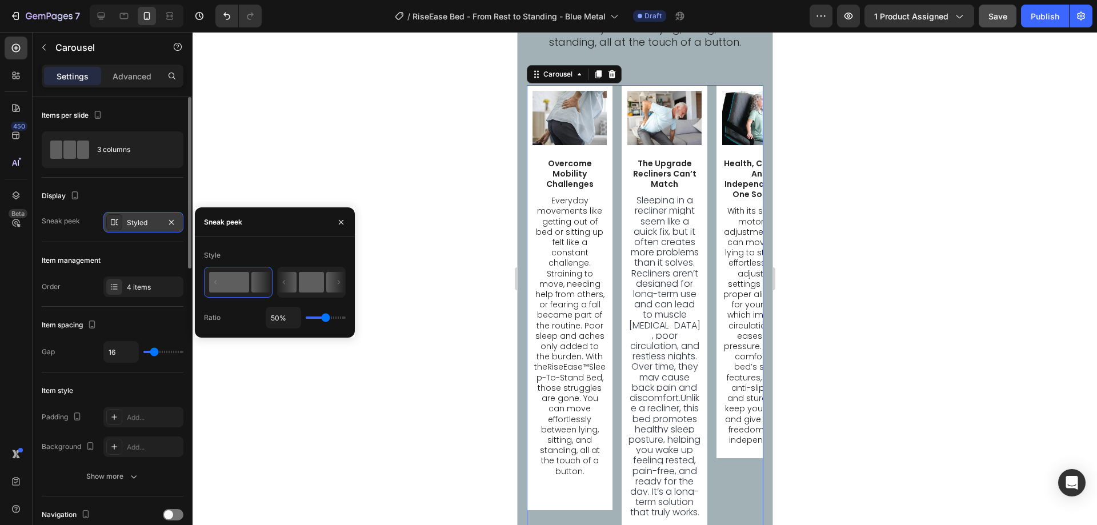
click at [313, 285] on rect at bounding box center [311, 282] width 25 height 21
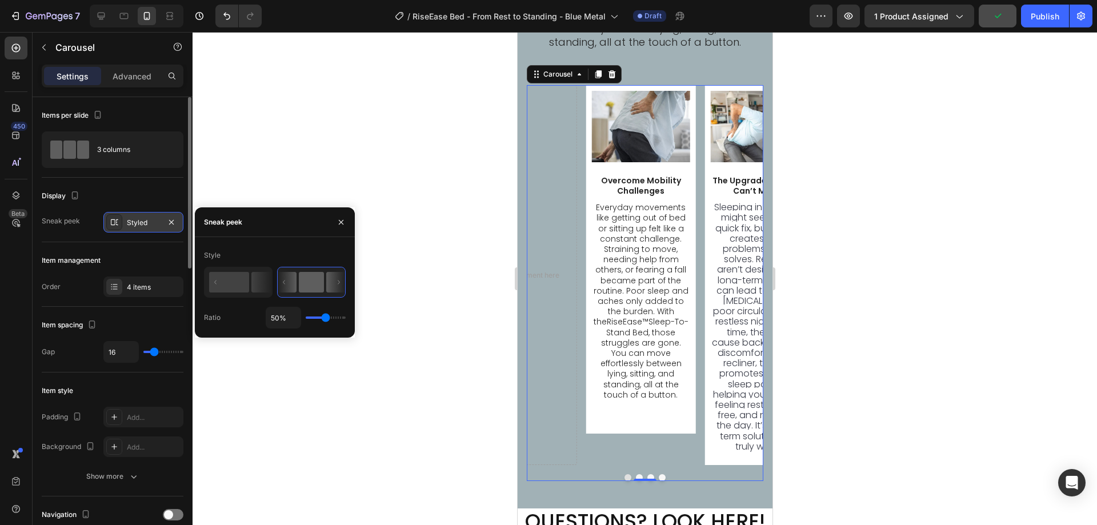
type input "30%"
type input "30"
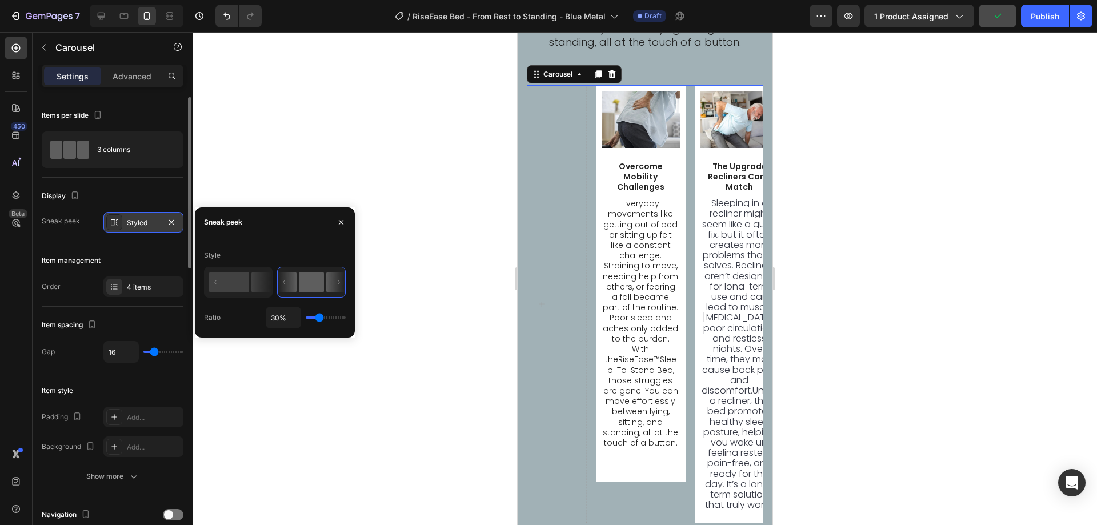
type input "27%"
type input "27"
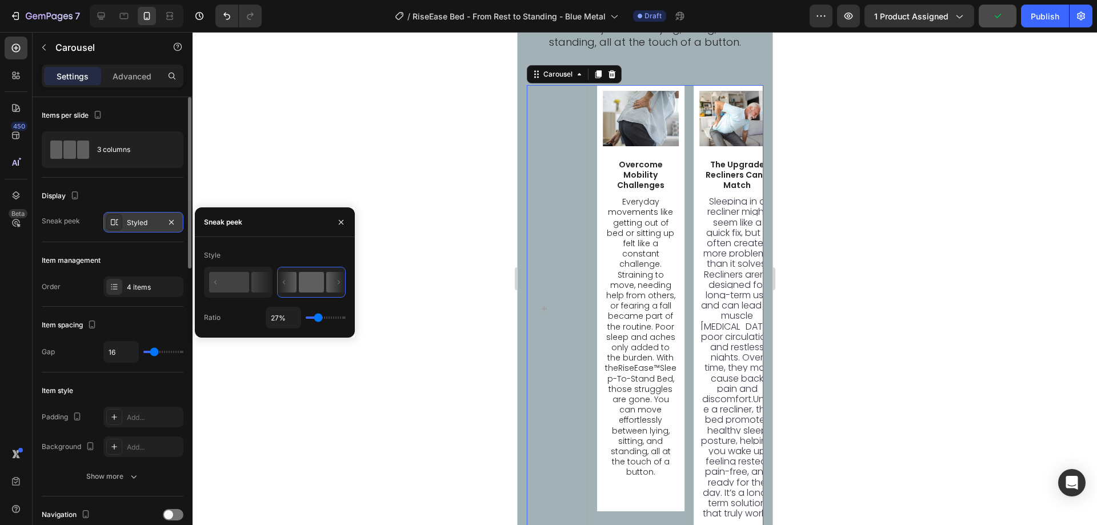
type input "72%"
type input "72"
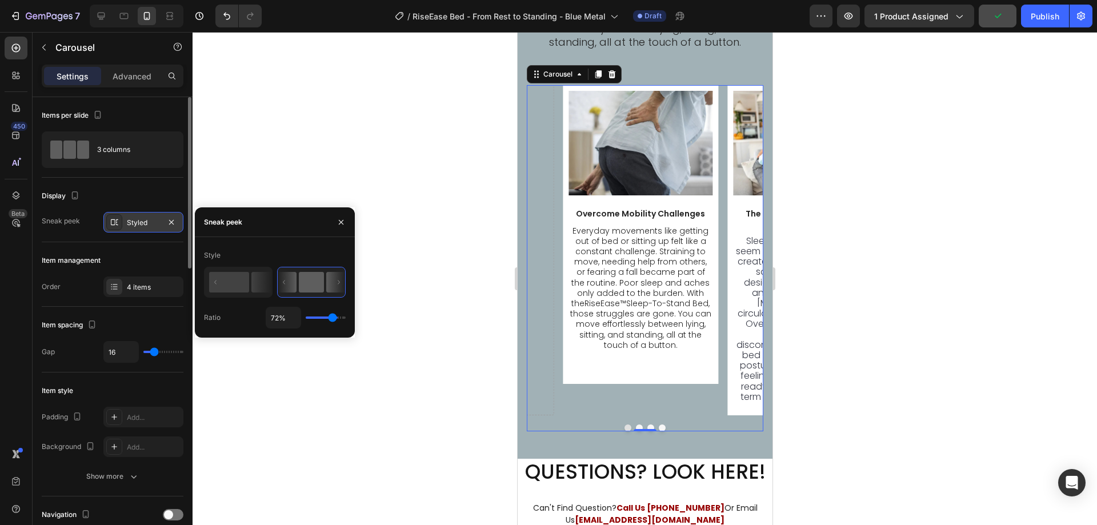
type input "78%"
type input "78"
type input "85%"
type input "85"
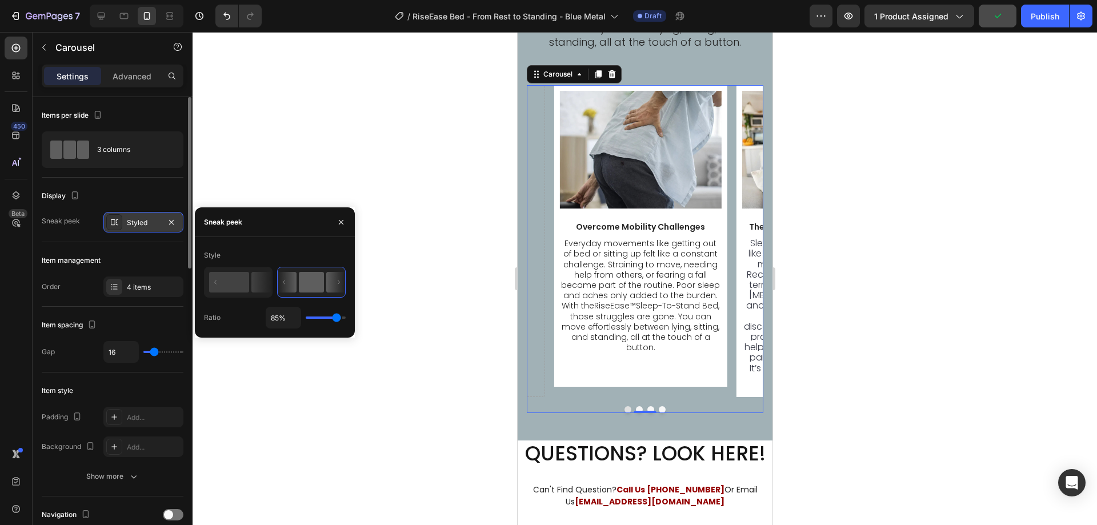
type input "87%"
type input "87"
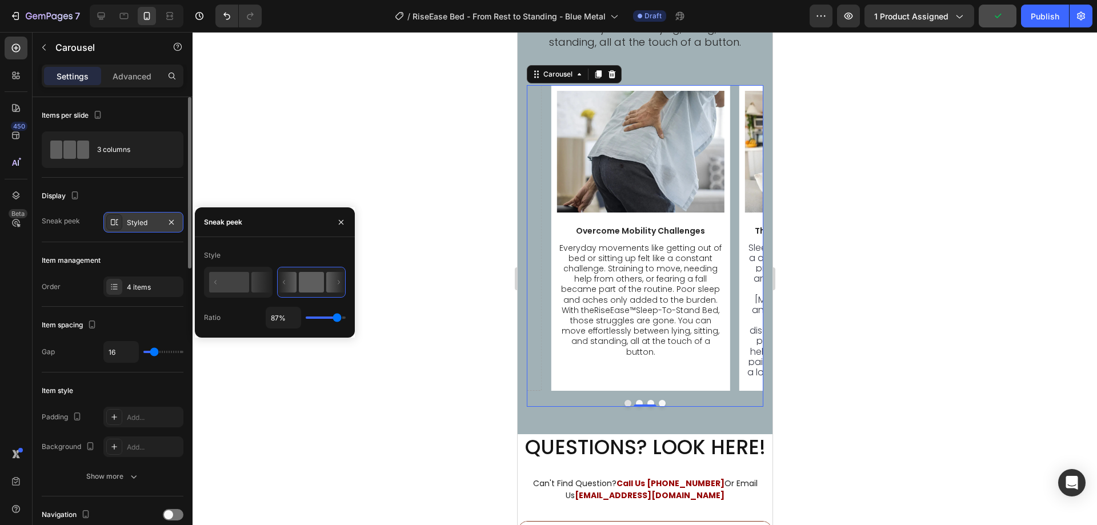
type input "93%"
type input "93"
type input "94%"
type input "94"
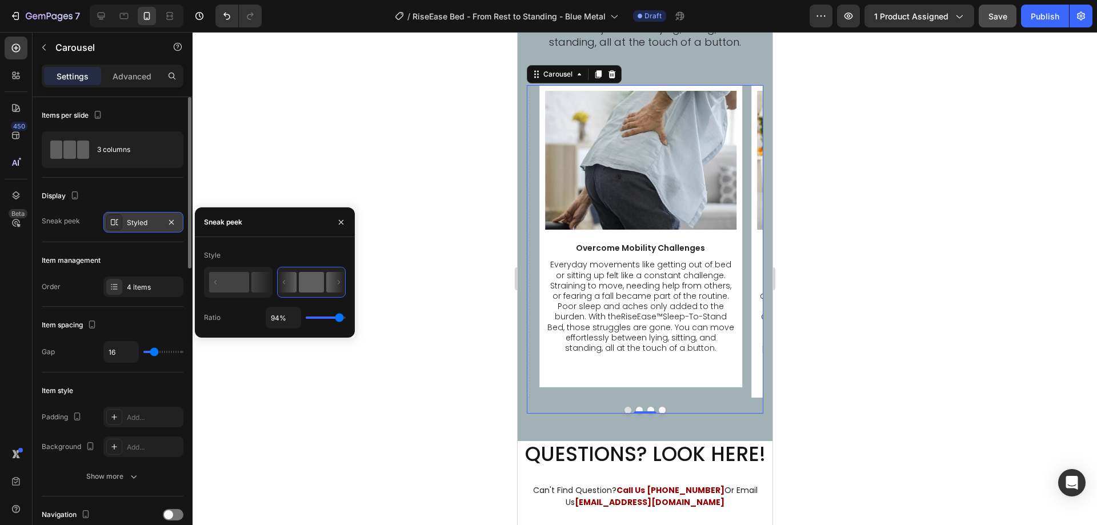
type input "93%"
type input "93"
type input "89%"
type input "89"
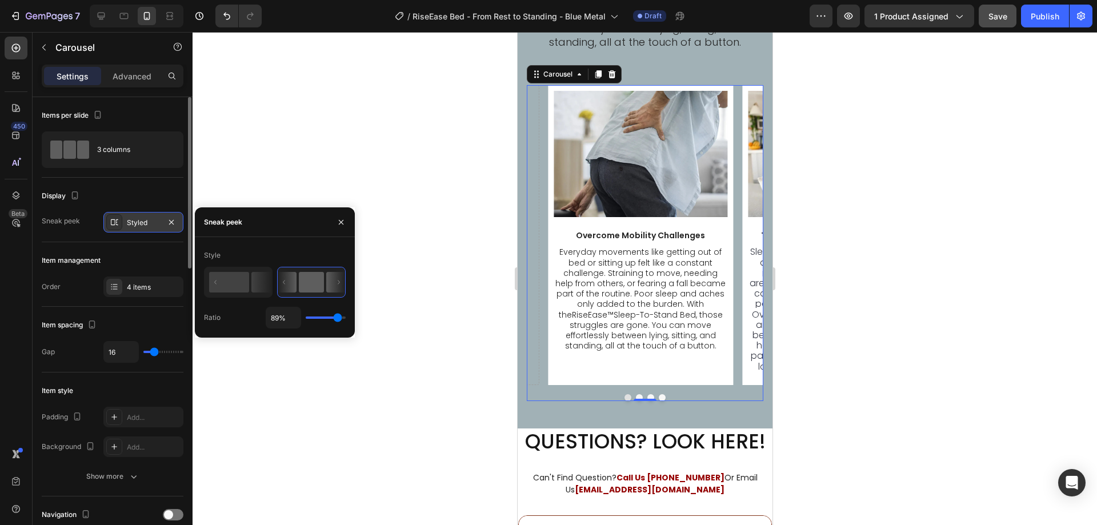
type input "87%"
type input "87"
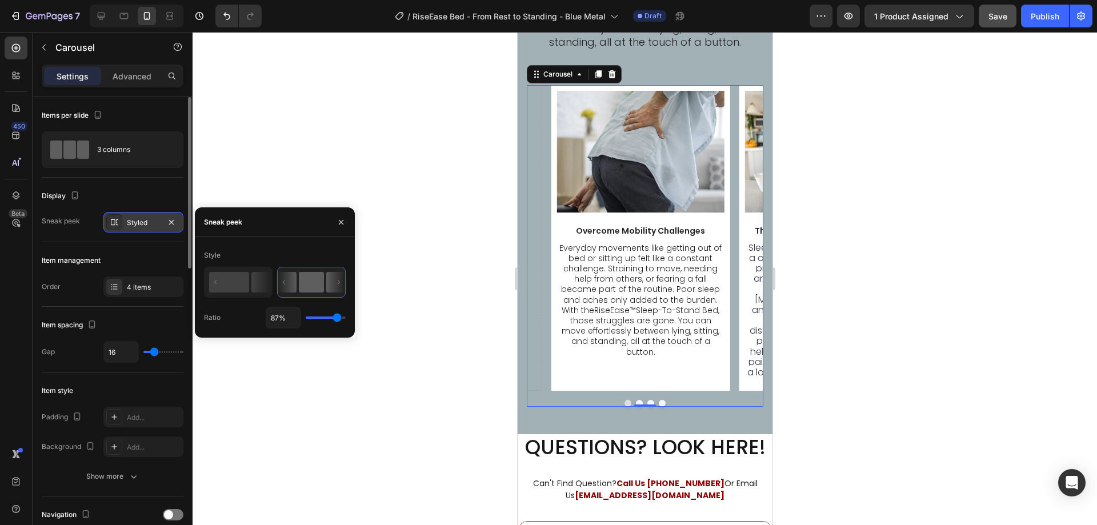
type input "91%"
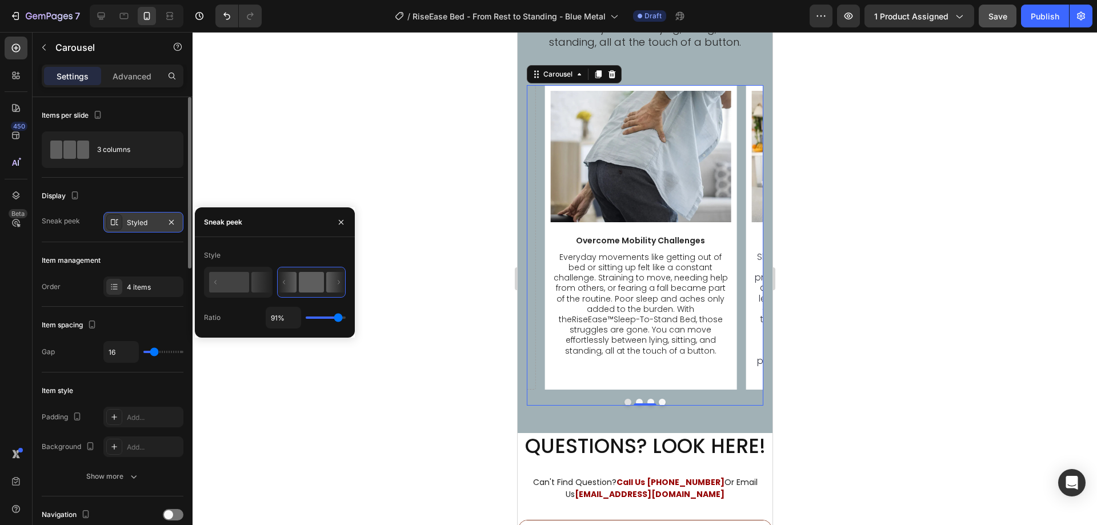
drag, startPoint x: 326, startPoint y: 319, endPoint x: 338, endPoint y: 322, distance: 12.9
type input "91"
click at [338, 319] on input "range" at bounding box center [326, 318] width 40 height 2
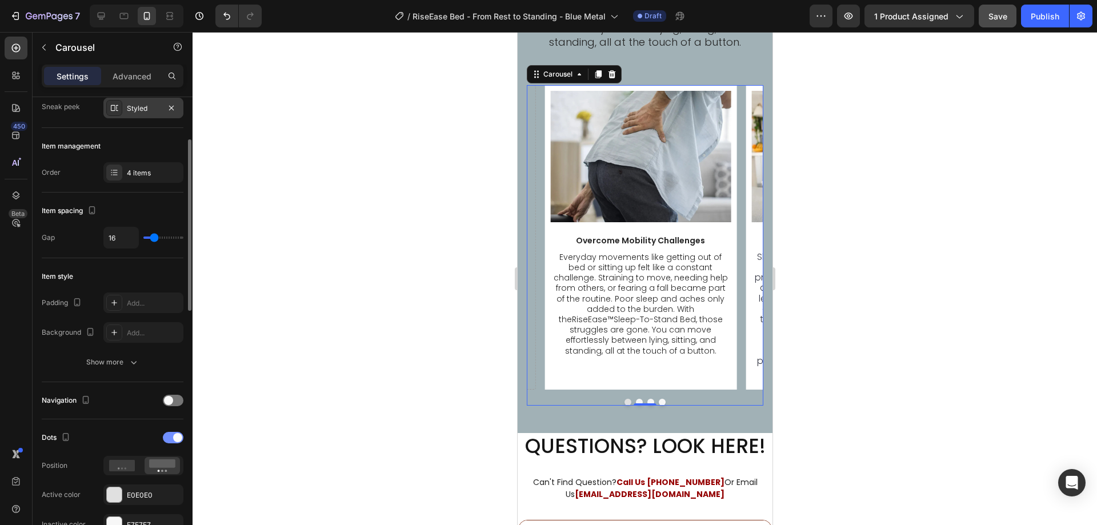
click at [171, 441] on div at bounding box center [173, 437] width 21 height 11
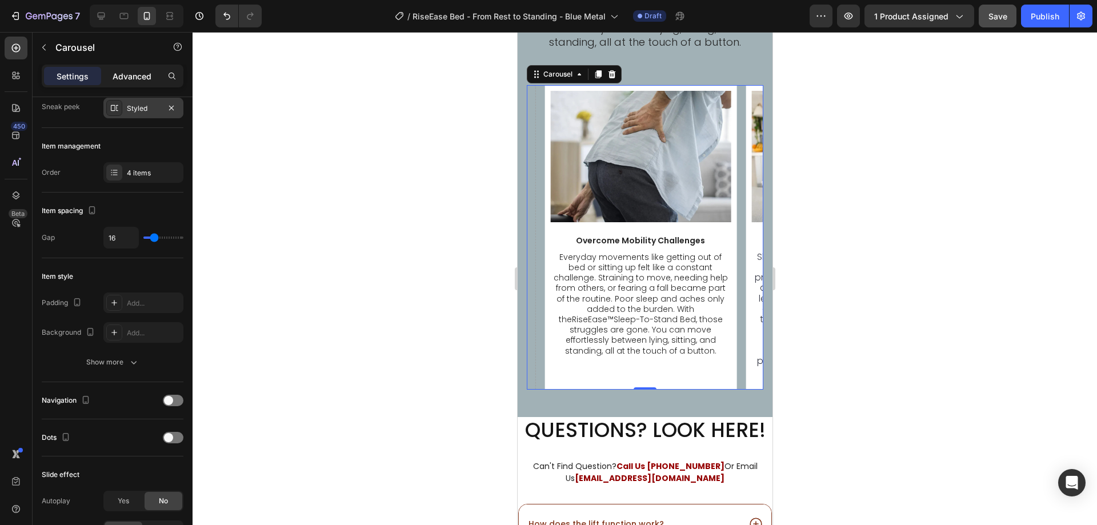
click at [126, 85] on div "Advanced" at bounding box center [131, 76] width 57 height 18
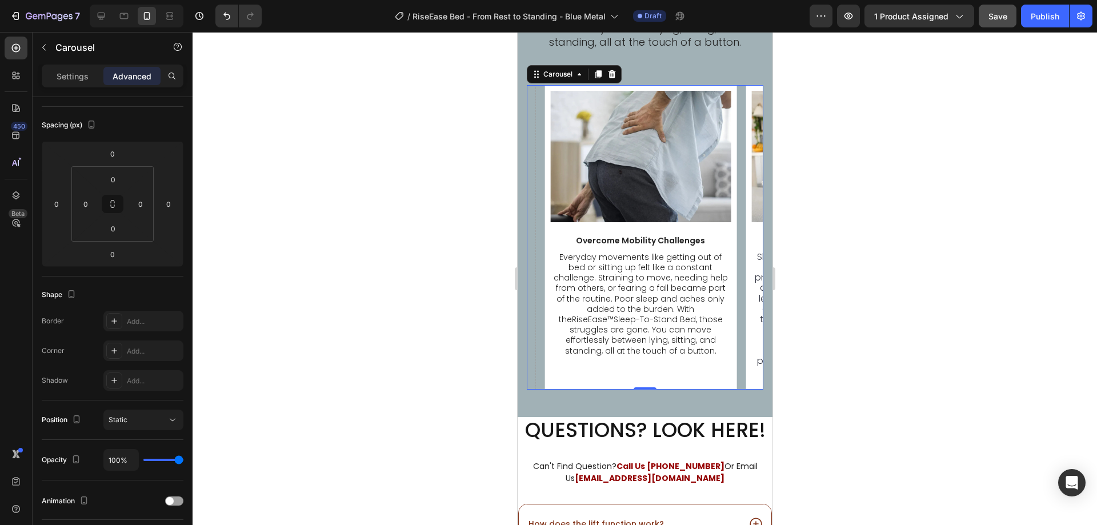
click at [431, 296] on div at bounding box center [645, 278] width 904 height 493
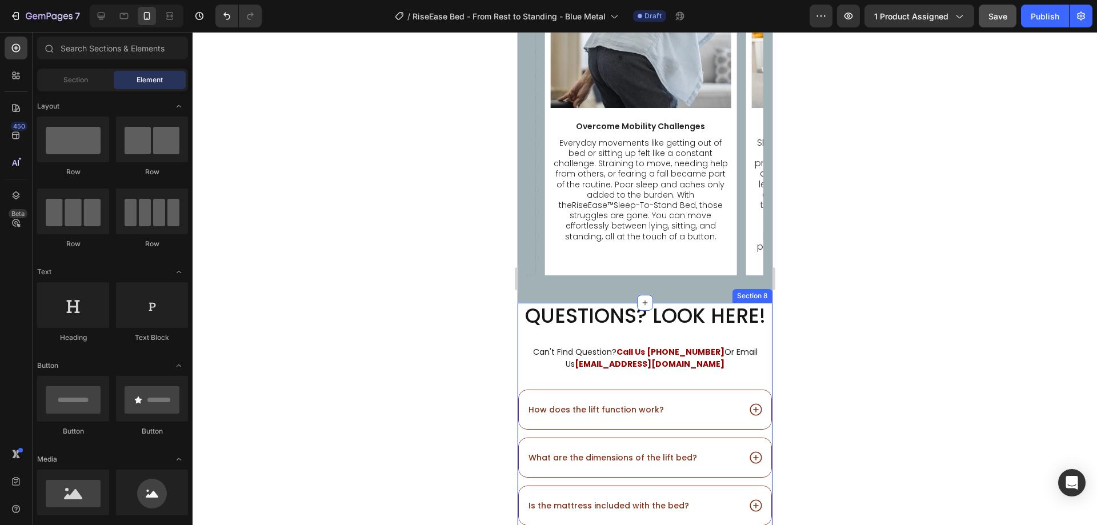
scroll to position [6174, 0]
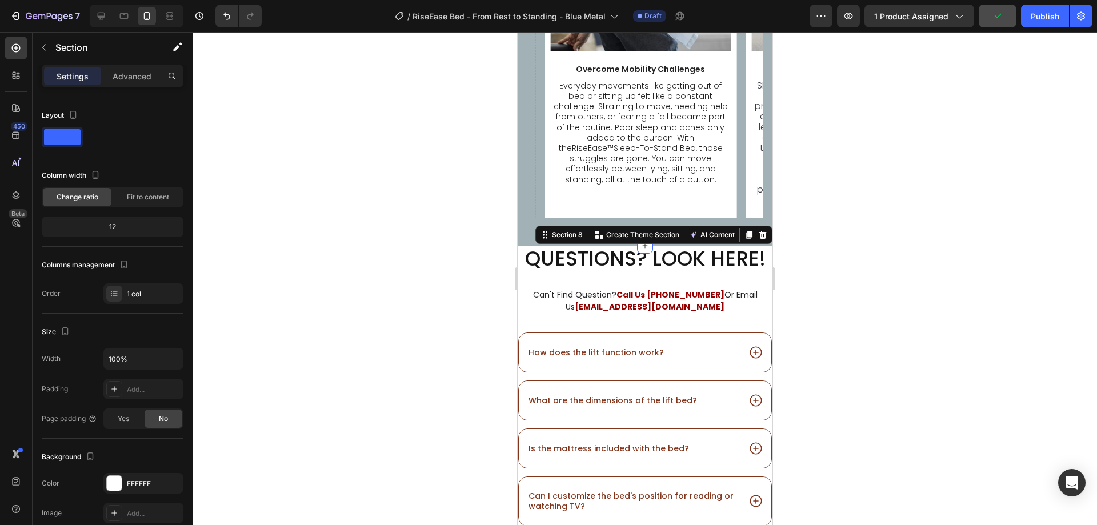
click at [112, 65] on div "Settings Advanced" at bounding box center [113, 76] width 142 height 23
click at [119, 71] on p "Advanced" at bounding box center [132, 76] width 39 height 12
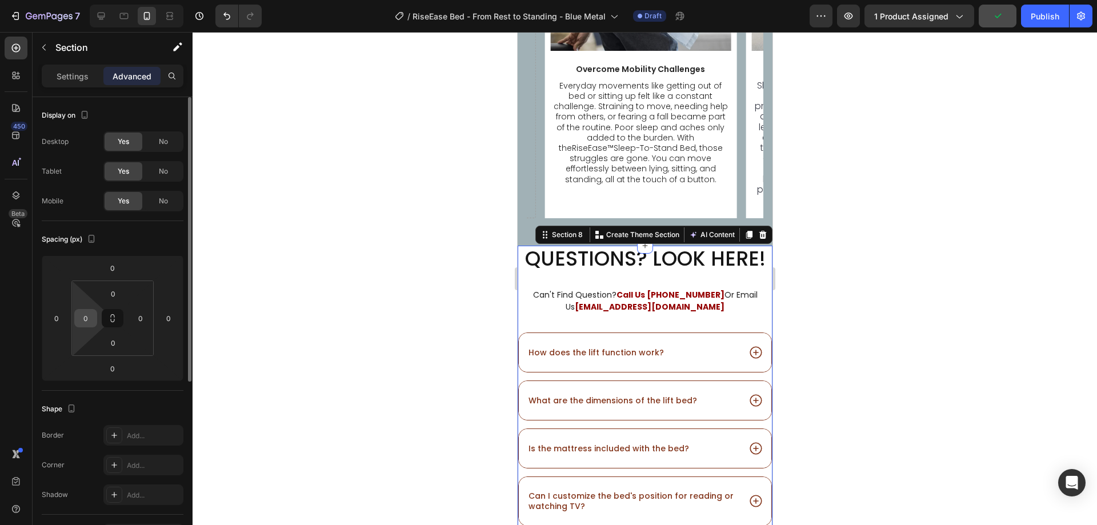
click at [86, 327] on div "0" at bounding box center [85, 318] width 23 height 18
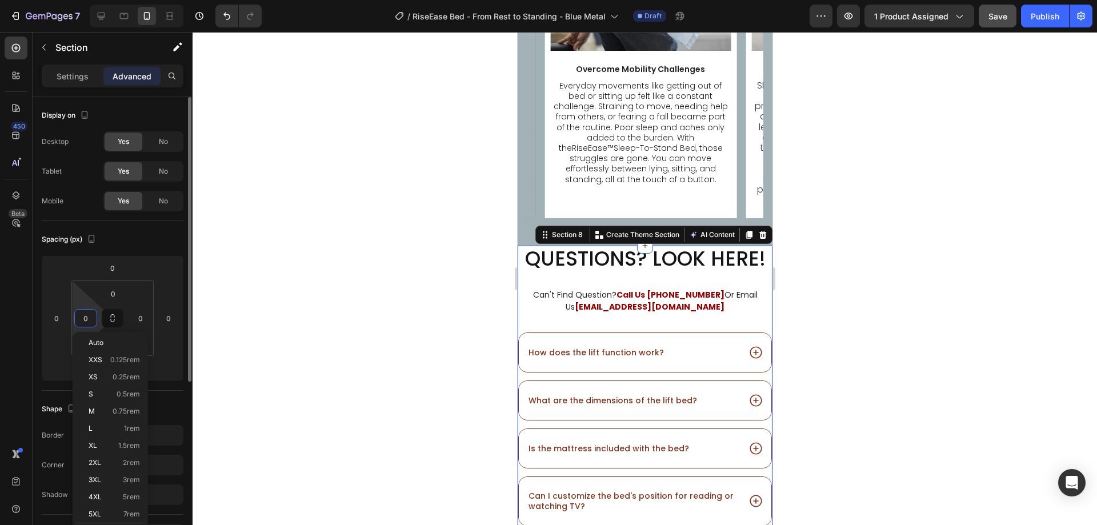
click at [86, 317] on input "0" at bounding box center [85, 318] width 17 height 17
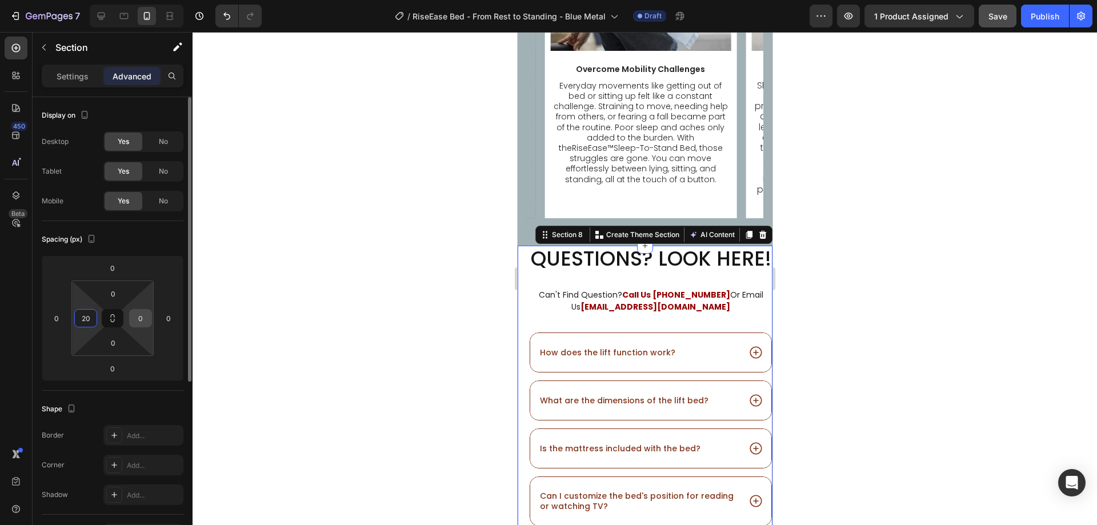
type input "20"
click at [135, 313] on input "0" at bounding box center [140, 318] width 17 height 17
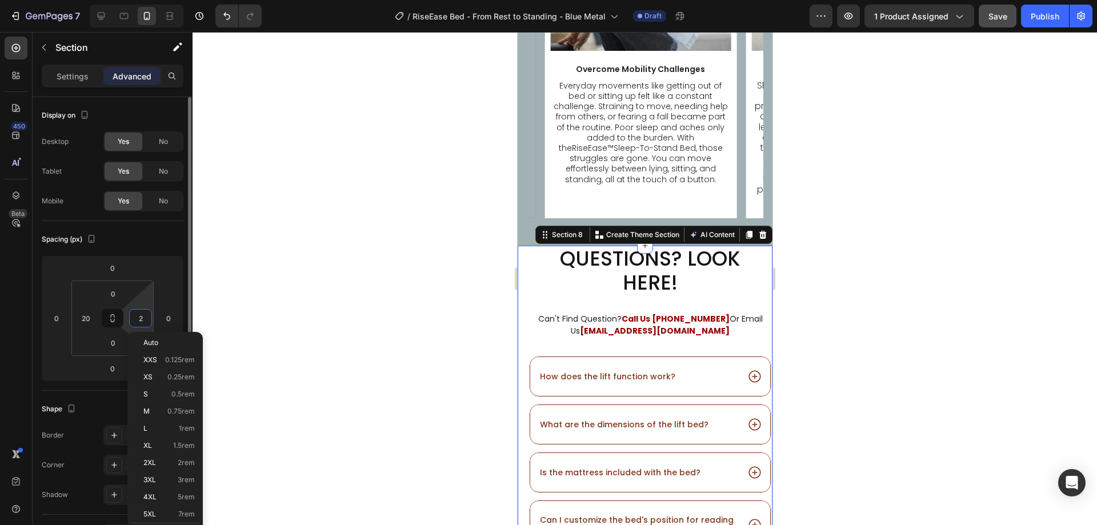
type input "20"
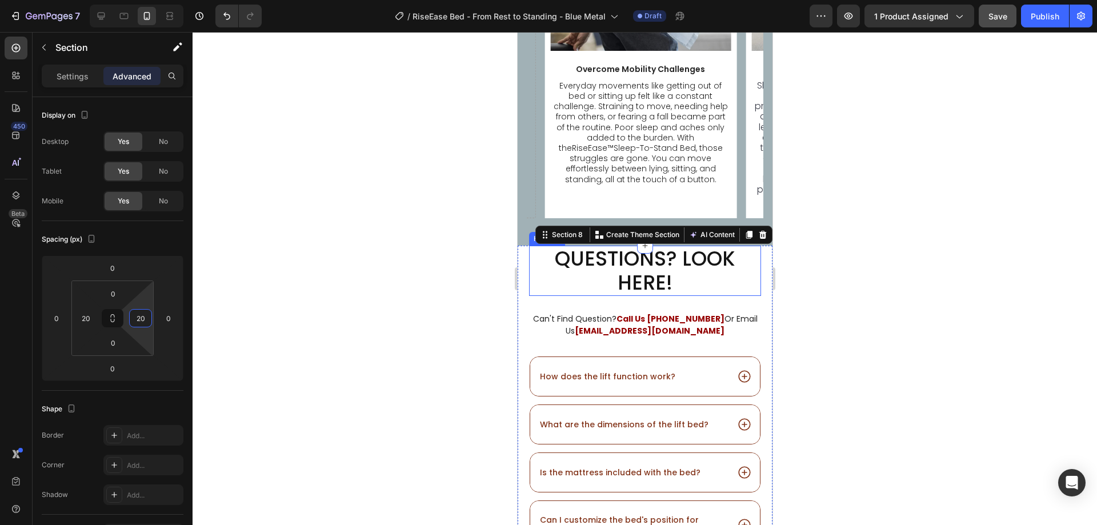
scroll to position [6231, 0]
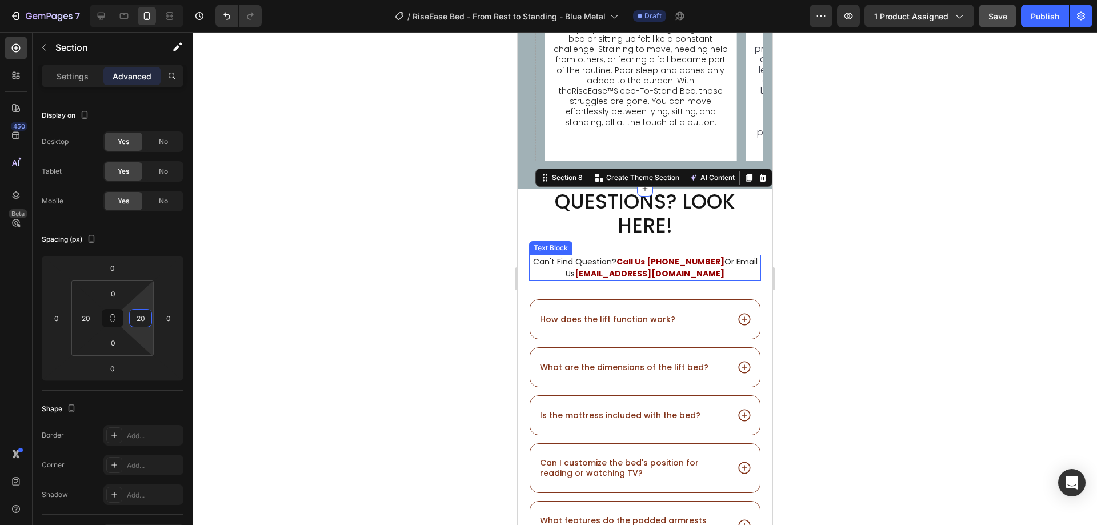
click at [593, 266] on p "Can't Find Question? Call Us [PHONE_NUMBER] Or Email Us [EMAIL_ADDRESS][DOMAIN_…" at bounding box center [645, 268] width 230 height 24
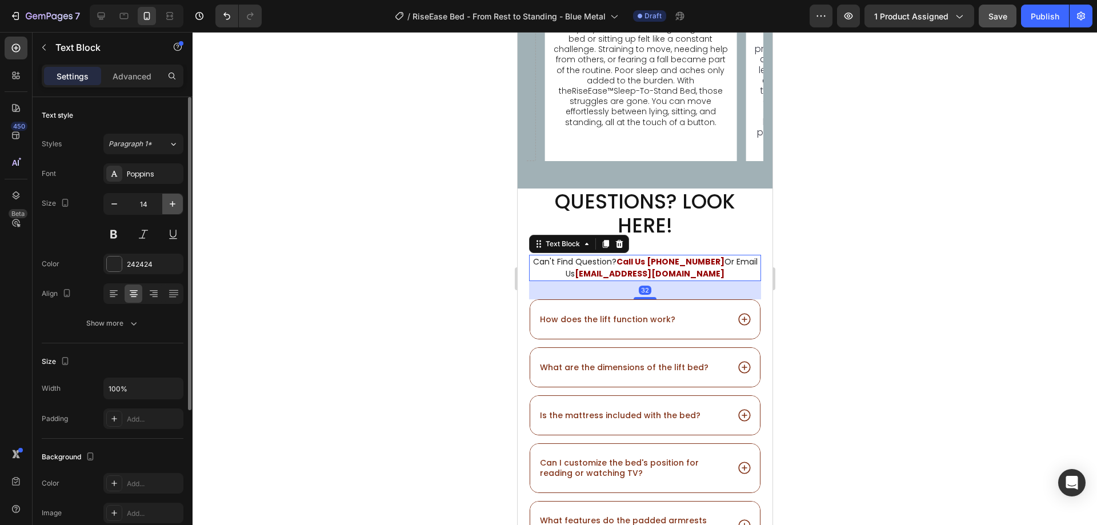
click at [169, 203] on icon "button" at bounding box center [172, 203] width 11 height 11
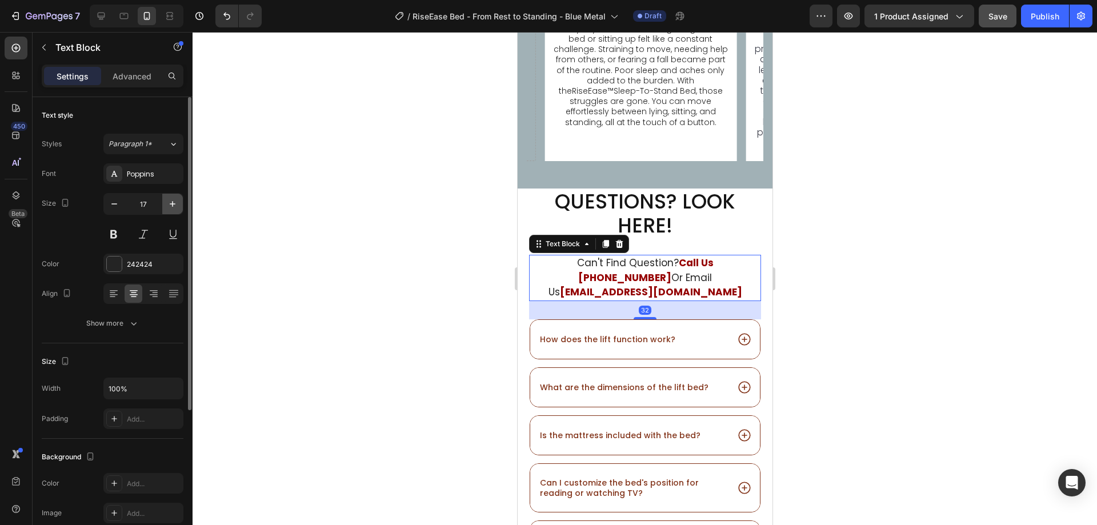
click at [169, 203] on icon "button" at bounding box center [172, 203] width 11 height 11
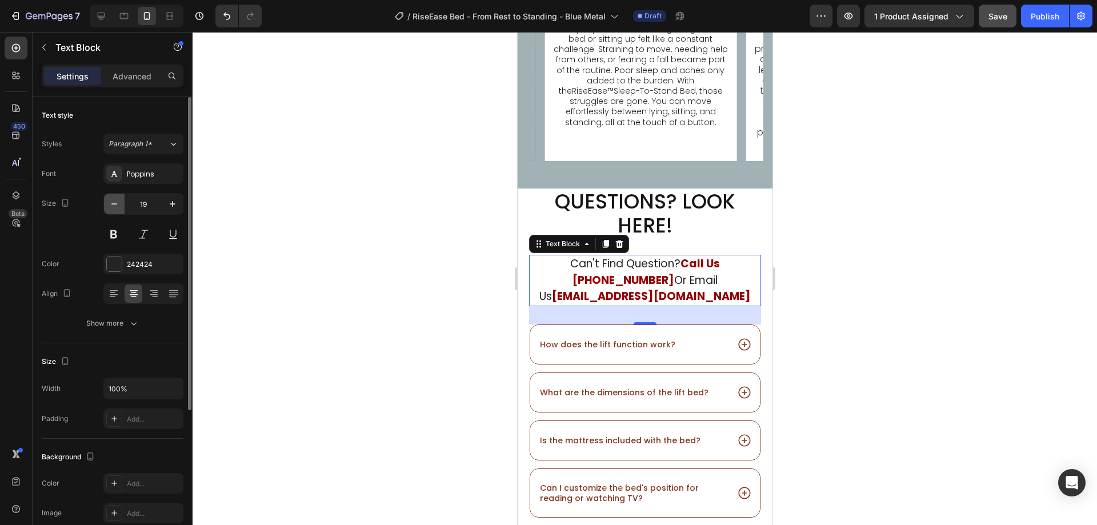
click at [116, 203] on icon "button" at bounding box center [114, 203] width 11 height 11
type input "18"
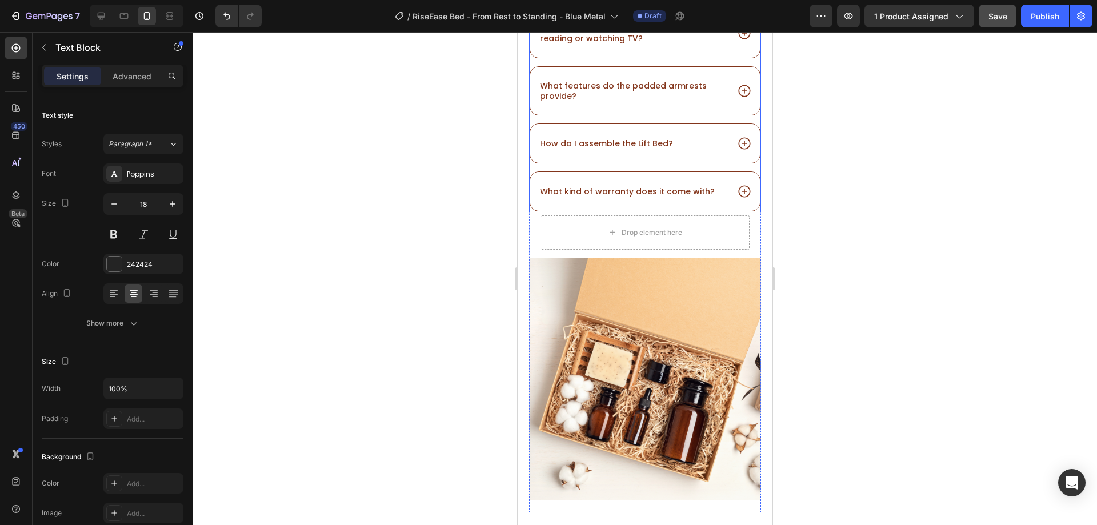
scroll to position [6745, 0]
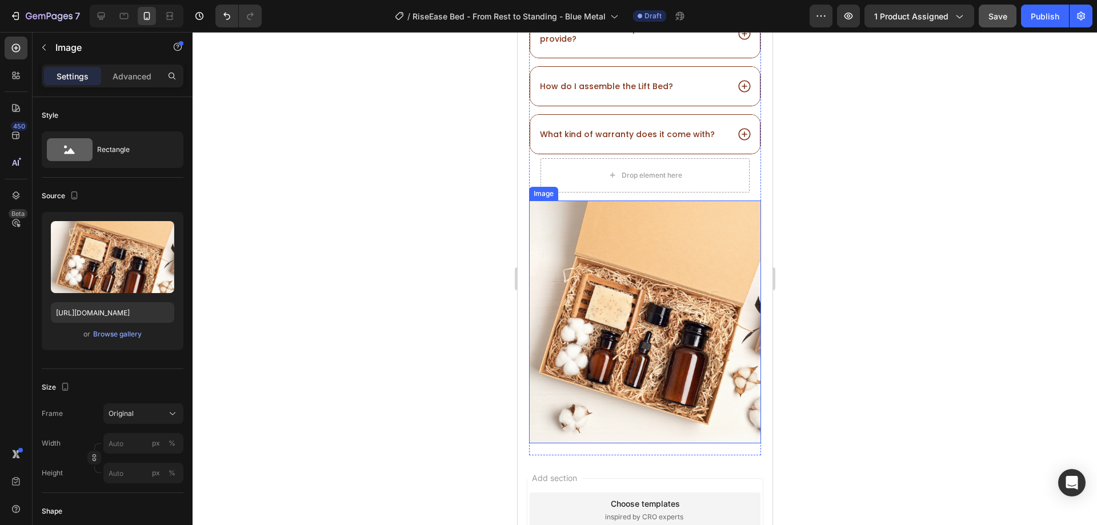
click at [589, 319] on img at bounding box center [645, 322] width 232 height 243
click at [118, 75] on p "Advanced" at bounding box center [132, 76] width 39 height 12
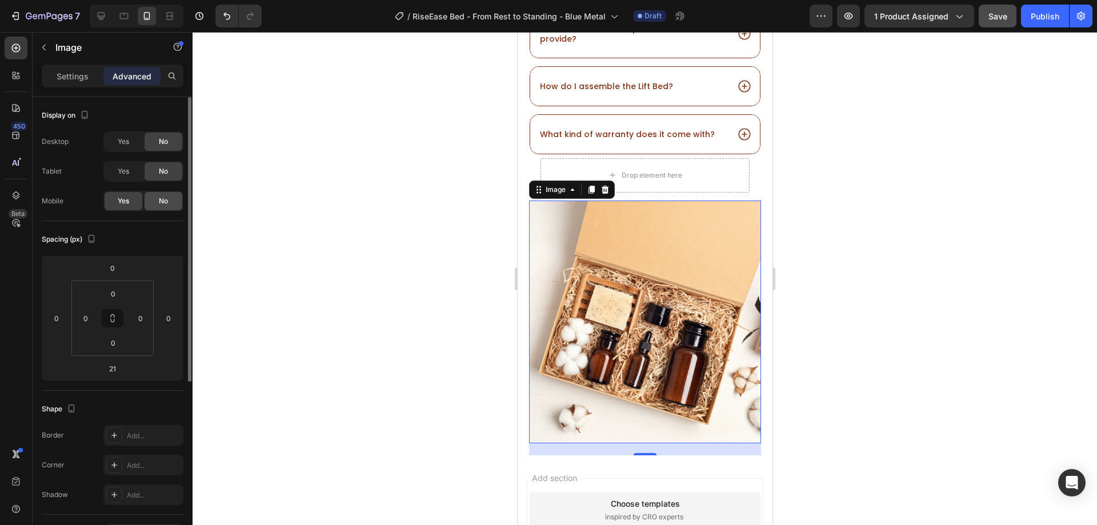
click at [164, 204] on span "No" at bounding box center [163, 201] width 9 height 10
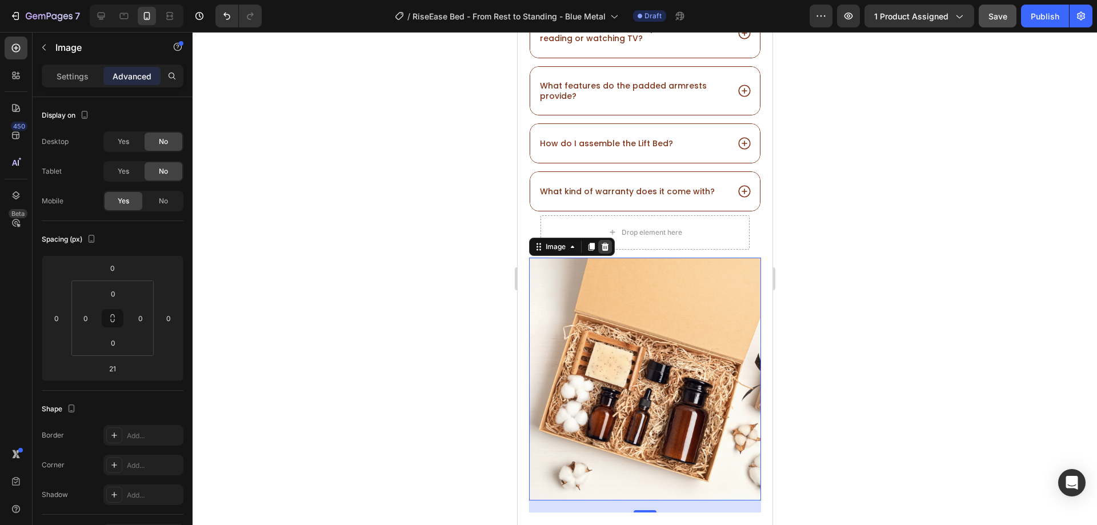
click at [602, 246] on icon at bounding box center [604, 247] width 7 height 8
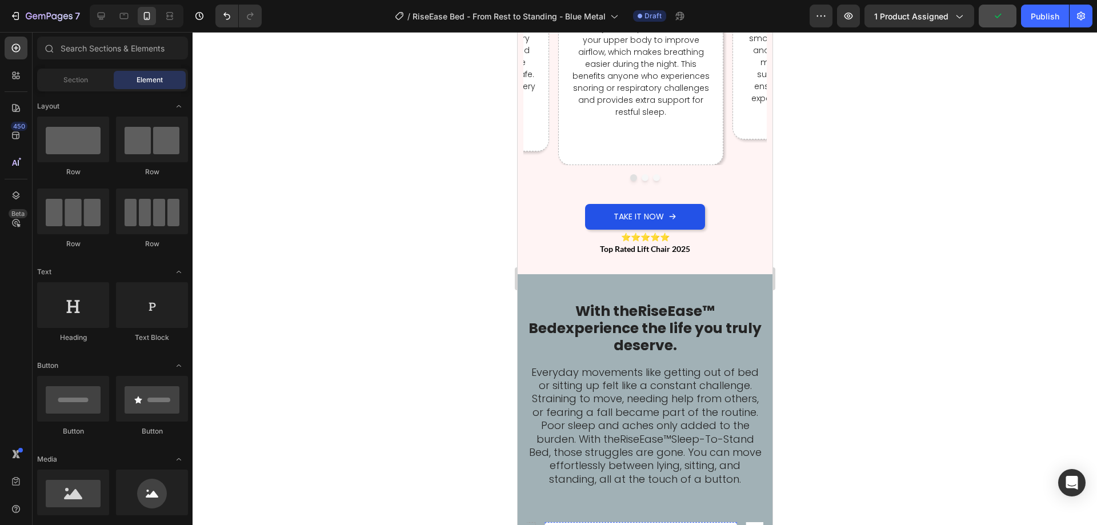
scroll to position [5520, 0]
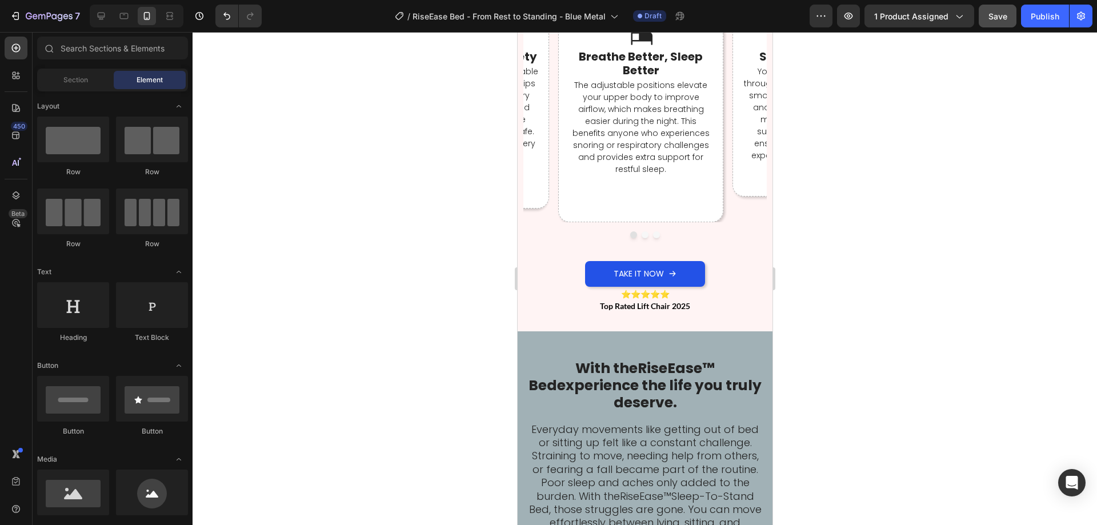
click at [977, 15] on div "Preview 1 product assigned Save Publish" at bounding box center [951, 16] width 283 height 23
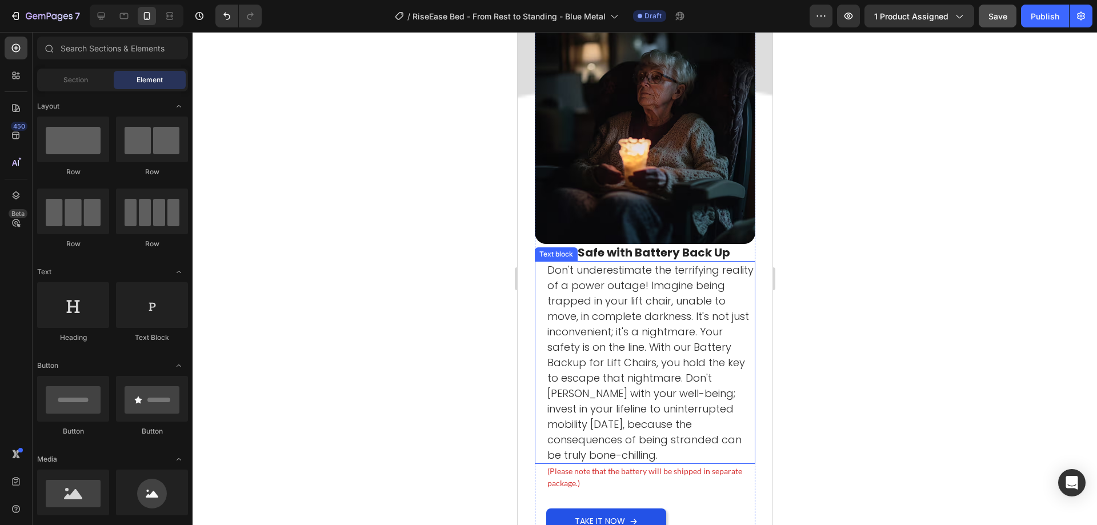
scroll to position [1776, 0]
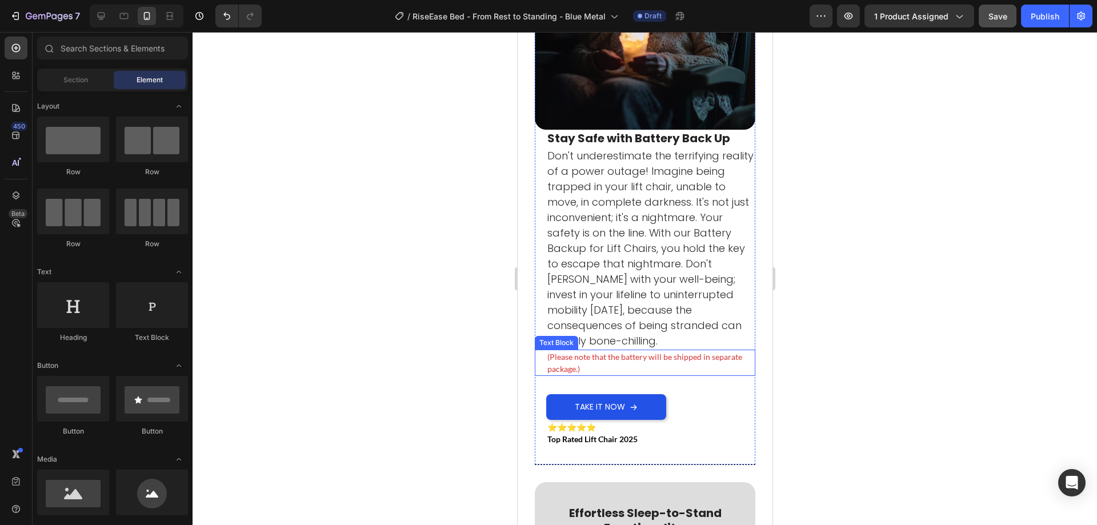
click at [598, 276] on p "Don't underestimate the terrifying reality of a power outage! Imagine being tra…" at bounding box center [650, 248] width 207 height 201
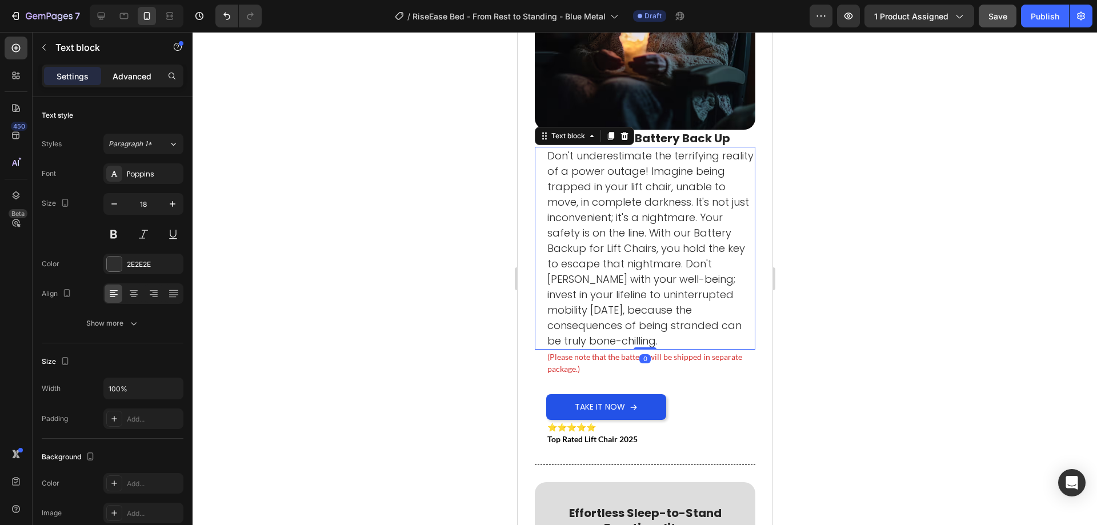
click at [134, 82] on div "Settings Advanced" at bounding box center [113, 76] width 142 height 23
click at [136, 70] on p "Advanced" at bounding box center [132, 76] width 39 height 12
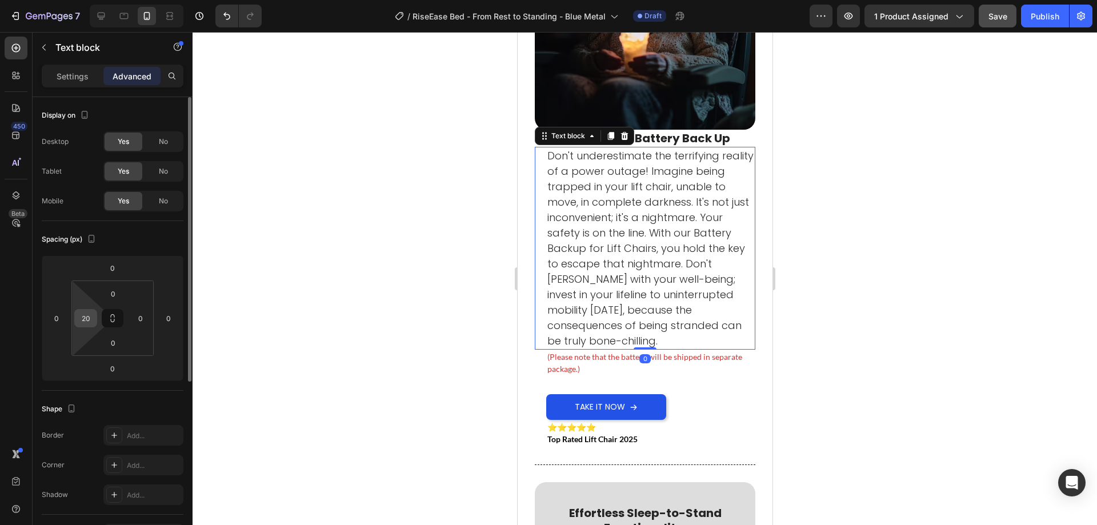
click at [87, 313] on input "20" at bounding box center [85, 318] width 17 height 17
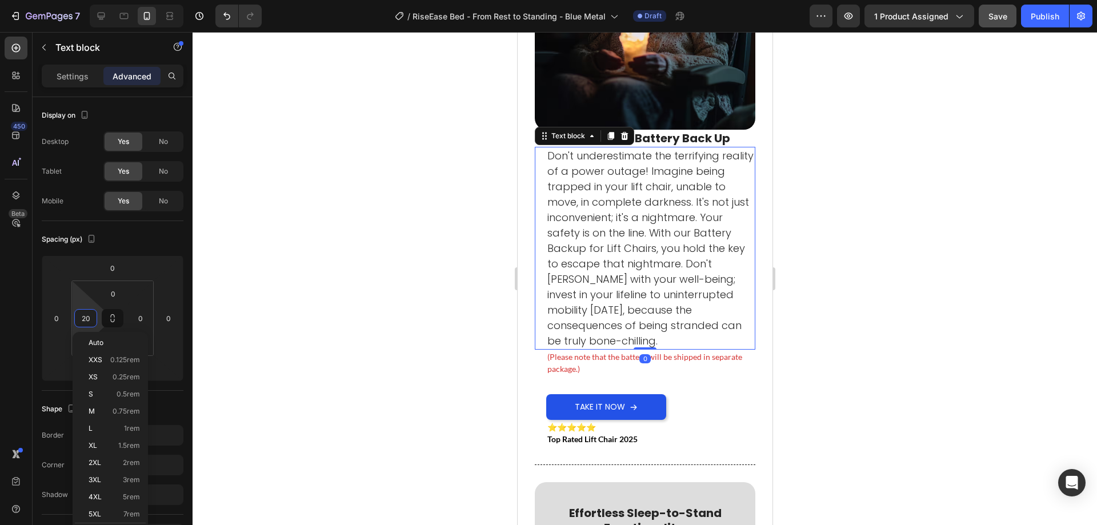
type input "-"
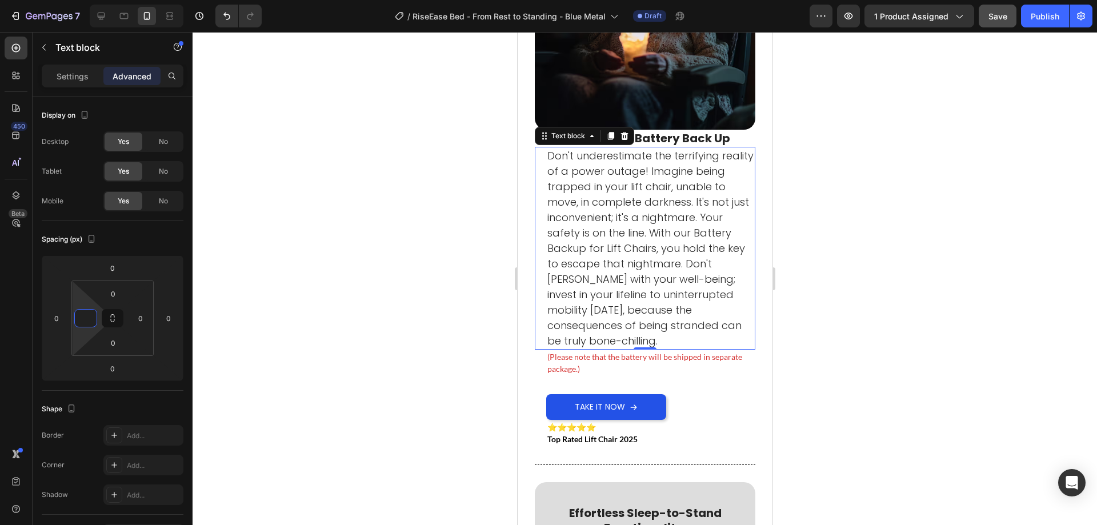
type input "0"
click at [698, 397] on div "Stay Safe with Battery Back Up Heading Don't underestimate the terrifying reali…" at bounding box center [644, 297] width 221 height 335
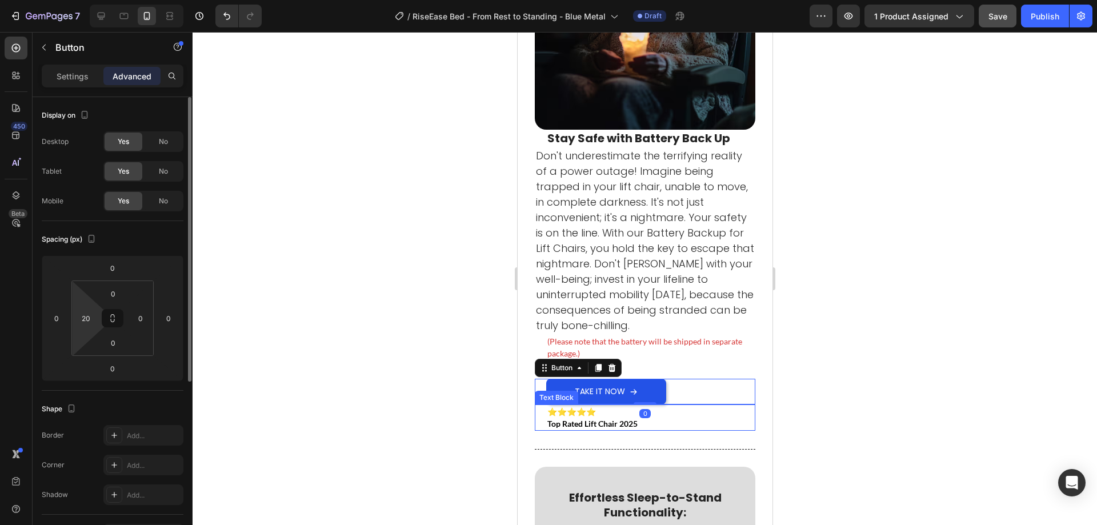
click at [86, 0] on html "7 Version history / RiseEase Bed - From Rest to Standing - Blue Metal Draft Pre…" at bounding box center [548, 0] width 1097 height 0
click at [89, 315] on input "20" at bounding box center [85, 318] width 17 height 17
click at [86, 314] on input "20" at bounding box center [85, 318] width 17 height 17
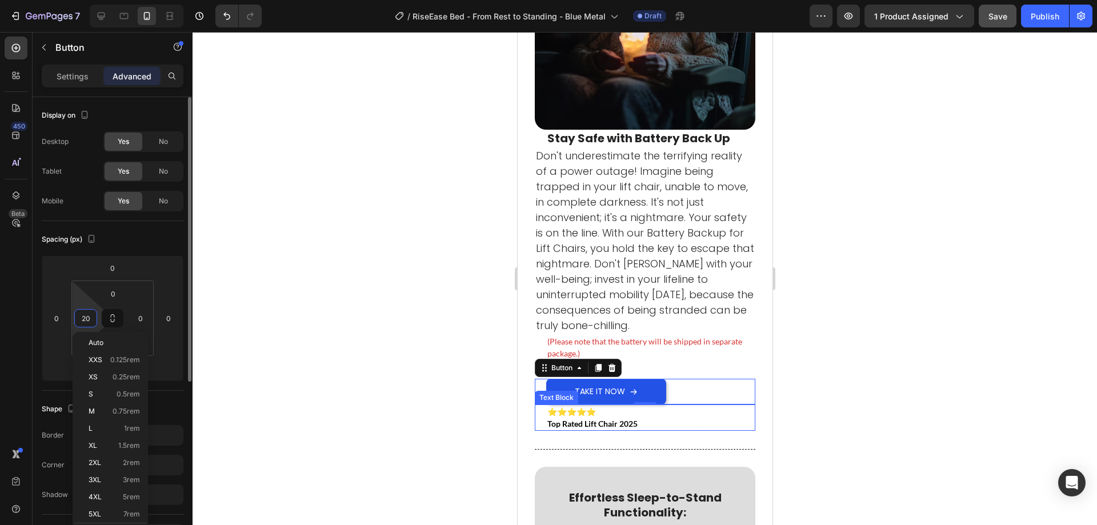
click at [86, 314] on input "20" at bounding box center [85, 318] width 17 height 17
type input "0"
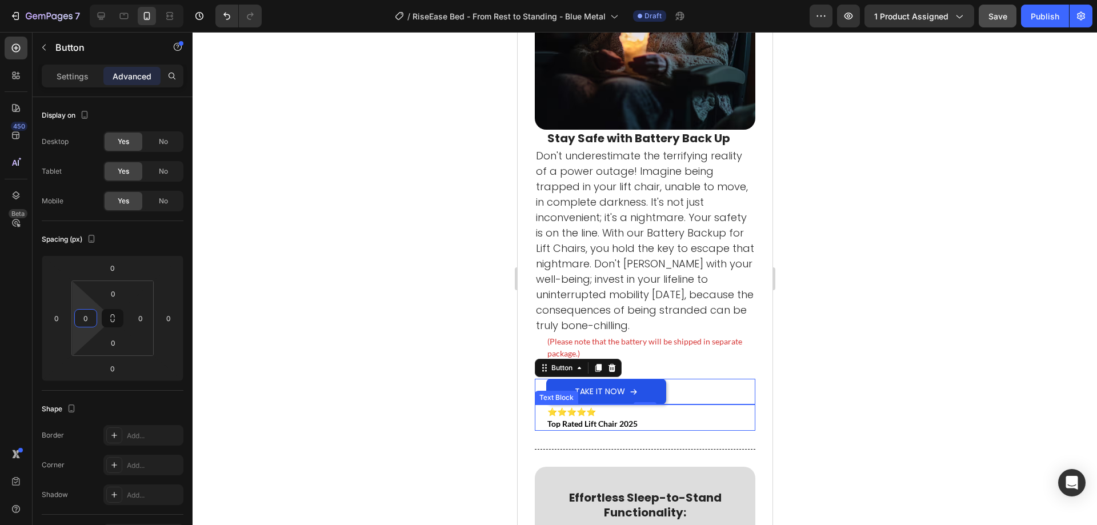
click at [680, 418] on p "Top Rated Lift Chair 2025" at bounding box center [650, 424] width 207 height 12
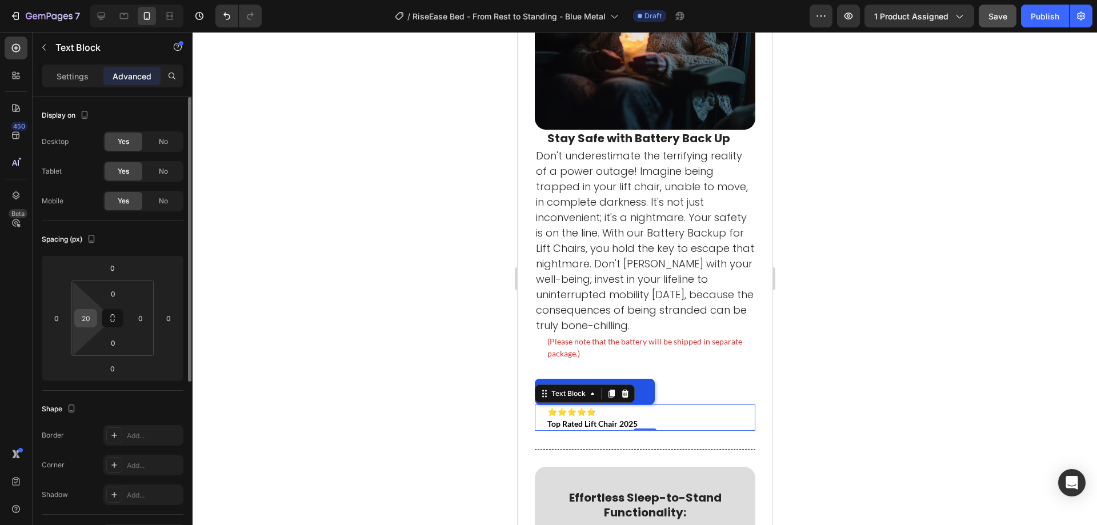
click at [92, 319] on input "20" at bounding box center [85, 318] width 17 height 17
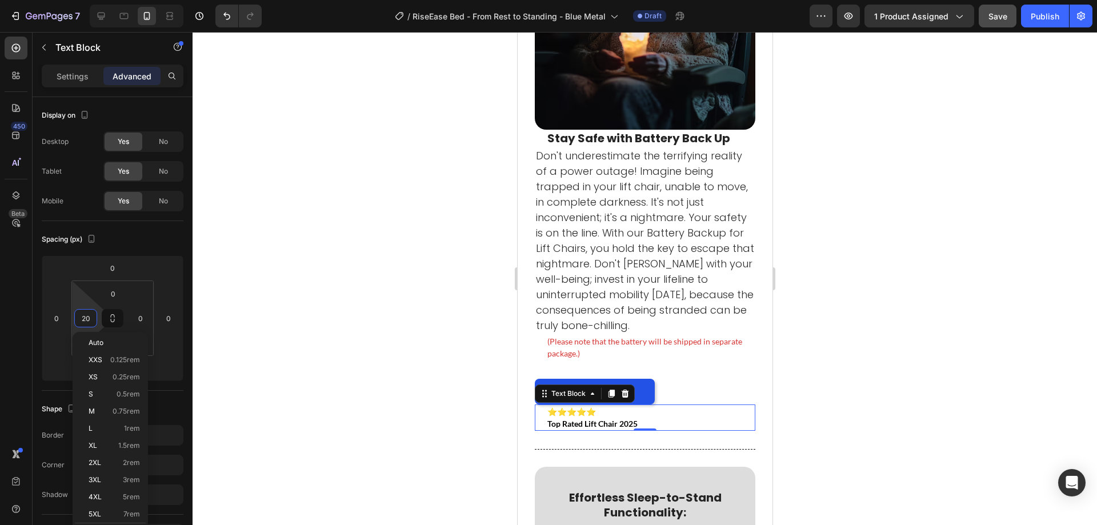
type input "0"
click at [422, 331] on div at bounding box center [645, 278] width 904 height 493
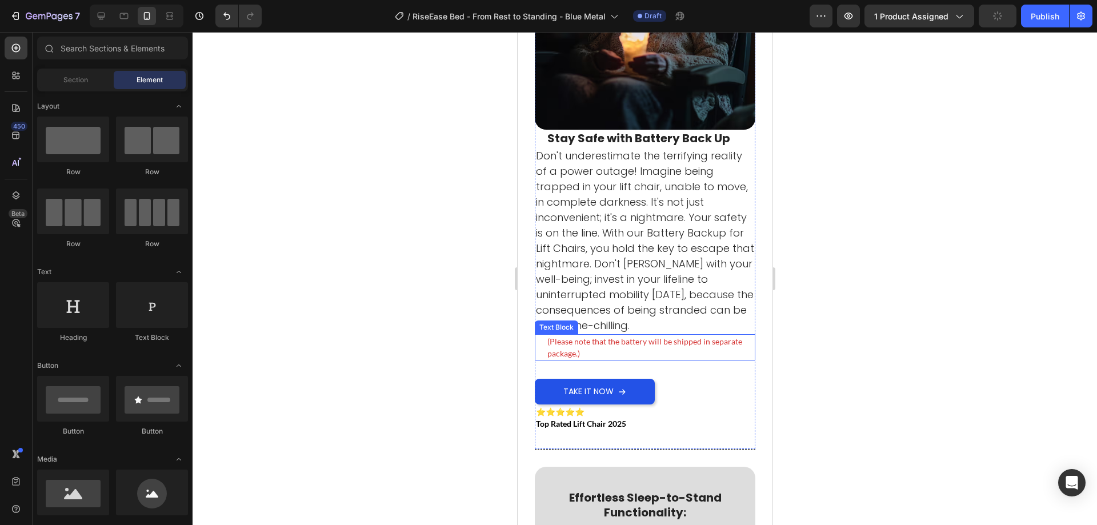
click at [599, 338] on p "(Please note that the battery will be shipped in separate package.)" at bounding box center [650, 347] width 207 height 24
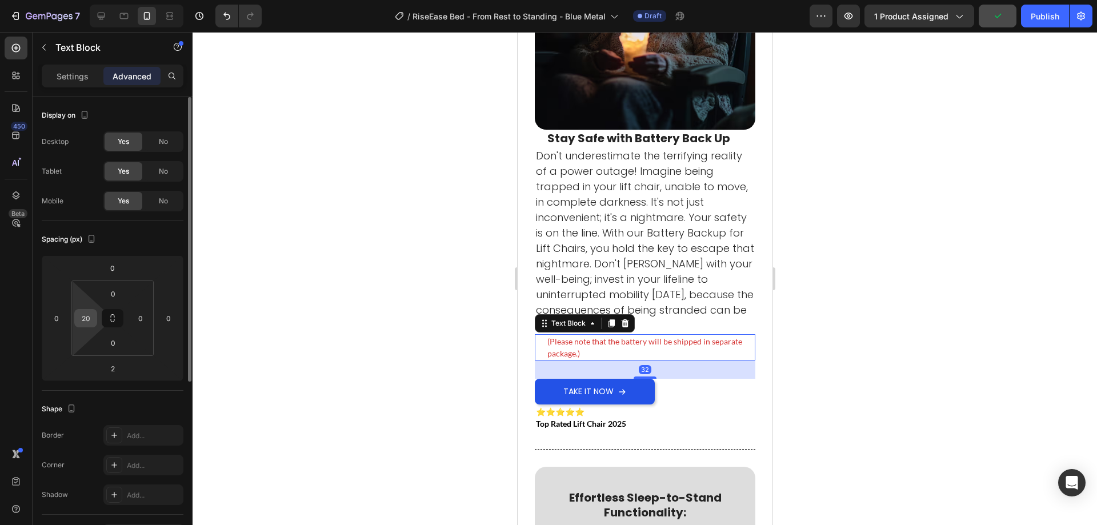
click at [84, 318] on input "20" at bounding box center [85, 318] width 17 height 17
type input "00"
click at [265, 314] on div at bounding box center [645, 278] width 904 height 493
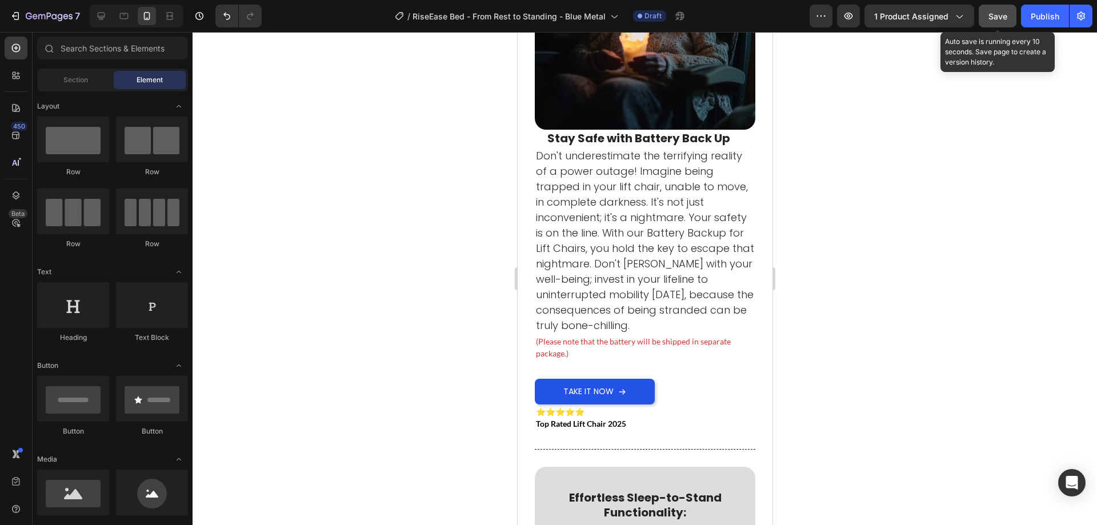
click at [1006, 8] on button "Save" at bounding box center [998, 16] width 38 height 23
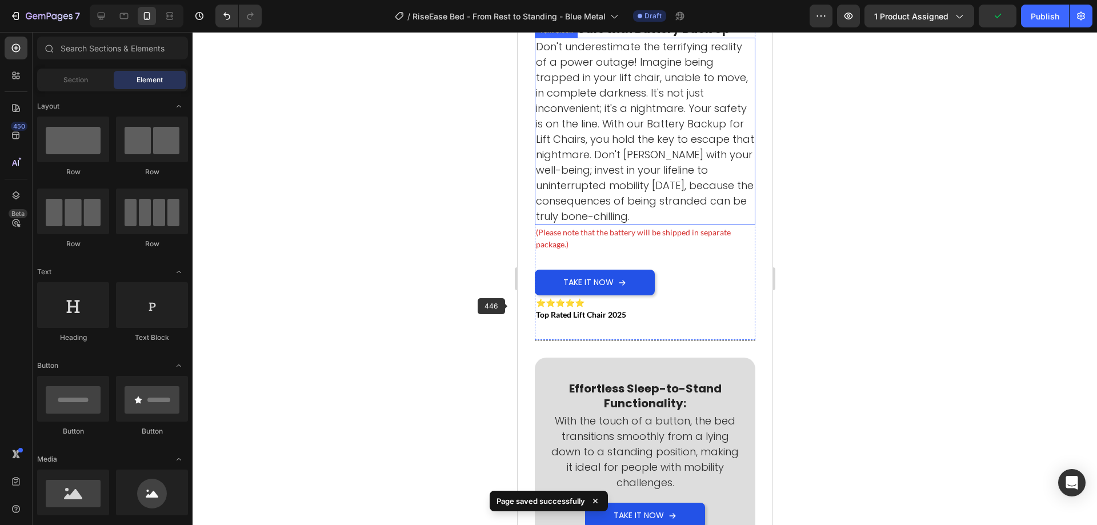
scroll to position [1562, 0]
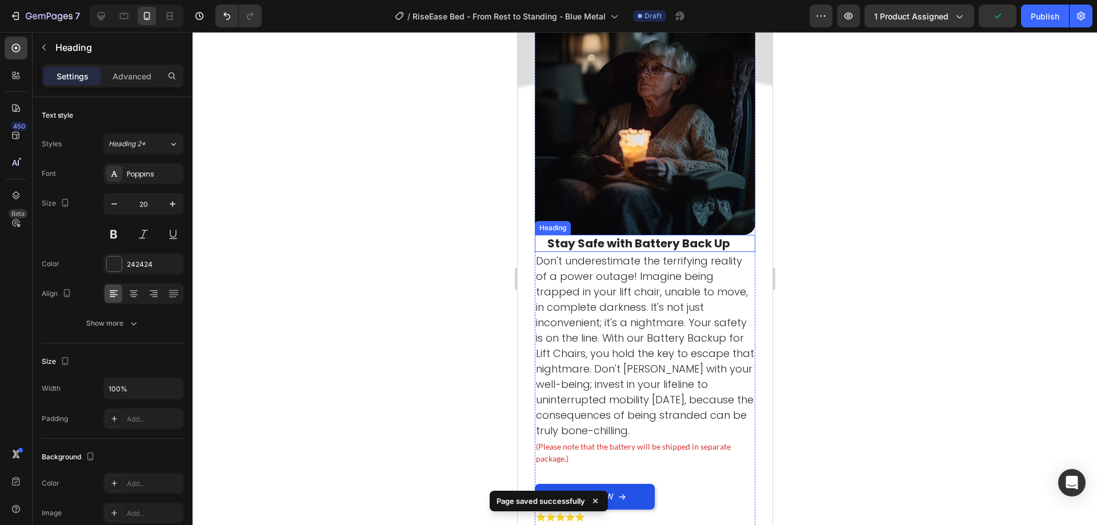
click at [639, 235] on strong "Stay Safe with Battery Back Up" at bounding box center [638, 243] width 183 height 16
click at [135, 71] on p "Advanced" at bounding box center [132, 76] width 39 height 12
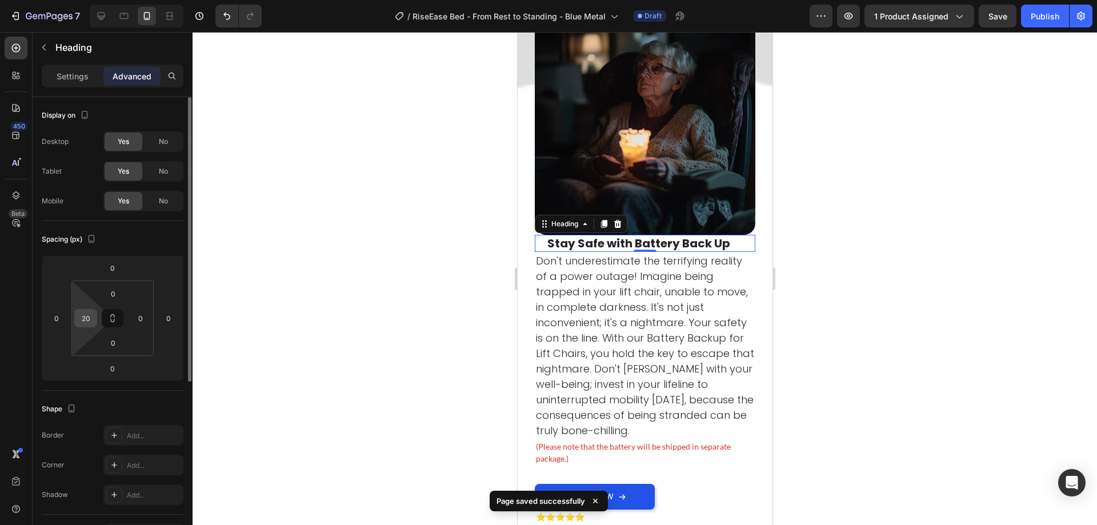
click at [89, 315] on input "20" at bounding box center [85, 318] width 17 height 17
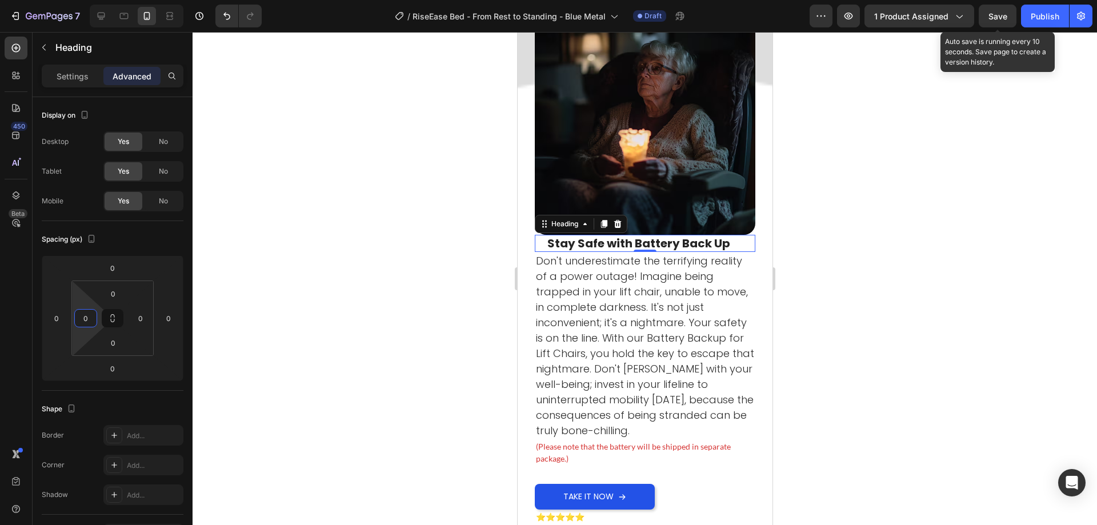
type input "0"
click at [988, 15] on span "Save" at bounding box center [997, 16] width 19 height 10
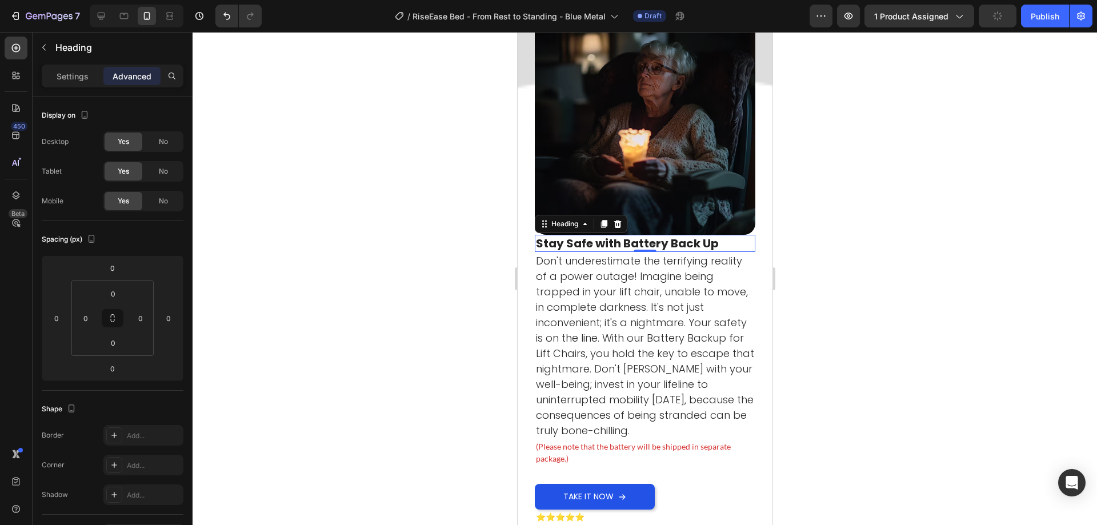
click at [386, 265] on div at bounding box center [645, 278] width 904 height 493
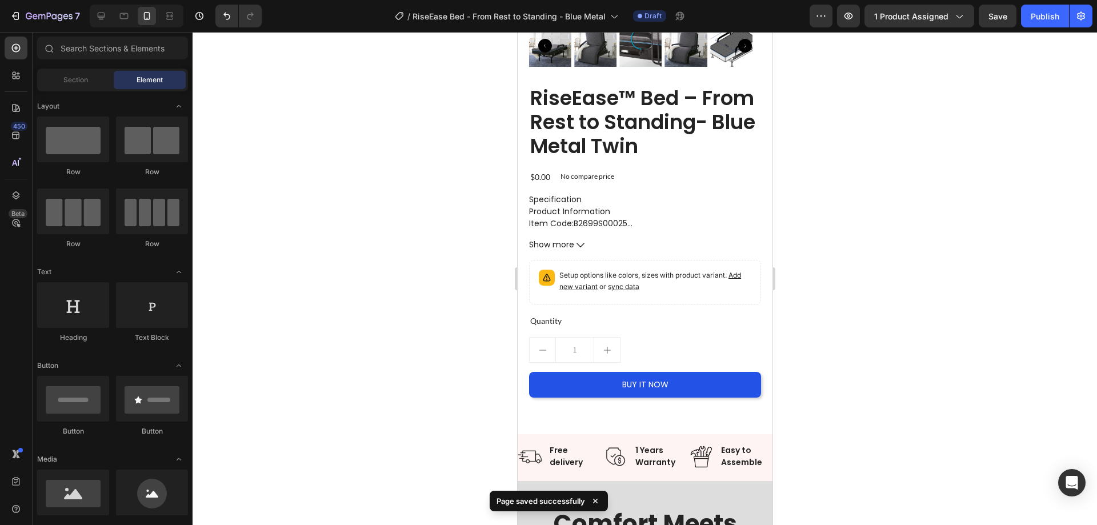
scroll to position [571, 0]
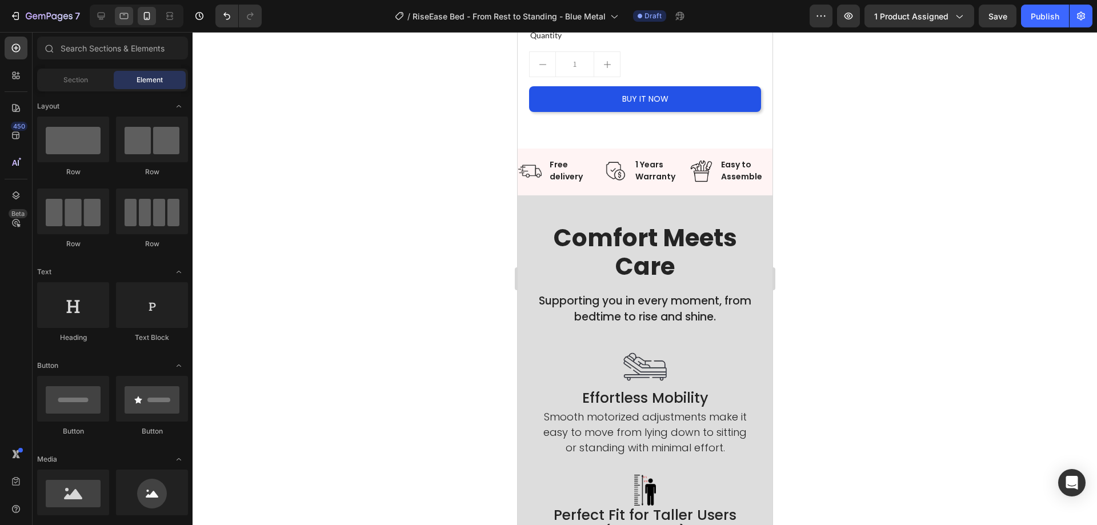
click at [121, 17] on icon at bounding box center [124, 16] width 9 height 6
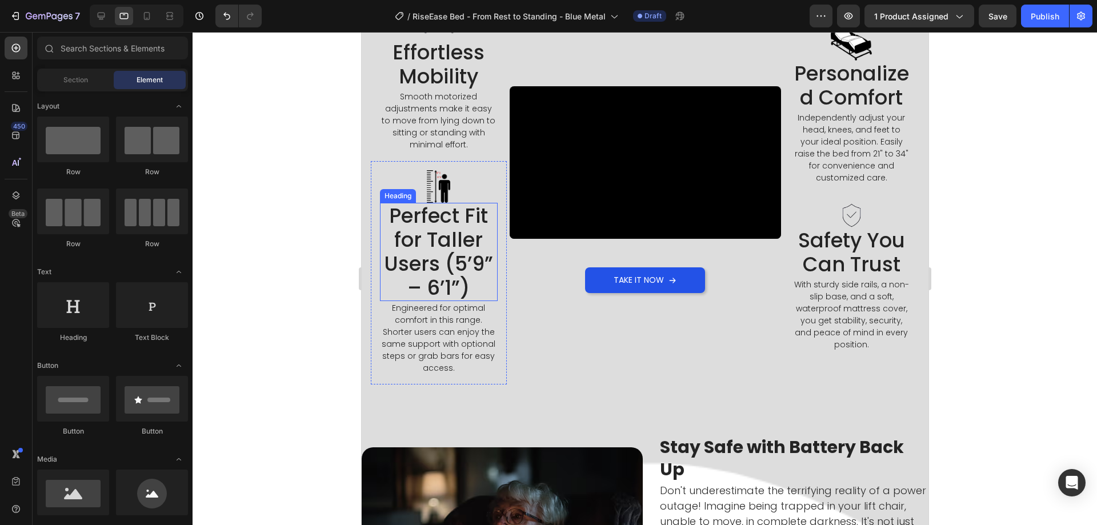
scroll to position [465, 0]
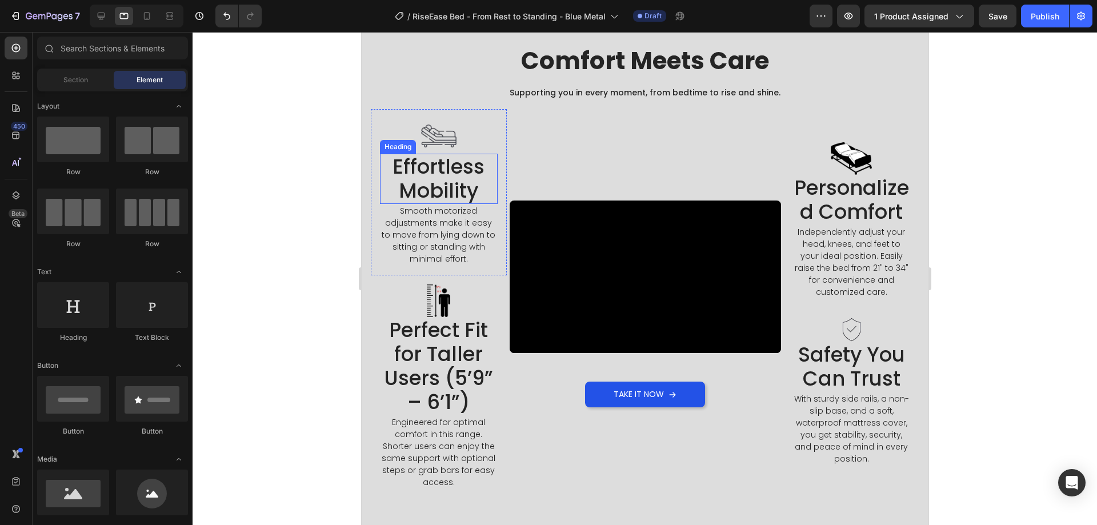
click at [455, 171] on h2 "Effortless Mobility" at bounding box center [438, 179] width 118 height 50
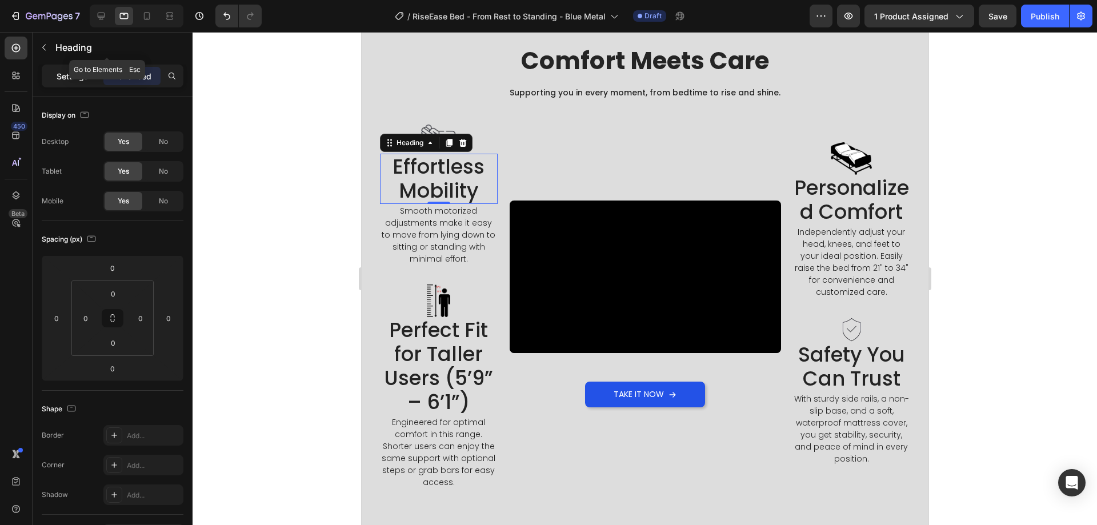
click at [66, 81] on p "Settings" at bounding box center [73, 76] width 32 height 12
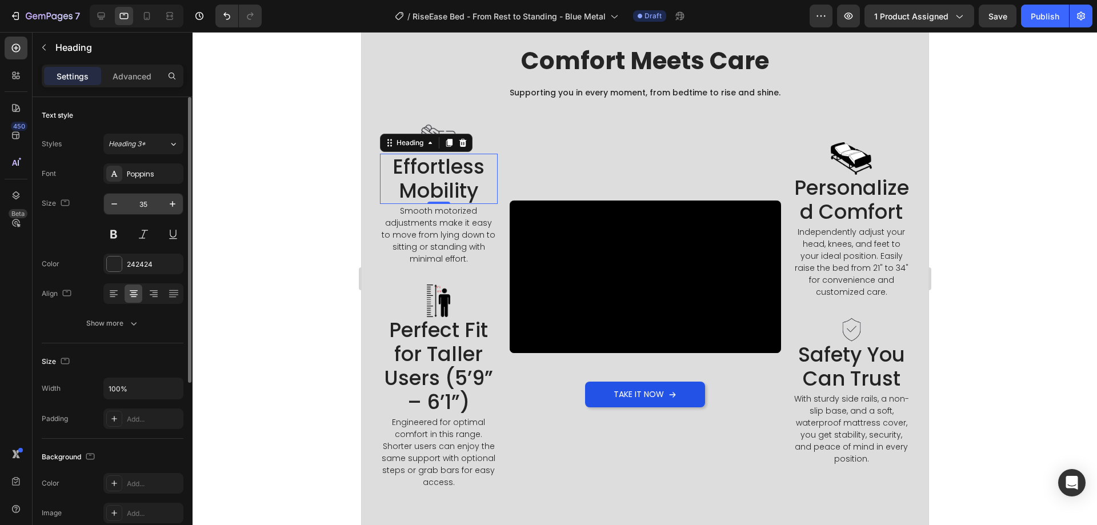
click at [145, 209] on input "35" at bounding box center [144, 204] width 38 height 21
type input "25"
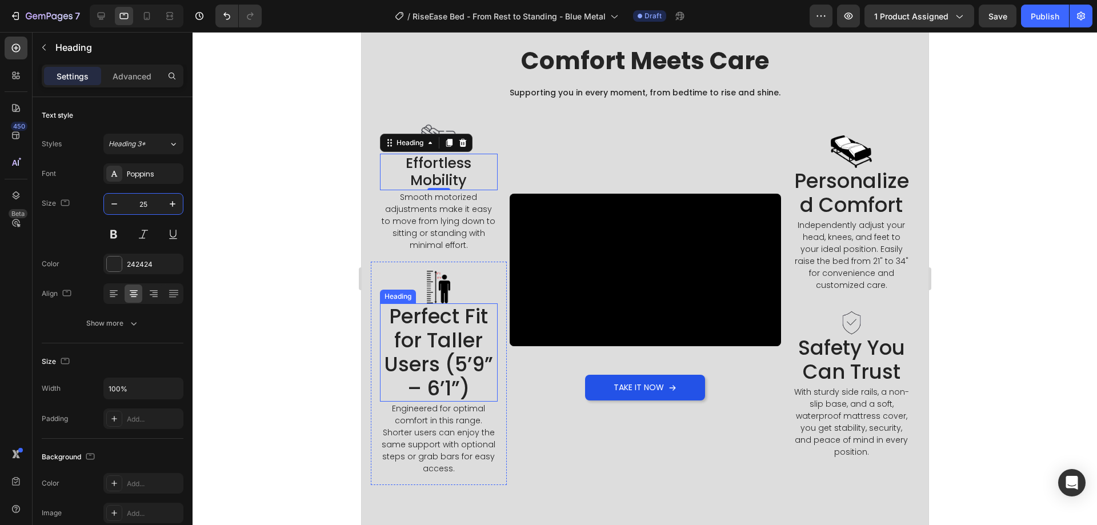
click at [445, 326] on h2 "Perfect Fit for Taller Users (5’9” – 6’1”)" at bounding box center [438, 352] width 118 height 98
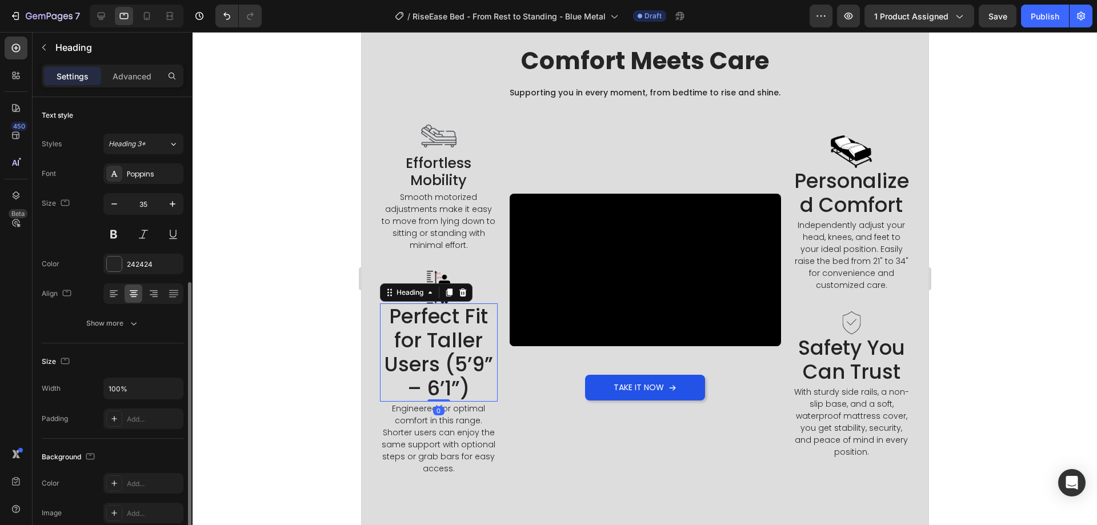
scroll to position [114, 0]
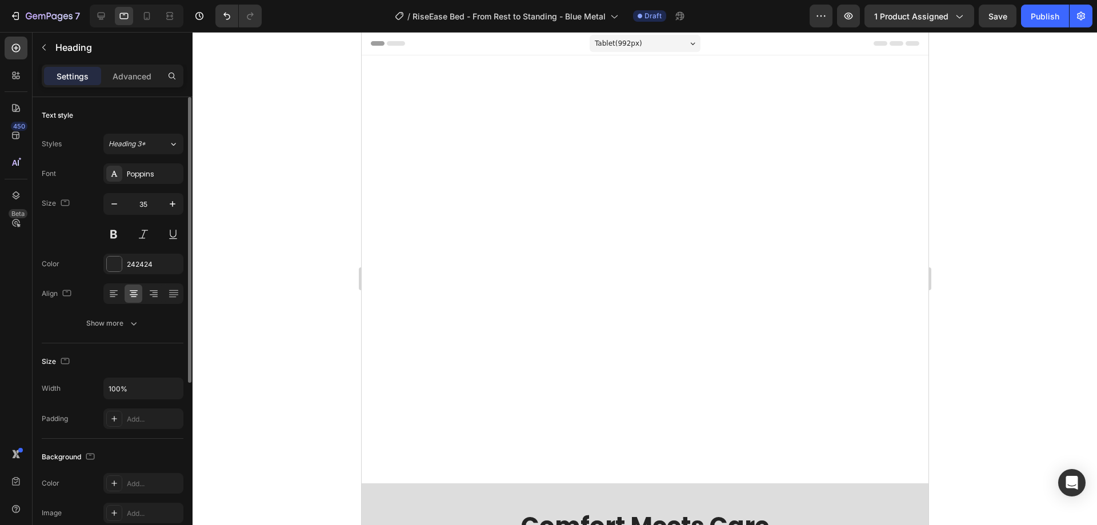
scroll to position [465, 0]
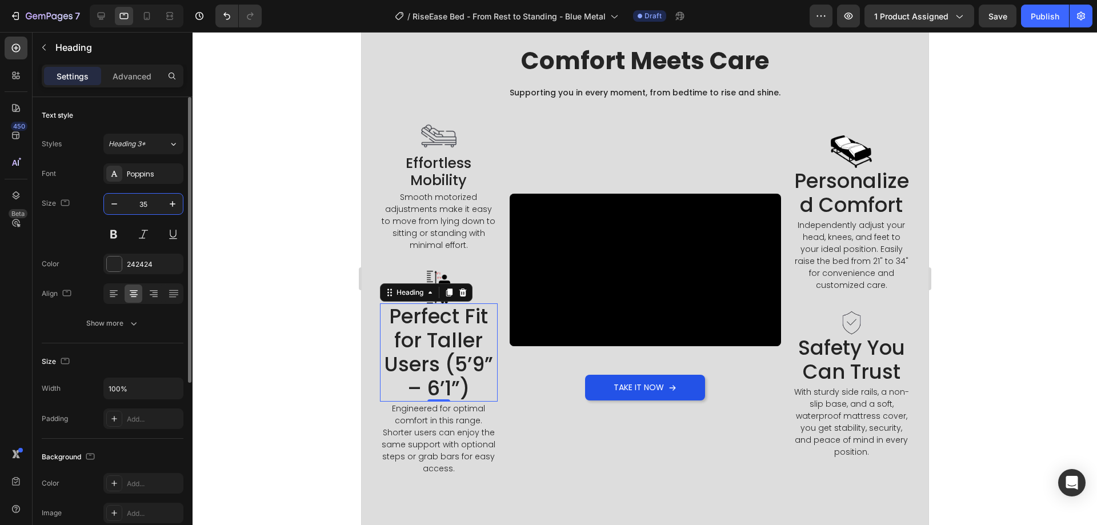
click at [142, 203] on input "35" at bounding box center [144, 204] width 38 height 21
type input "25"
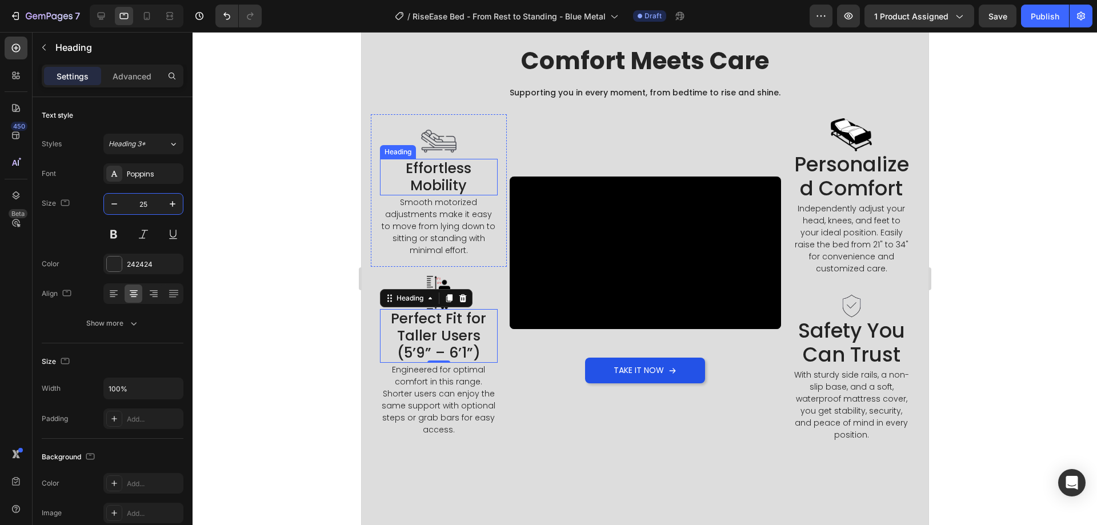
click at [423, 183] on h2 "Effortless Mobility" at bounding box center [438, 177] width 118 height 37
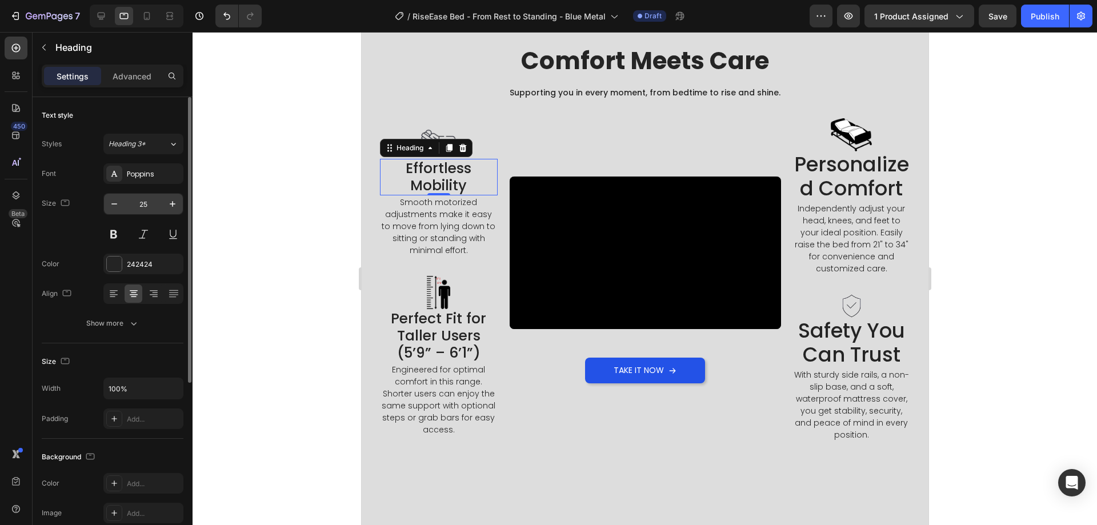
click at [150, 197] on input "25" at bounding box center [144, 204] width 38 height 21
type input "20"
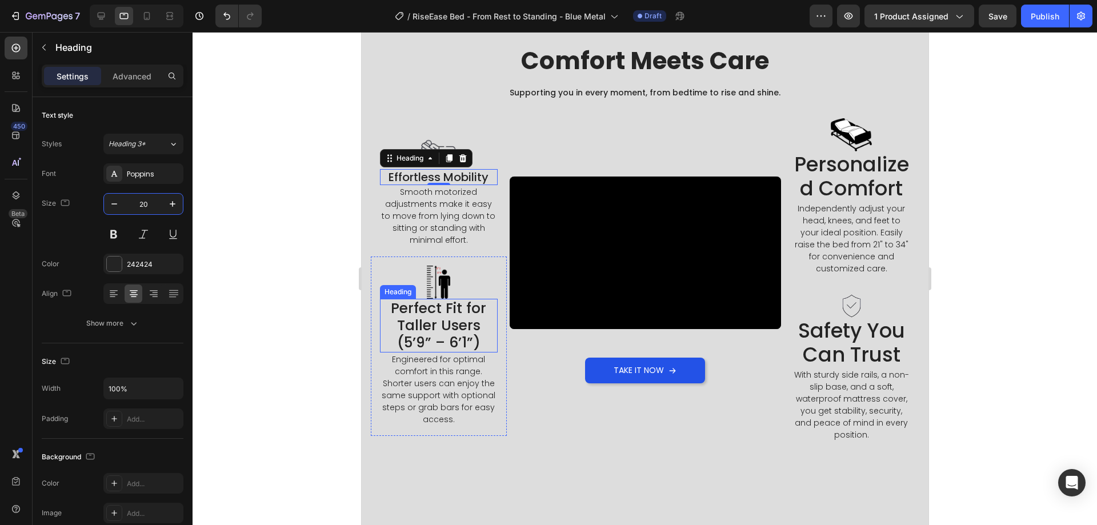
click at [456, 329] on h2 "Perfect Fit for Taller Users (5’9” – 6’1”)" at bounding box center [438, 326] width 118 height 54
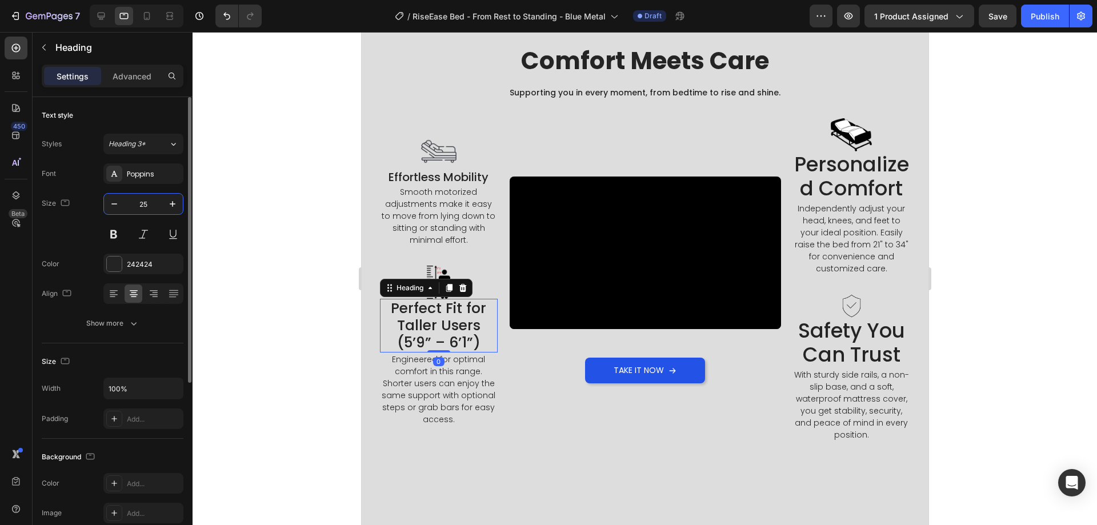
click at [141, 205] on input "25" at bounding box center [144, 204] width 38 height 21
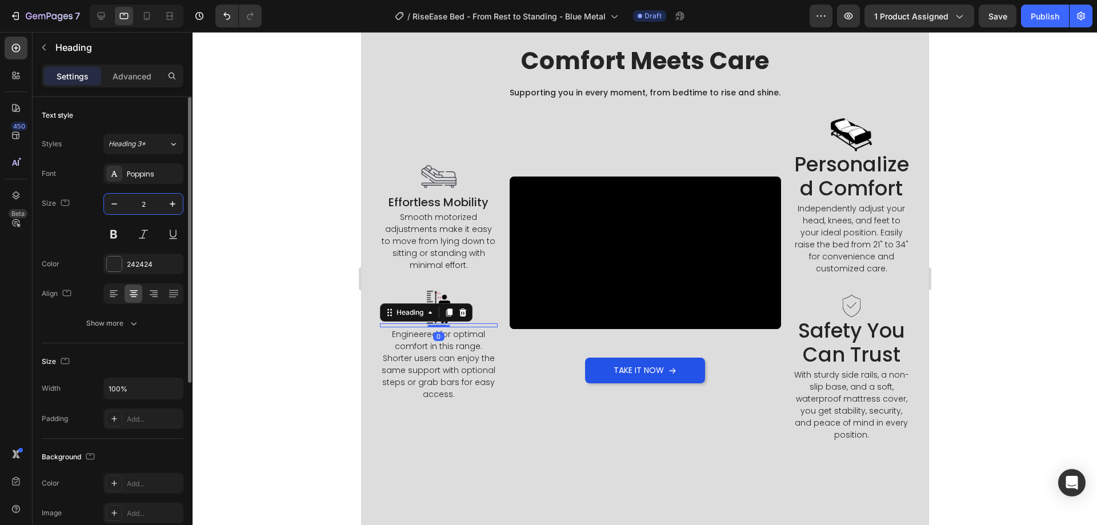
type input "20"
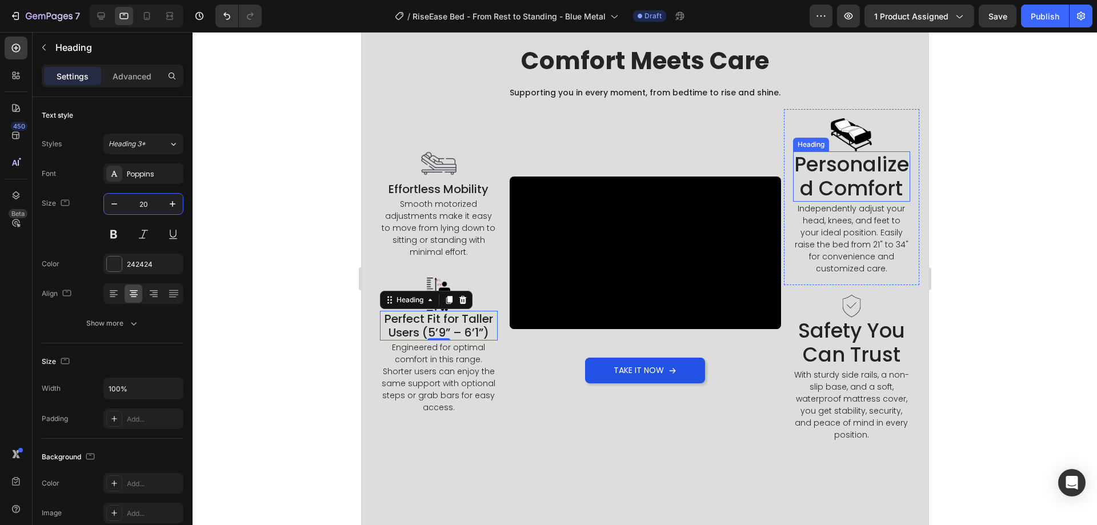
click at [820, 197] on h2 "Personalized Comfort" at bounding box center [851, 176] width 118 height 50
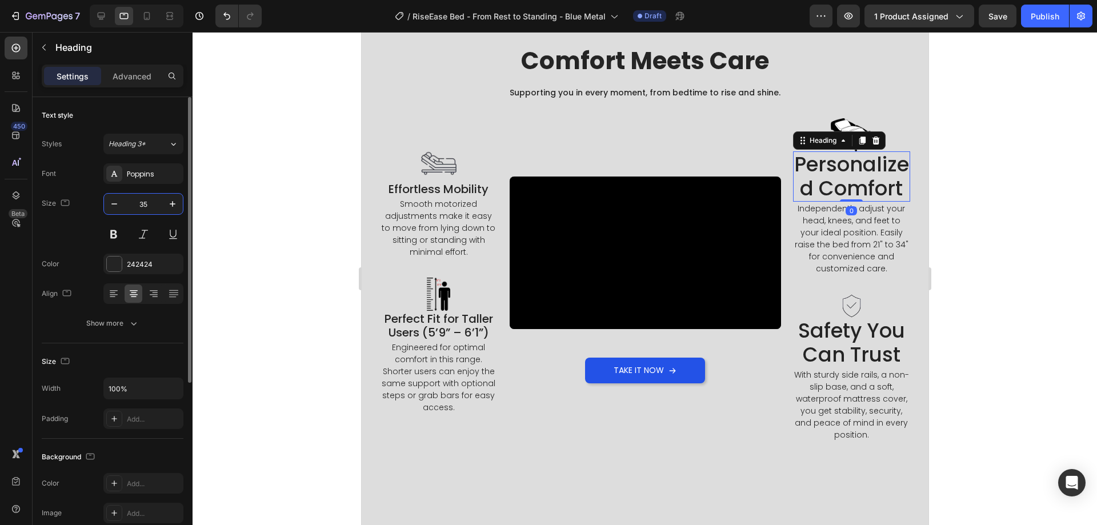
click at [143, 210] on input "35" at bounding box center [144, 204] width 38 height 21
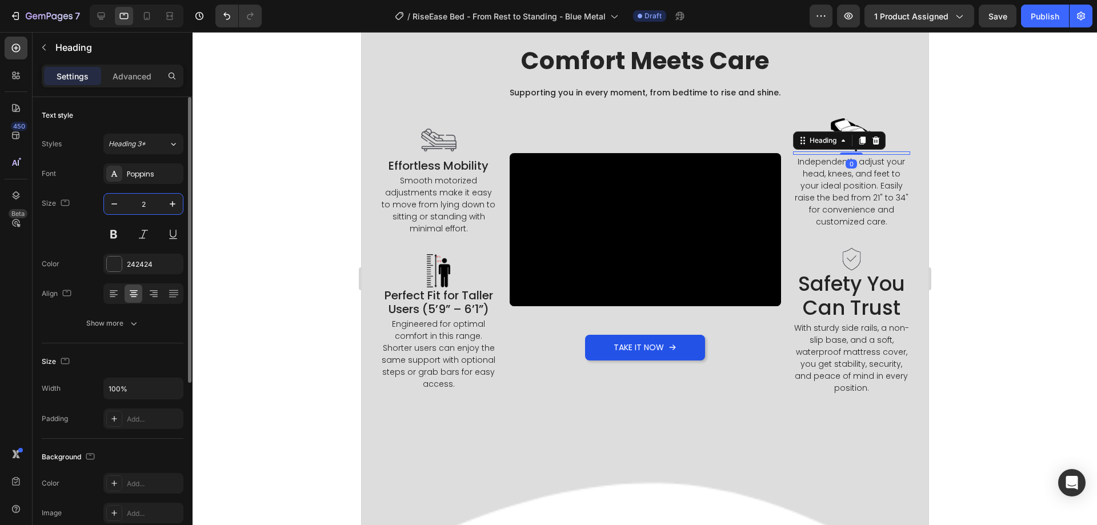
type input "20"
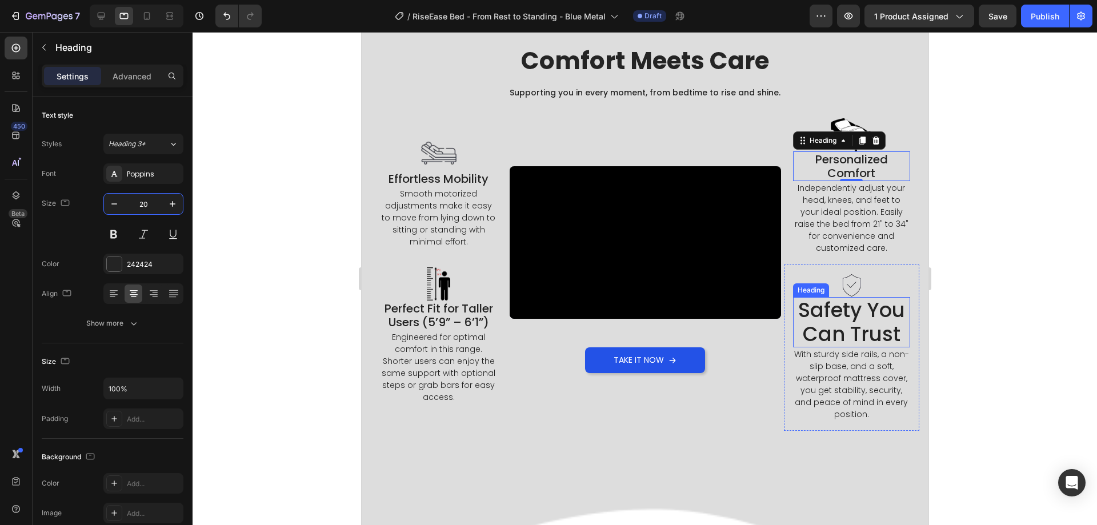
click at [835, 318] on h2 "Safety You Can Trust" at bounding box center [851, 322] width 118 height 50
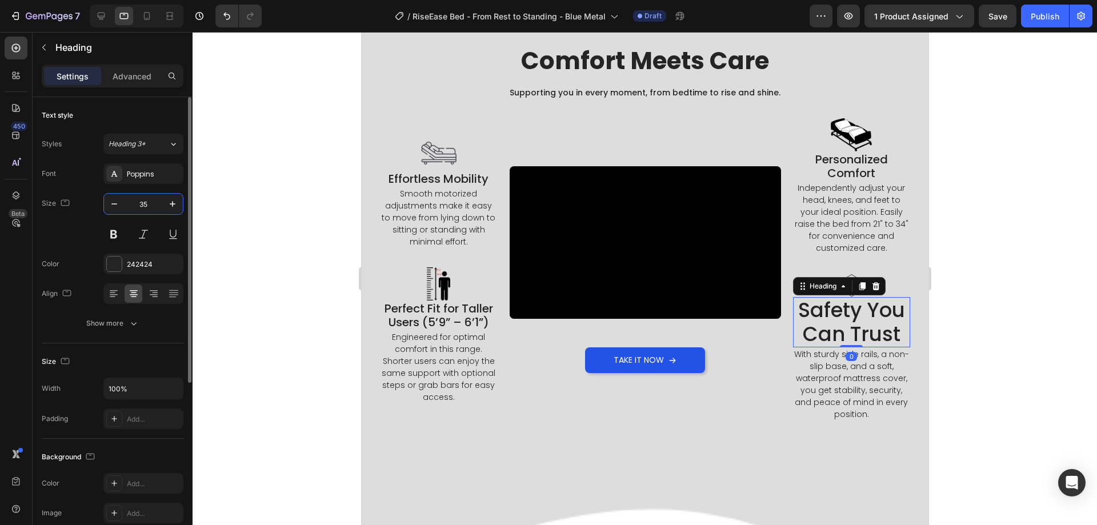
click at [149, 205] on input "35" at bounding box center [144, 204] width 38 height 21
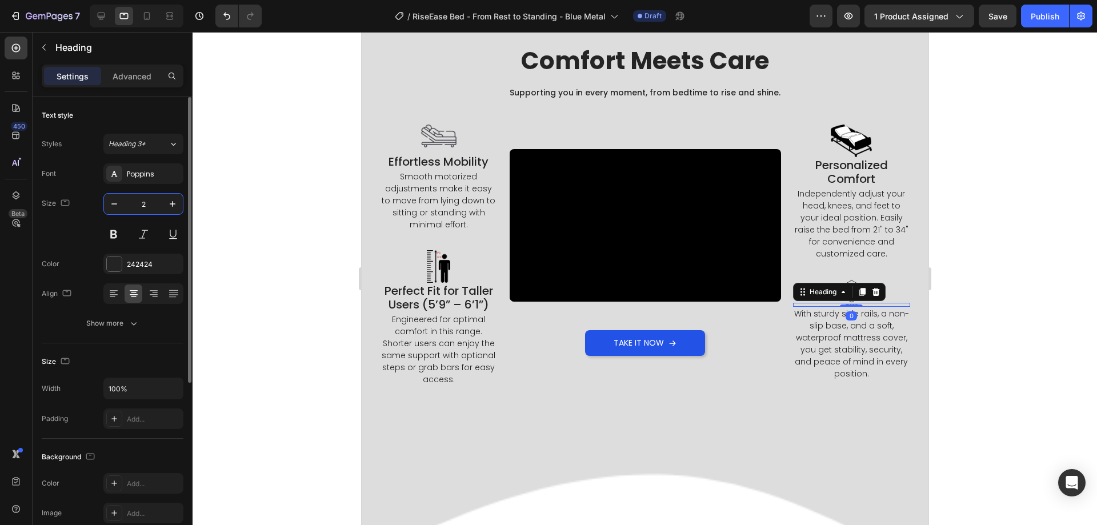
type input "20"
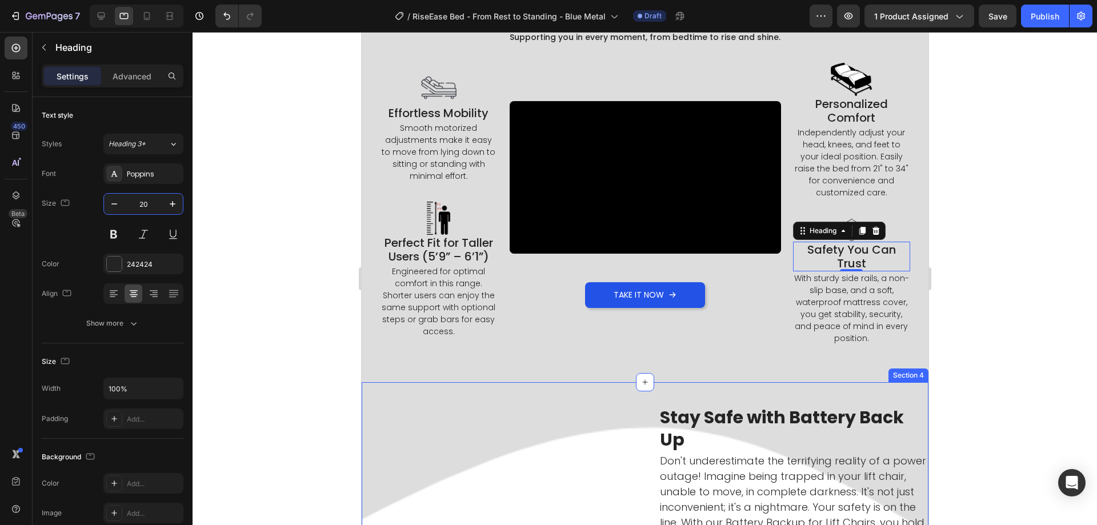
scroll to position [351, 0]
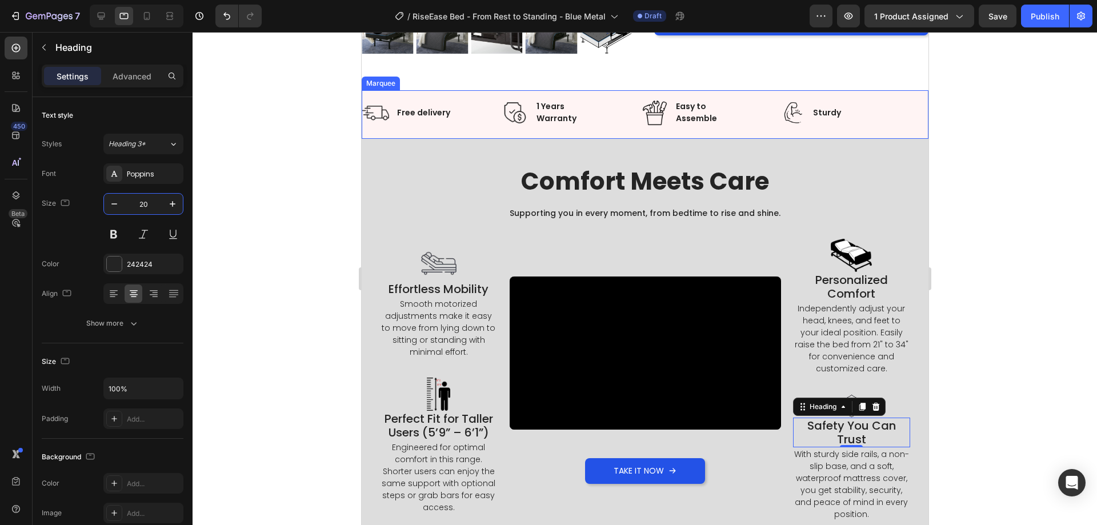
click at [609, 112] on div "Image 1 Years Warranty Text Block Advanced List" at bounding box center [570, 114] width 139 height 30
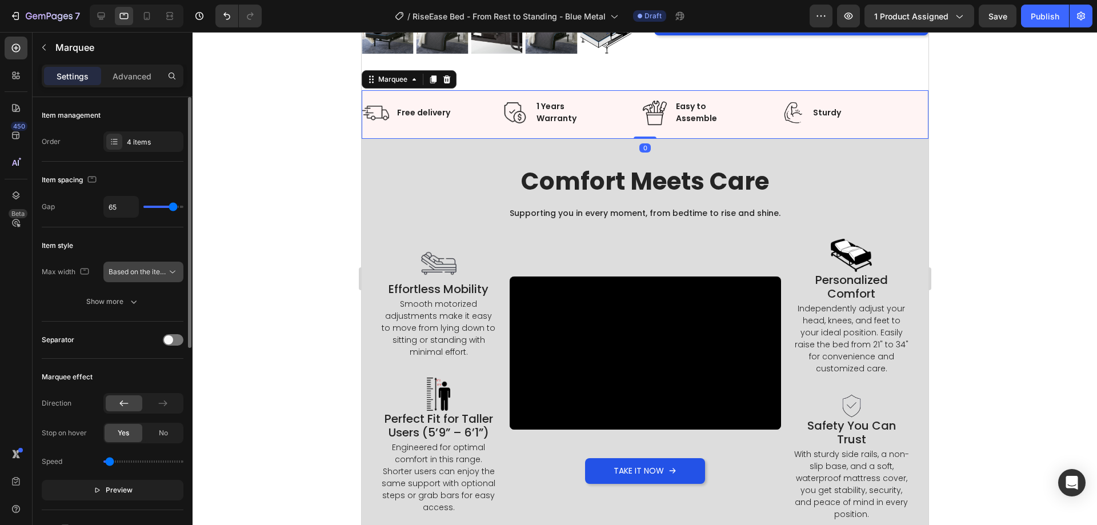
click at [148, 280] on button "Based on the item count" at bounding box center [143, 272] width 80 height 21
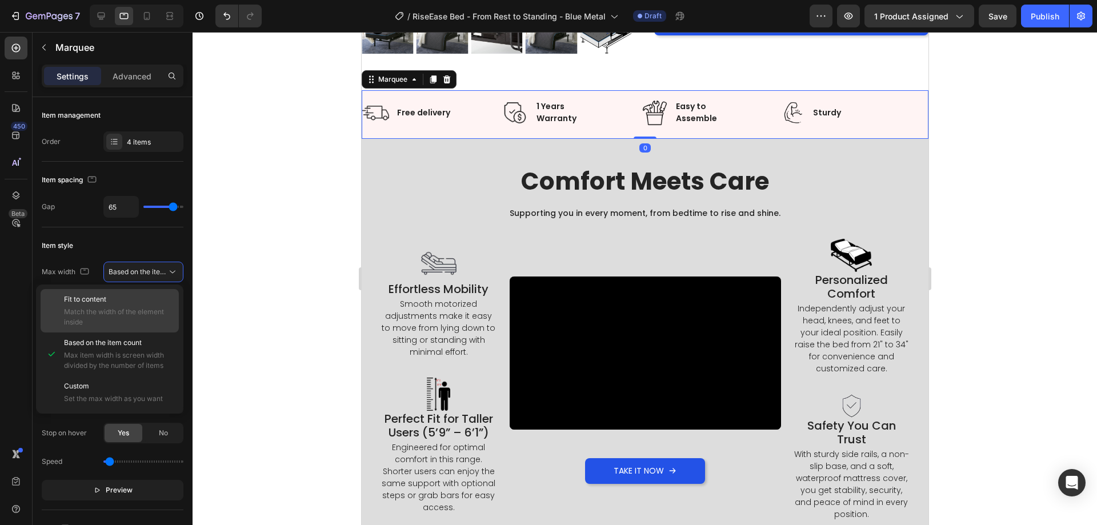
click at [141, 301] on p "Fit to content" at bounding box center [119, 299] width 110 height 10
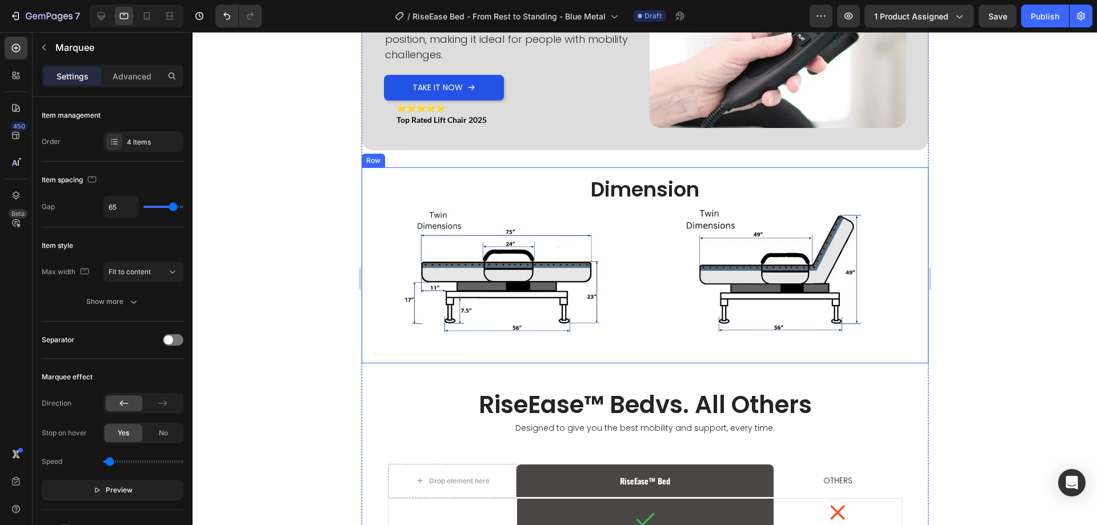
scroll to position [1551, 0]
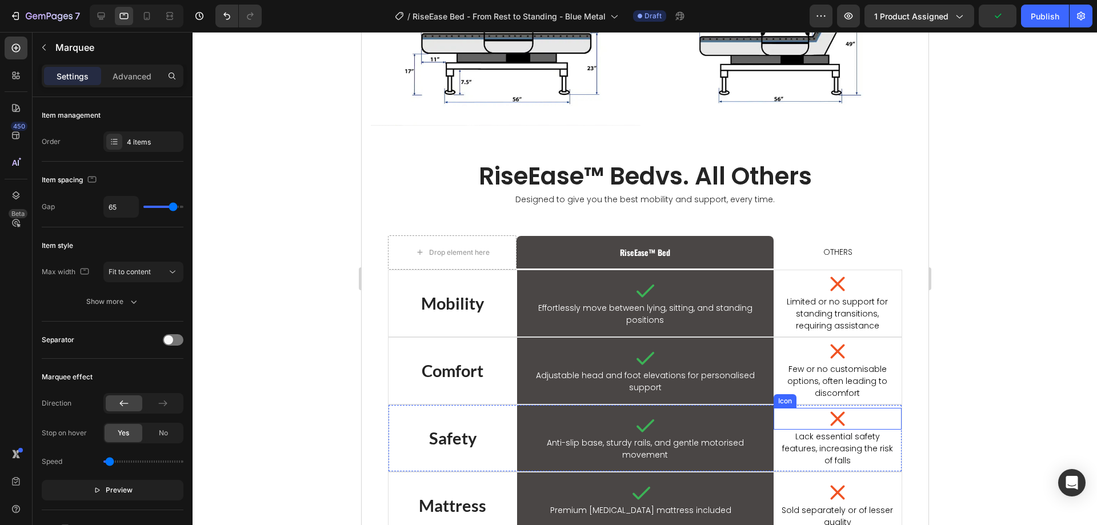
click at [819, 418] on div "Icon" at bounding box center [837, 419] width 129 height 22
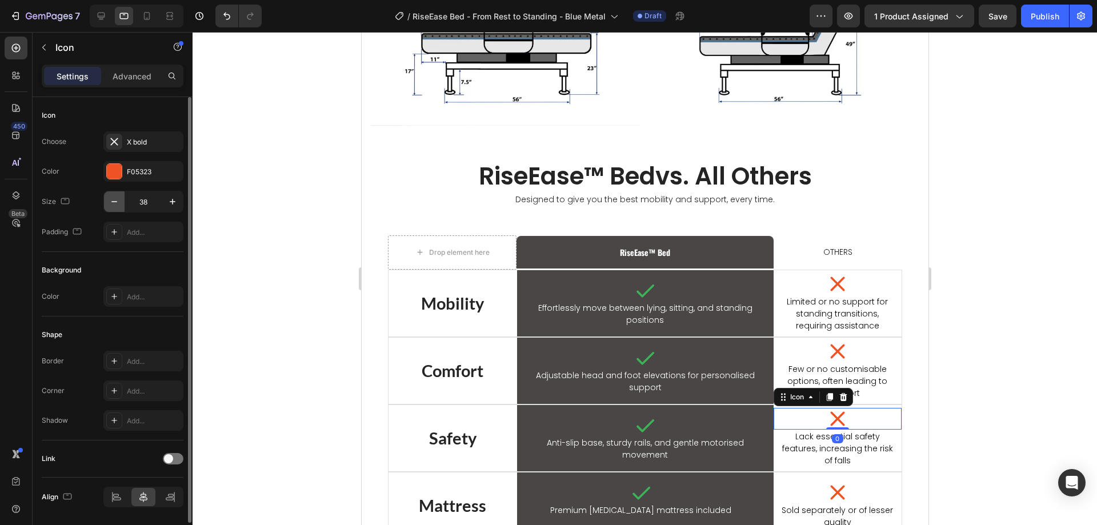
click at [115, 205] on icon "button" at bounding box center [114, 201] width 11 height 11
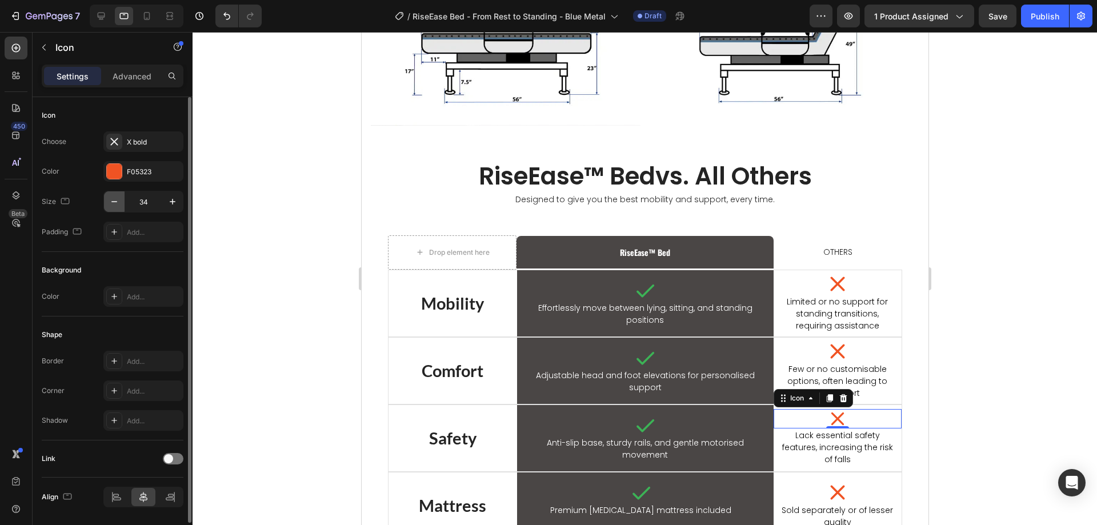
click at [115, 205] on icon "button" at bounding box center [114, 201] width 11 height 11
type input "32"
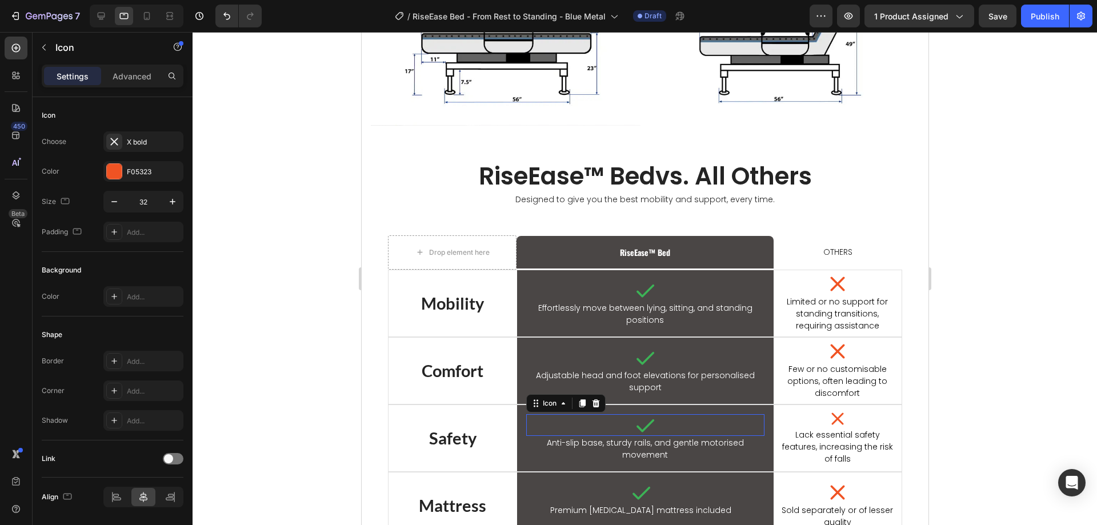
click at [623, 422] on div "Icon 0" at bounding box center [645, 425] width 238 height 22
click at [111, 206] on icon "button" at bounding box center [114, 201] width 11 height 11
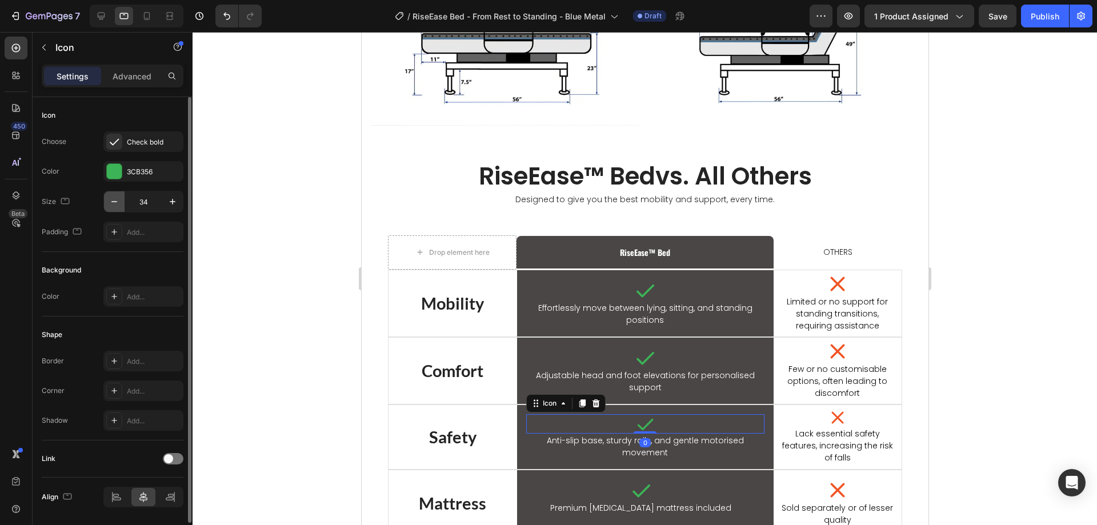
click at [111, 206] on icon "button" at bounding box center [114, 201] width 11 height 11
click at [161, 203] on input "33" at bounding box center [144, 201] width 38 height 21
click at [167, 201] on icon "button" at bounding box center [172, 201] width 11 height 11
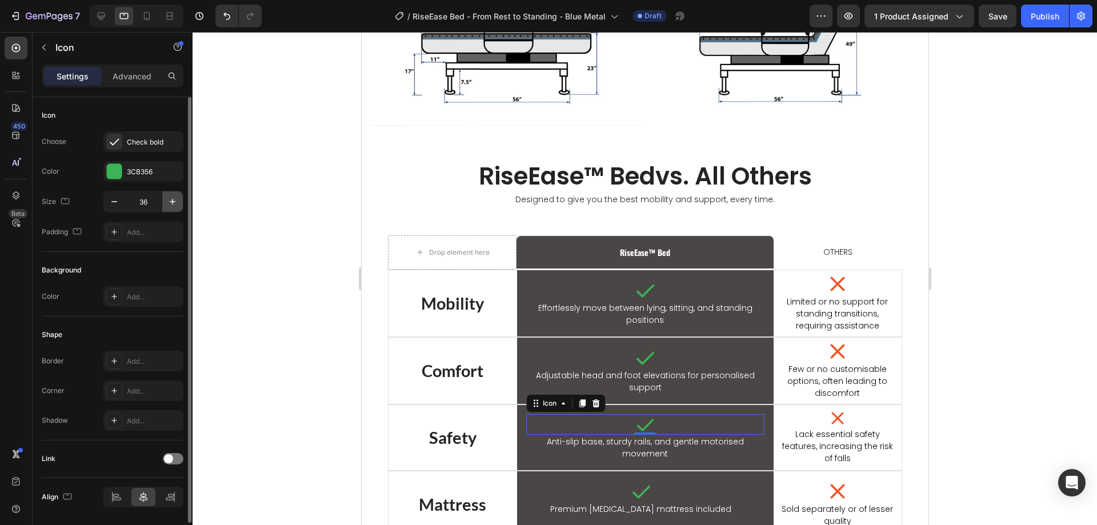
click at [167, 201] on icon "button" at bounding box center [172, 201] width 11 height 11
click at [173, 195] on button "button" at bounding box center [172, 201] width 21 height 21
type input "38"
click at [1012, 4] on div "7 Version history / RiseEase Bed - From Rest to Standing - Blue Metal Draft Pre…" at bounding box center [548, 16] width 1097 height 33
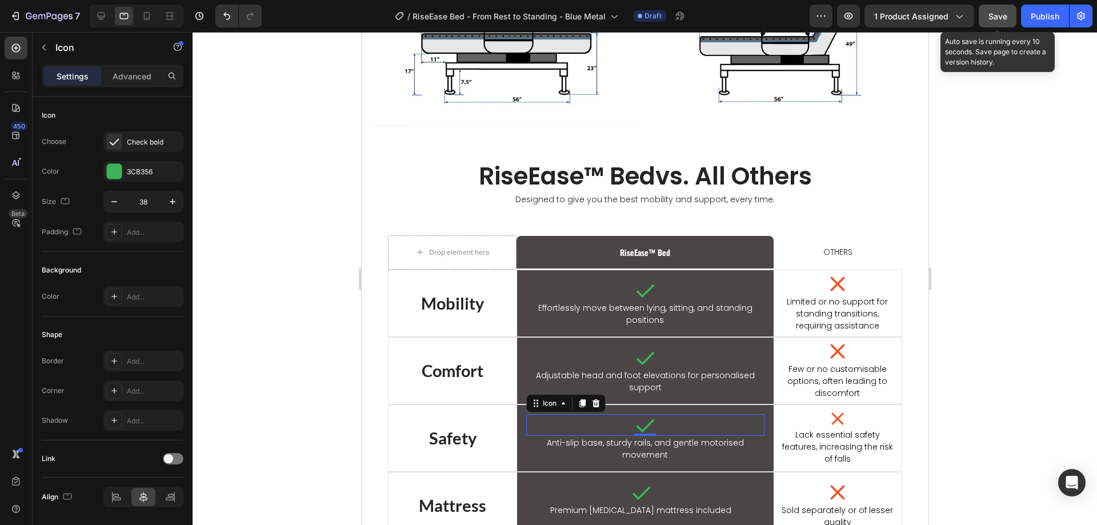
click at [1002, 10] on div "Save" at bounding box center [997, 16] width 19 height 12
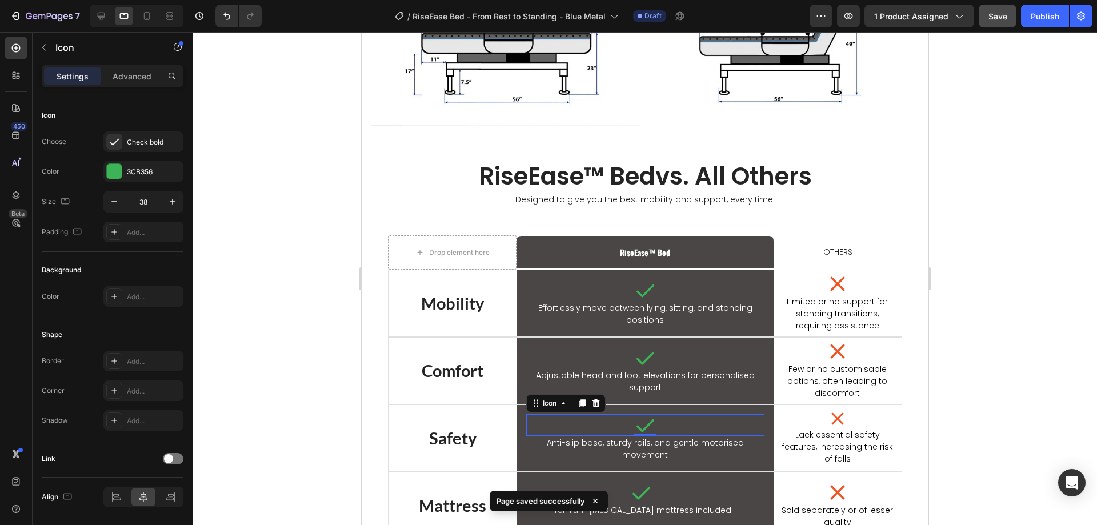
click at [269, 426] on div at bounding box center [645, 278] width 904 height 493
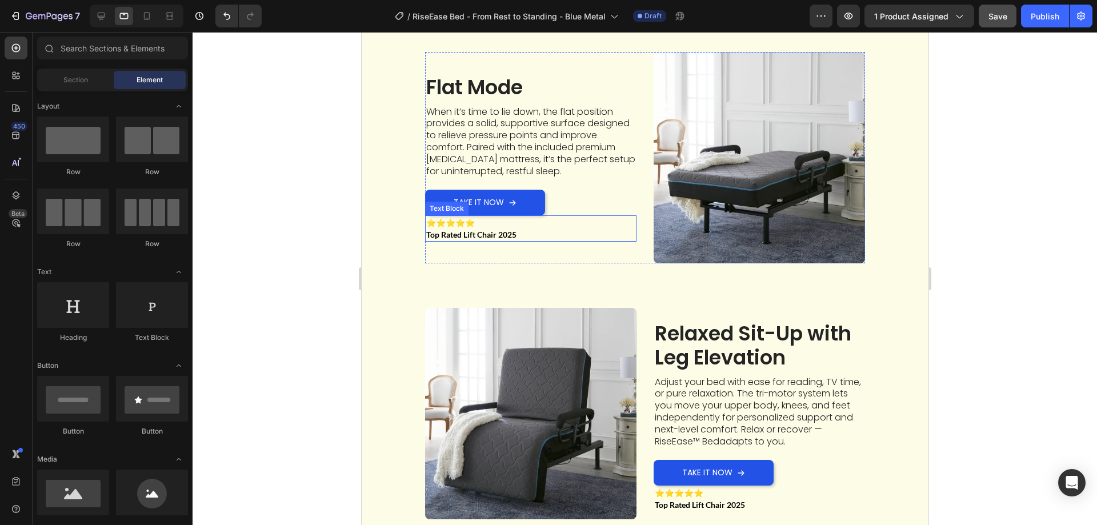
scroll to position [2465, 0]
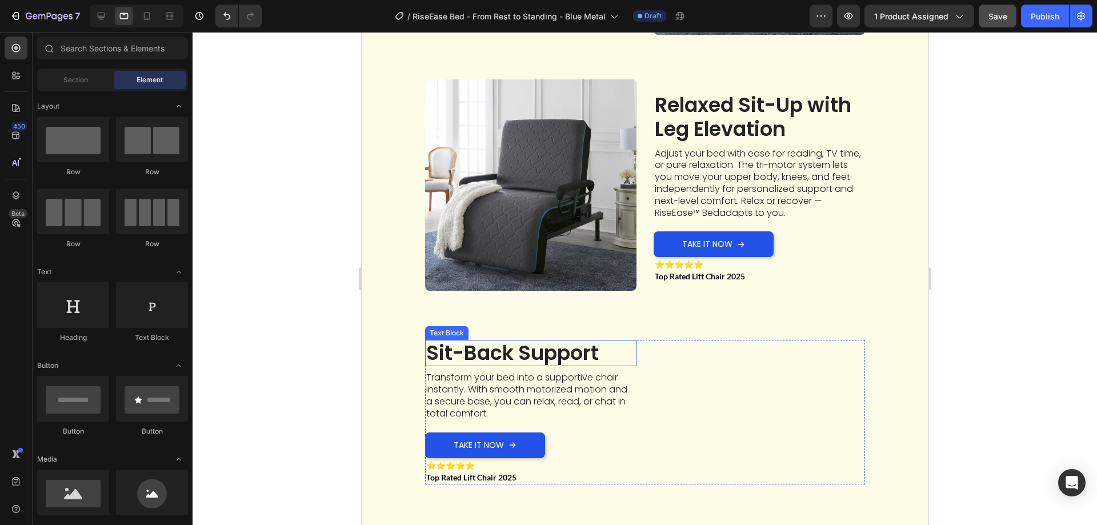
click at [522, 394] on p "Sit-Back Support" at bounding box center [530, 387] width 209 height 24
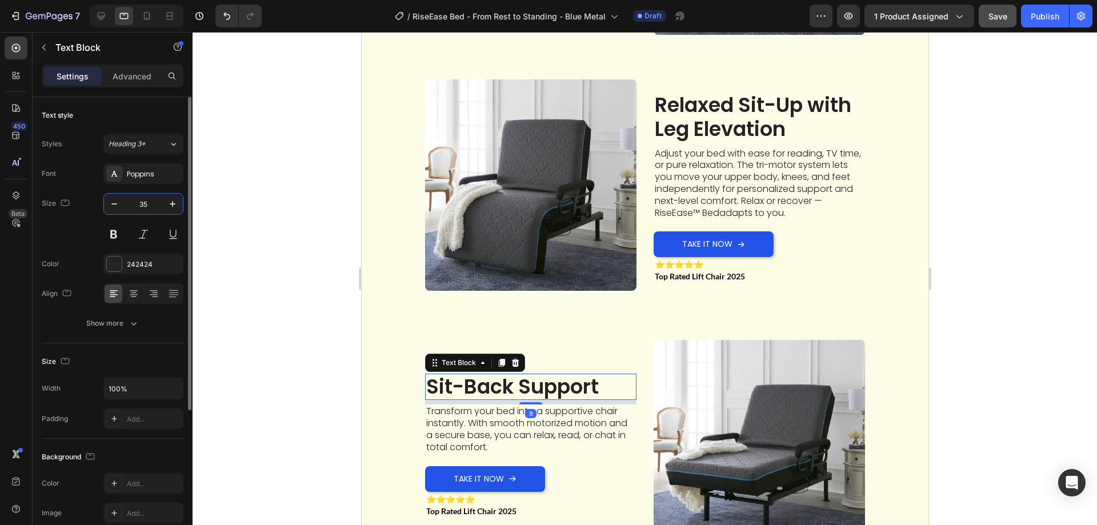
click at [150, 203] on input "35" at bounding box center [144, 204] width 38 height 21
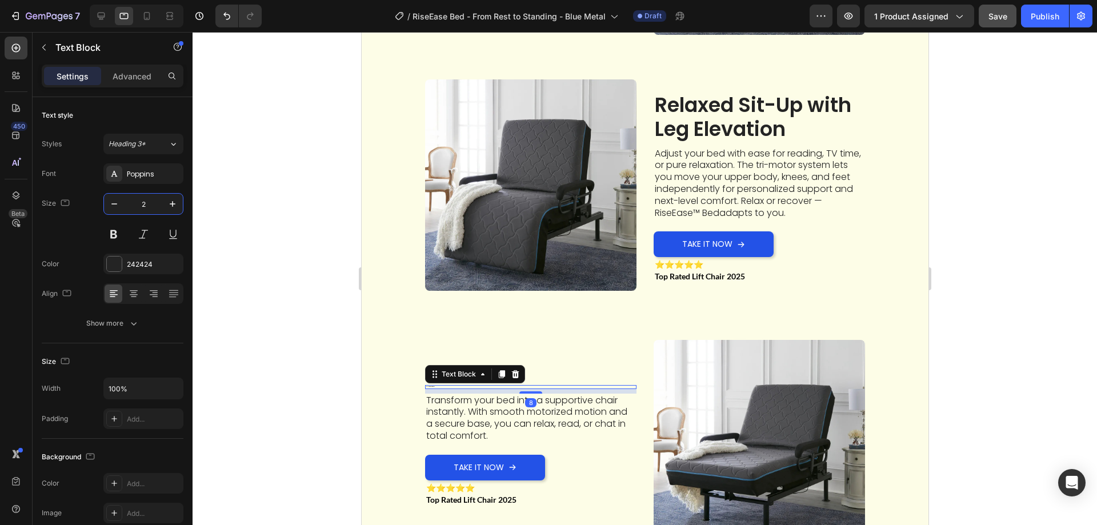
type input "25"
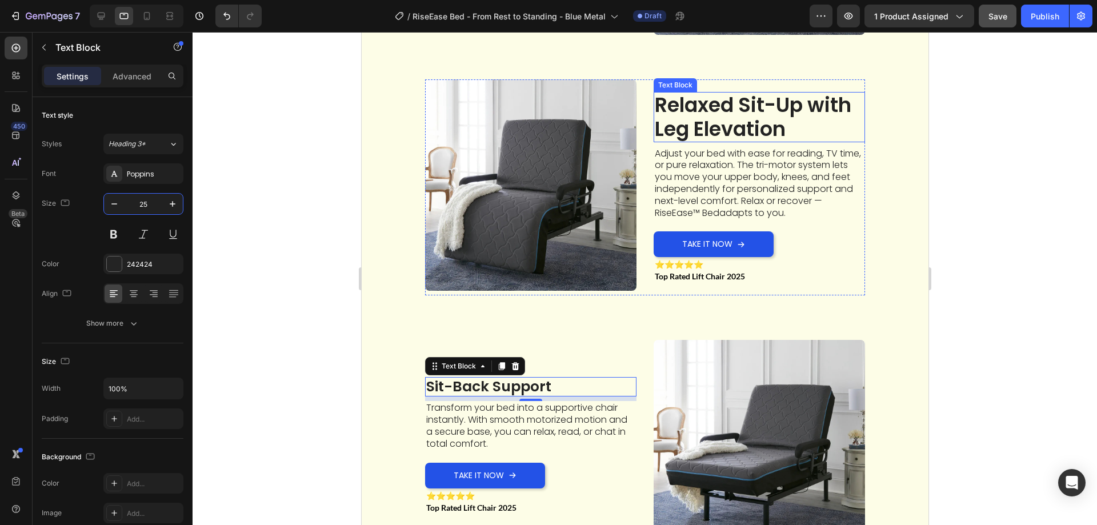
click at [724, 119] on p "Relaxed Sit-Up with Leg Elevation" at bounding box center [758, 117] width 209 height 48
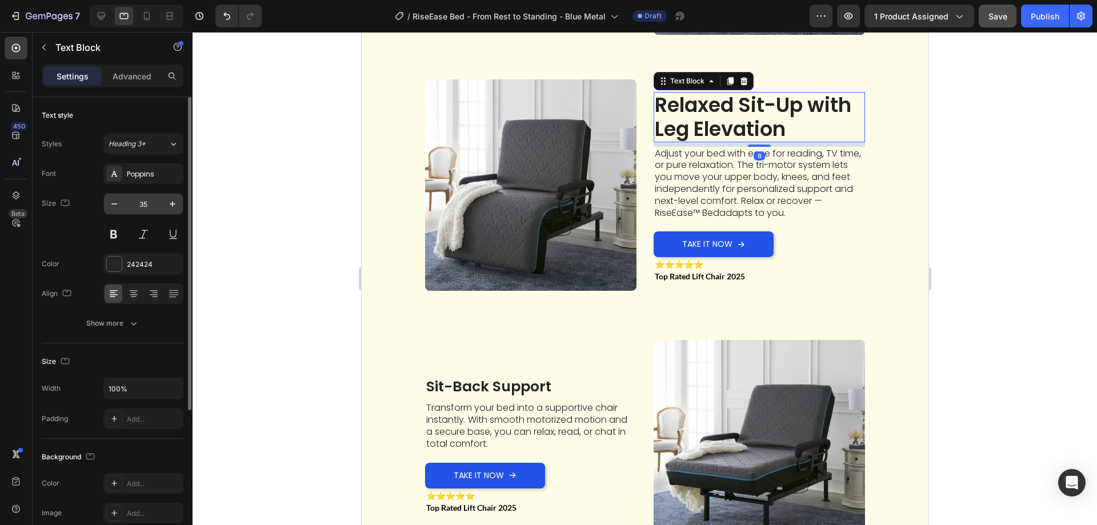
click at [144, 205] on input "35" at bounding box center [144, 204] width 38 height 21
type input "25"
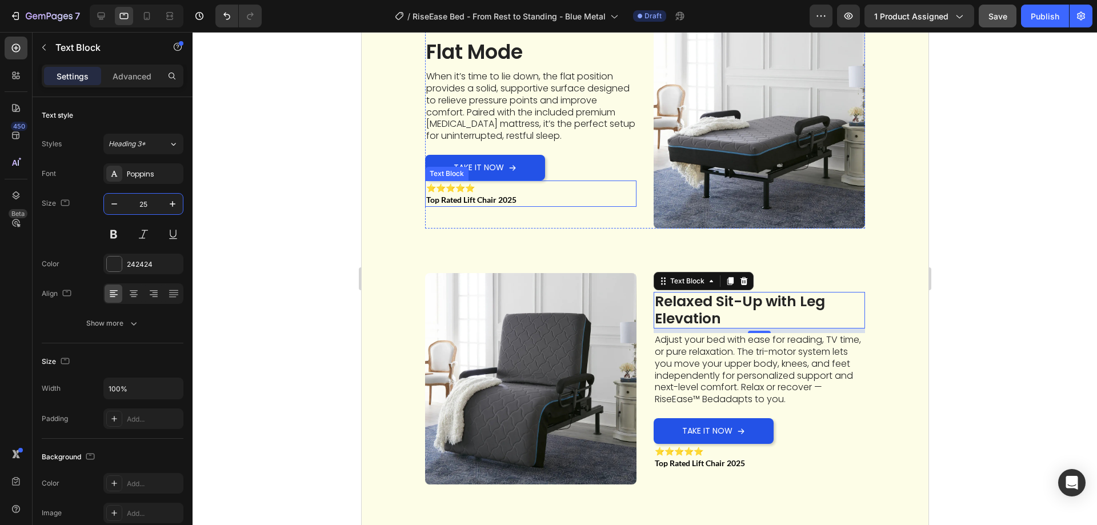
scroll to position [2065, 0]
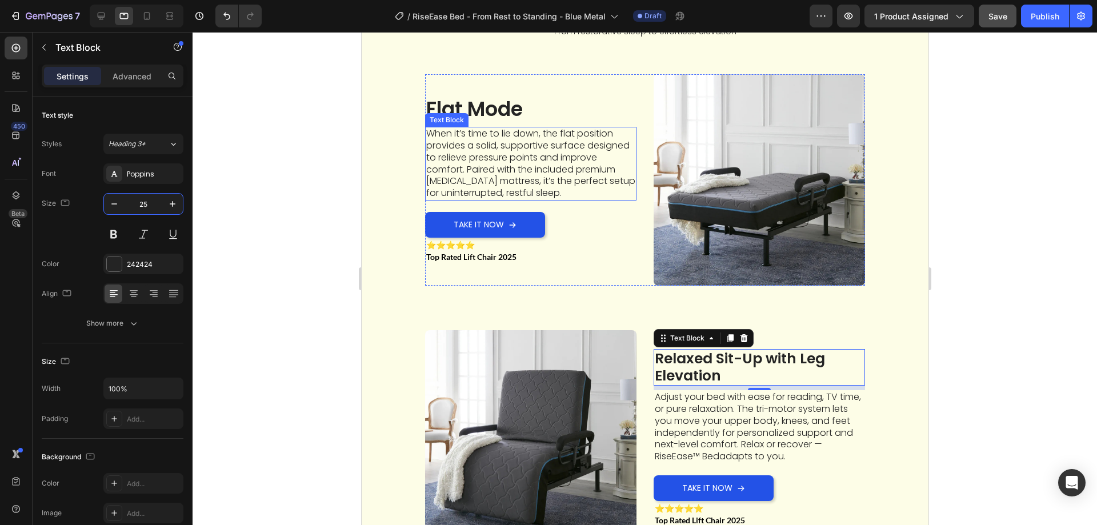
click at [482, 113] on p "Flat Mode" at bounding box center [530, 109] width 209 height 24
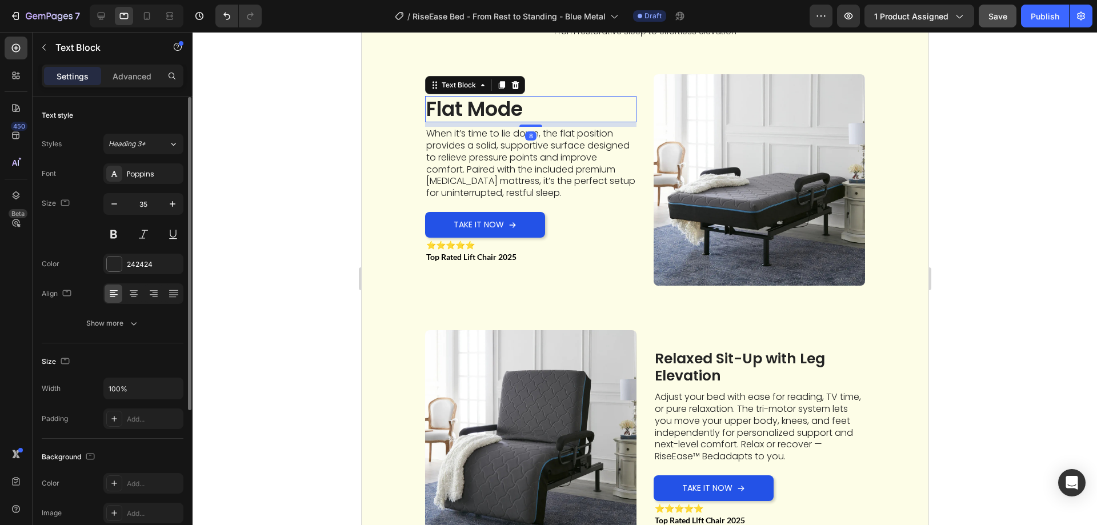
click at [138, 191] on div "Font Poppins Size 35 Color 242424 Align Show more" at bounding box center [113, 248] width 142 height 170
click at [156, 201] on input "35" at bounding box center [144, 204] width 38 height 21
type input "25"
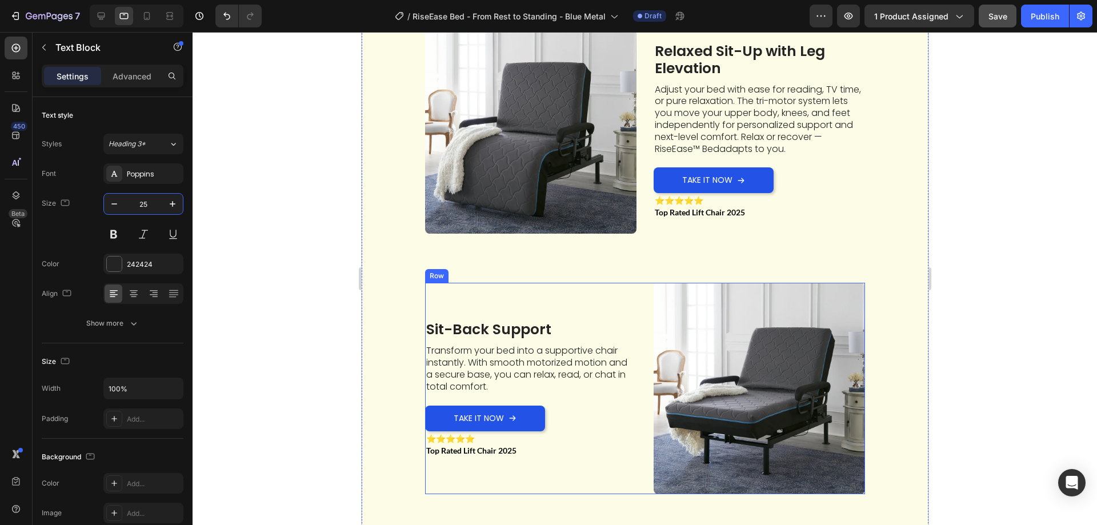
scroll to position [2636, 0]
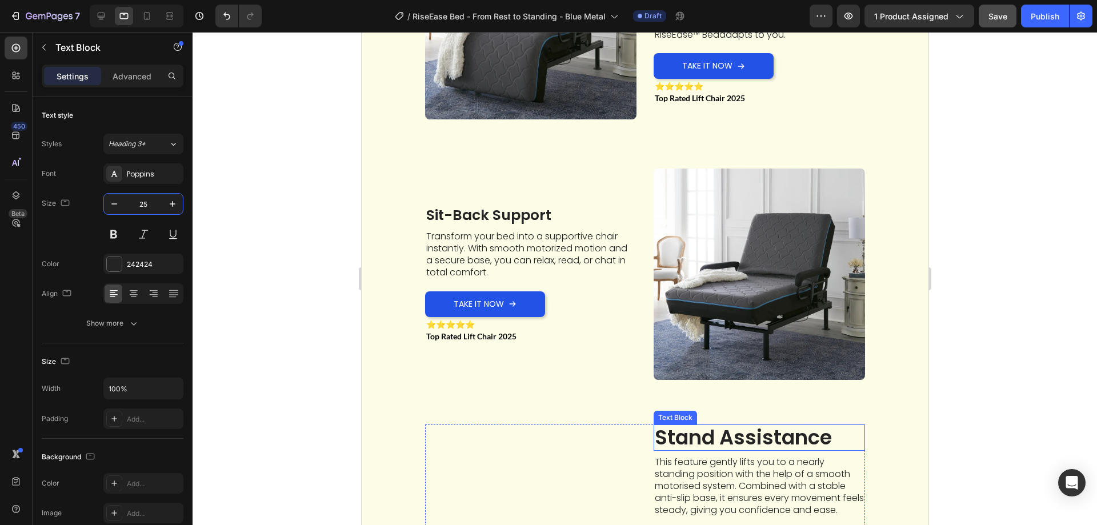
click at [705, 466] on p "Stand Assistance" at bounding box center [758, 468] width 209 height 24
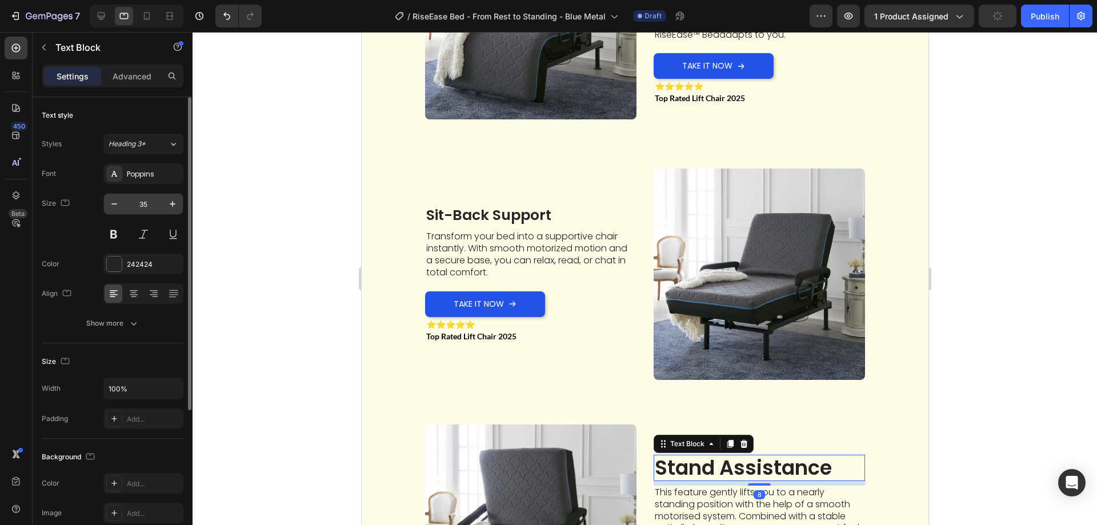
drag, startPoint x: 143, startPoint y: 208, endPoint x: 107, endPoint y: 319, distance: 117.1
click at [143, 208] on input "35" at bounding box center [144, 204] width 38 height 21
type input "25"
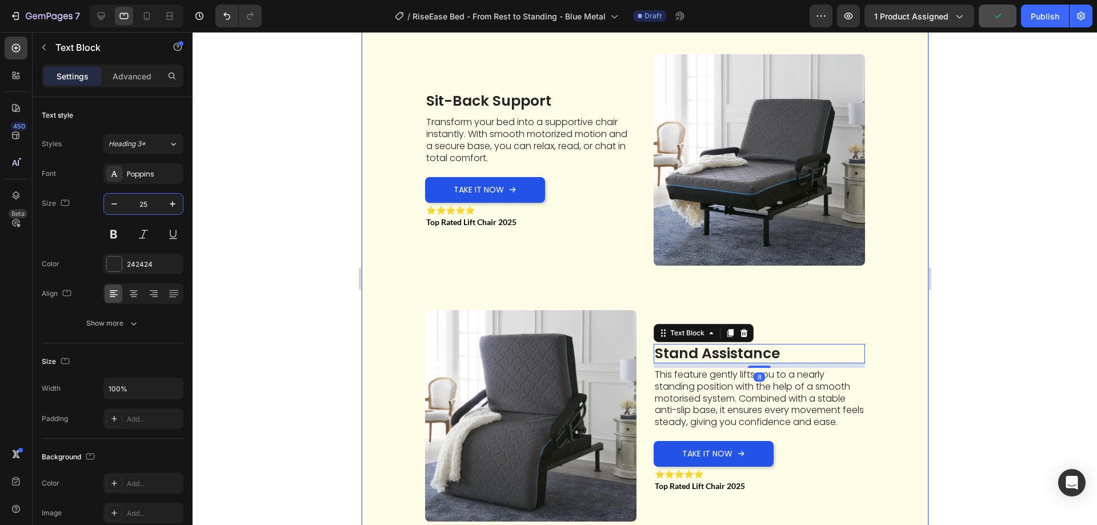
scroll to position [2865, 0]
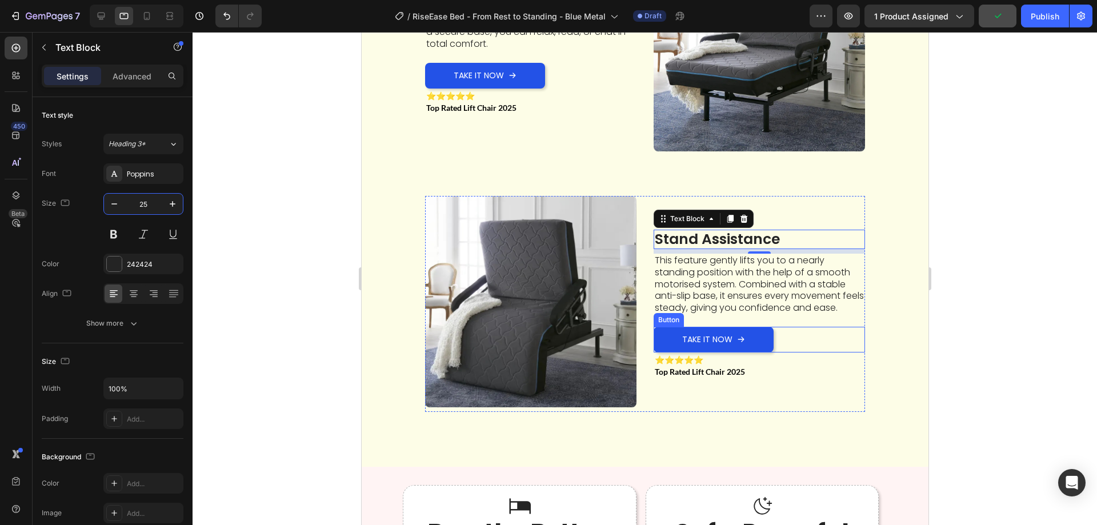
click at [686, 280] on p "This feature gently lifts you to a nearly standing position with the help of a …" at bounding box center [758, 284] width 209 height 59
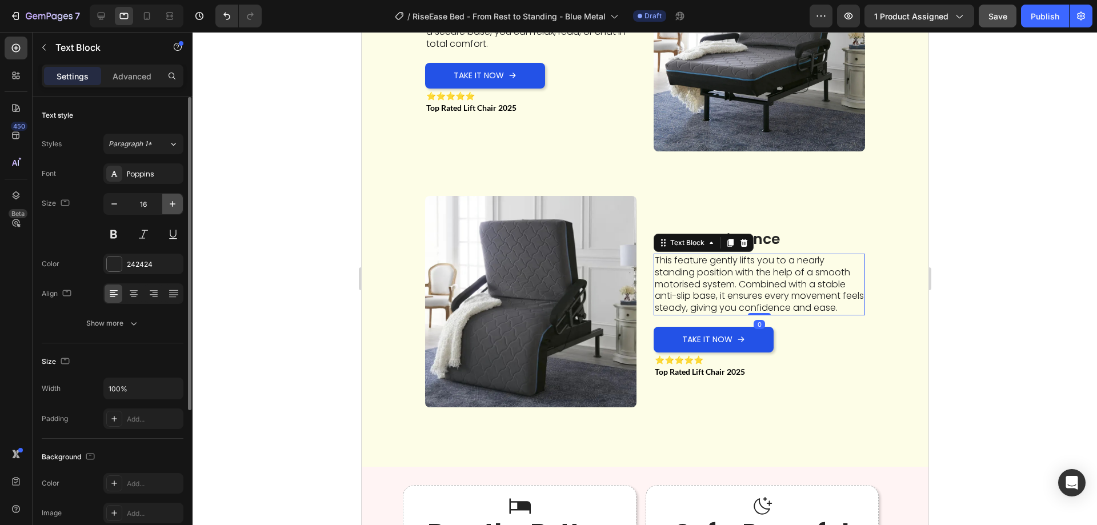
click at [171, 202] on icon "button" at bounding box center [172, 203] width 11 height 11
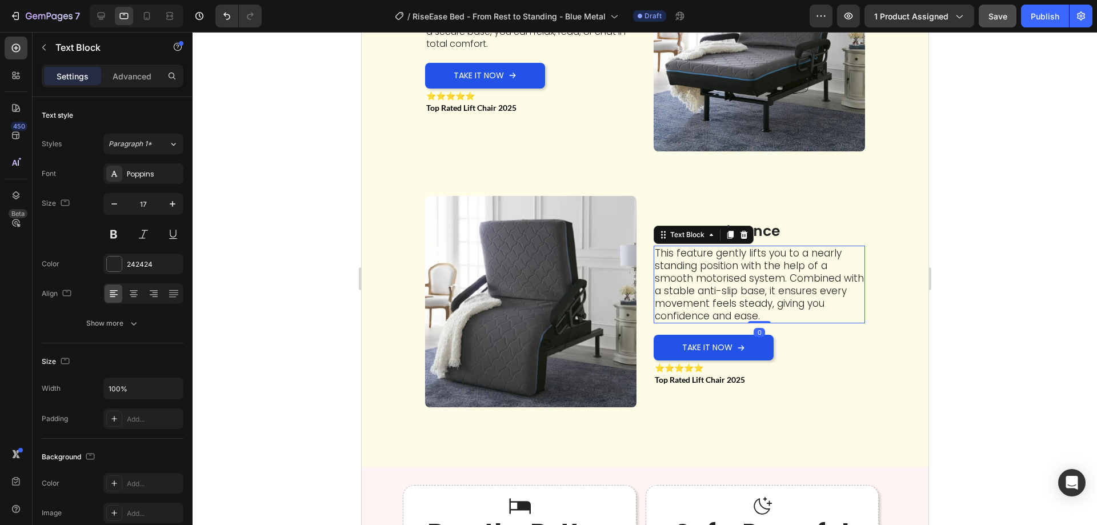
type input "18"
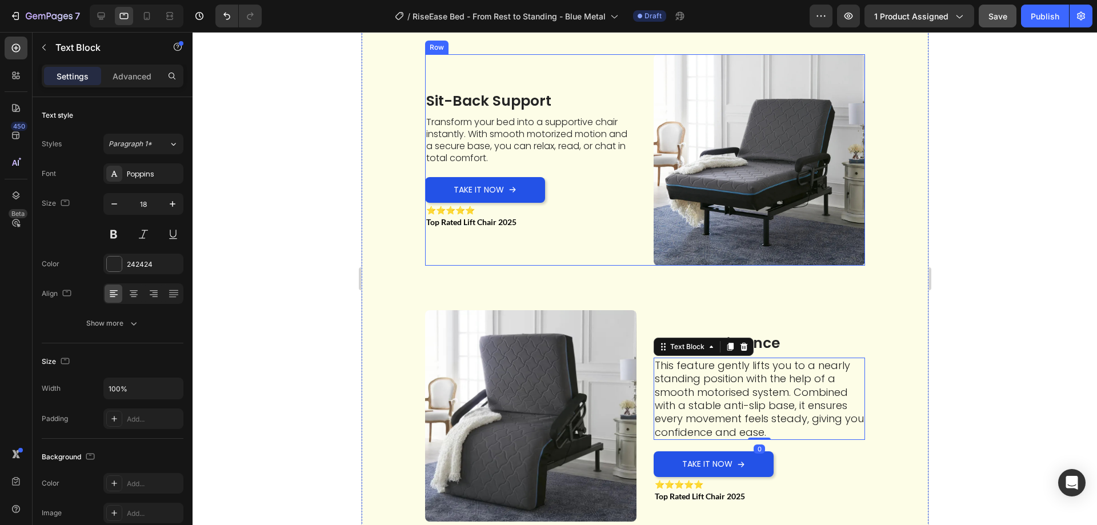
scroll to position [2693, 0]
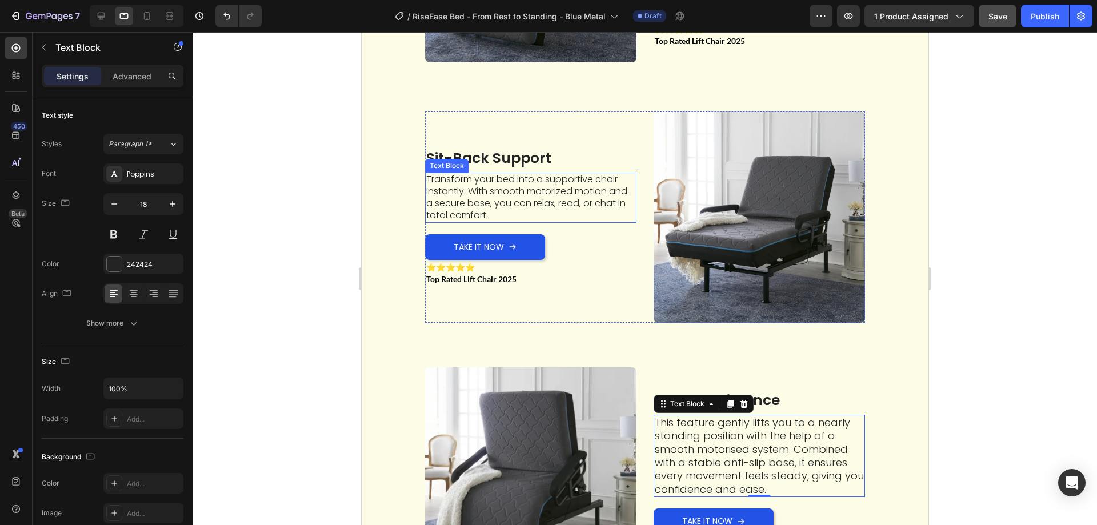
click at [483, 189] on p "Transform your bed into a supportive chair instantly. With smooth motorized mot…" at bounding box center [530, 197] width 209 height 47
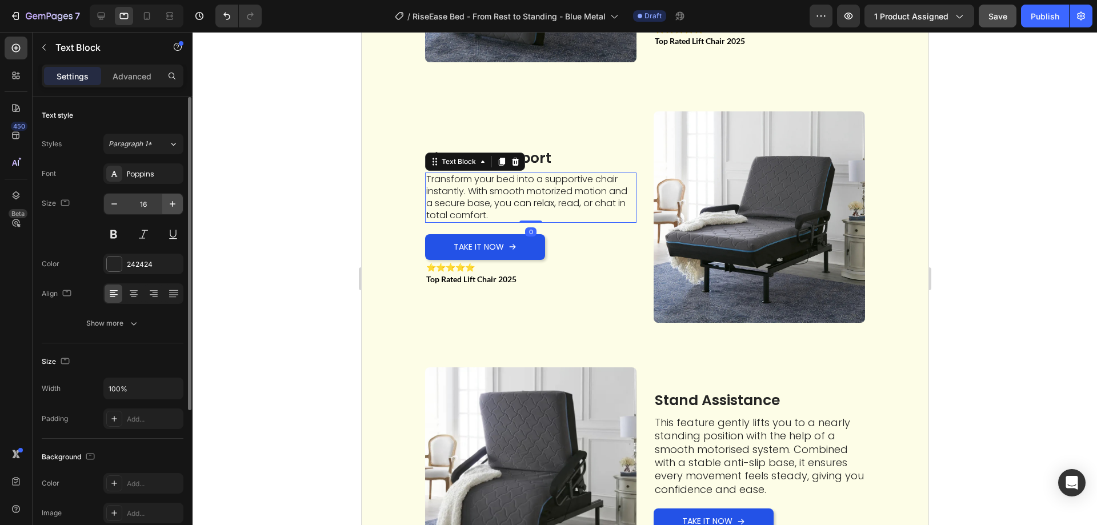
click at [172, 209] on icon "button" at bounding box center [172, 203] width 11 height 11
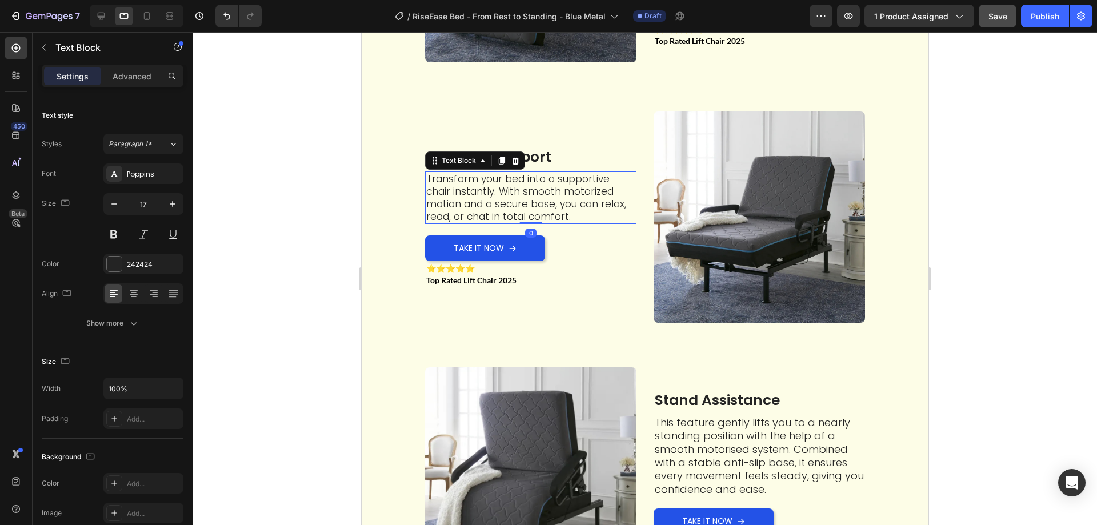
type input "18"
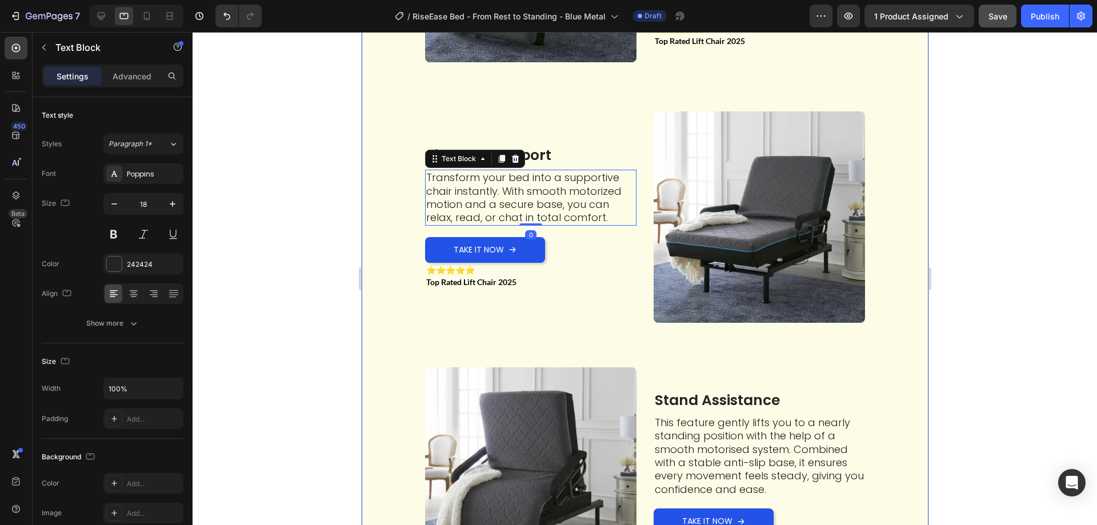
scroll to position [2522, 0]
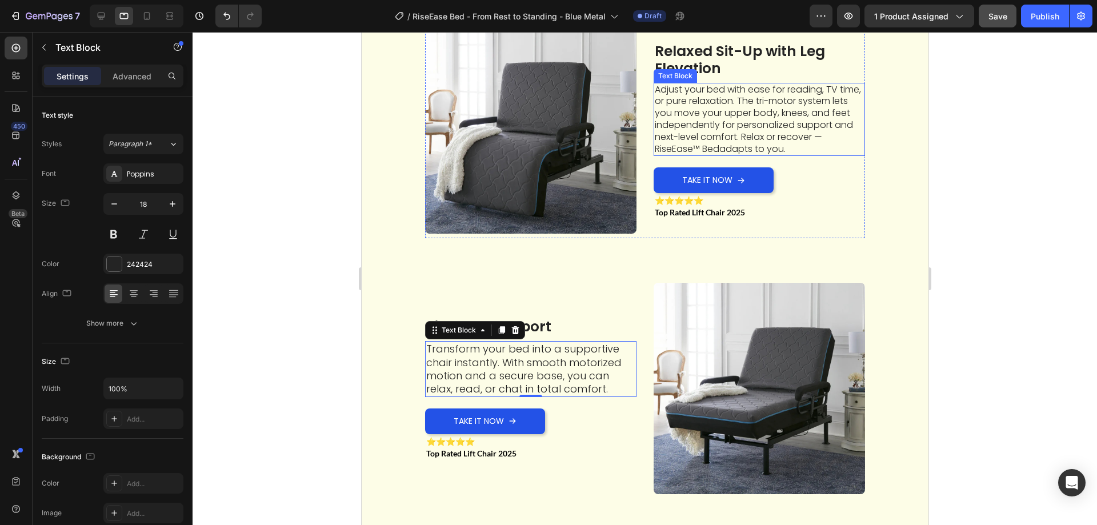
click at [686, 135] on p "Adjust your bed with ease for reading, TV time, or pure relaxation. The tri-mot…" at bounding box center [758, 119] width 209 height 71
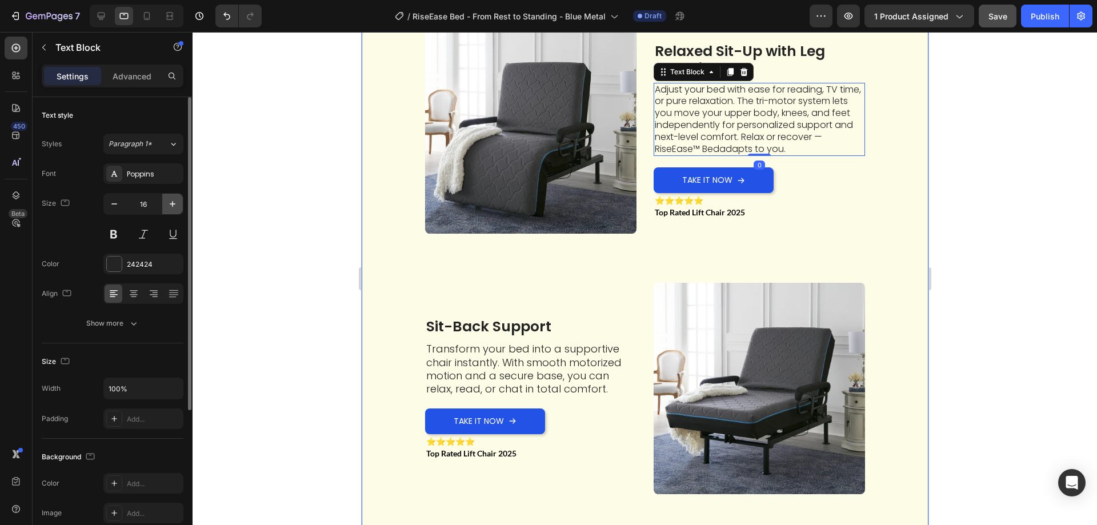
click at [173, 205] on icon "button" at bounding box center [172, 203] width 11 height 11
drag, startPoint x: 173, startPoint y: 205, endPoint x: 180, endPoint y: 206, distance: 6.9
click at [173, 205] on icon "button" at bounding box center [172, 203] width 11 height 11
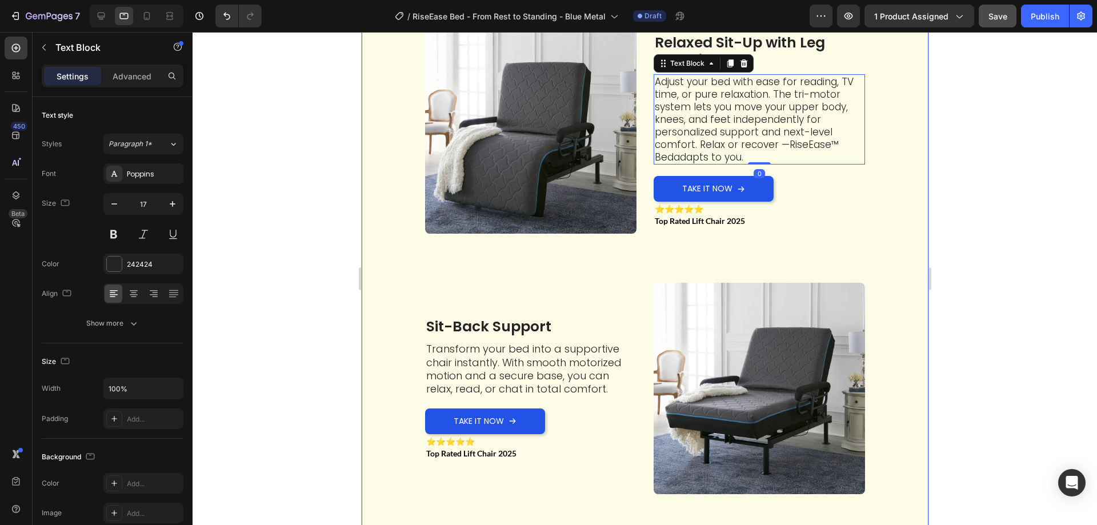
type input "18"
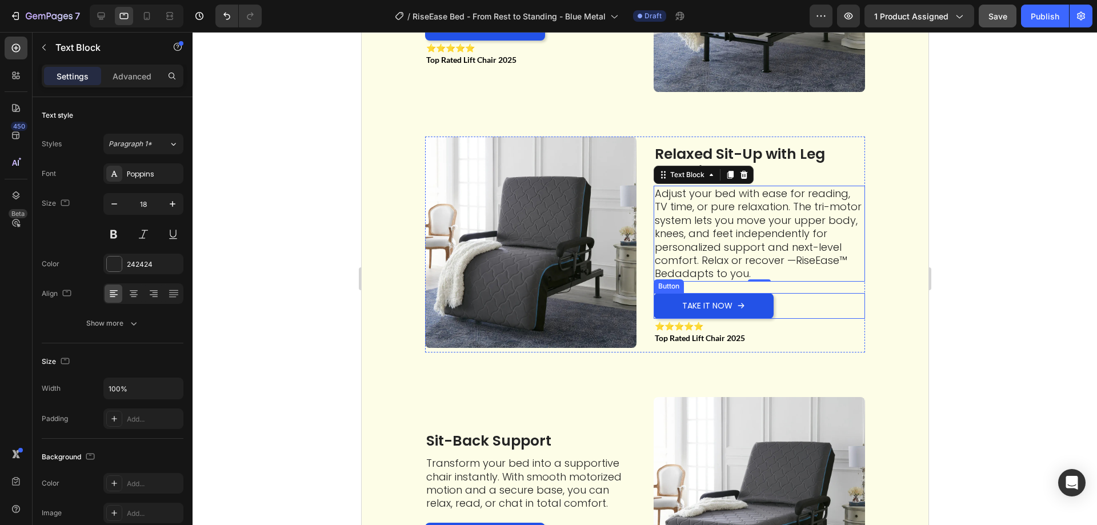
scroll to position [2236, 0]
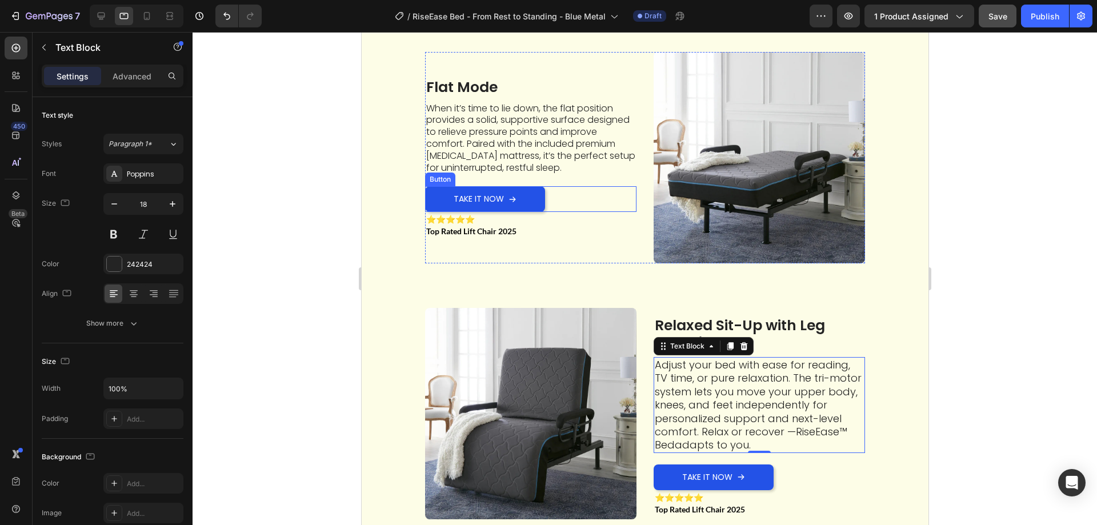
click at [514, 150] on p "When it’s time to lie down, the flat position provides a solid, supportive surf…" at bounding box center [530, 138] width 209 height 71
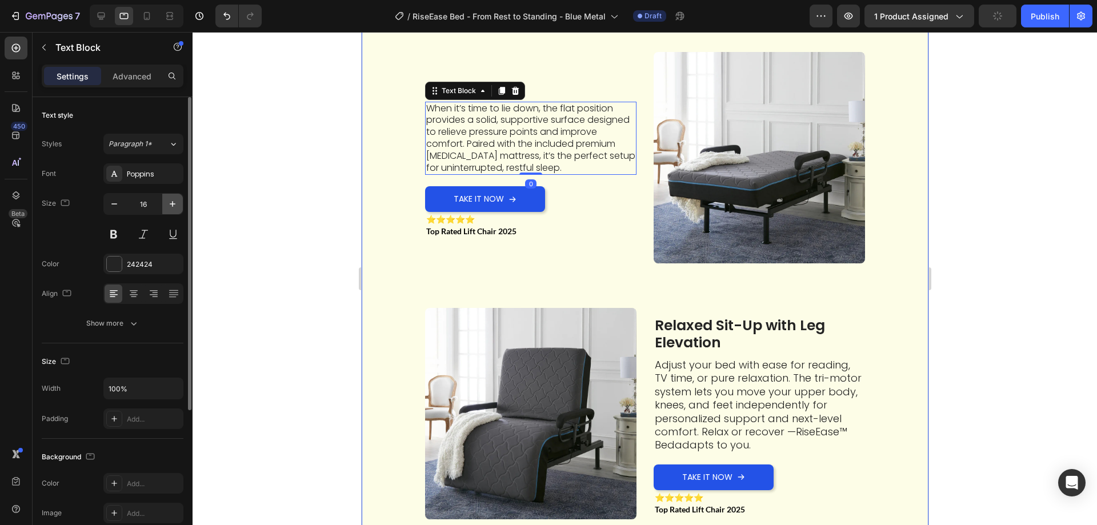
click at [165, 204] on button "button" at bounding box center [172, 204] width 21 height 21
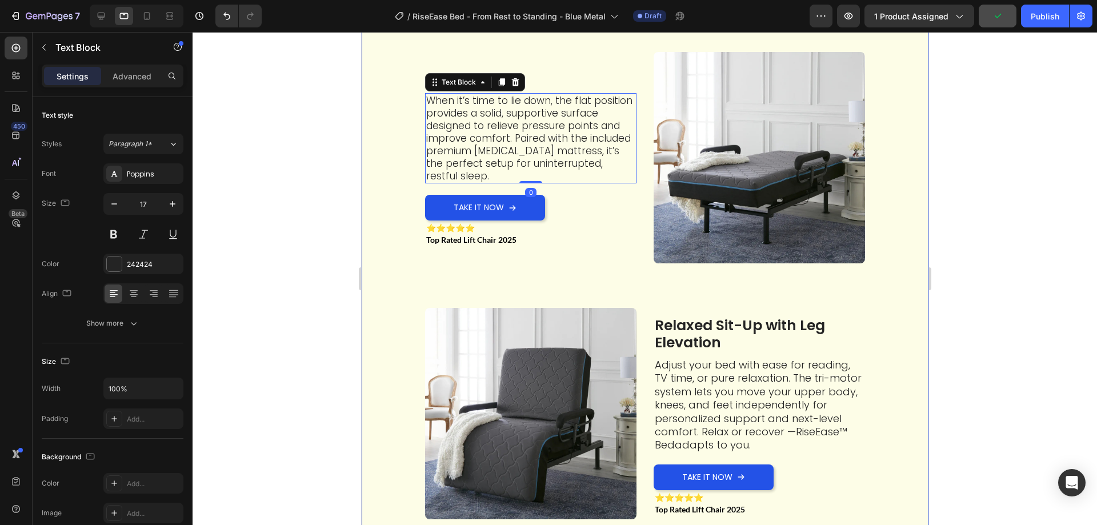
type input "18"
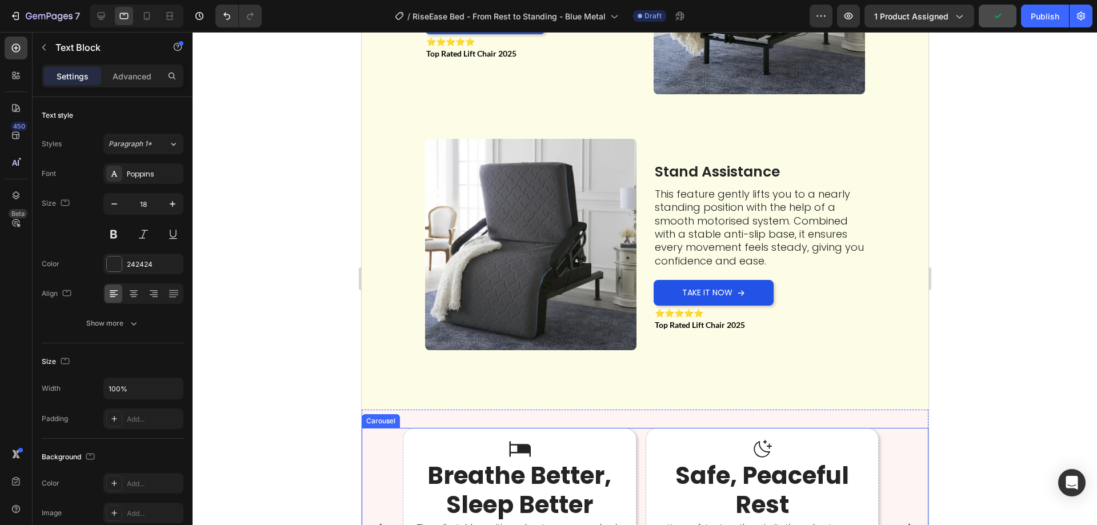
scroll to position [3208, 0]
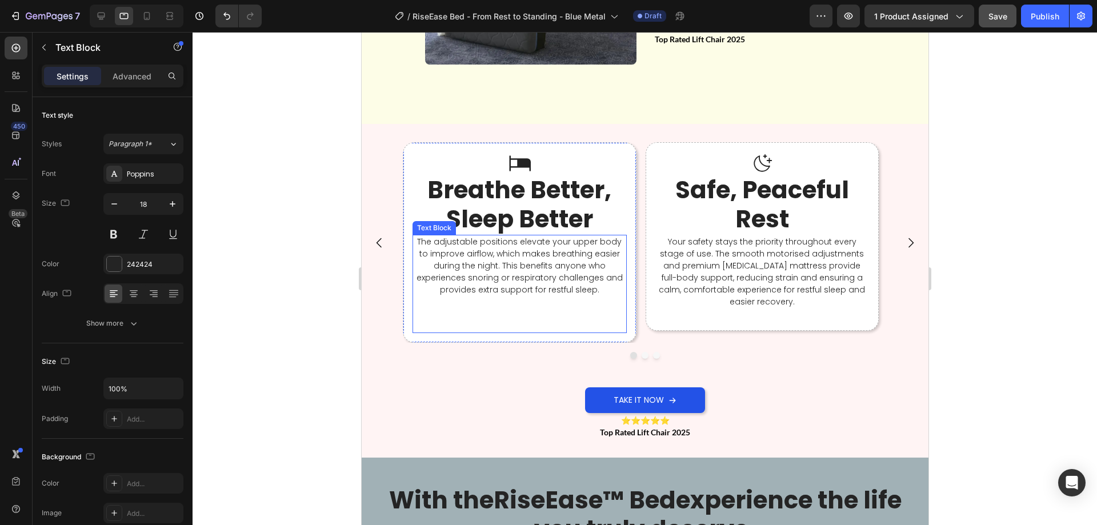
click at [523, 218] on strong "Breathe Better, Sleep Better" at bounding box center [519, 204] width 184 height 62
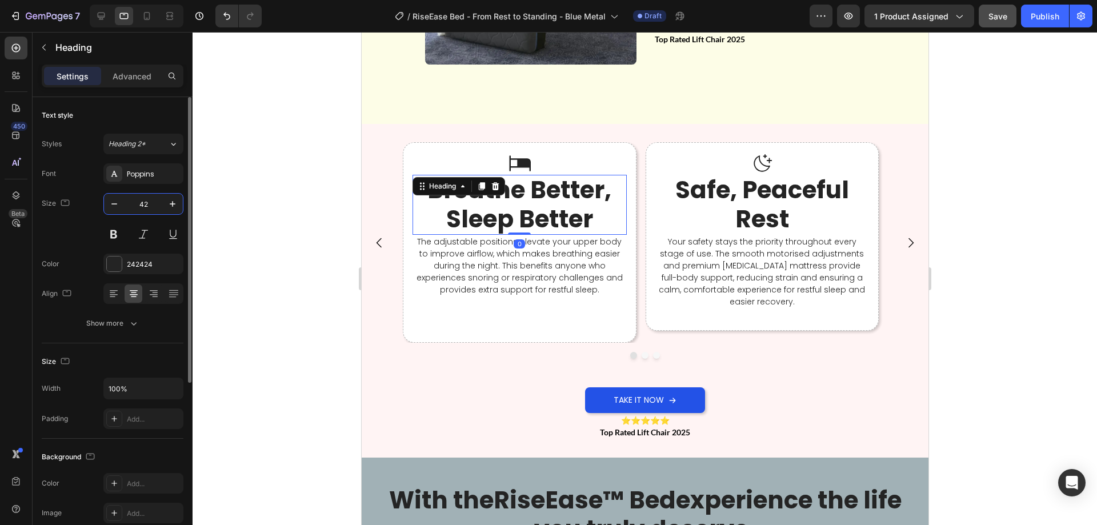
click at [142, 203] on input "42" at bounding box center [144, 204] width 38 height 21
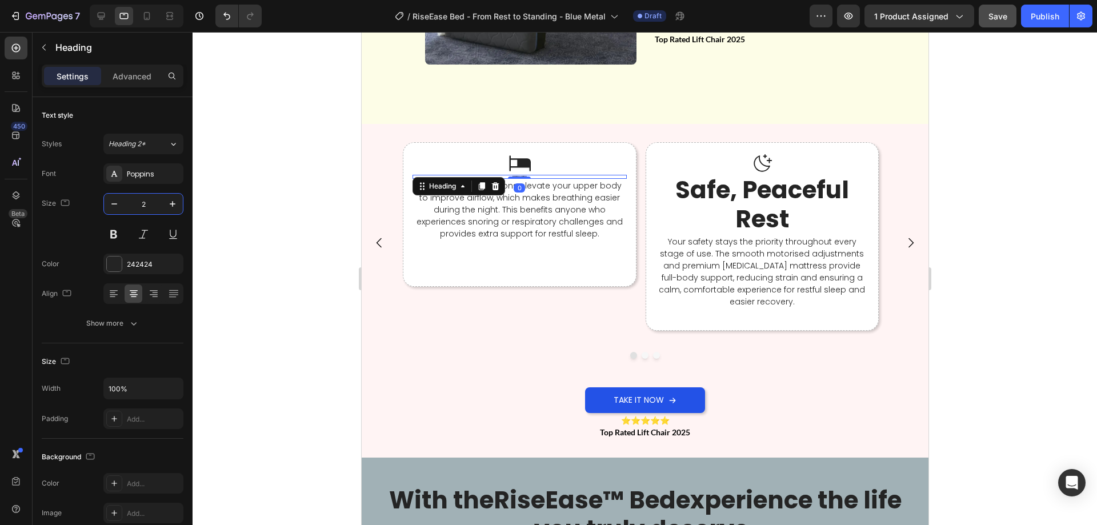
type input "25"
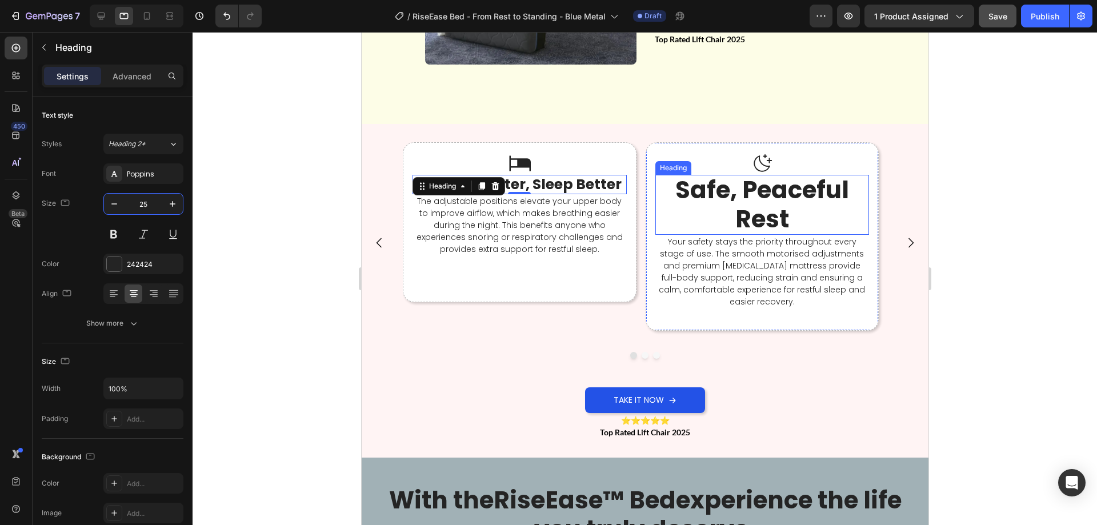
click at [759, 206] on strong "Safe, Peaceful Rest" at bounding box center [762, 204] width 174 height 62
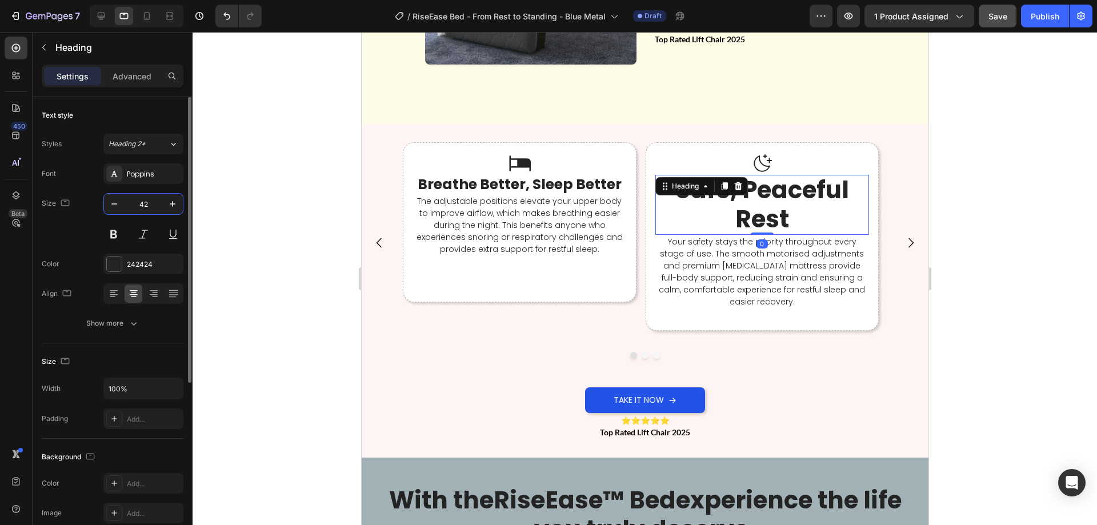
click at [139, 198] on input "42" at bounding box center [144, 204] width 38 height 21
type input "25"
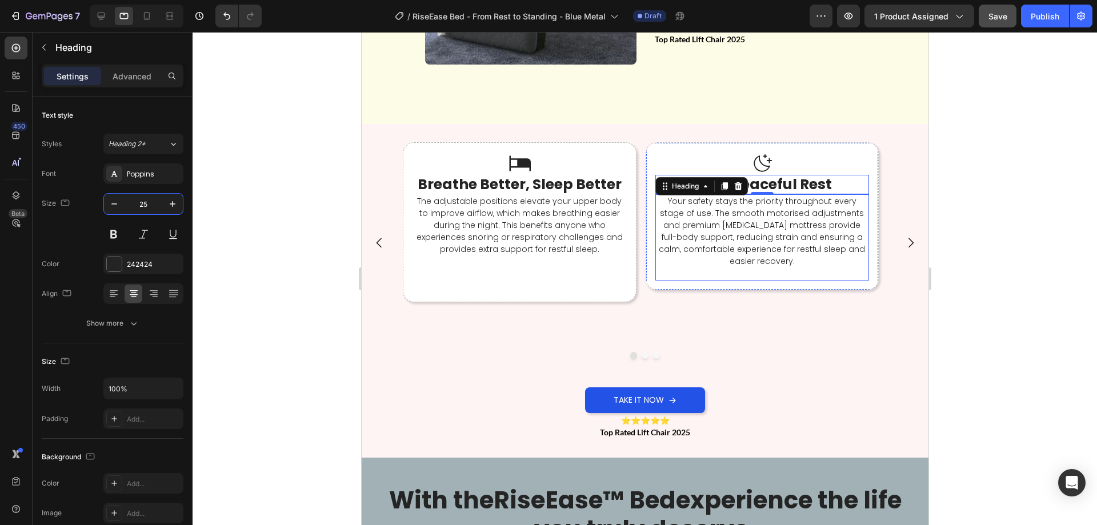
click at [787, 266] on p "Your safety stays the priority throughout every stage of use. The smooth motori…" at bounding box center [762, 231] width 212 height 72
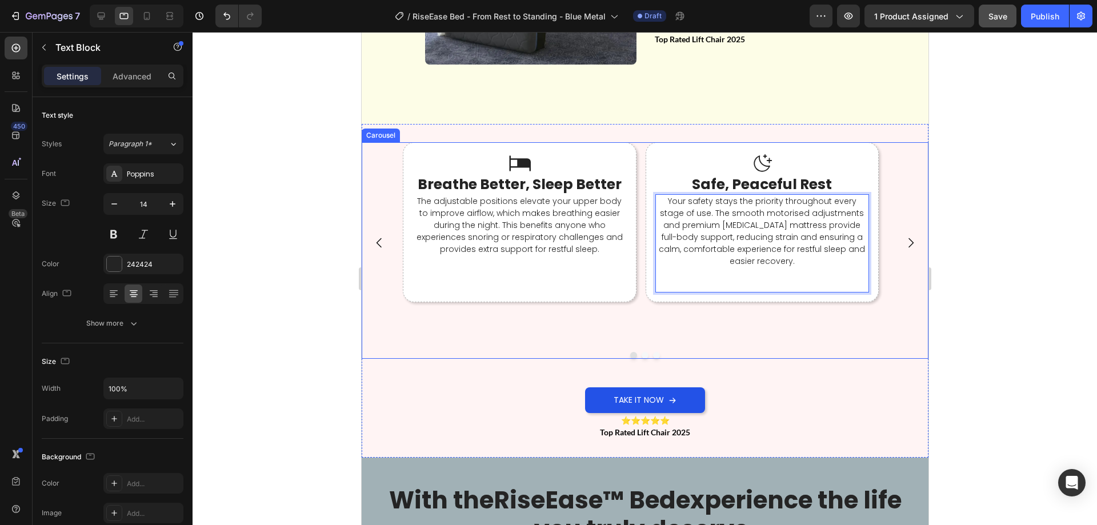
click at [903, 243] on icon "Carousel Next Arrow" at bounding box center [910, 243] width 14 height 14
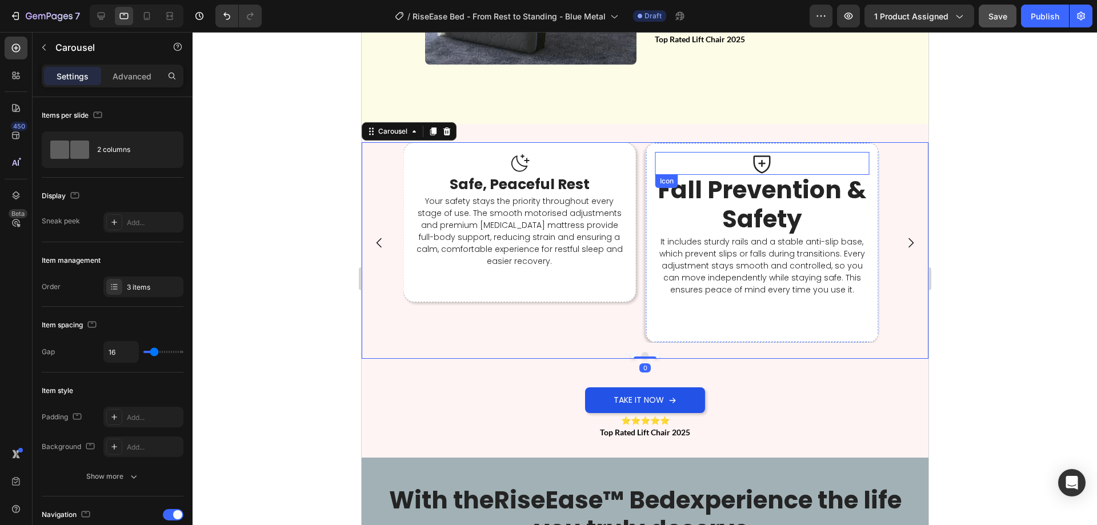
click at [752, 169] on icon at bounding box center [761, 163] width 23 height 23
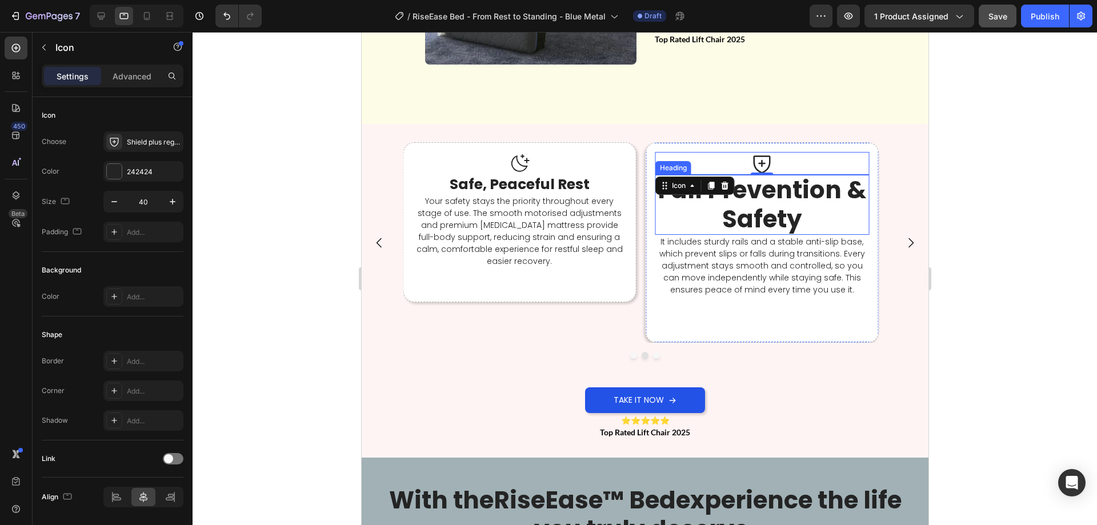
click at [764, 203] on strong "Fall Prevention & Safety" at bounding box center [761, 204] width 209 height 62
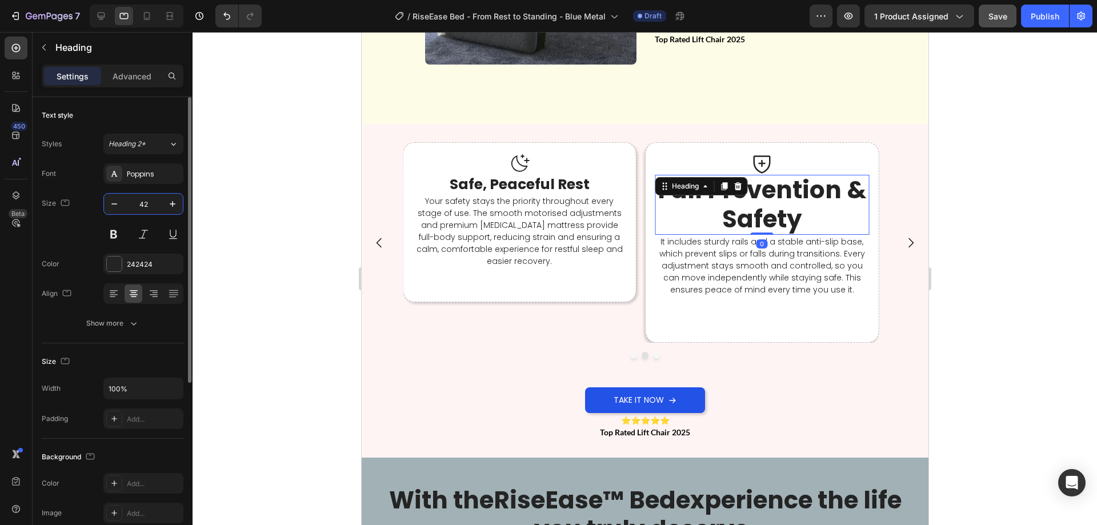
click at [150, 203] on input "42" at bounding box center [144, 204] width 38 height 21
type input "25"
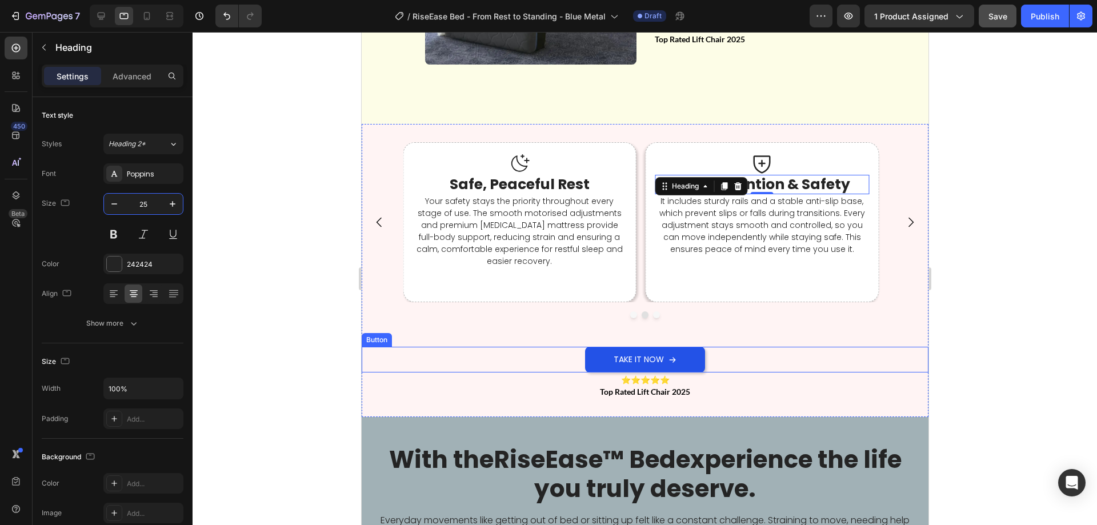
scroll to position [3322, 0]
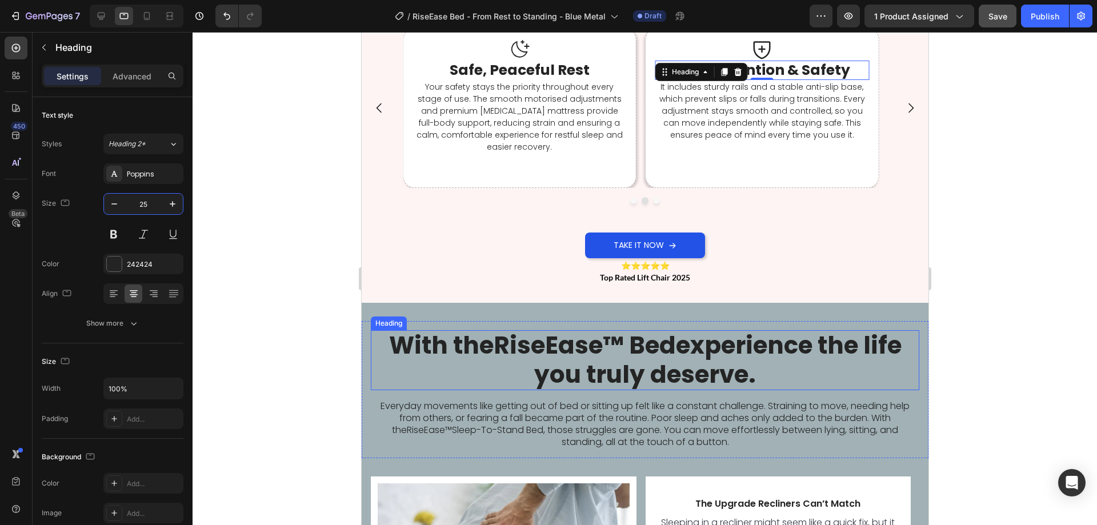
click at [694, 365] on h2 "With the RiseEase™ Bed experience the life you truly deserve." at bounding box center [644, 360] width 549 height 60
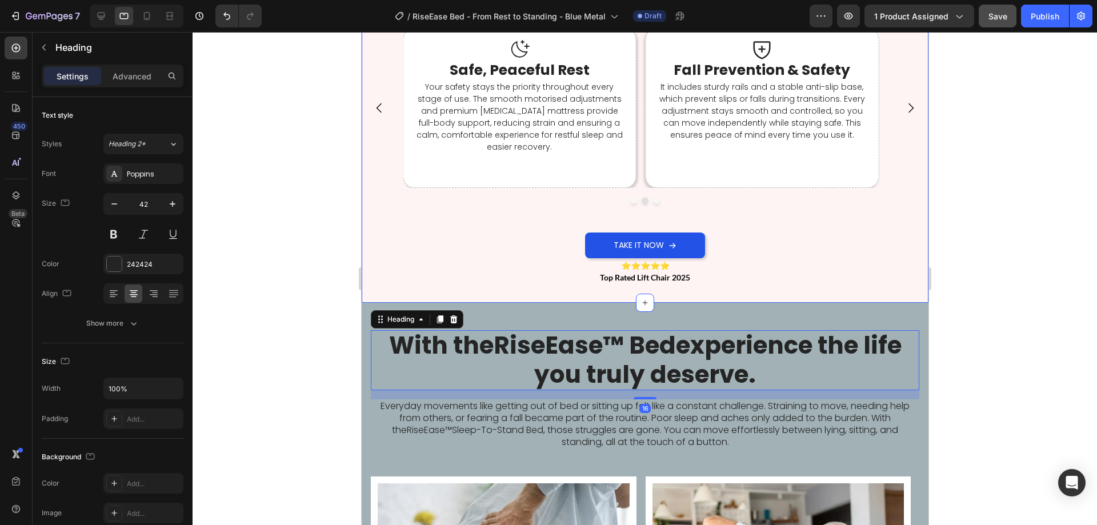
click at [572, 292] on div "Icon Breathe Better, Sleep Better Heading The adjustable positions elevate your…" at bounding box center [644, 156] width 567 height 293
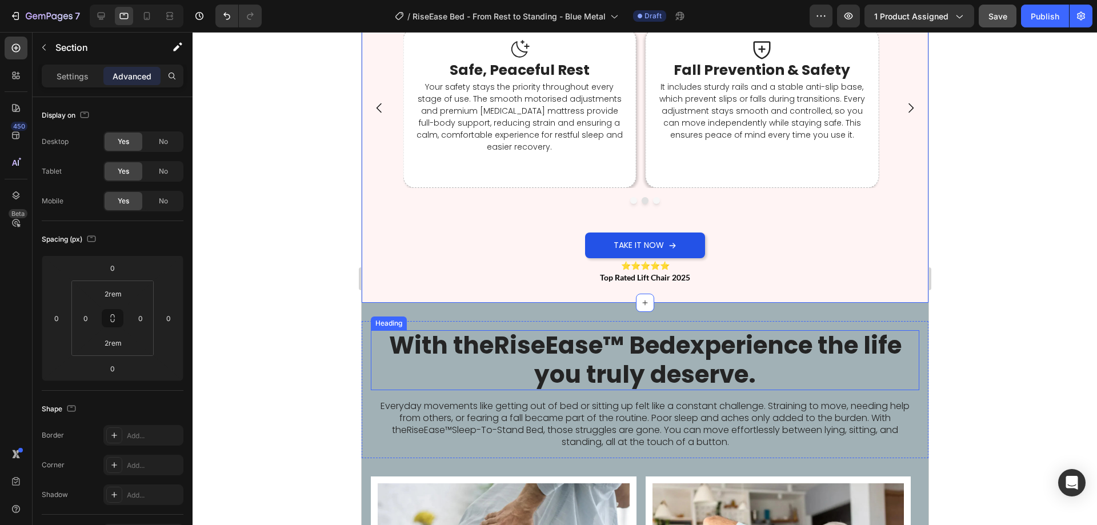
click at [559, 360] on h2 "With the RiseEase™ Bed experience the life you truly deserve." at bounding box center [644, 360] width 549 height 60
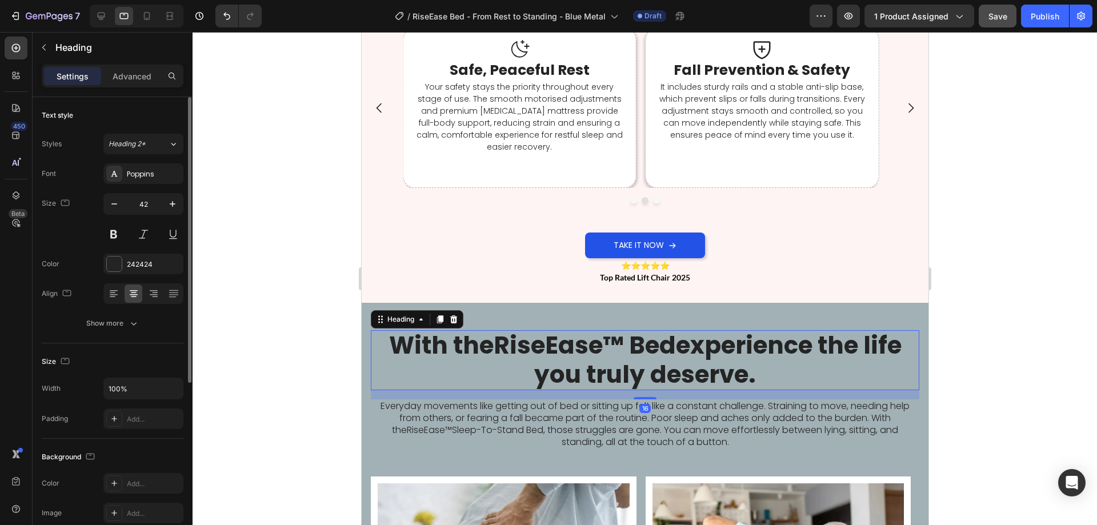
click at [156, 186] on div "Font Poppins Size 42 Color 242424 Align Show more" at bounding box center [113, 248] width 142 height 170
click at [147, 210] on input "42" at bounding box center [144, 204] width 38 height 21
type input "35"
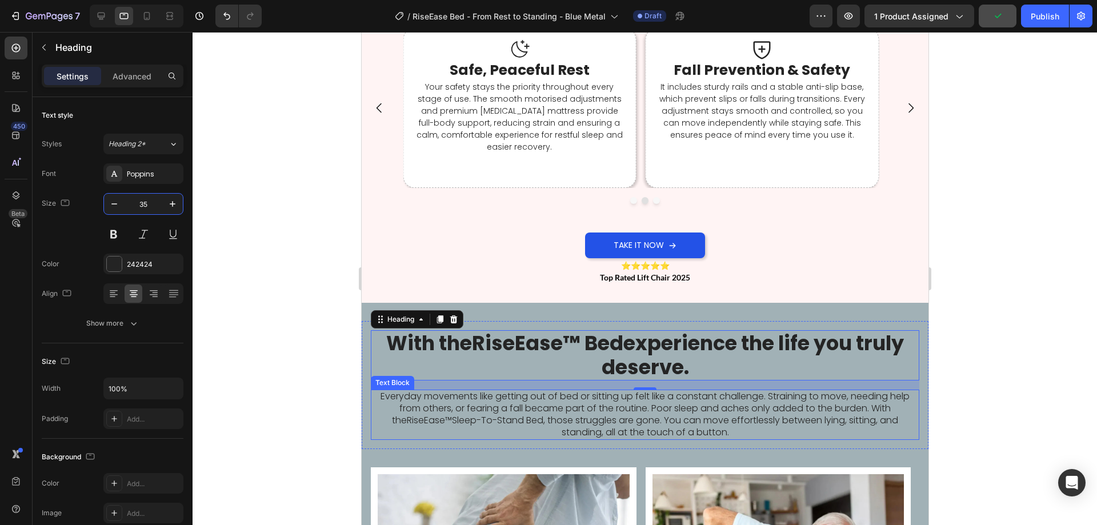
click at [664, 413] on p "Everyday movements like getting out of bed or sitting up felt like a constant c…" at bounding box center [644, 414] width 546 height 47
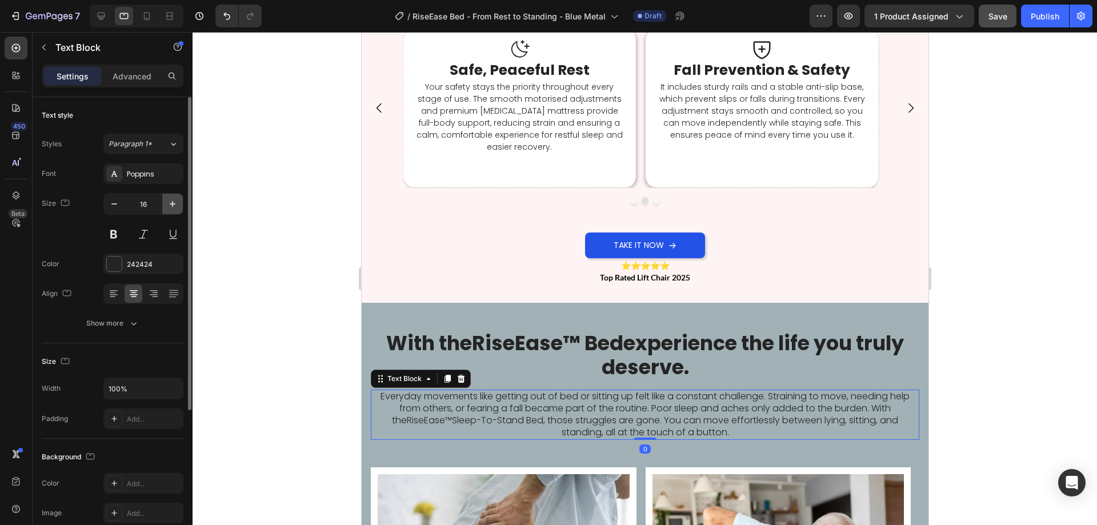
click at [175, 201] on icon "button" at bounding box center [172, 203] width 11 height 11
type input "18"
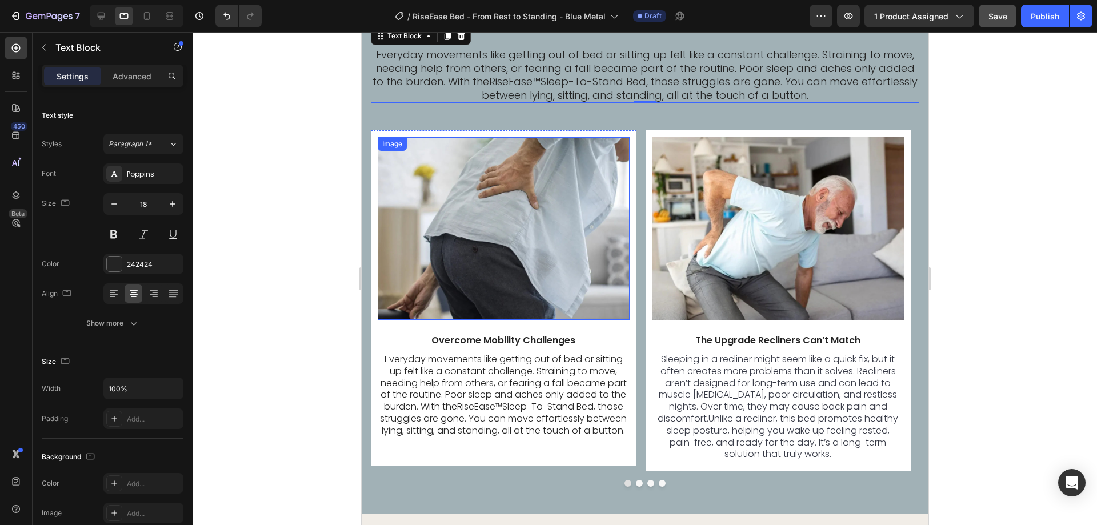
scroll to position [3779, 0]
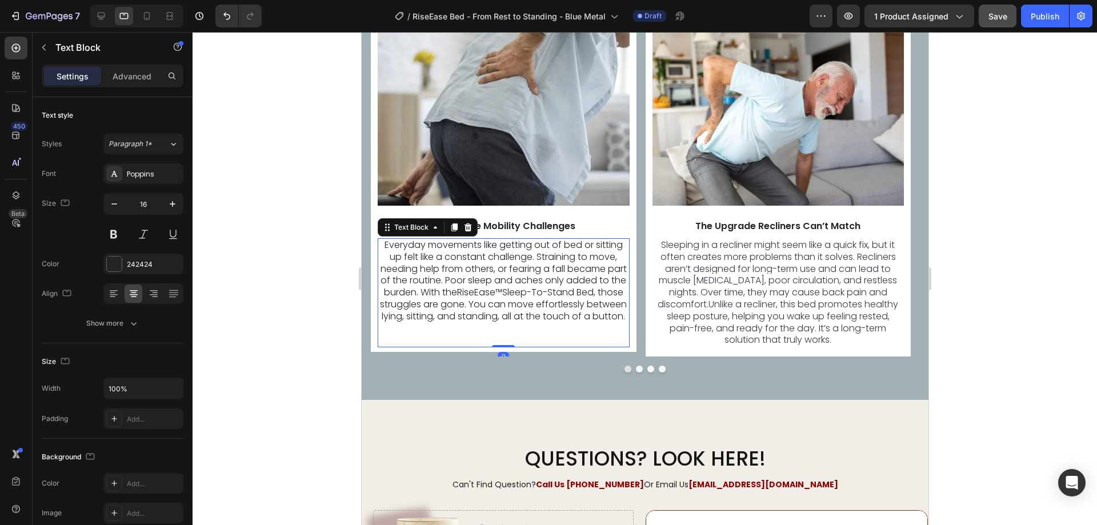
click at [515, 301] on p "Everyday movements like getting out of bed or sitting up felt like a constant c…" at bounding box center [503, 280] width 250 height 83
click at [169, 203] on icon "button" at bounding box center [172, 203] width 11 height 11
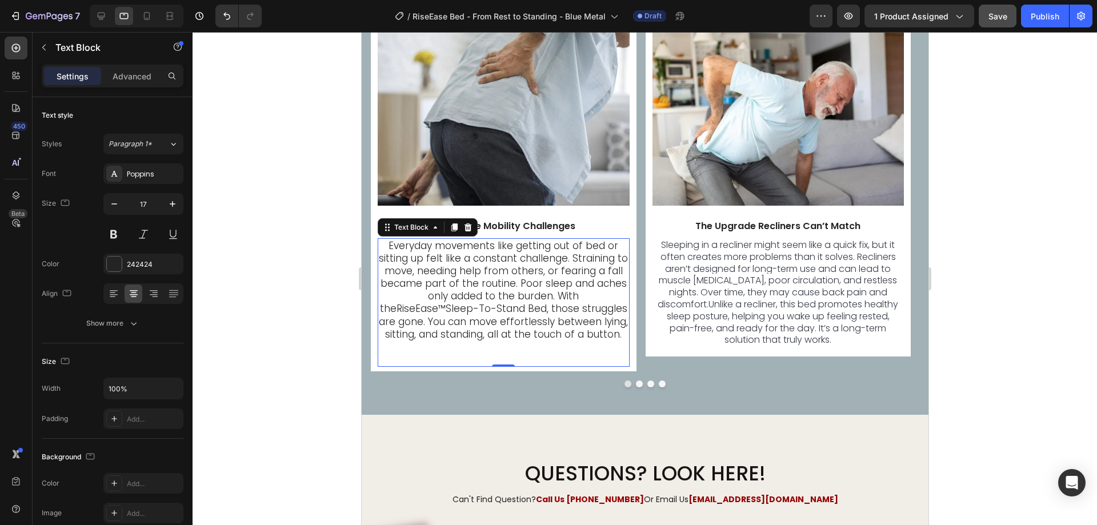
type input "18"
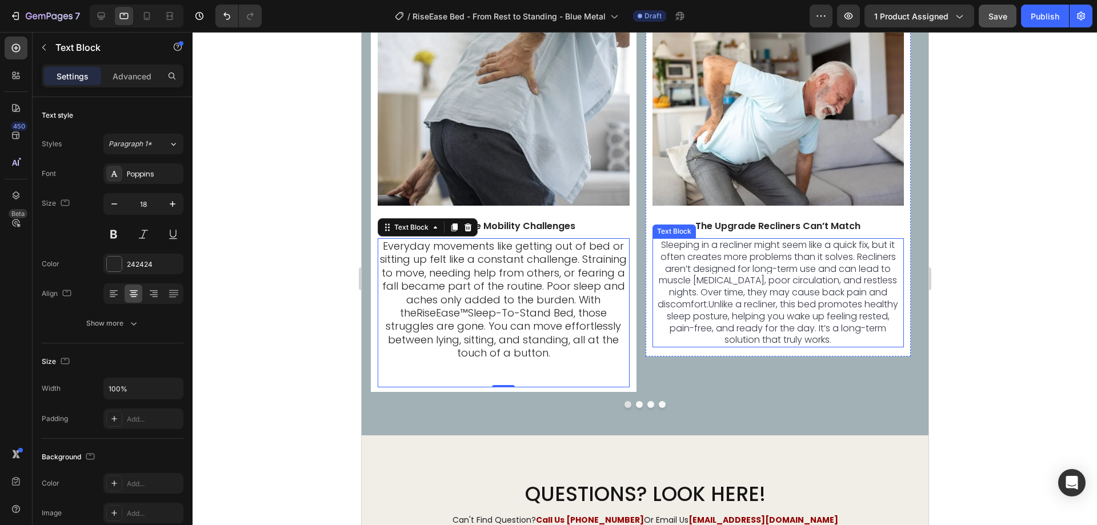
click at [756, 275] on span "Sleeping in a recliner might seem like a quick fix, but it often creates more p…" at bounding box center [777, 292] width 241 height 108
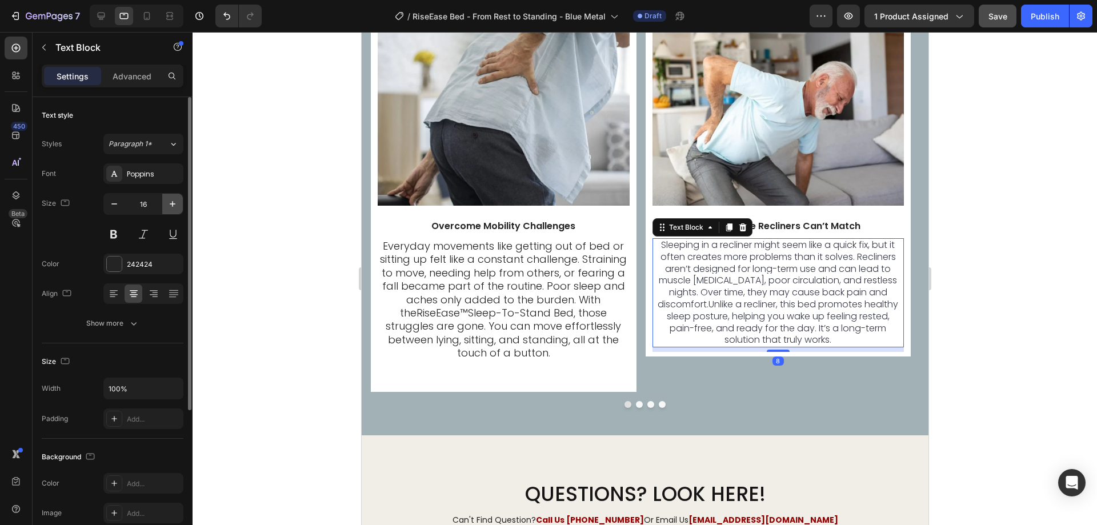
click at [175, 205] on icon "button" at bounding box center [172, 203] width 11 height 11
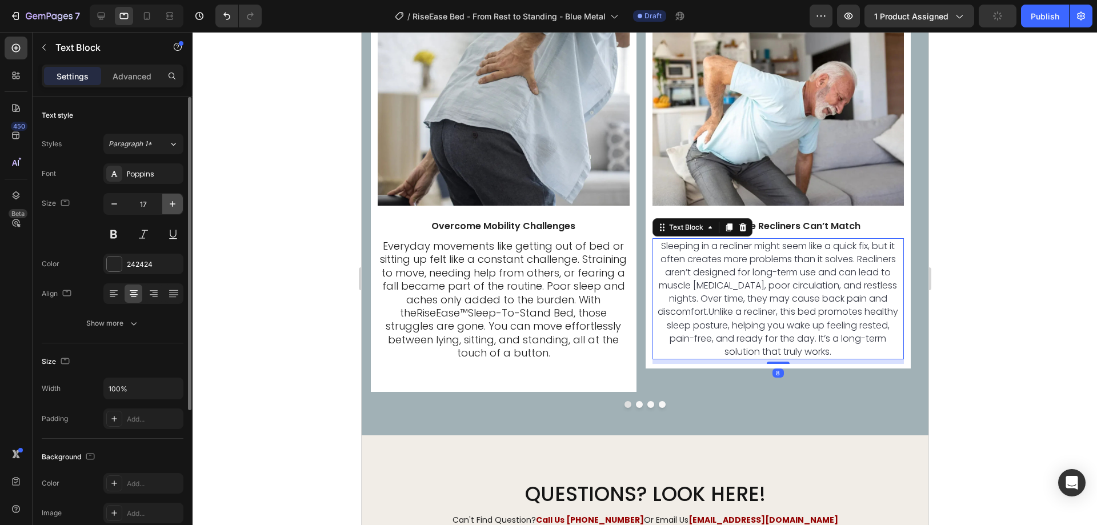
type input "18"
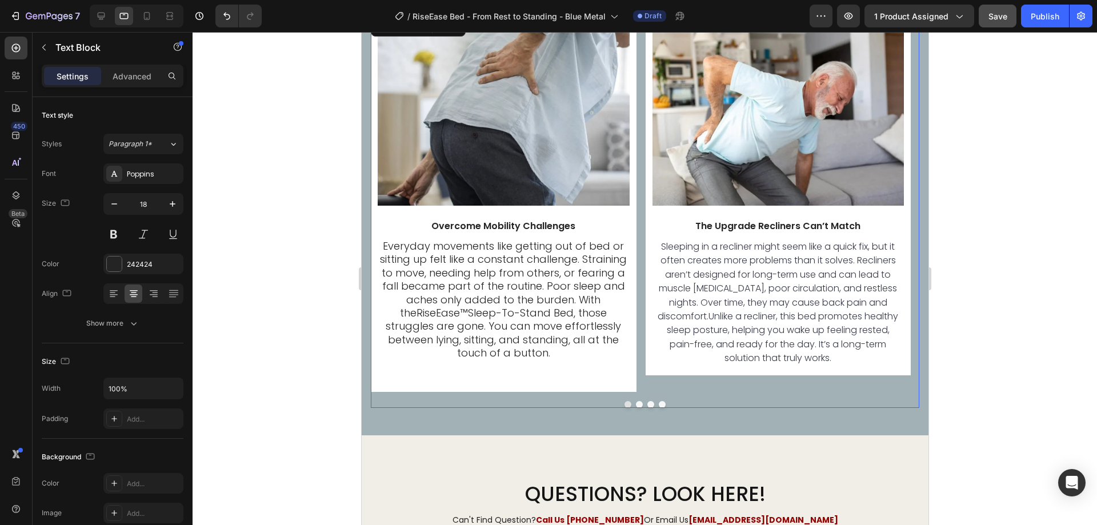
click at [636, 403] on button "Dot" at bounding box center [638, 404] width 7 height 7
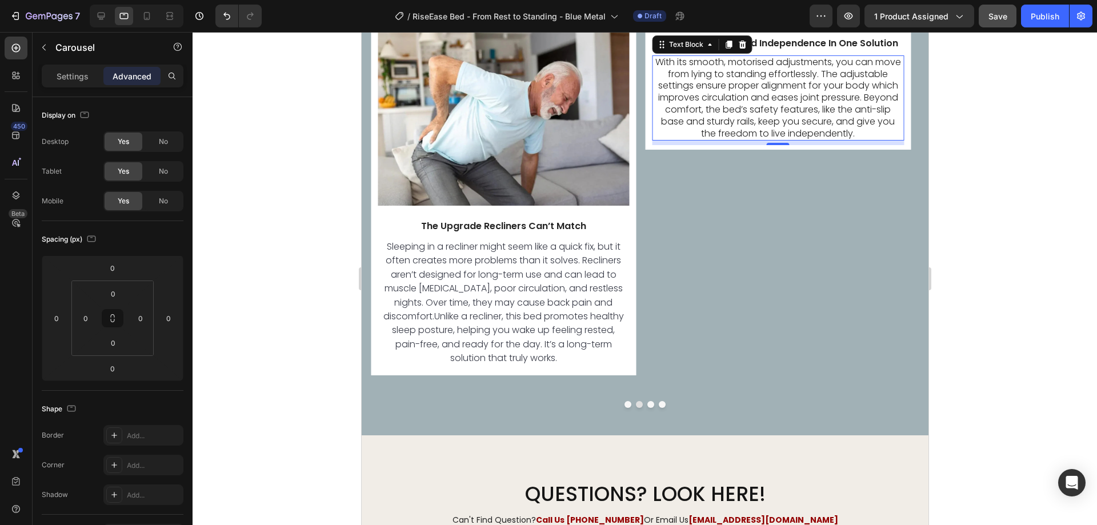
click at [710, 140] on p "With its smooth, motorised adjustments, you can move from lying to standing eff…" at bounding box center [778, 98] width 250 height 83
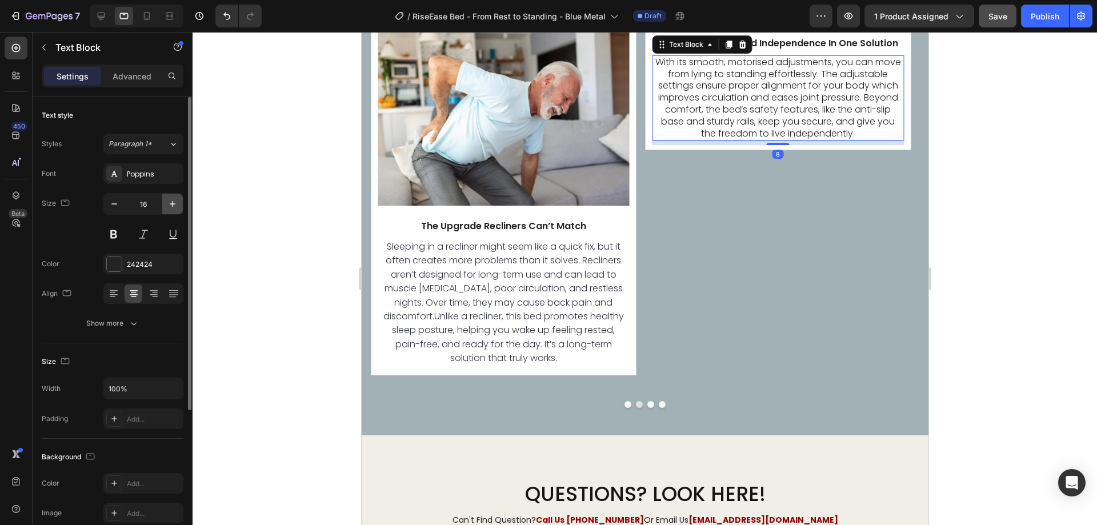
click at [172, 203] on icon "button" at bounding box center [172, 203] width 11 height 11
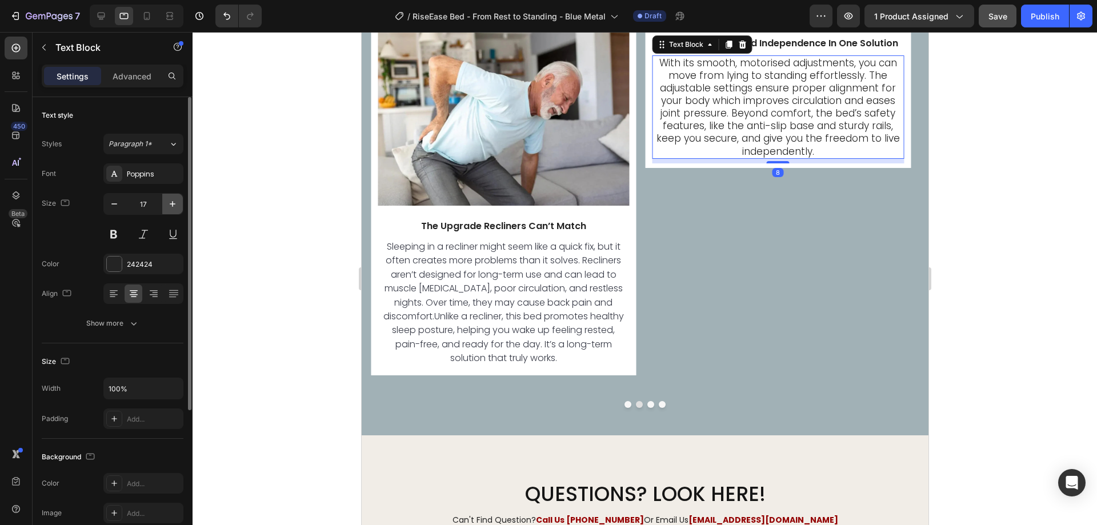
click at [172, 203] on icon "button" at bounding box center [172, 203] width 11 height 11
type input "18"
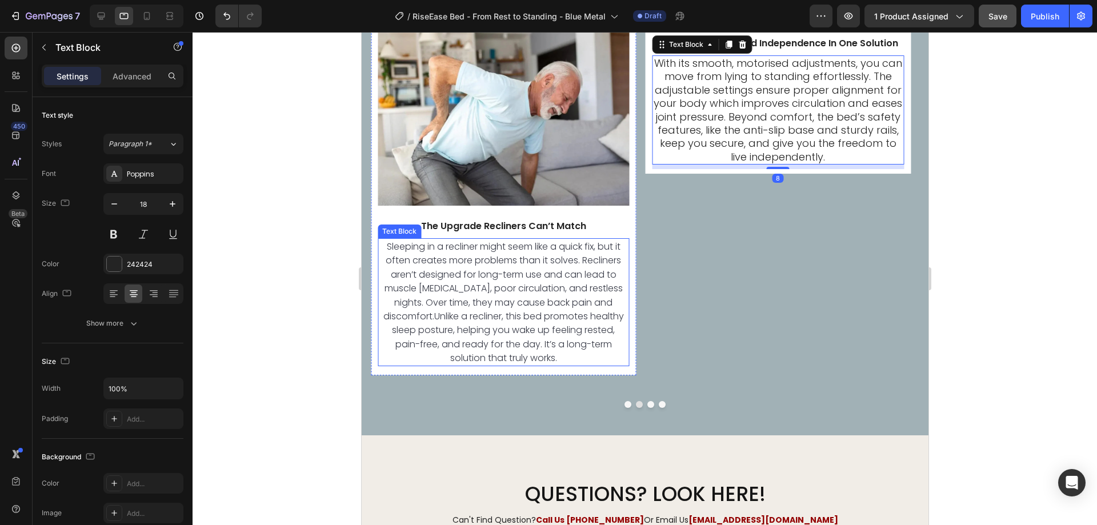
click at [500, 295] on p "Sleeping in a recliner might seem like a quick fix, but it often creates more p…" at bounding box center [503, 302] width 250 height 126
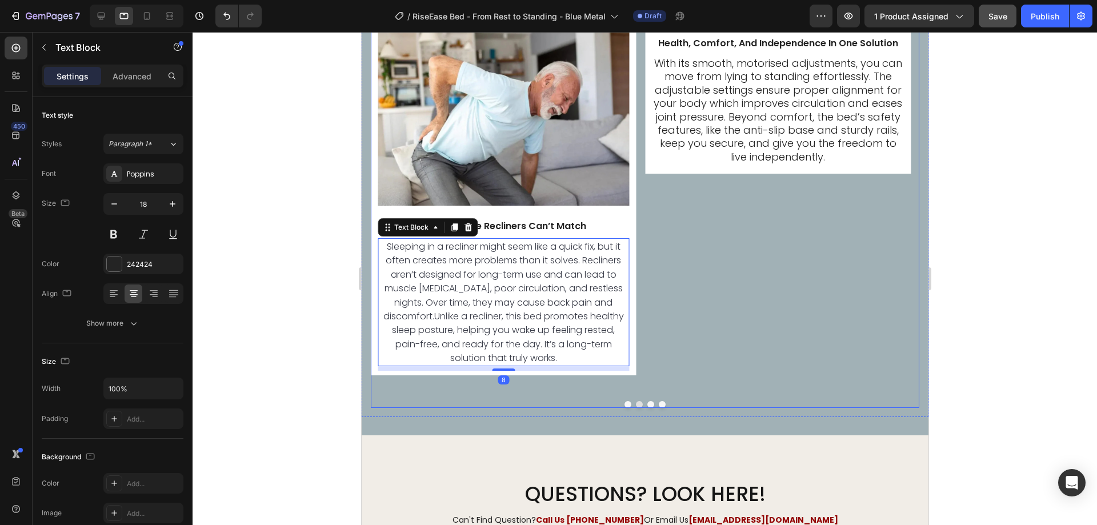
click at [647, 401] on button "Dot" at bounding box center [650, 404] width 7 height 7
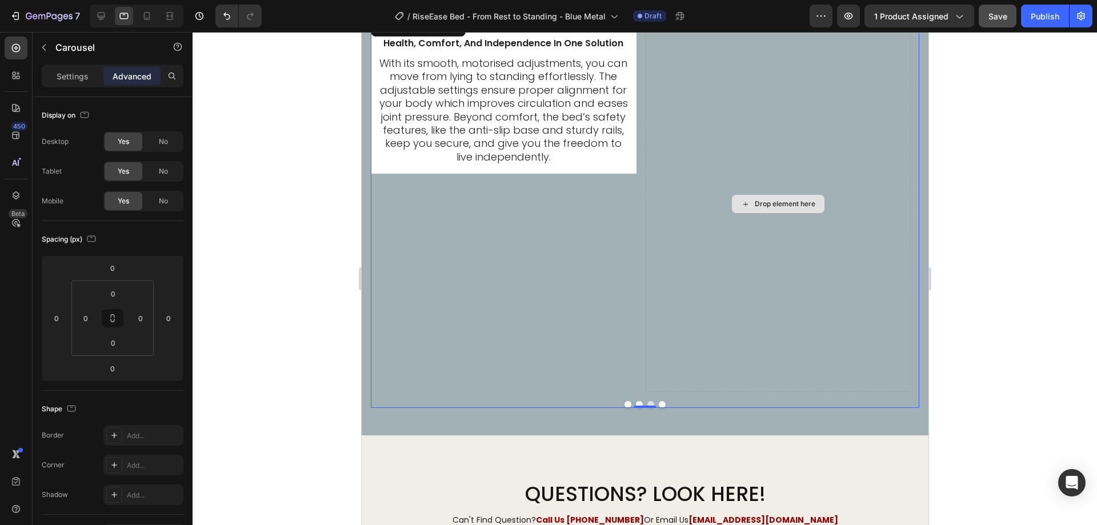
click at [641, 346] on div "Image Overcome Mobility Challenges Text Block Everyday movements like getting o…" at bounding box center [644, 204] width 549 height 376
click at [77, 71] on p "Settings" at bounding box center [73, 76] width 32 height 12
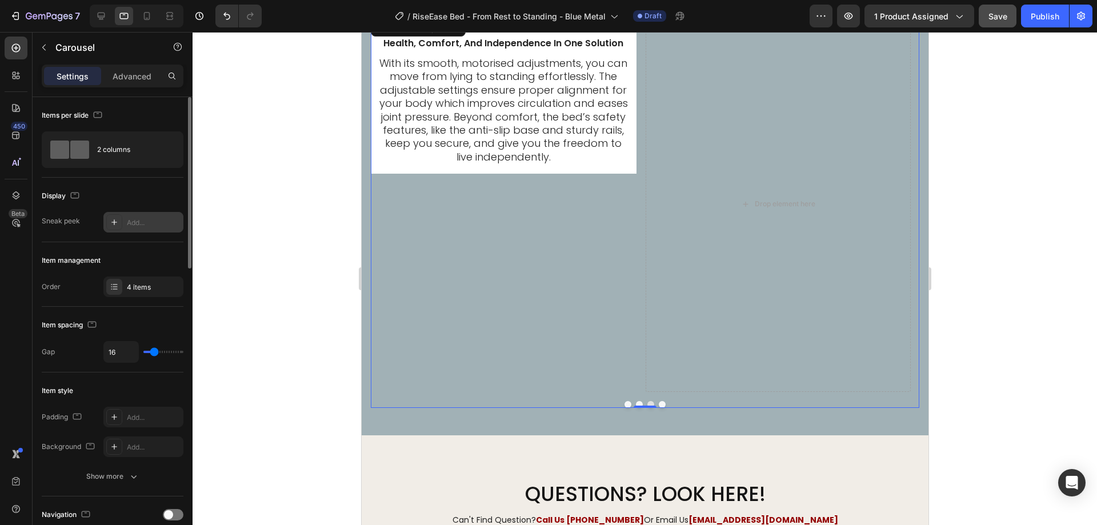
click at [146, 223] on div "Add..." at bounding box center [154, 223] width 54 height 10
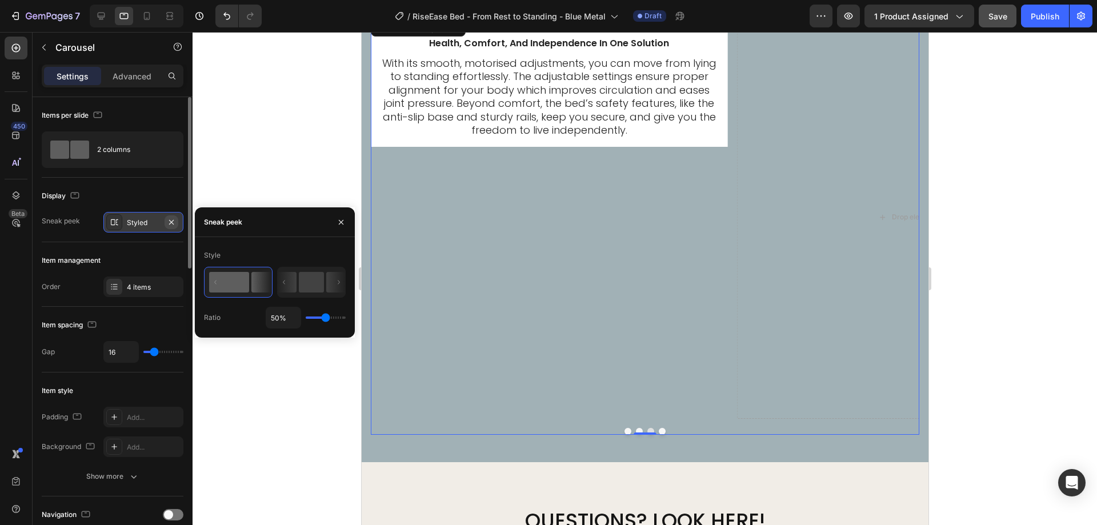
click at [169, 218] on icon "button" at bounding box center [171, 222] width 9 height 9
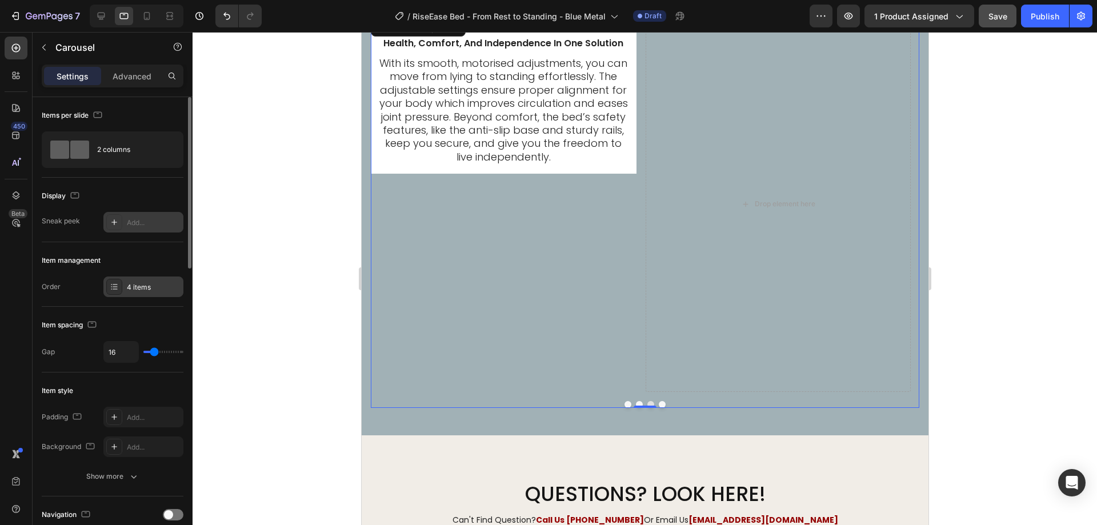
click at [145, 282] on div "4 items" at bounding box center [154, 287] width 54 height 10
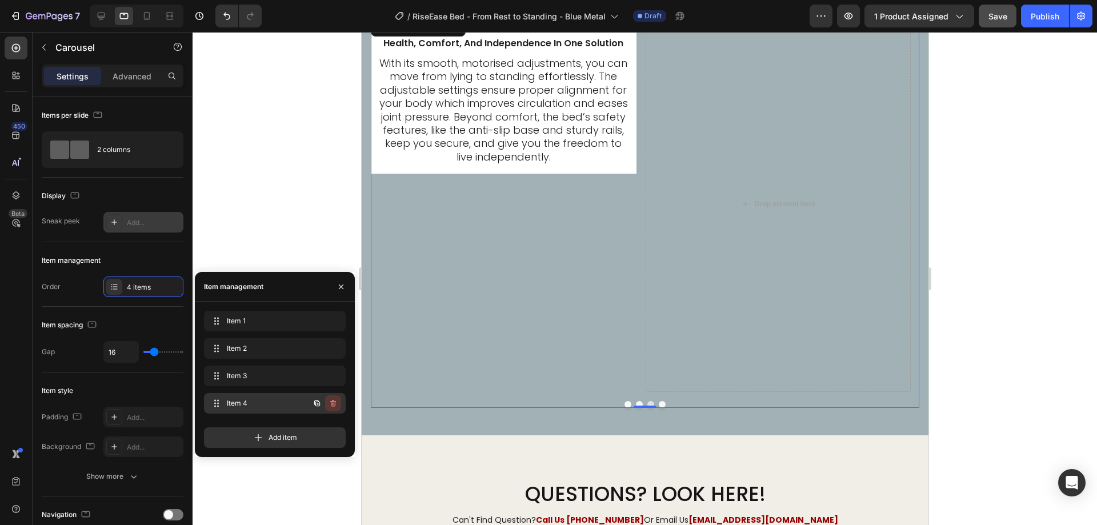
click at [332, 399] on icon "button" at bounding box center [333, 403] width 9 height 9
click at [332, 399] on div "Delete" at bounding box center [325, 403] width 21 height 10
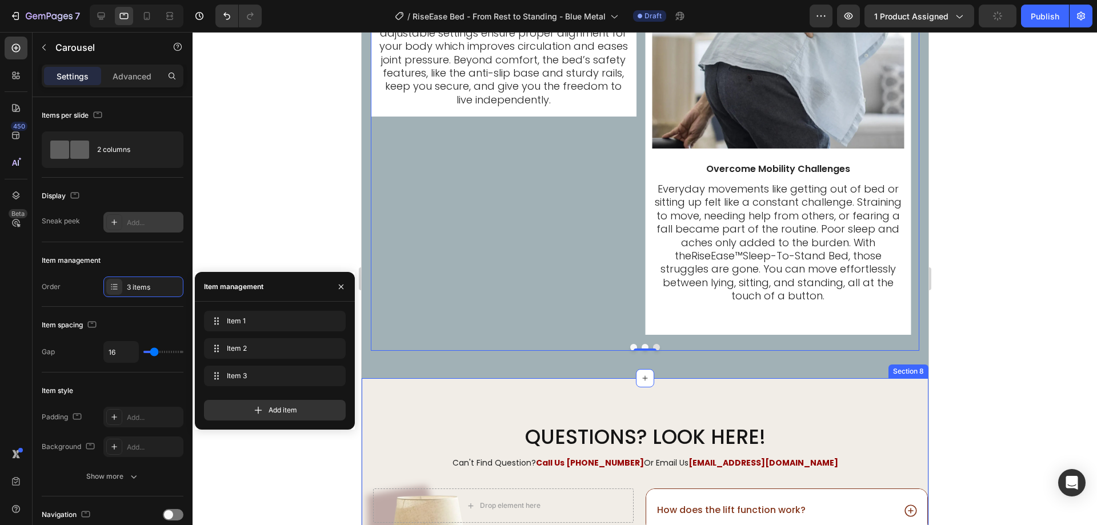
scroll to position [3950, 0]
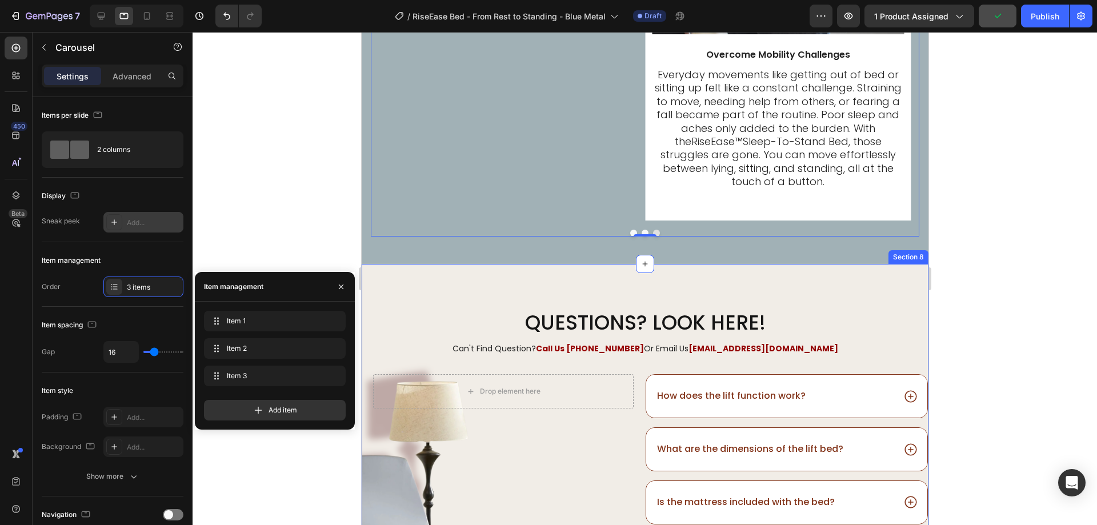
click at [589, 346] on strong "Call Us [PHONE_NUMBER]" at bounding box center [589, 348] width 108 height 11
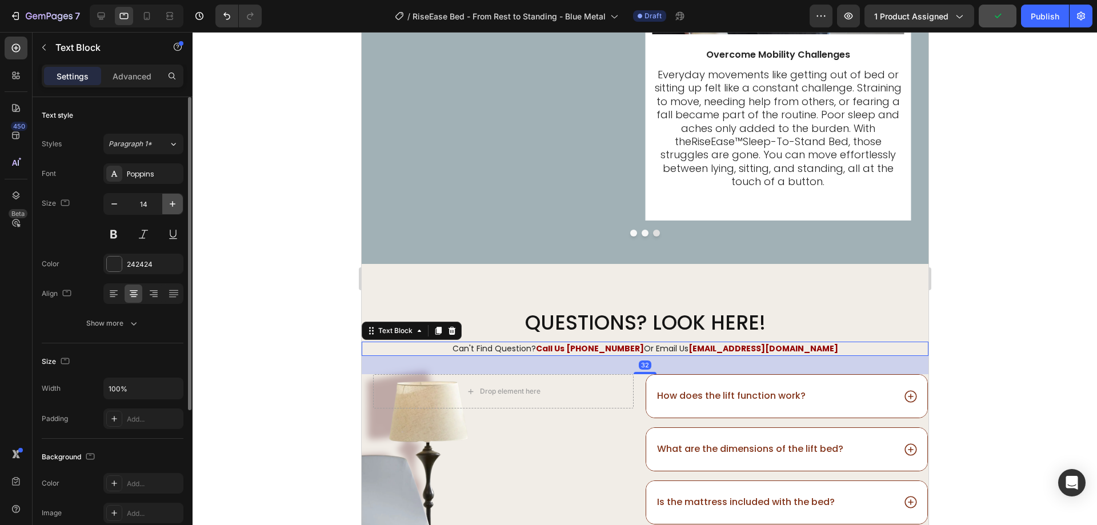
click at [170, 201] on icon "button" at bounding box center [172, 203] width 11 height 11
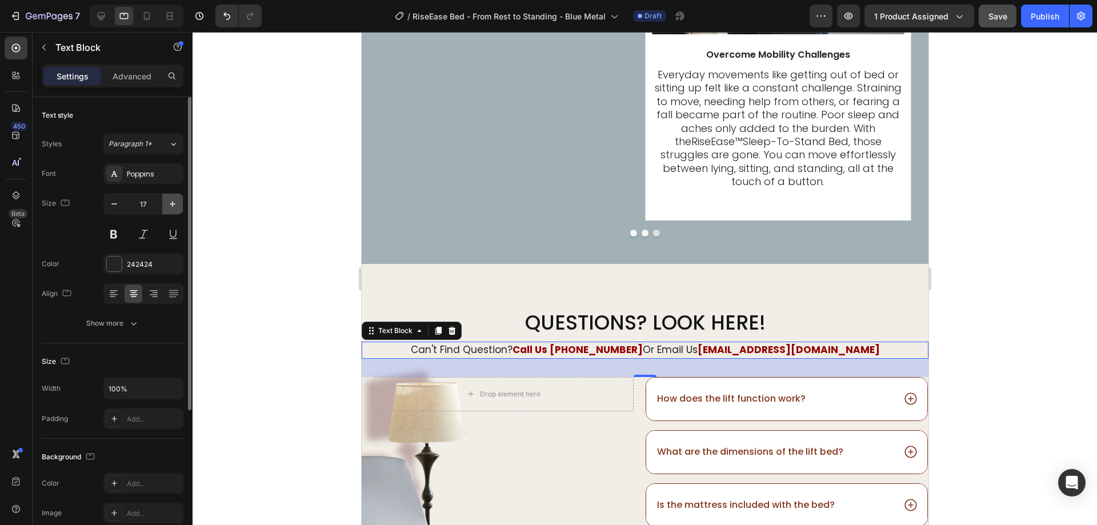
click at [170, 201] on icon "button" at bounding box center [172, 203] width 11 height 11
type input "19"
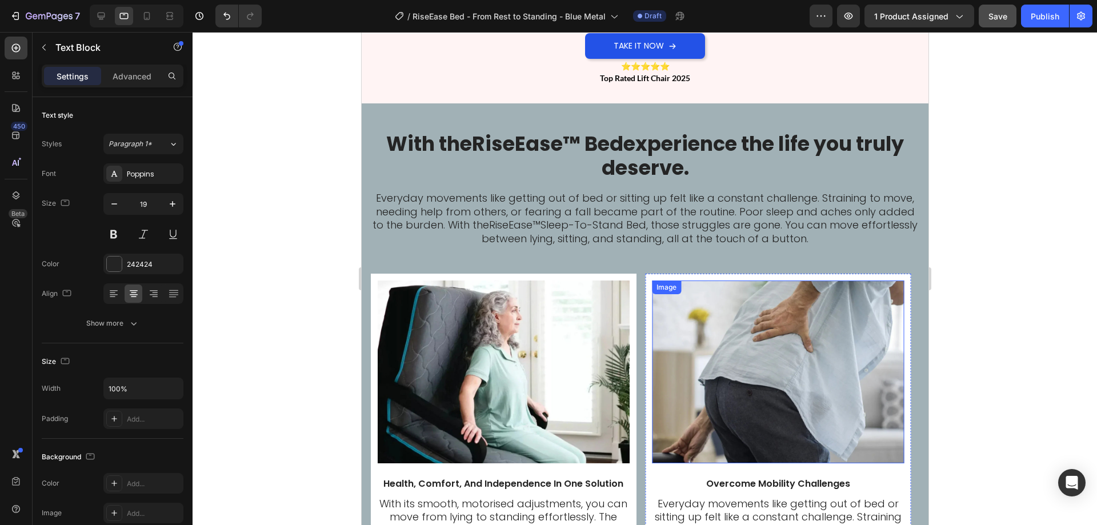
scroll to position [3350, 0]
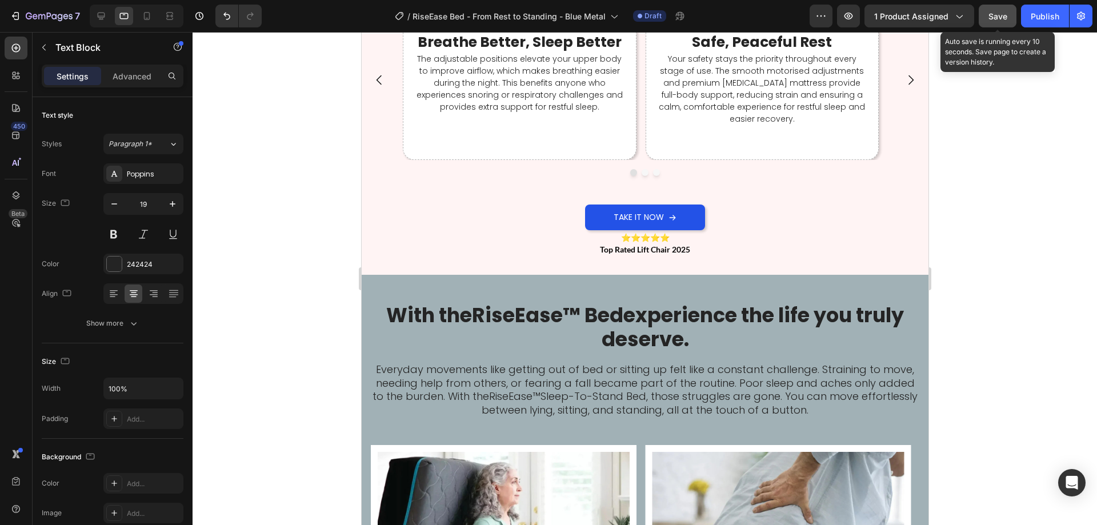
click at [995, 11] on span "Save" at bounding box center [997, 16] width 19 height 10
click at [250, 446] on div at bounding box center [645, 278] width 904 height 493
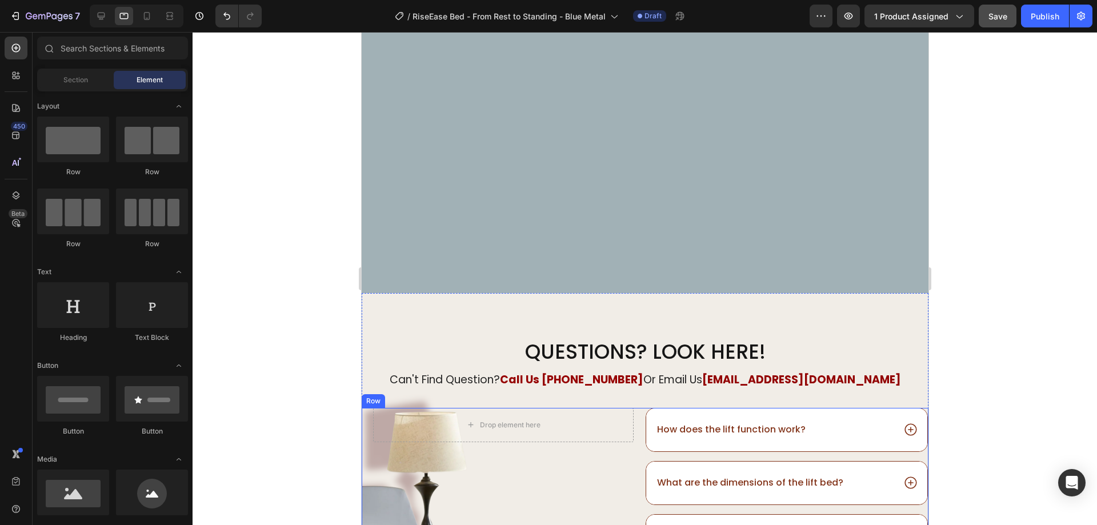
scroll to position [4207, 0]
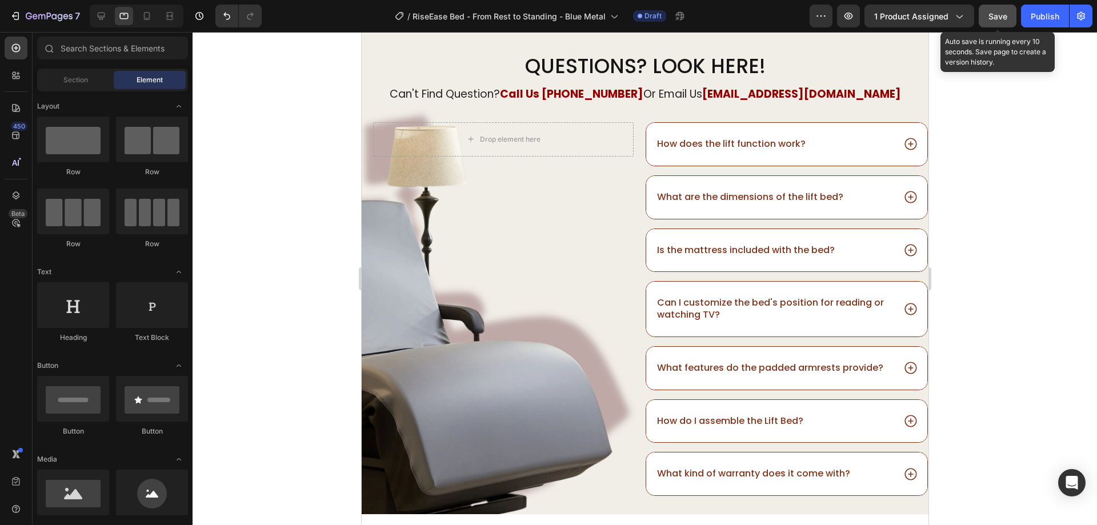
click at [990, 18] on span "Save" at bounding box center [997, 16] width 19 height 10
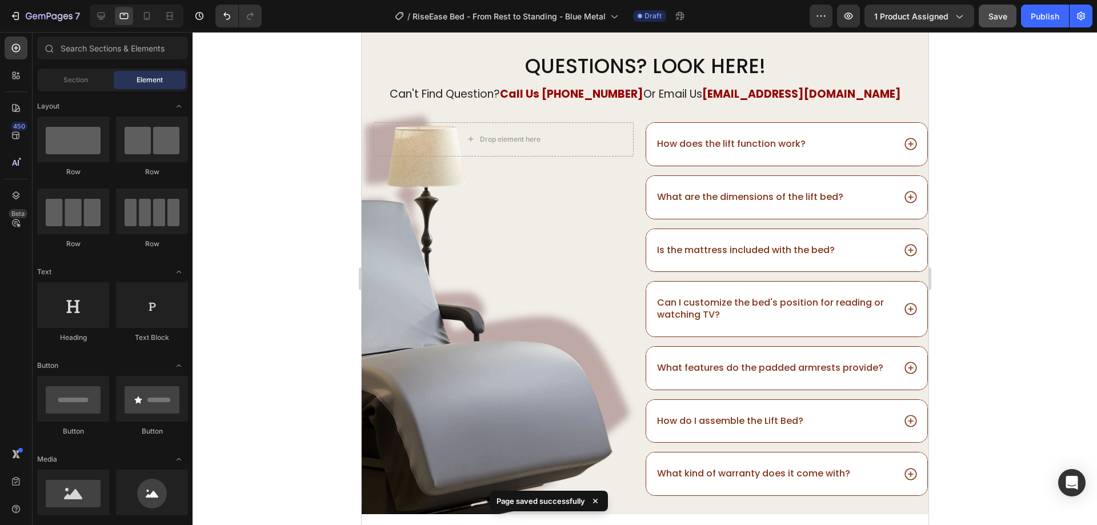
click at [305, 158] on div at bounding box center [645, 278] width 904 height 493
